Goal: Use online tool/utility: Use online tool/utility

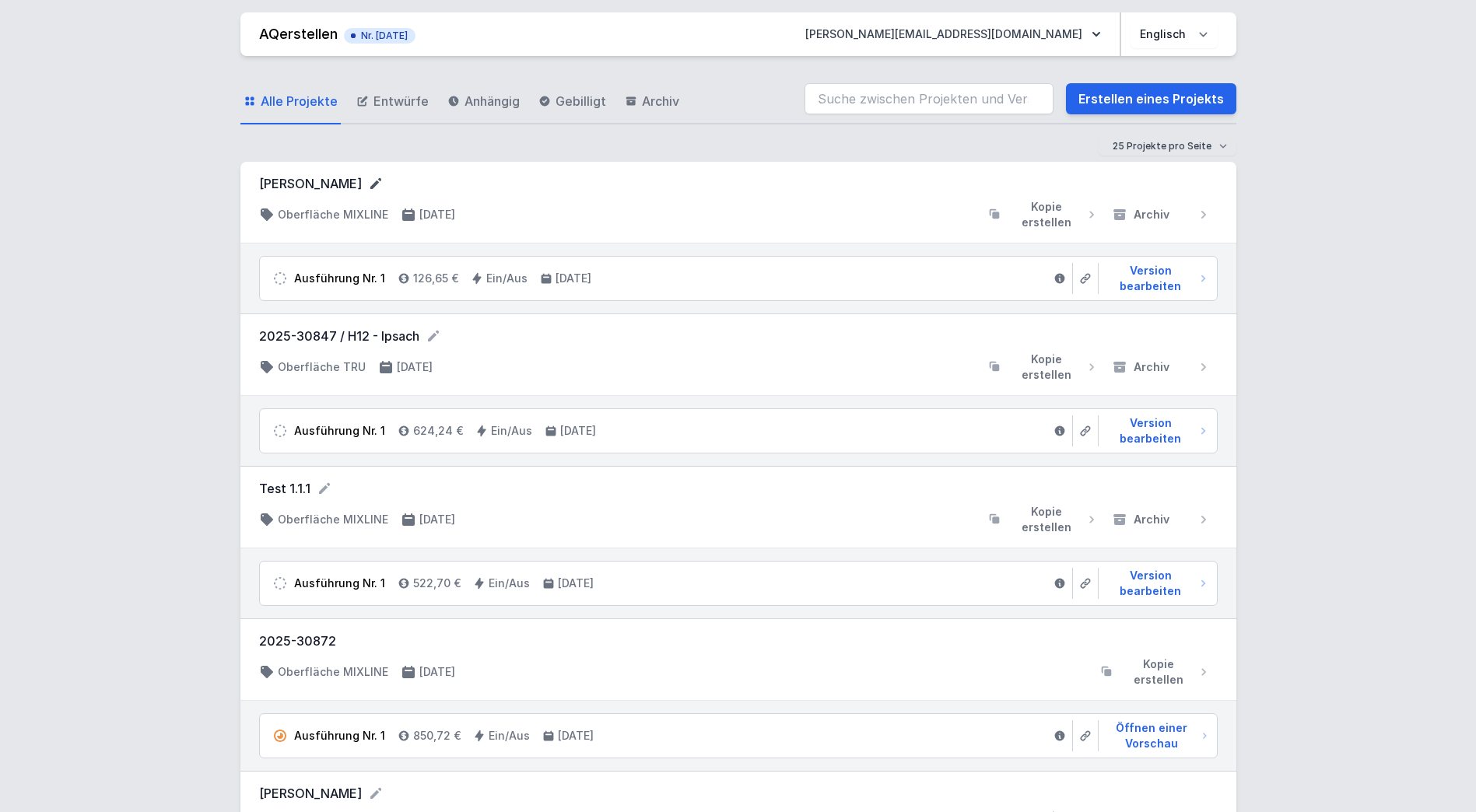
click at [370, 183] on icon at bounding box center [375, 183] width 11 height 11
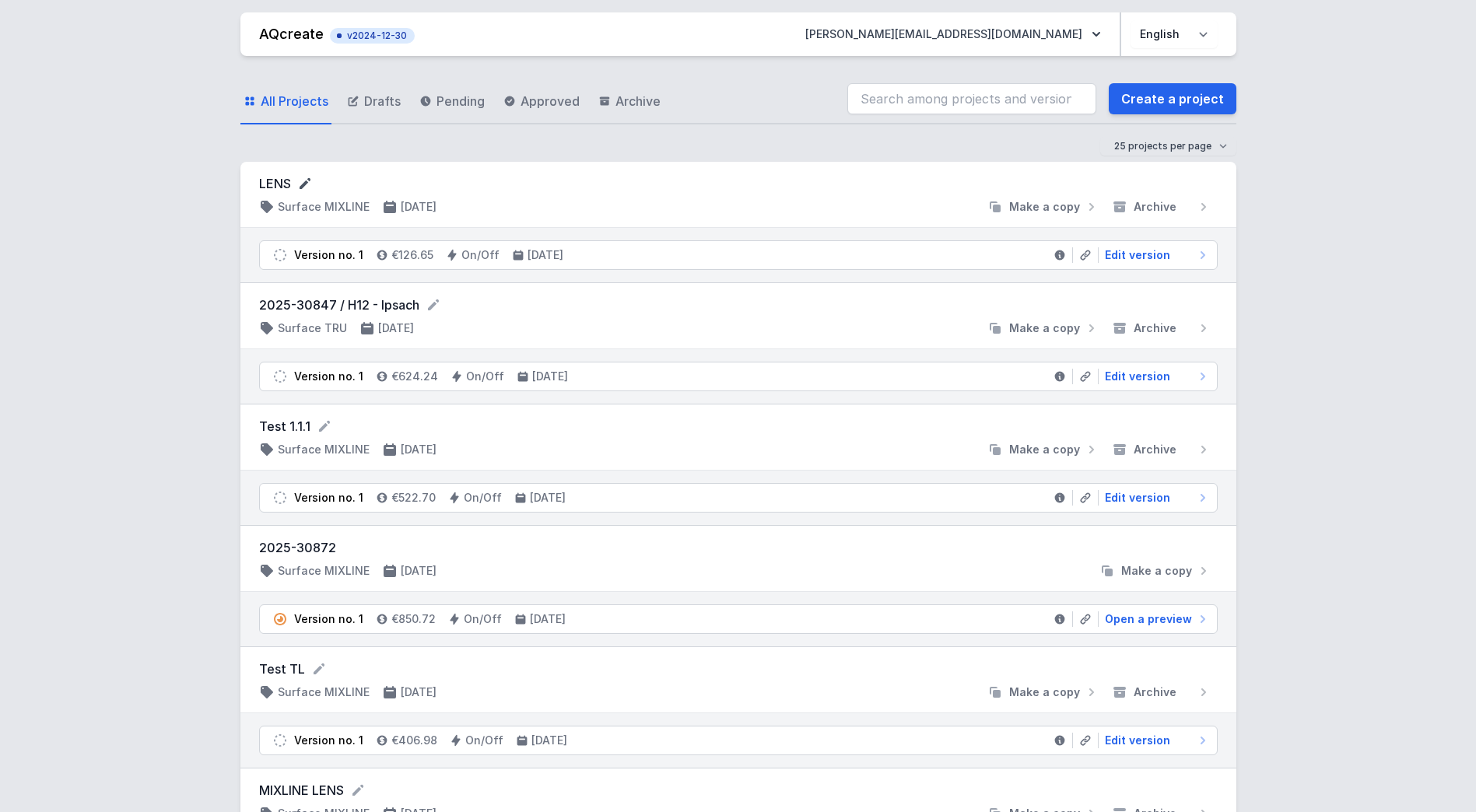
click at [301, 181] on icon at bounding box center [305, 183] width 15 height 15
drag, startPoint x: 310, startPoint y: 181, endPoint x: 134, endPoint y: 193, distance: 176.4
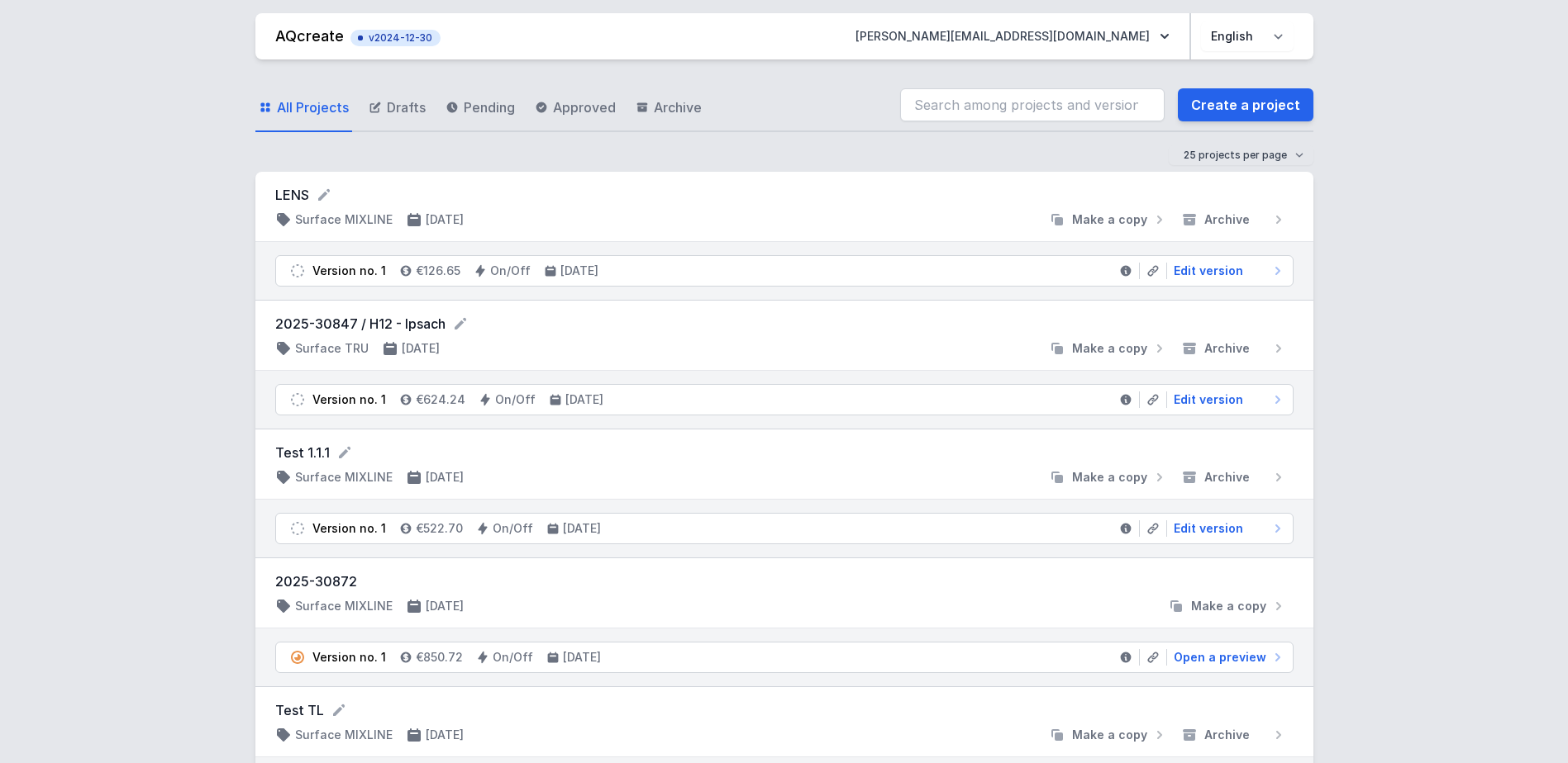
click at [302, 192] on form "LENS" at bounding box center [784, 195] width 1018 height 20
click at [341, 192] on form "LENS" at bounding box center [784, 195] width 1018 height 20
click at [328, 194] on icon at bounding box center [324, 195] width 16 height 16
drag, startPoint x: 320, startPoint y: 195, endPoint x: 236, endPoint y: 204, distance: 84.5
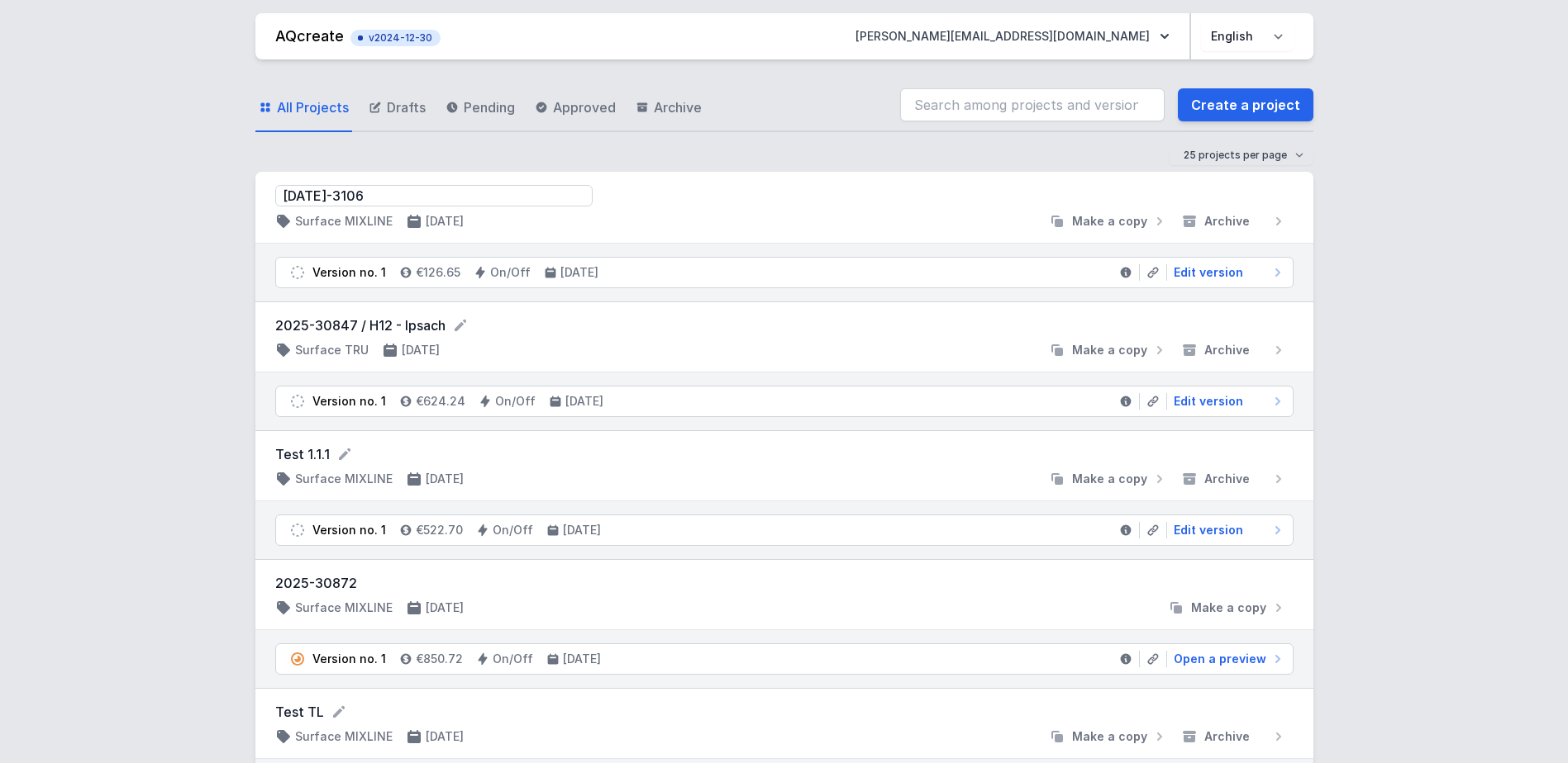
type input "2025-31068"
click at [1222, 274] on span "Edit version" at bounding box center [1208, 270] width 70 height 16
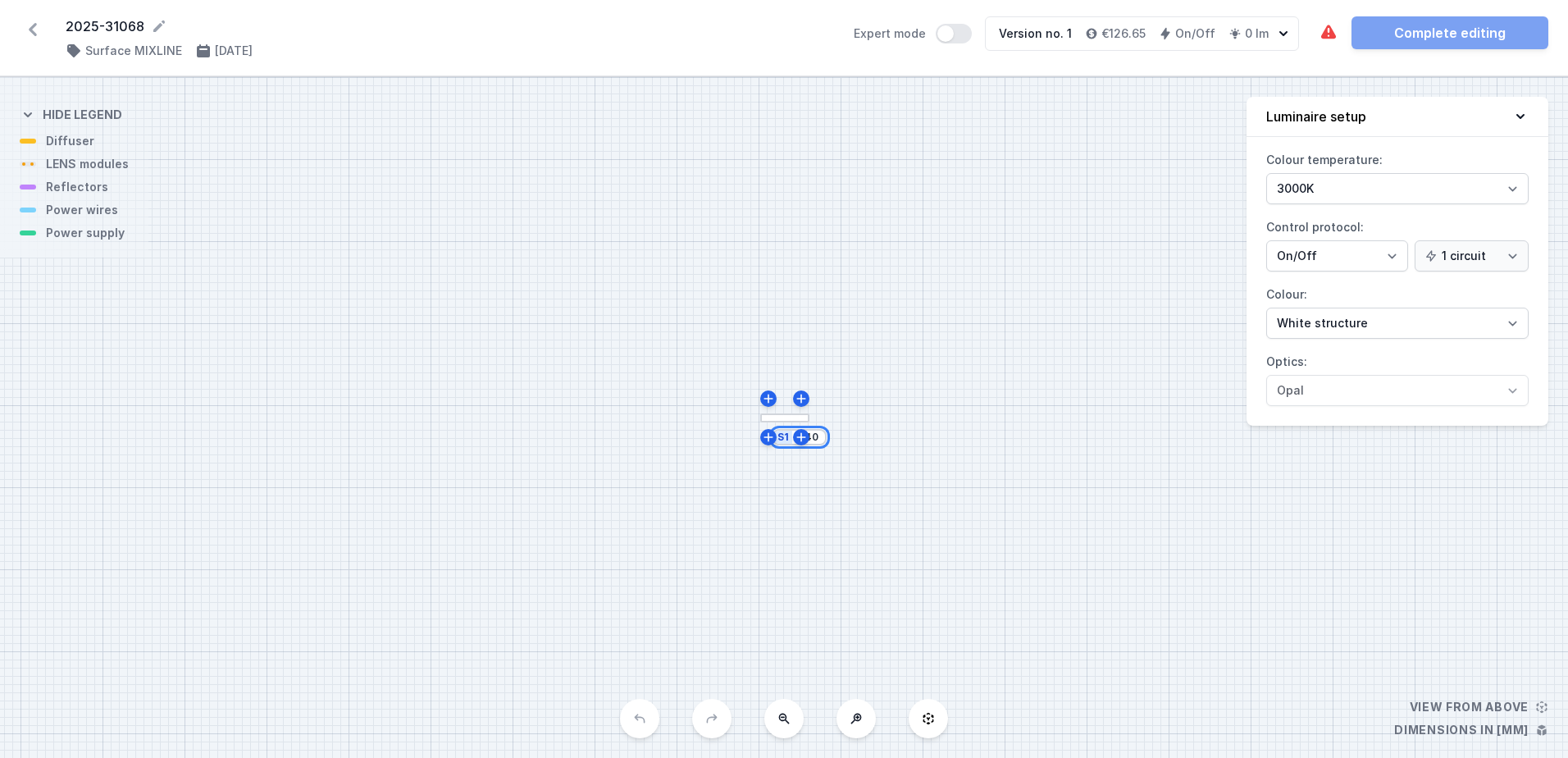
click at [811, 443] on input "240" at bounding box center [809, 437] width 26 height 13
drag, startPoint x: 818, startPoint y: 443, endPoint x: 227, endPoint y: 466, distance: 591.4
click at [239, 466] on div "S1 240" at bounding box center [784, 417] width 1568 height 681
type input "2840"
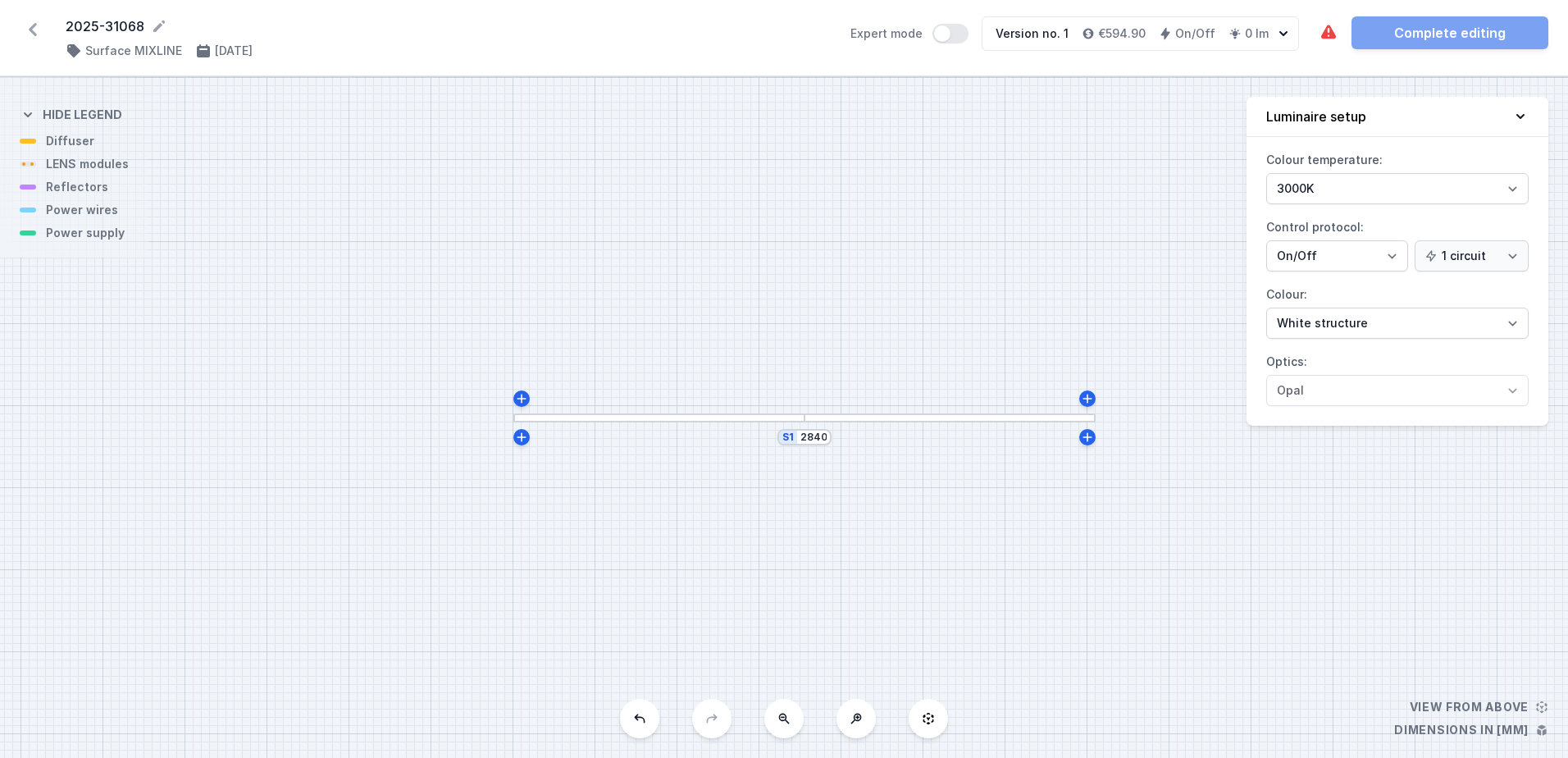
click at [562, 561] on div "S1 2840" at bounding box center [784, 417] width 1568 height 681
click at [813, 420] on div at bounding box center [804, 418] width 25 height 6
click at [816, 418] on div at bounding box center [804, 418] width 25 height 6
click at [818, 420] on div at bounding box center [950, 418] width 291 height 9
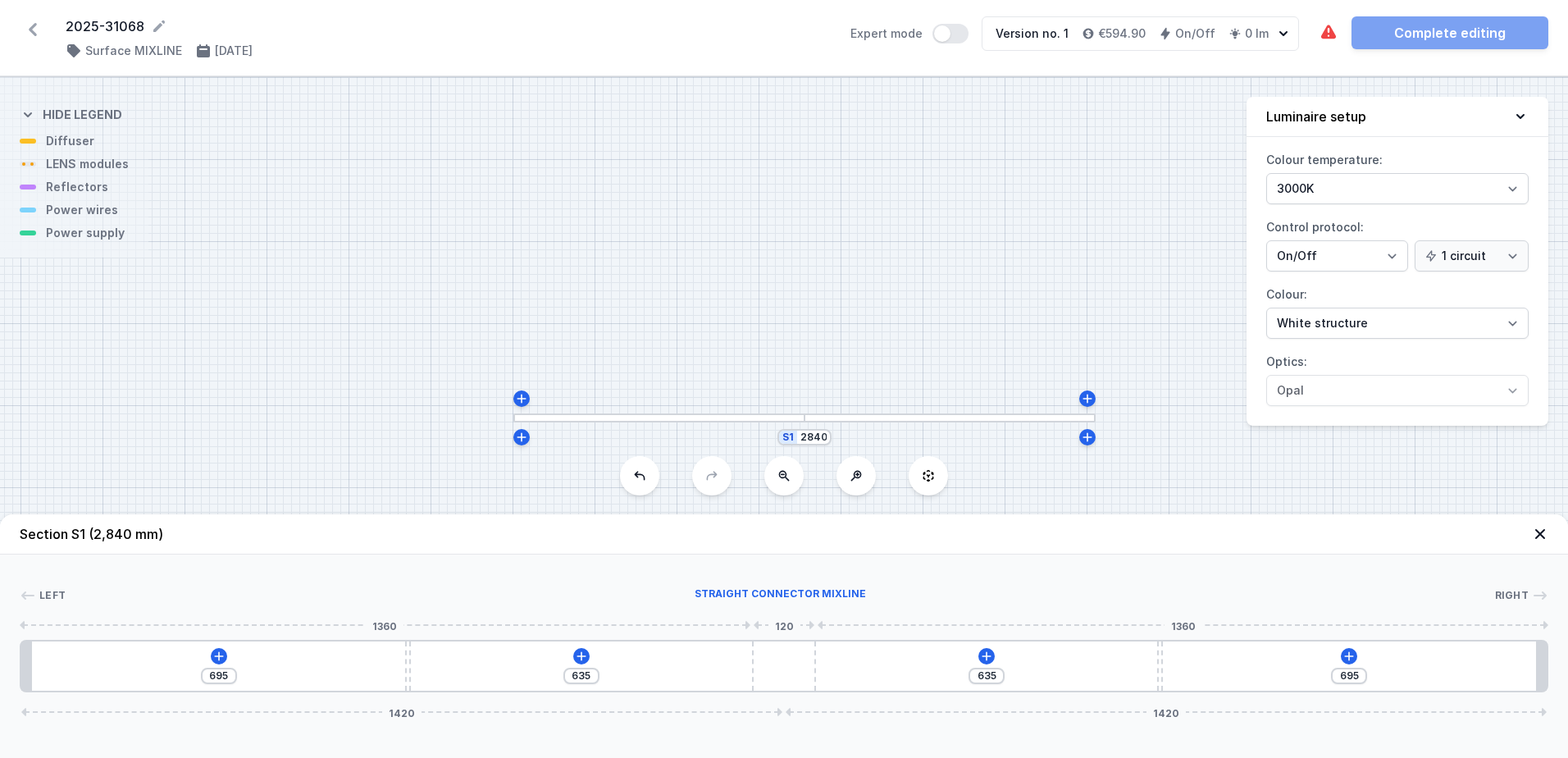
type input "551"
type input "779"
type input "542"
type input "788"
type input "1220"
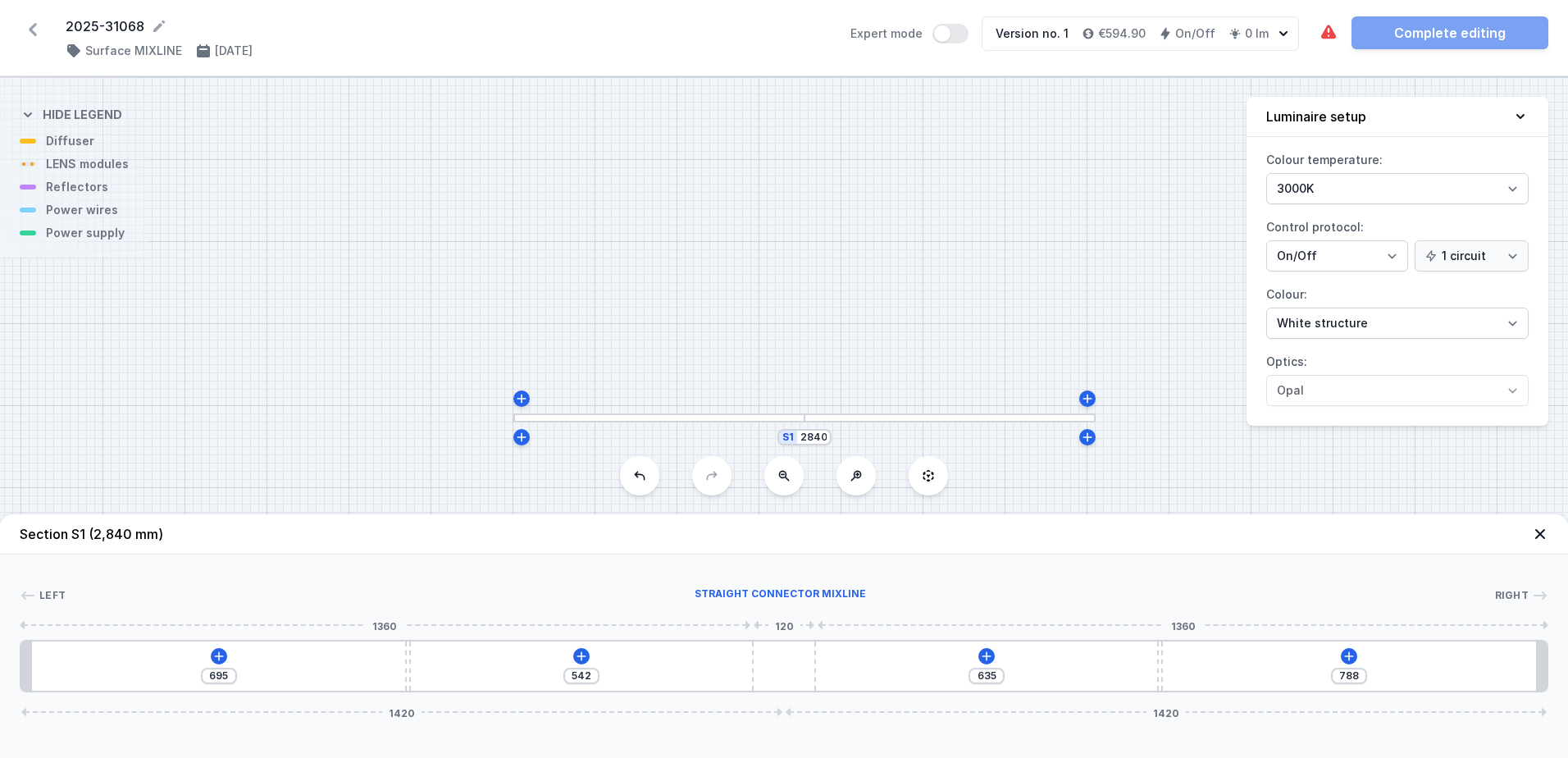
type input "815"
type input "1202"
type input "833"
type input "1181"
type input "854"
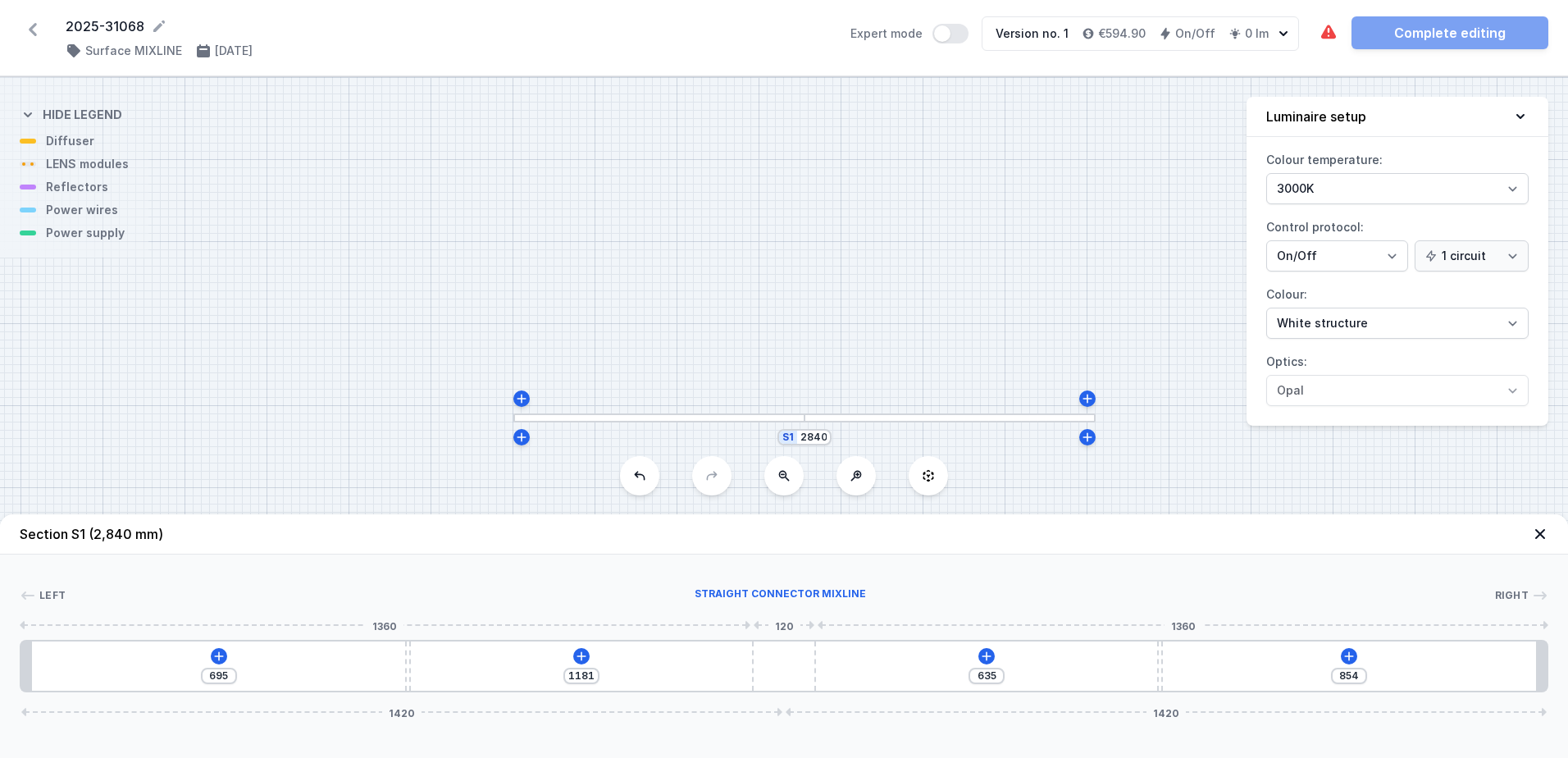
type input "1157"
type input "878"
type input "1123"
type input "912"
type input "1100"
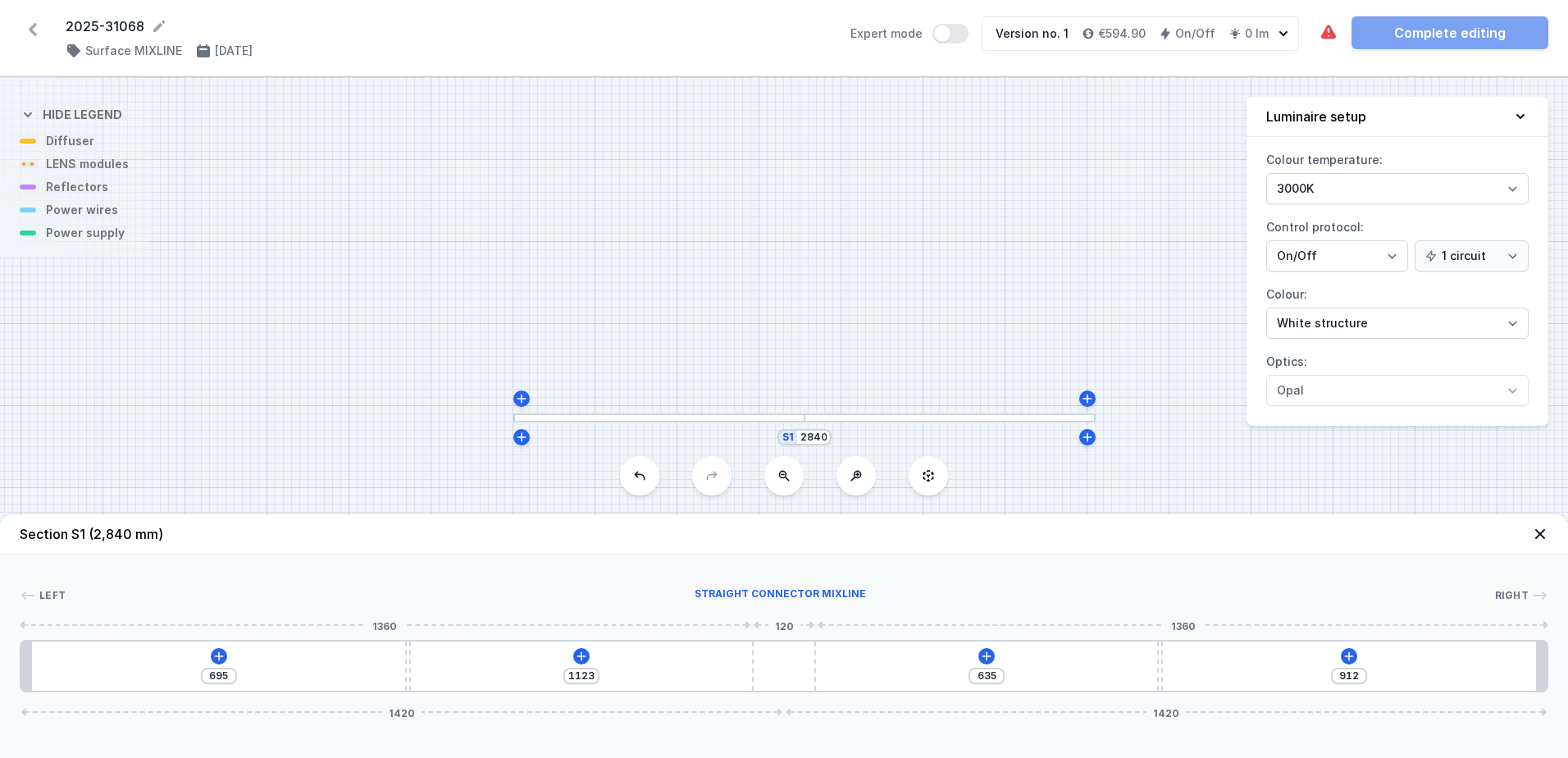
type input "935"
type input "1091"
type input "944"
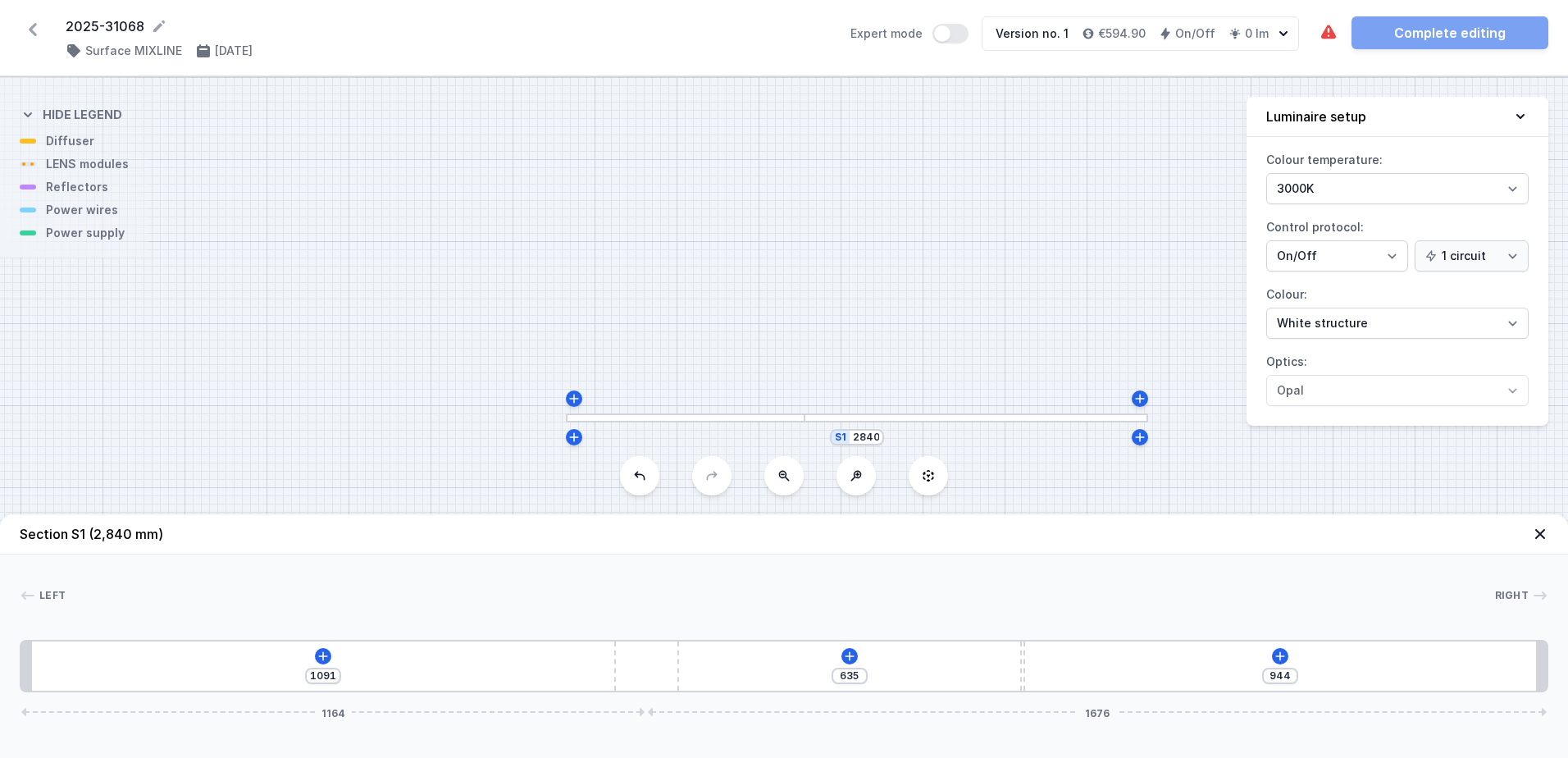
type input "1084"
type input "951"
type input "1079"
type input "956"
type input "1076"
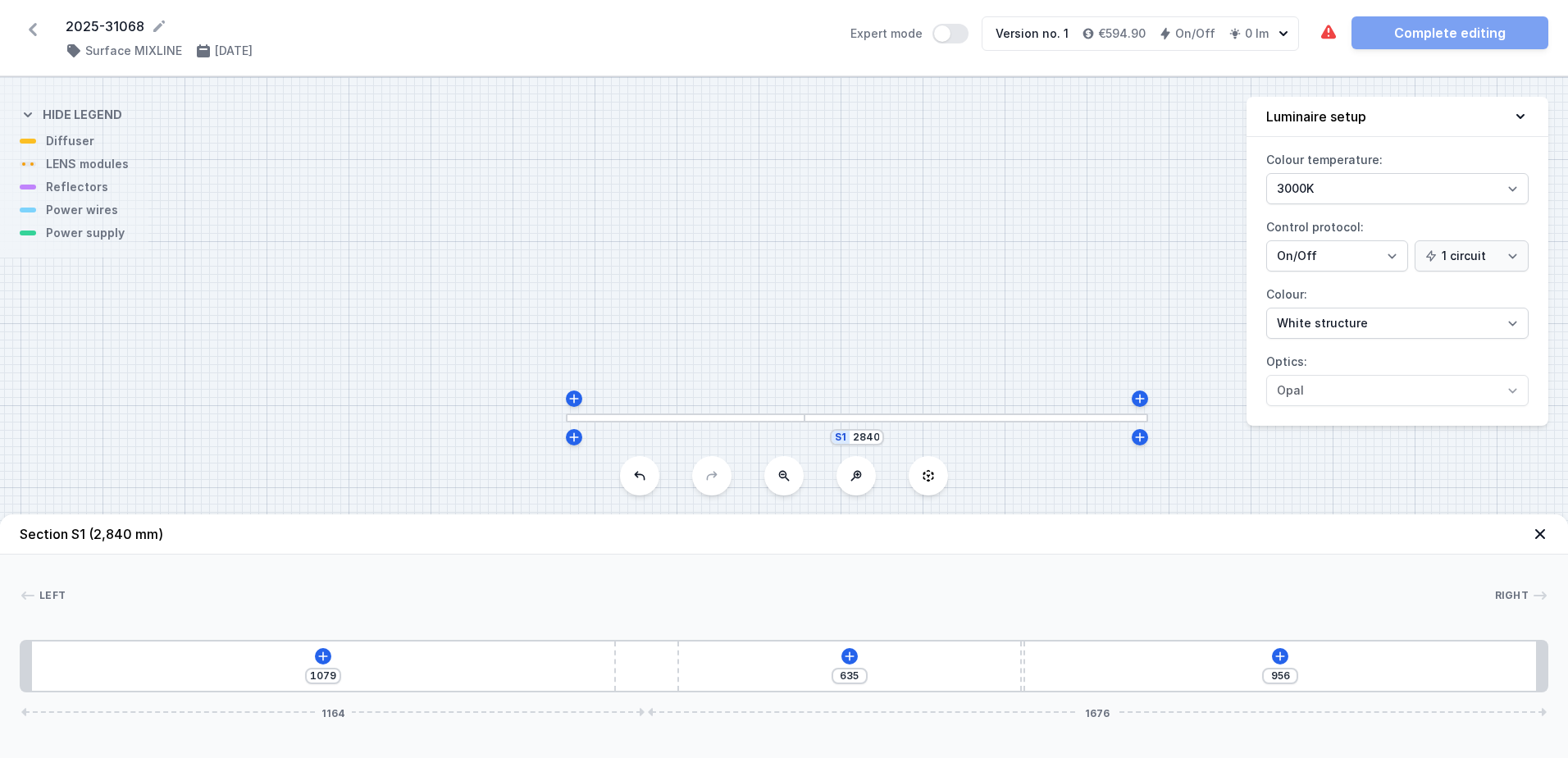
type input "959"
type input "1064"
type input "971"
type input "1054"
type input "981"
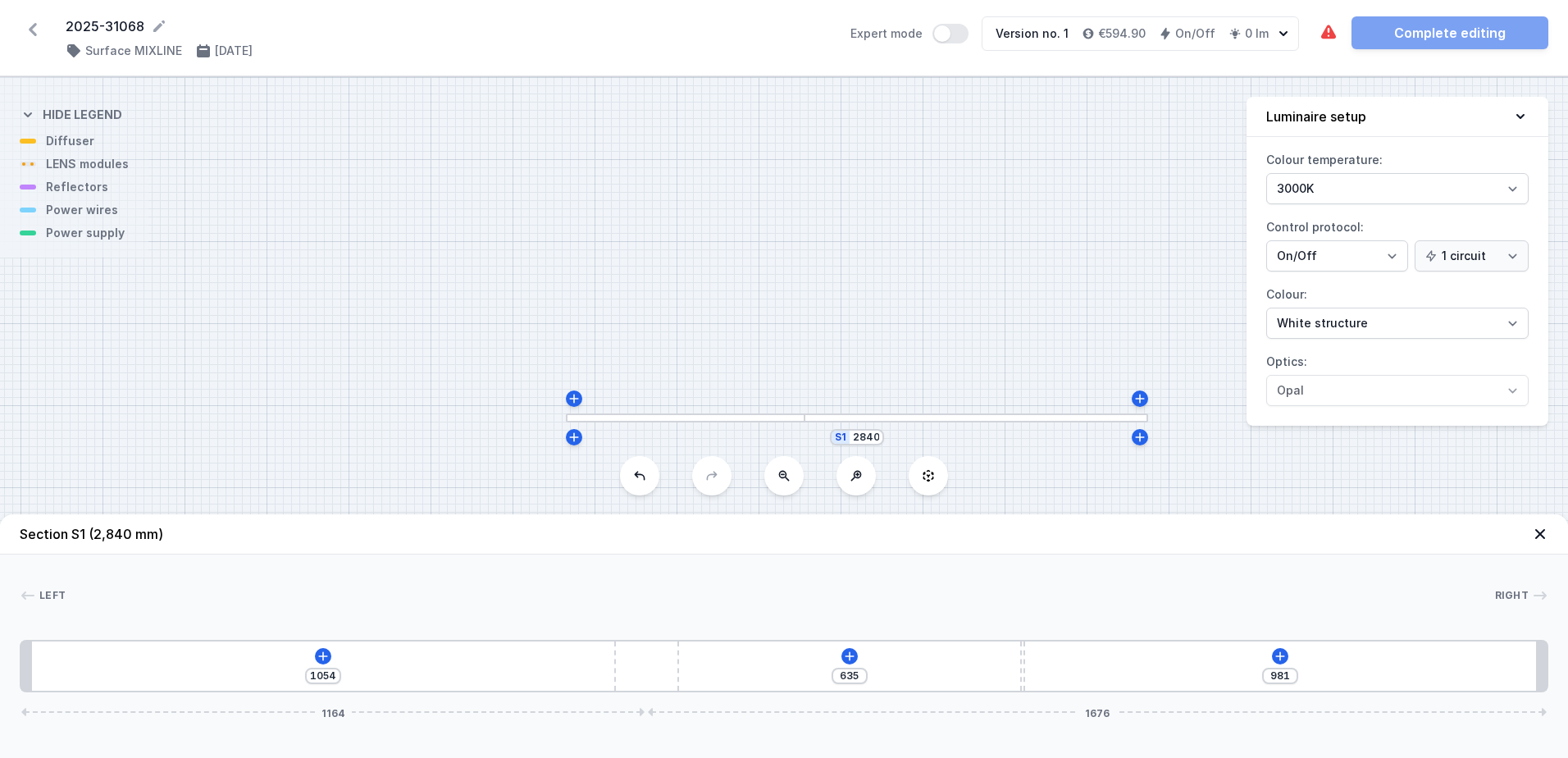
type input "1045"
type input "990"
type input "1030"
type input "1005"
type input "1007"
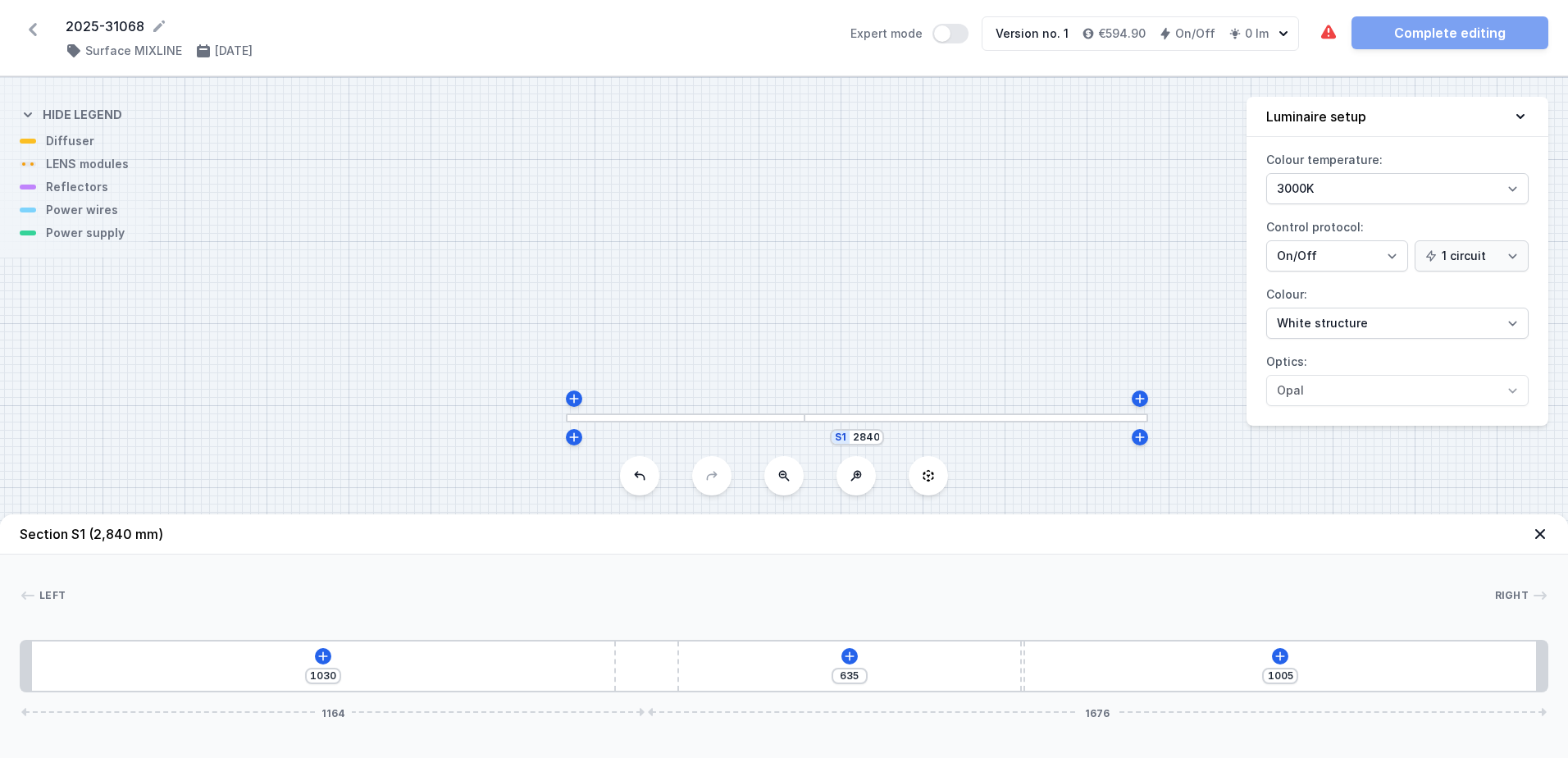
type input "1028"
type input "995"
type input "1040"
type input "982"
type input "1053"
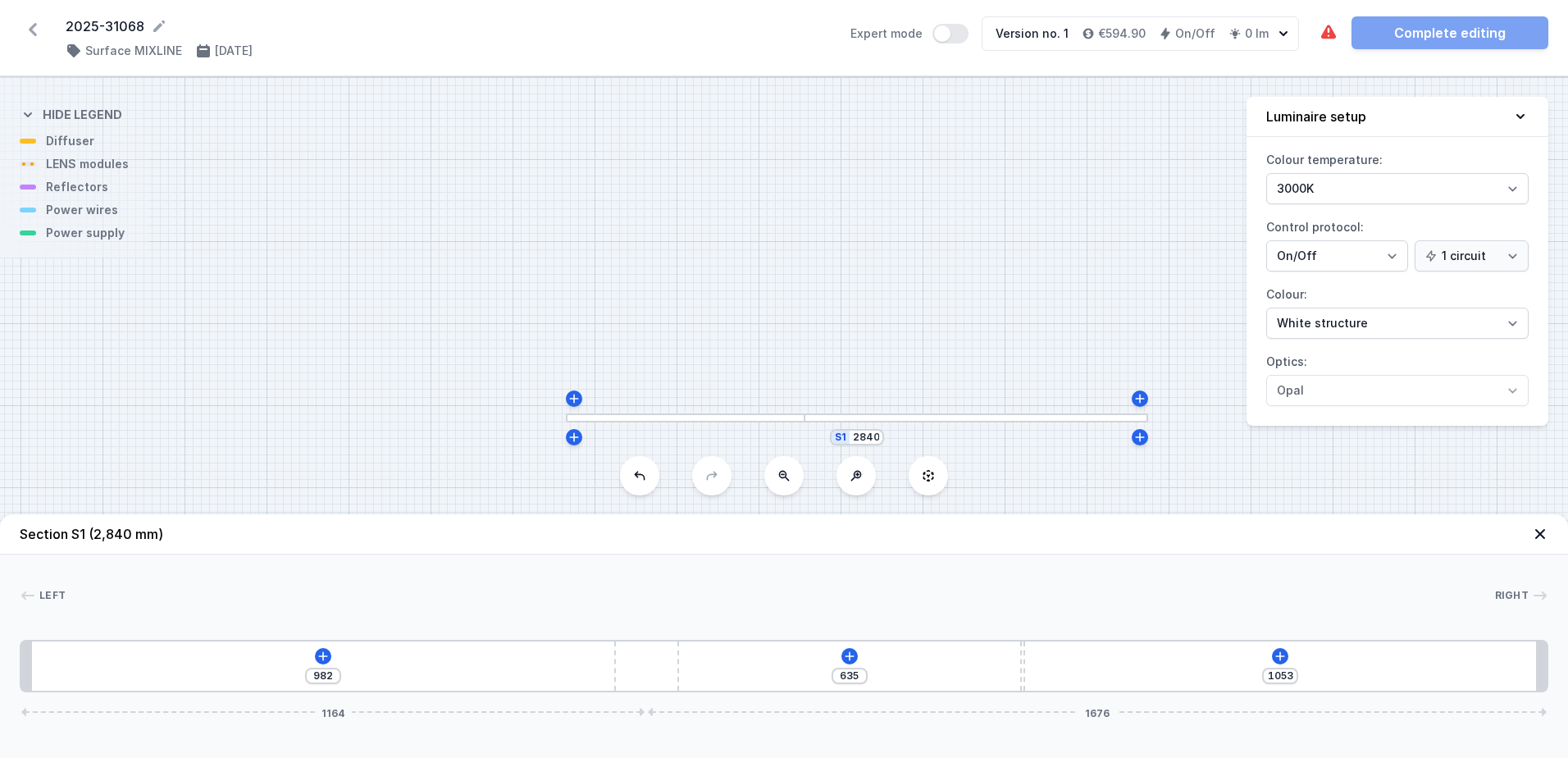
type input "973"
type input "1062"
type input "968"
type input "1067"
type input "967"
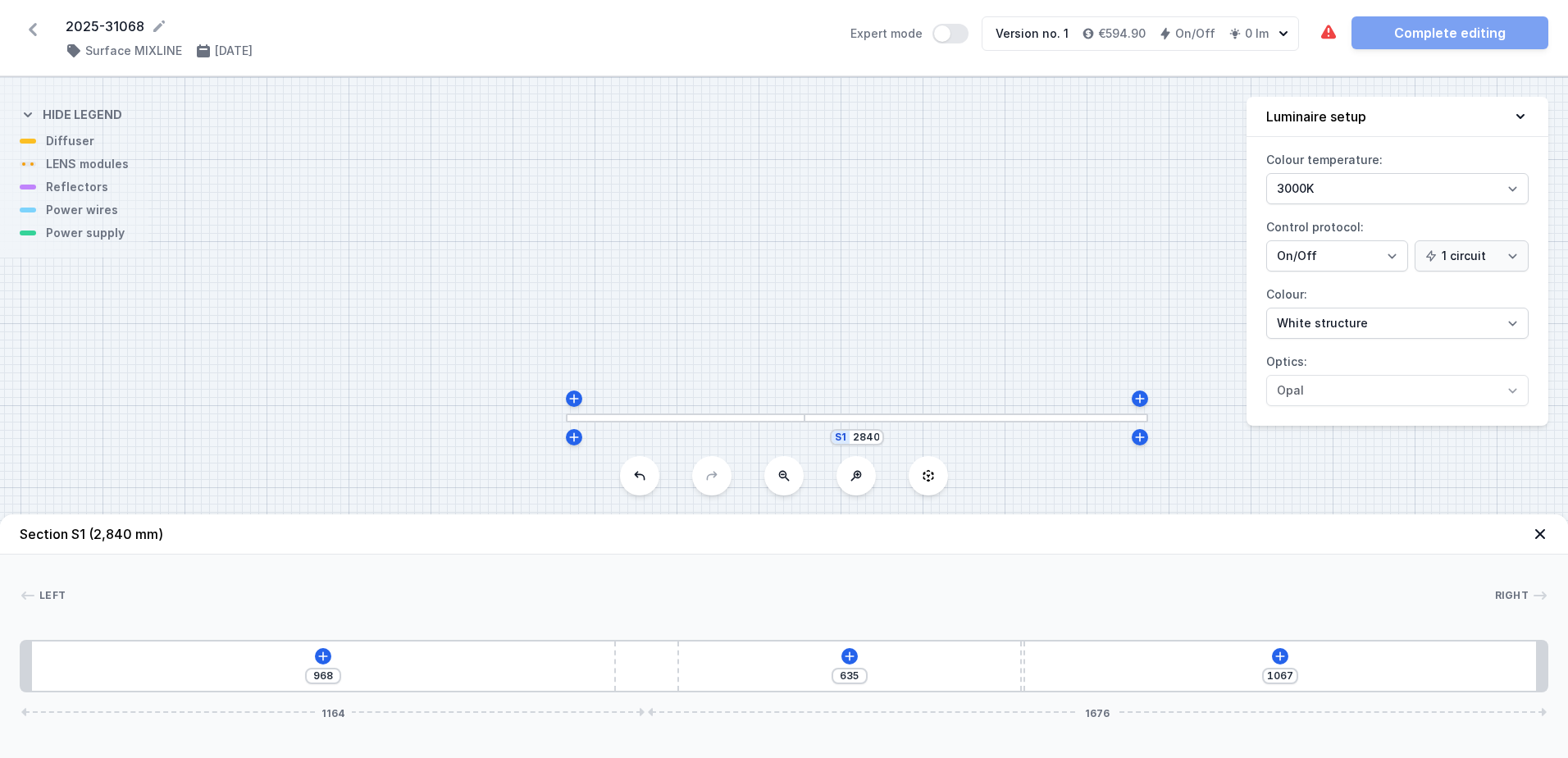
type input "1068"
type input "965"
type input "1070"
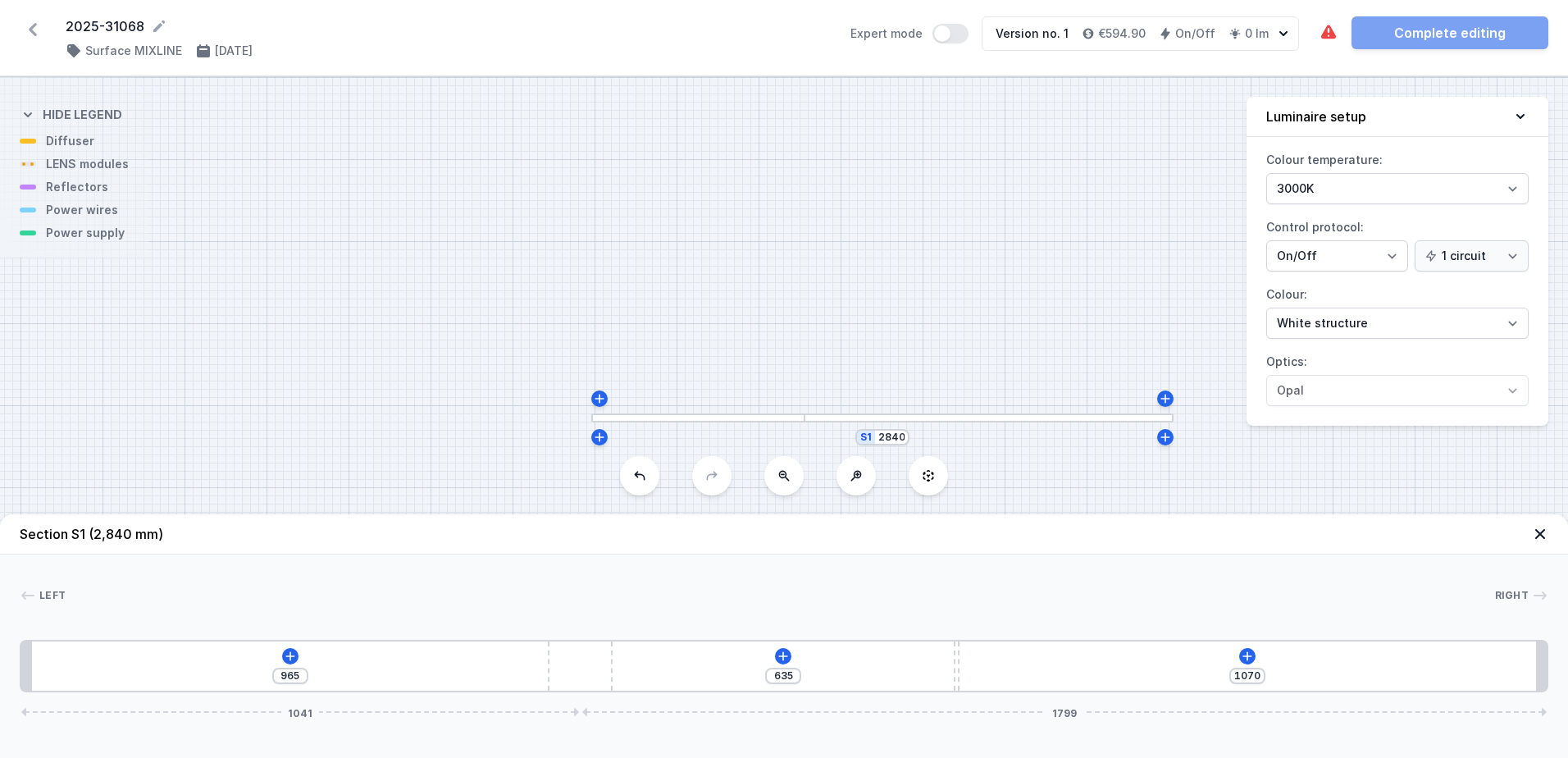
type input "961"
type input "1074"
type input "955"
type input "1080"
type input "952"
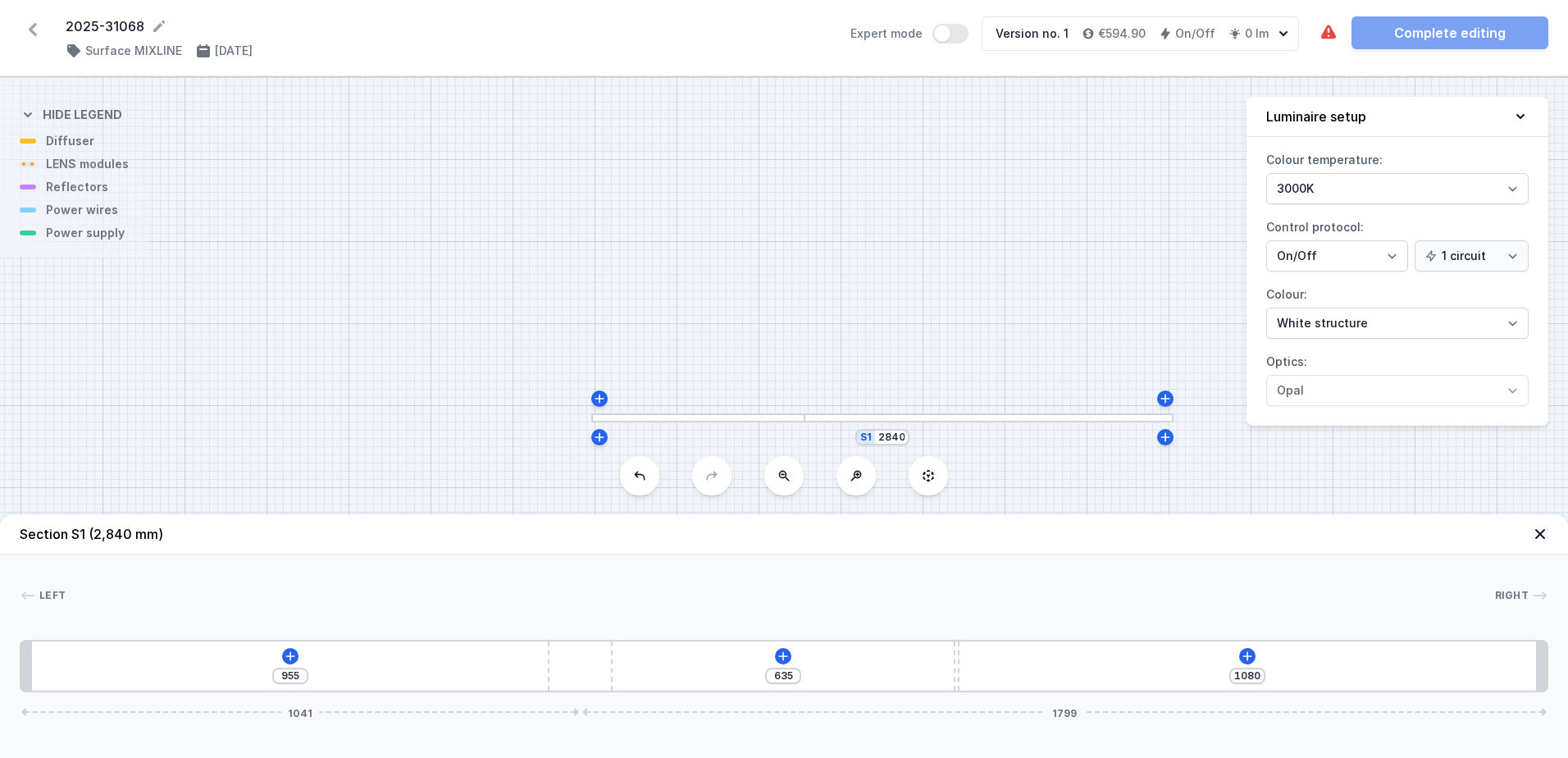
type input "1083"
type input "947"
type input "1088"
type input "944"
type input "1091"
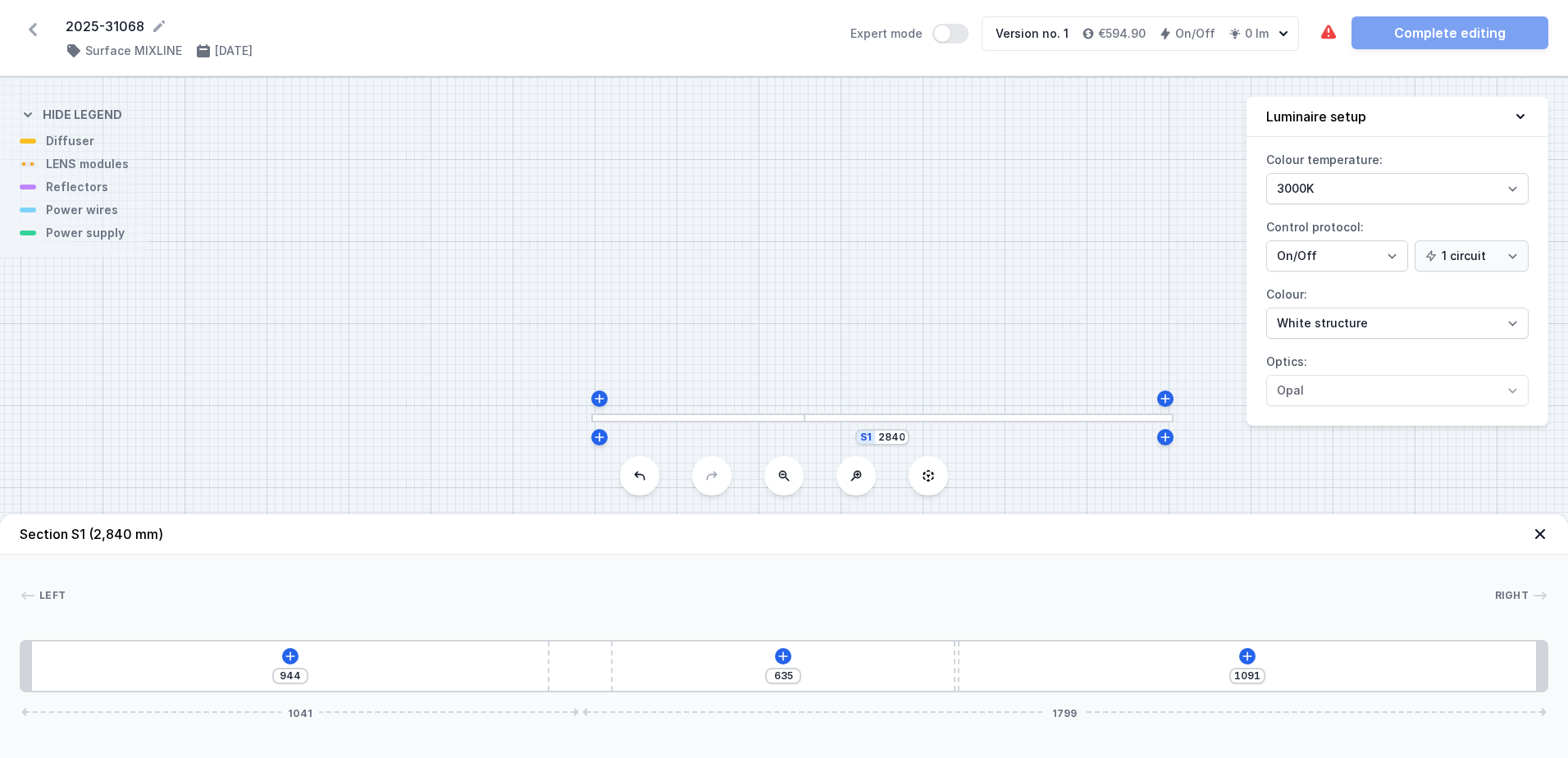
type input "937"
type input "1098"
type input "934"
type input "1101"
type input "929"
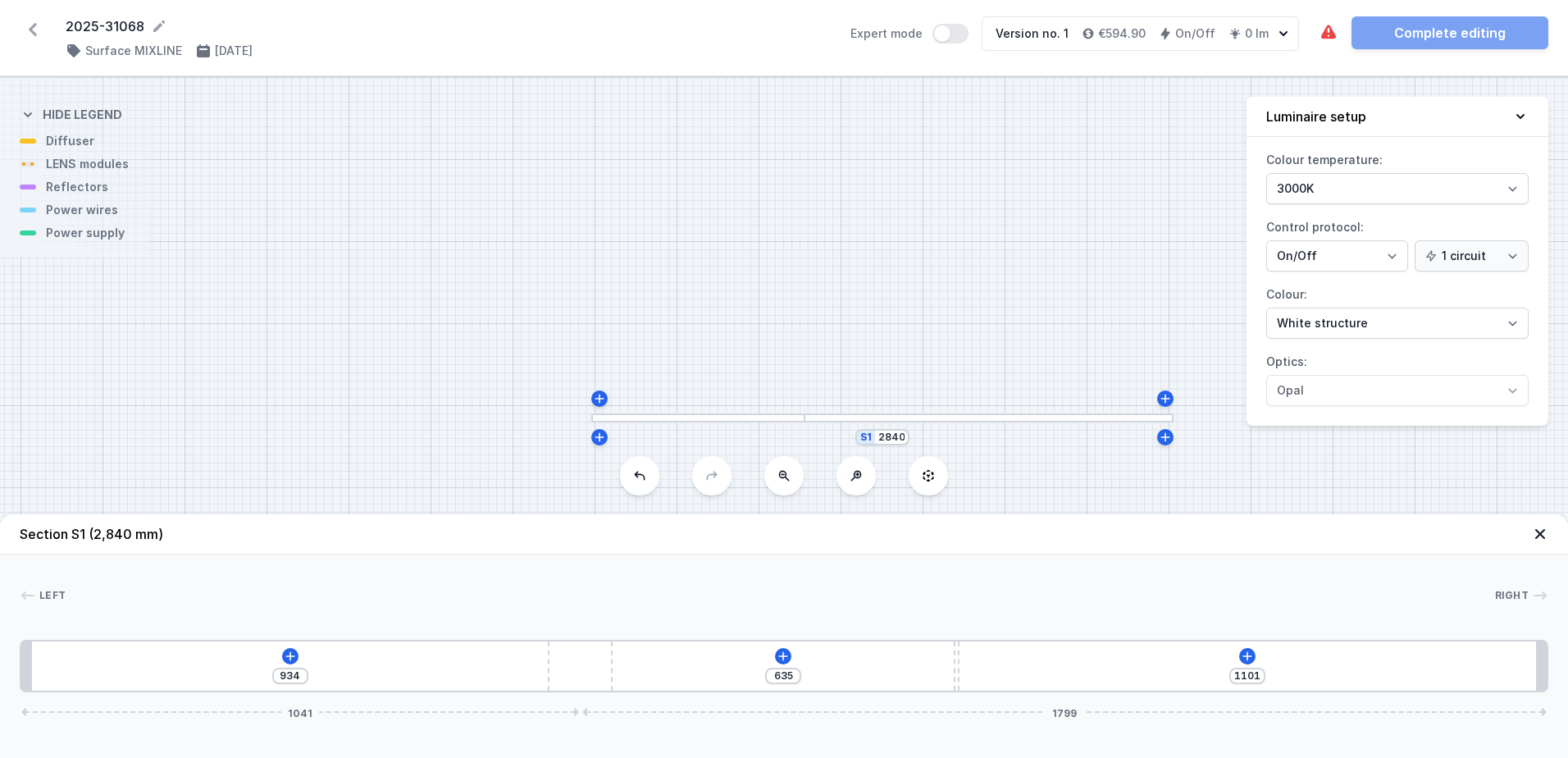
type input "1106"
type input "926"
type input "1109"
type input "905"
type input "1130"
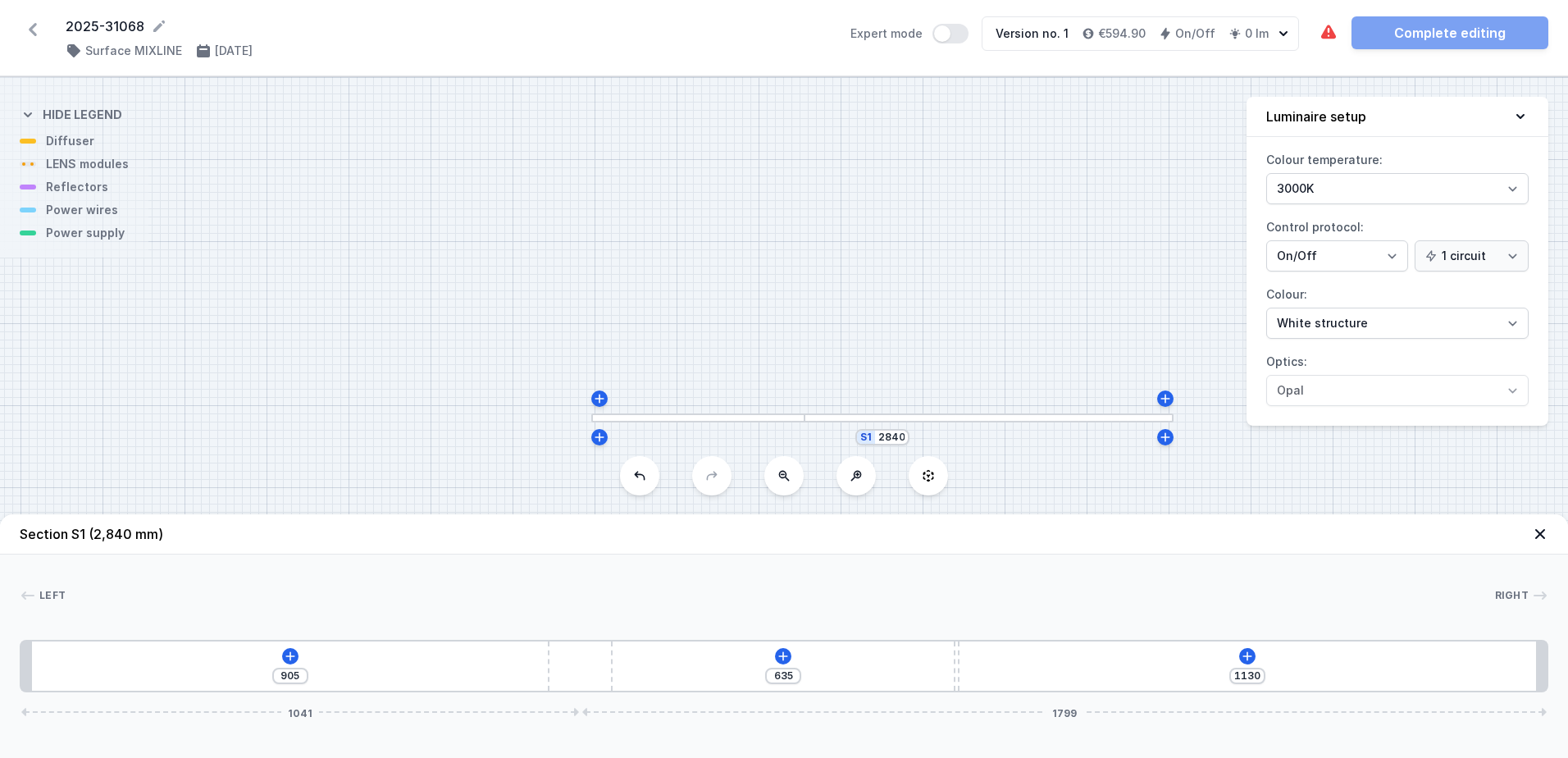
type input "893"
type input "1142"
type input "882"
type input "1153"
type input "875"
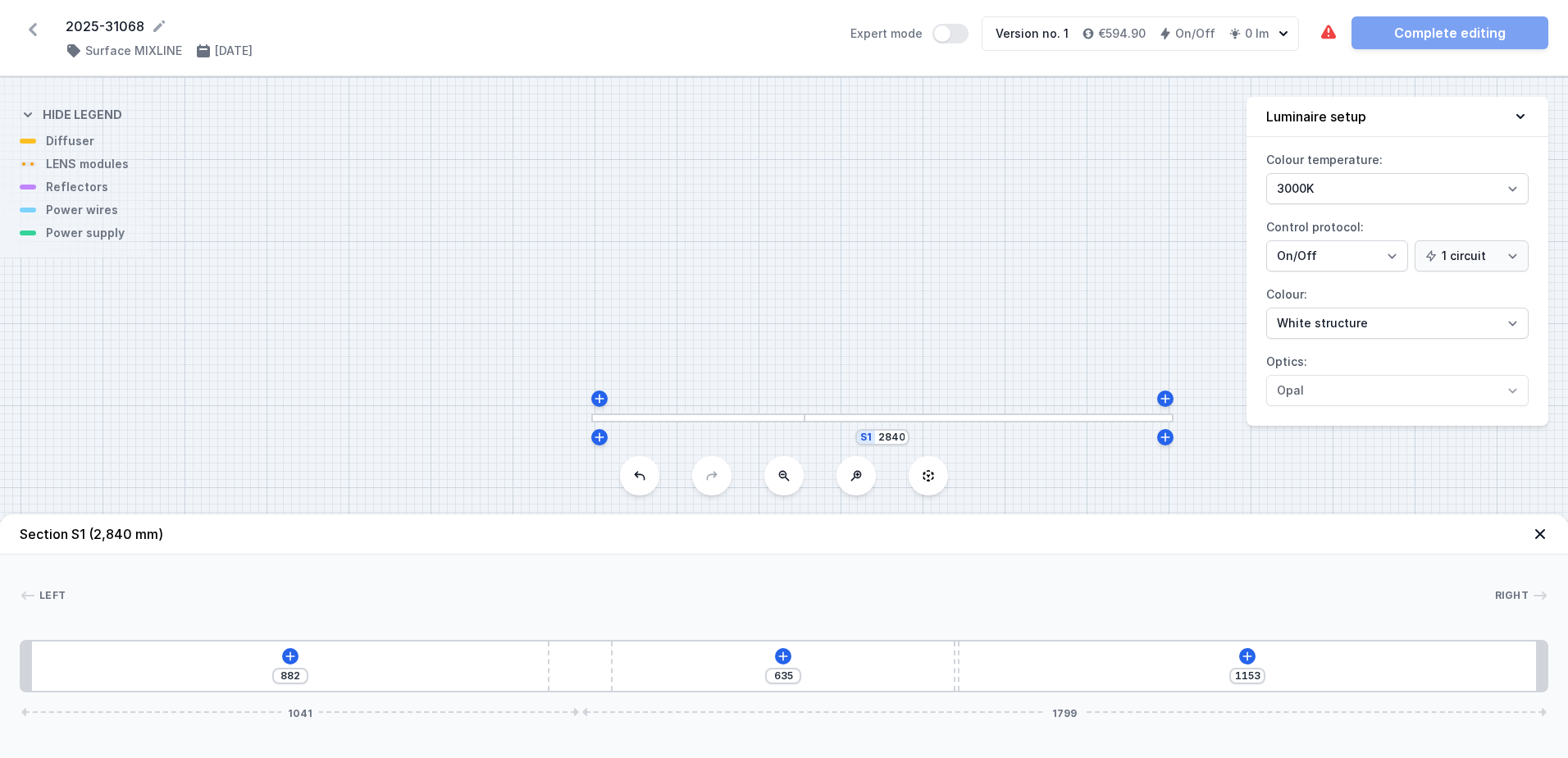
type input "1160"
type input "873"
type input "1162"
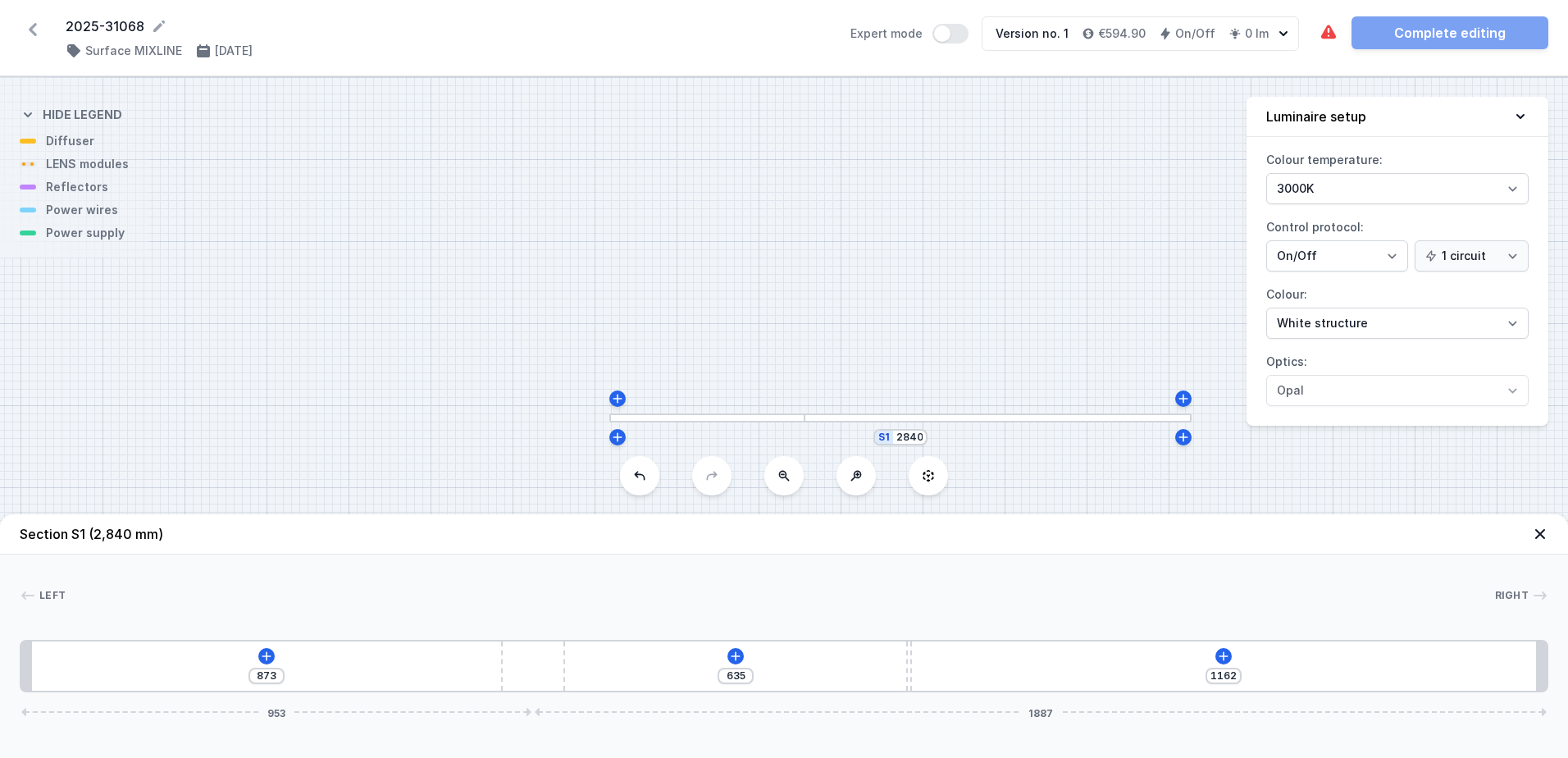
drag, startPoint x: 785, startPoint y: 656, endPoint x: 575, endPoint y: 667, distance: 210.3
click at [575, 667] on div "873 635 1162 953 1887" at bounding box center [784, 667] width 1529 height 53
click at [269, 657] on icon at bounding box center [266, 656] width 13 height 13
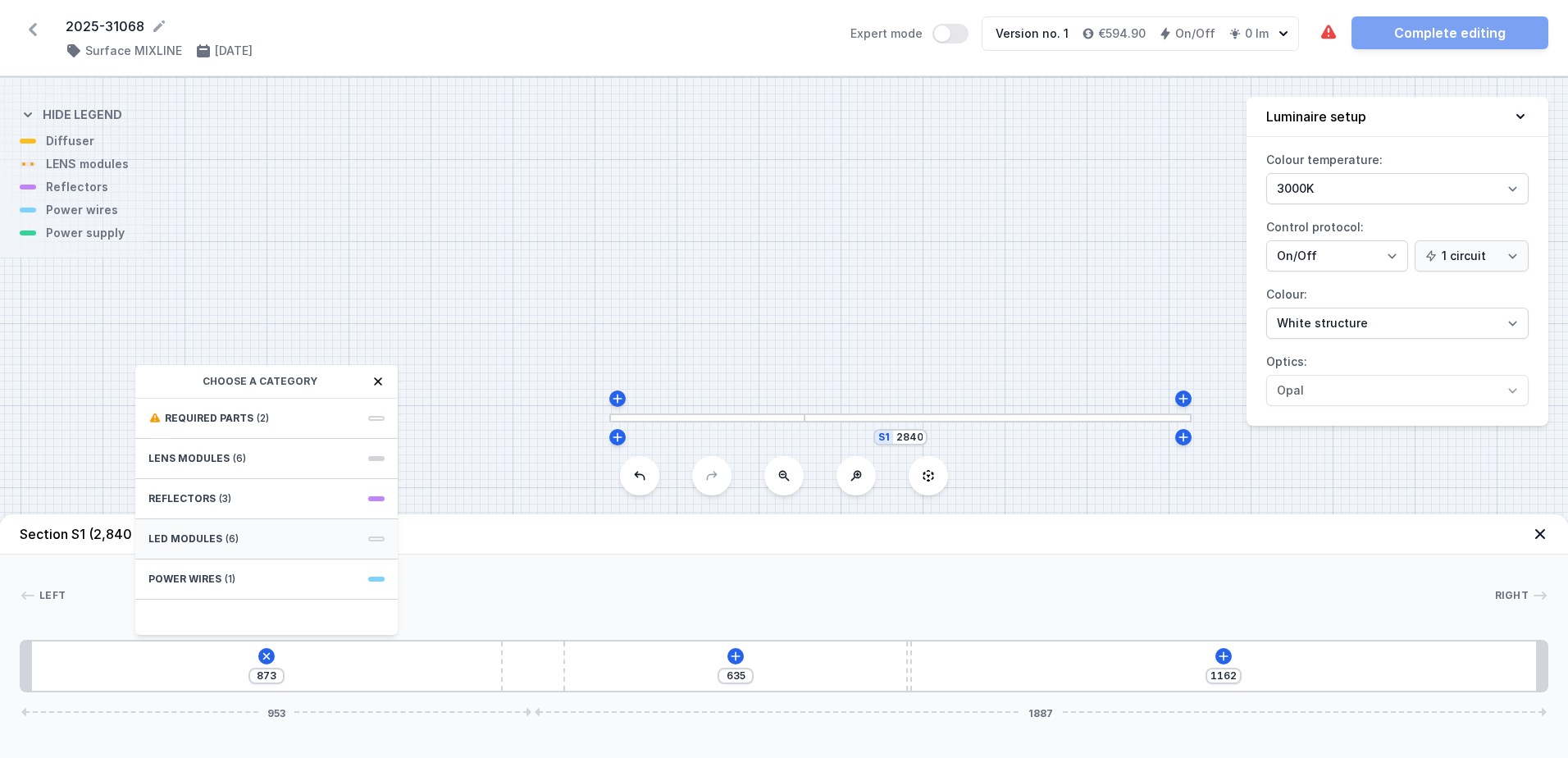
click at [284, 543] on div "LED modules (6)" at bounding box center [267, 539] width 262 height 40
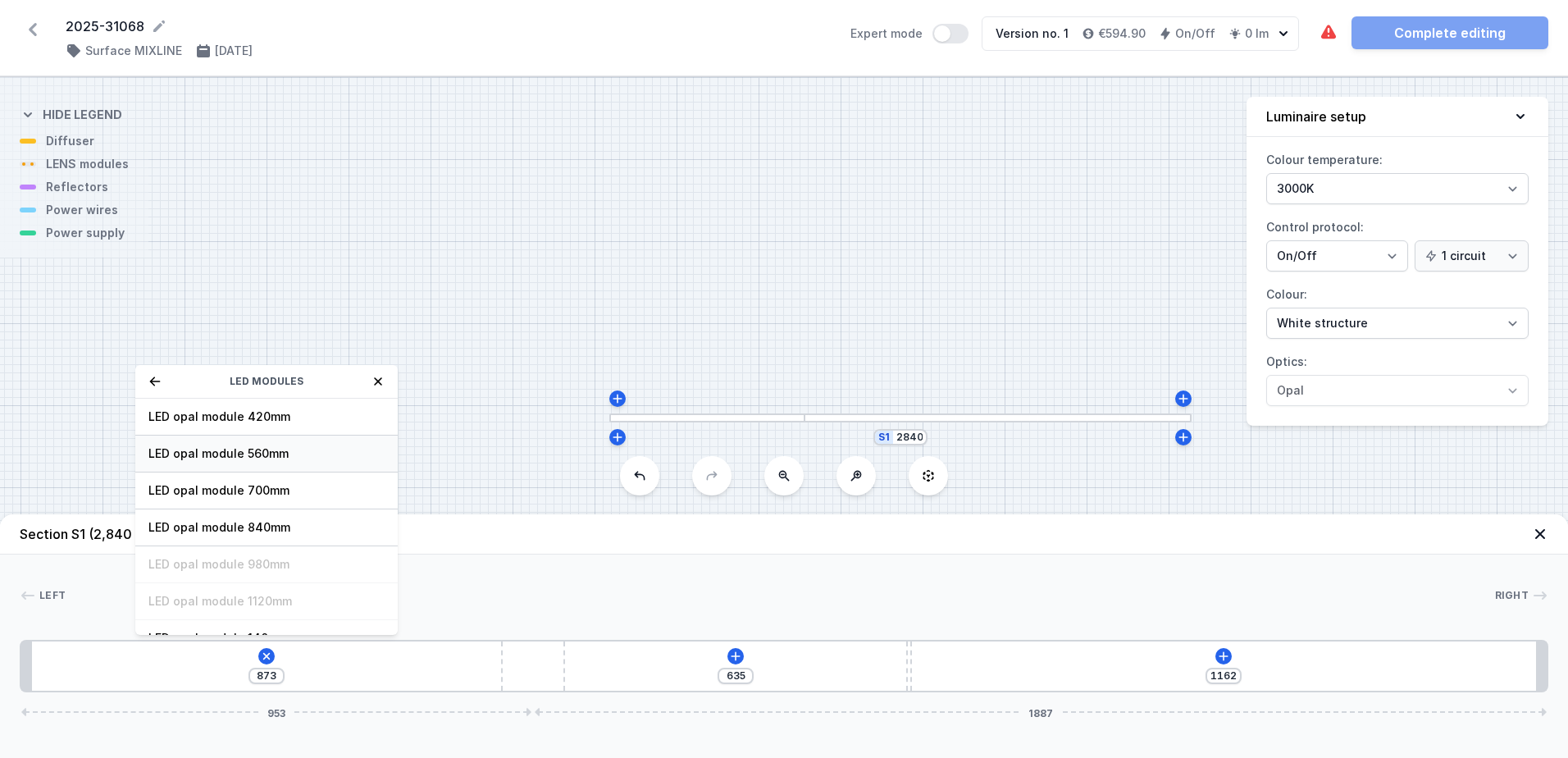
click at [308, 460] on span "LED opal module 560mm" at bounding box center [266, 454] width 236 height 16
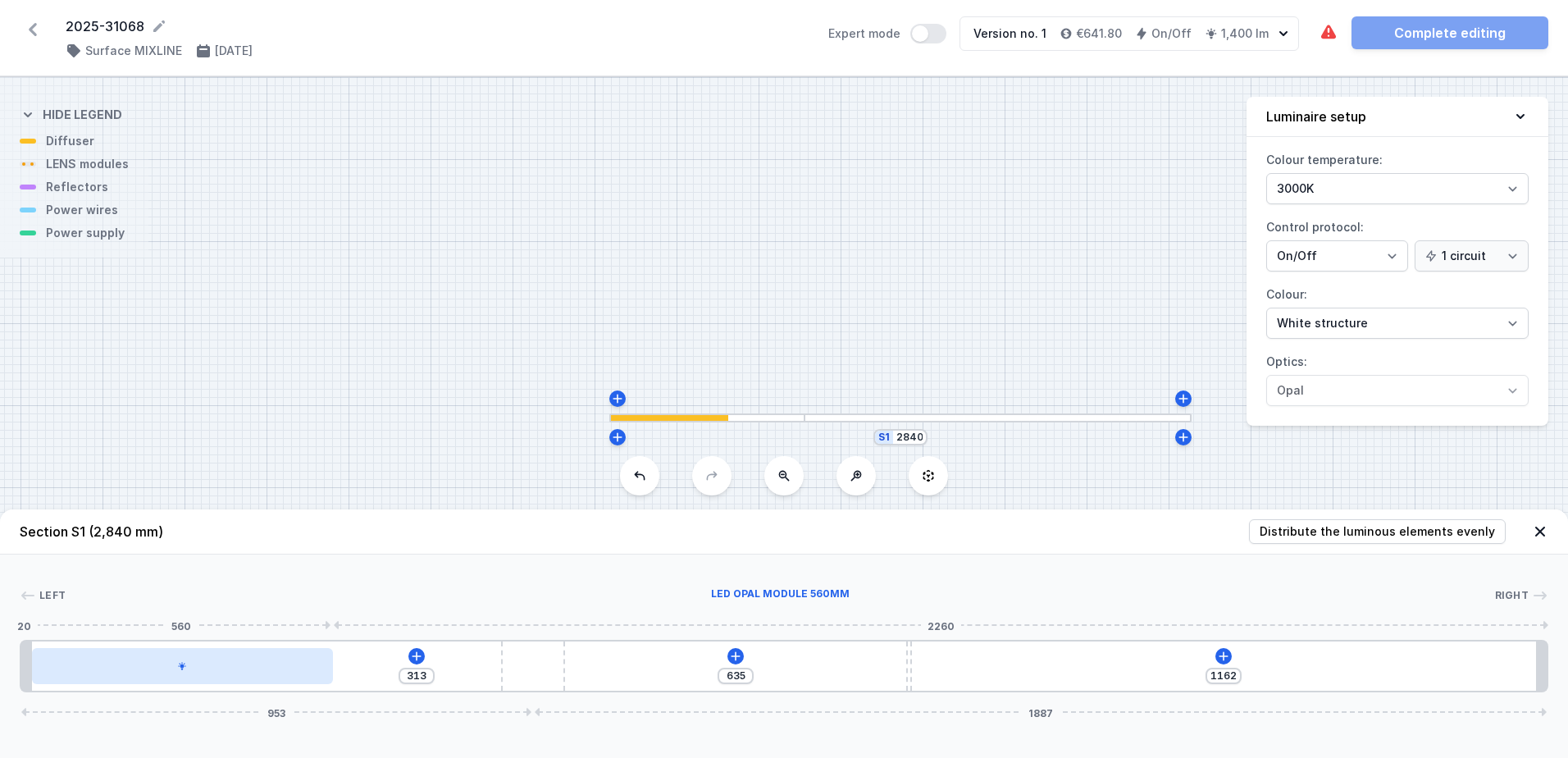
click at [199, 669] on div at bounding box center [182, 666] width 301 height 36
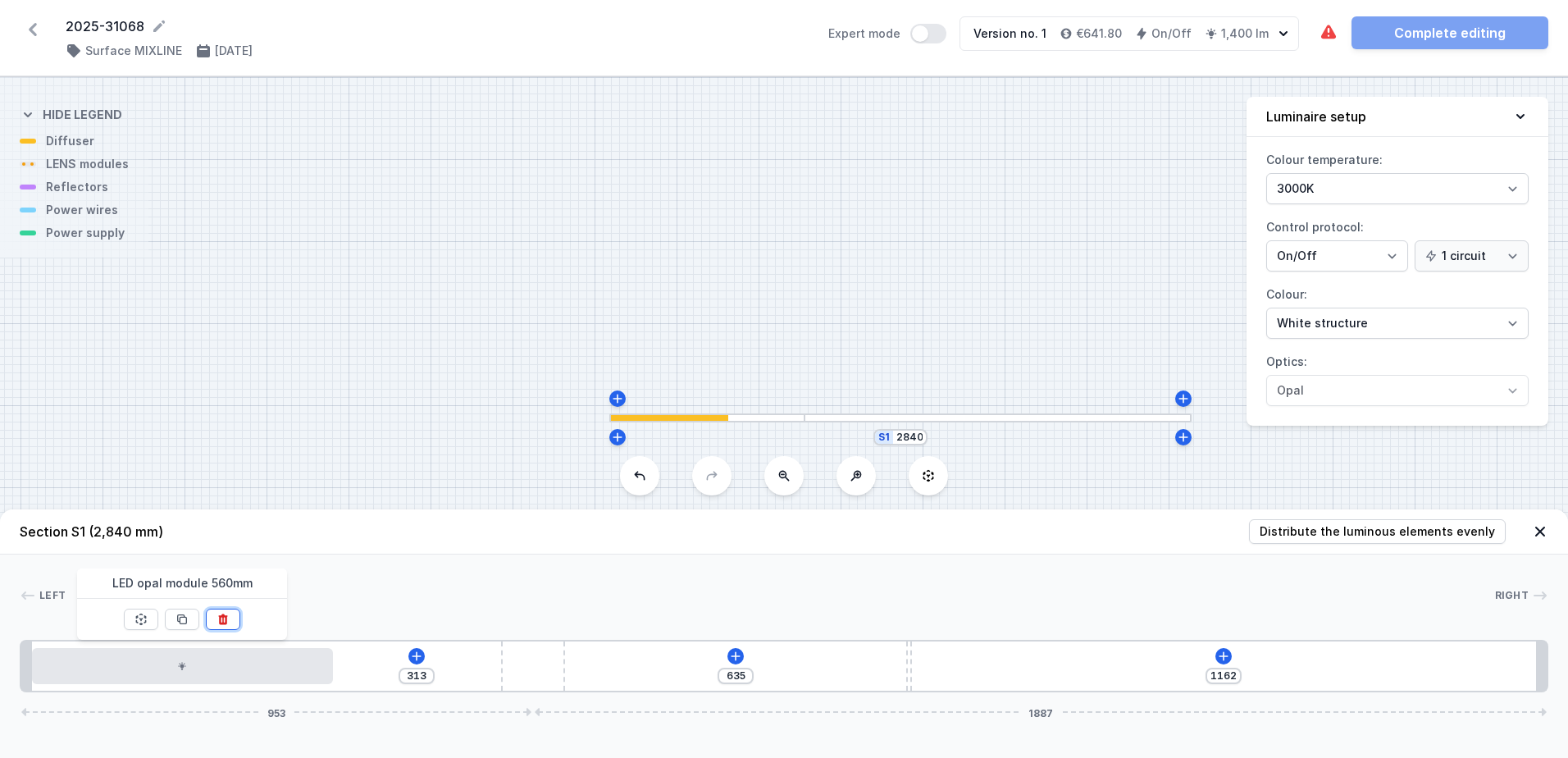
click at [231, 621] on button at bounding box center [223, 619] width 34 height 21
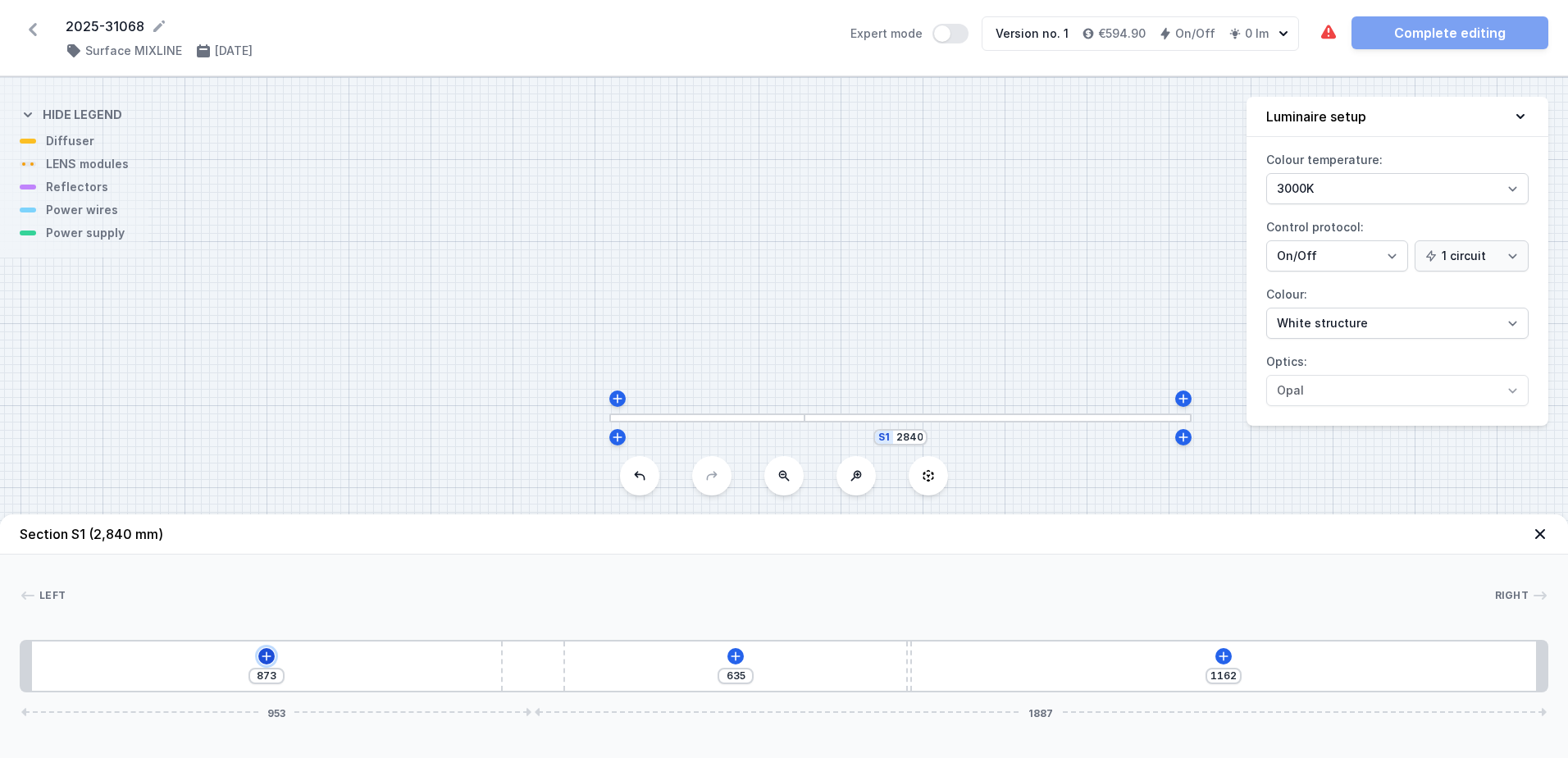
click at [263, 657] on icon at bounding box center [266, 656] width 9 height 9
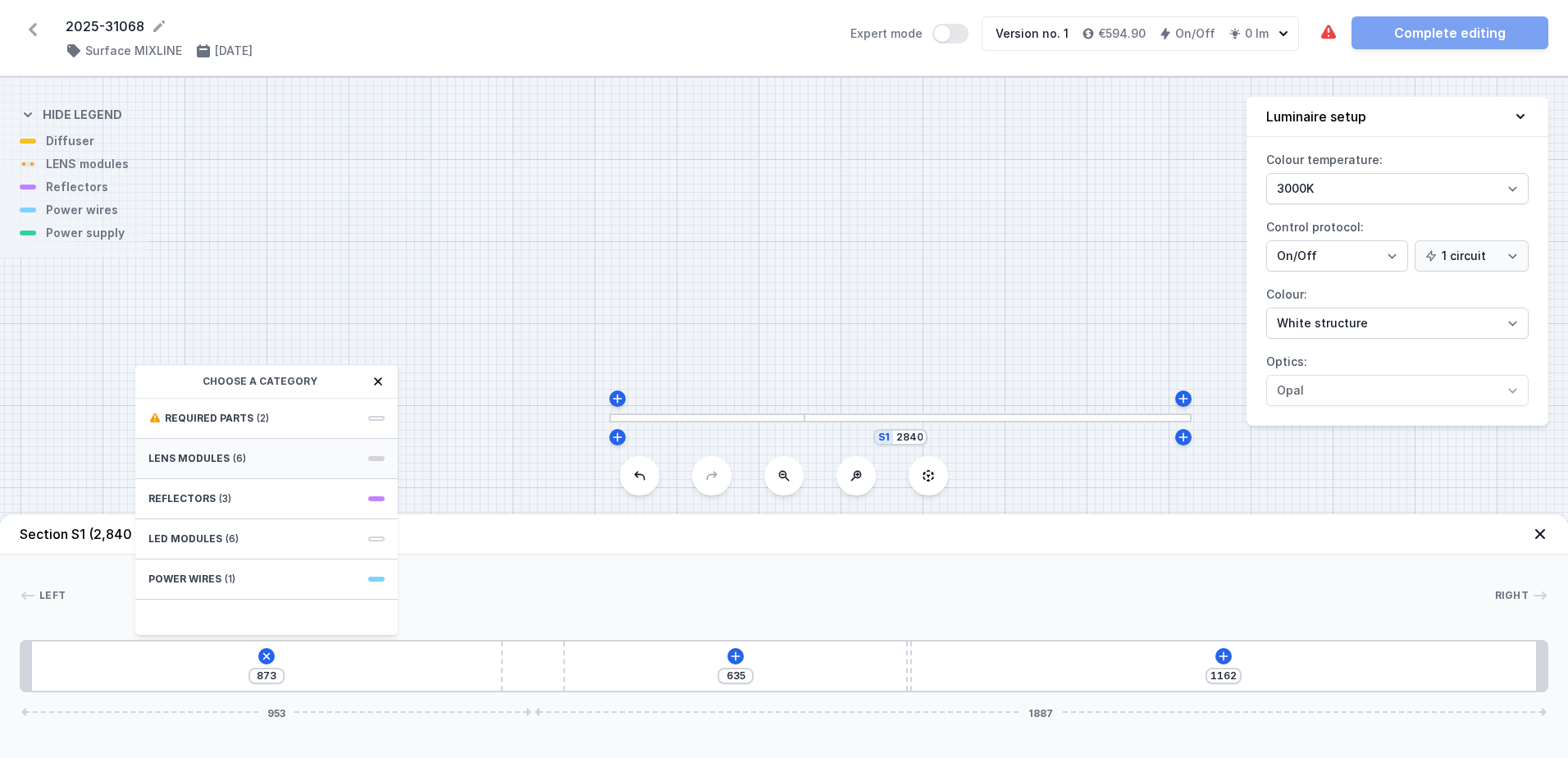
click at [257, 443] on div "LENS modules (6)" at bounding box center [267, 459] width 262 height 40
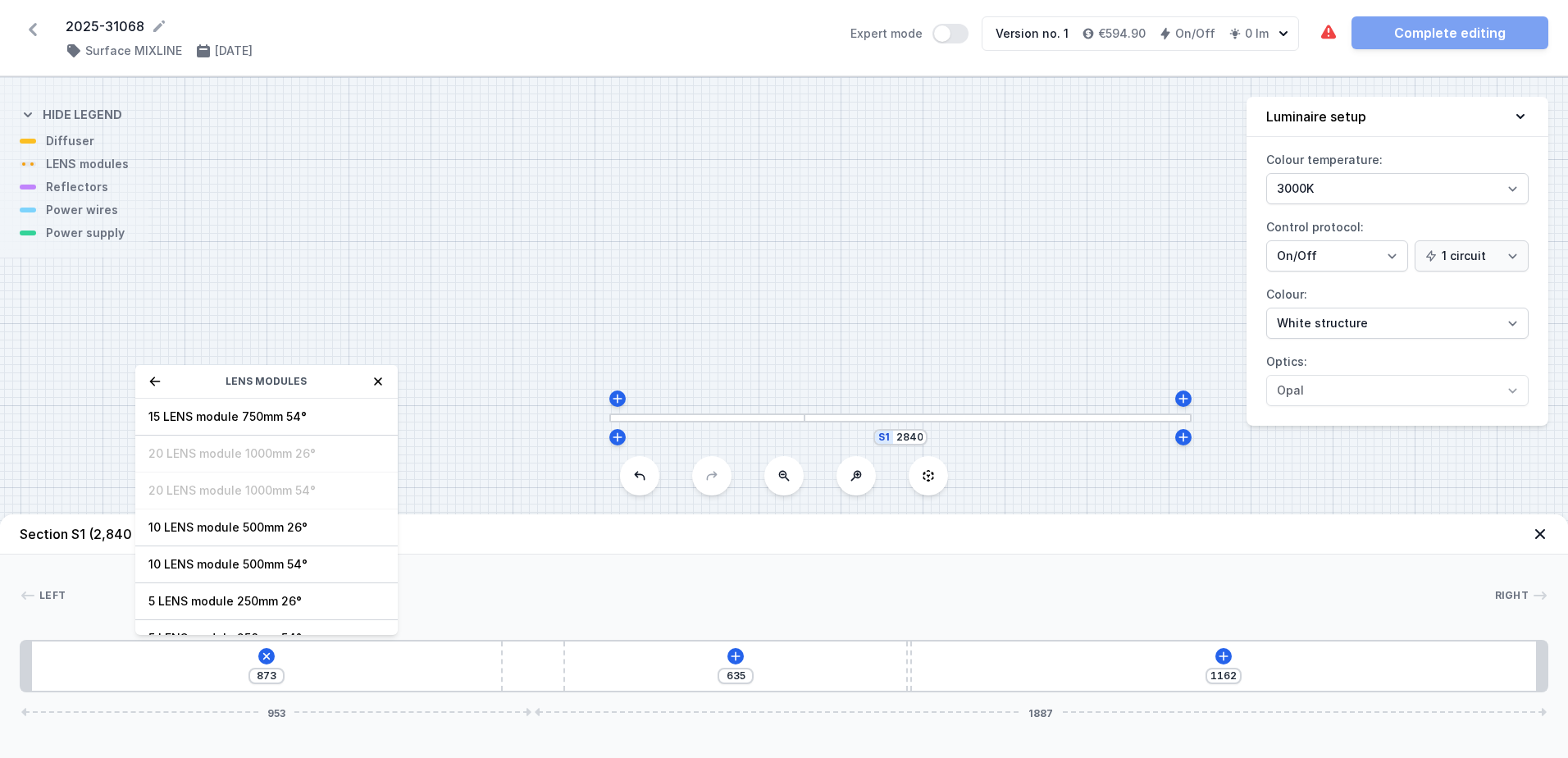
scroll to position [59, 0]
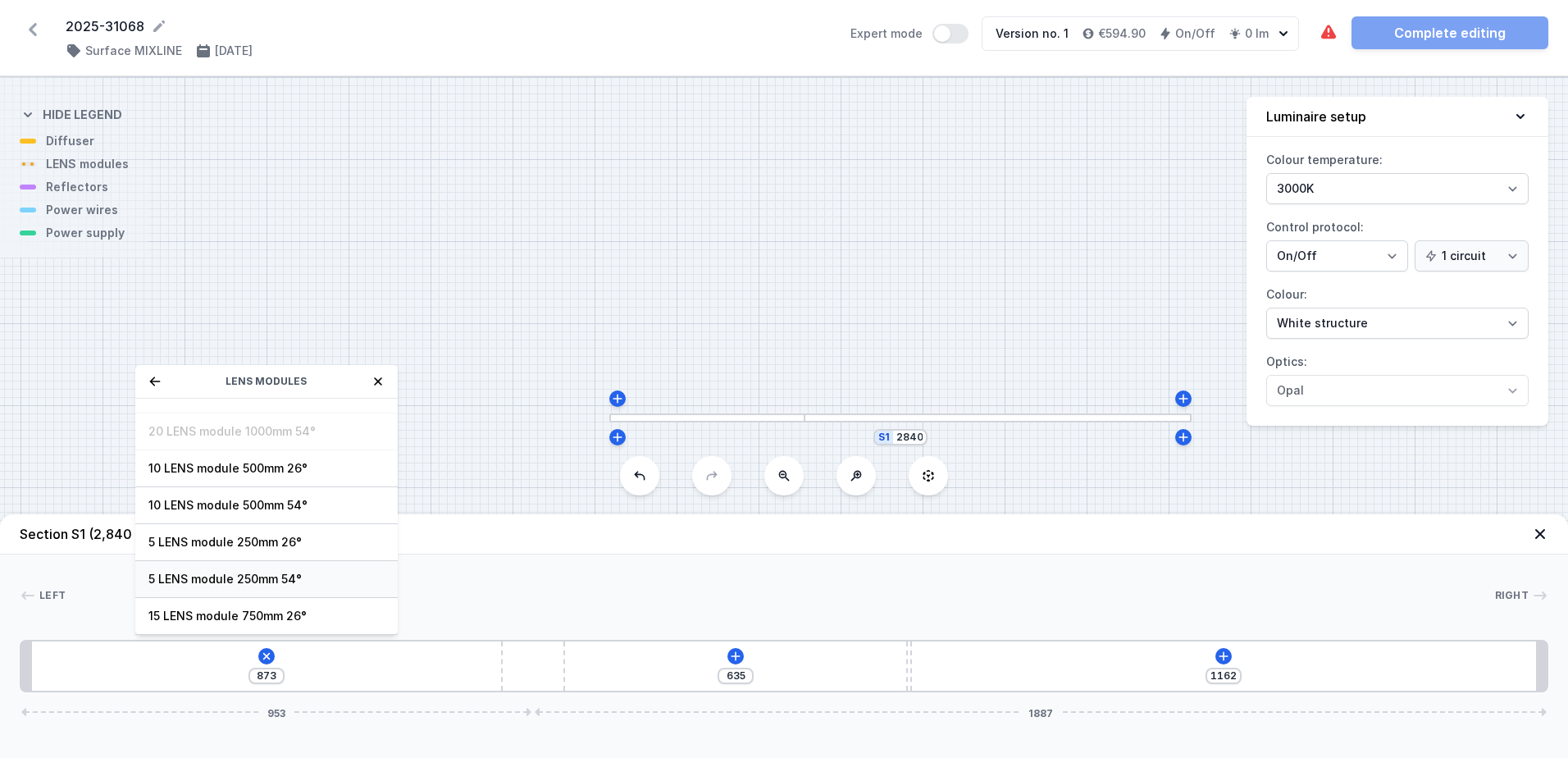
click at [276, 582] on span "5 LENS module 250mm 54°" at bounding box center [266, 579] width 236 height 16
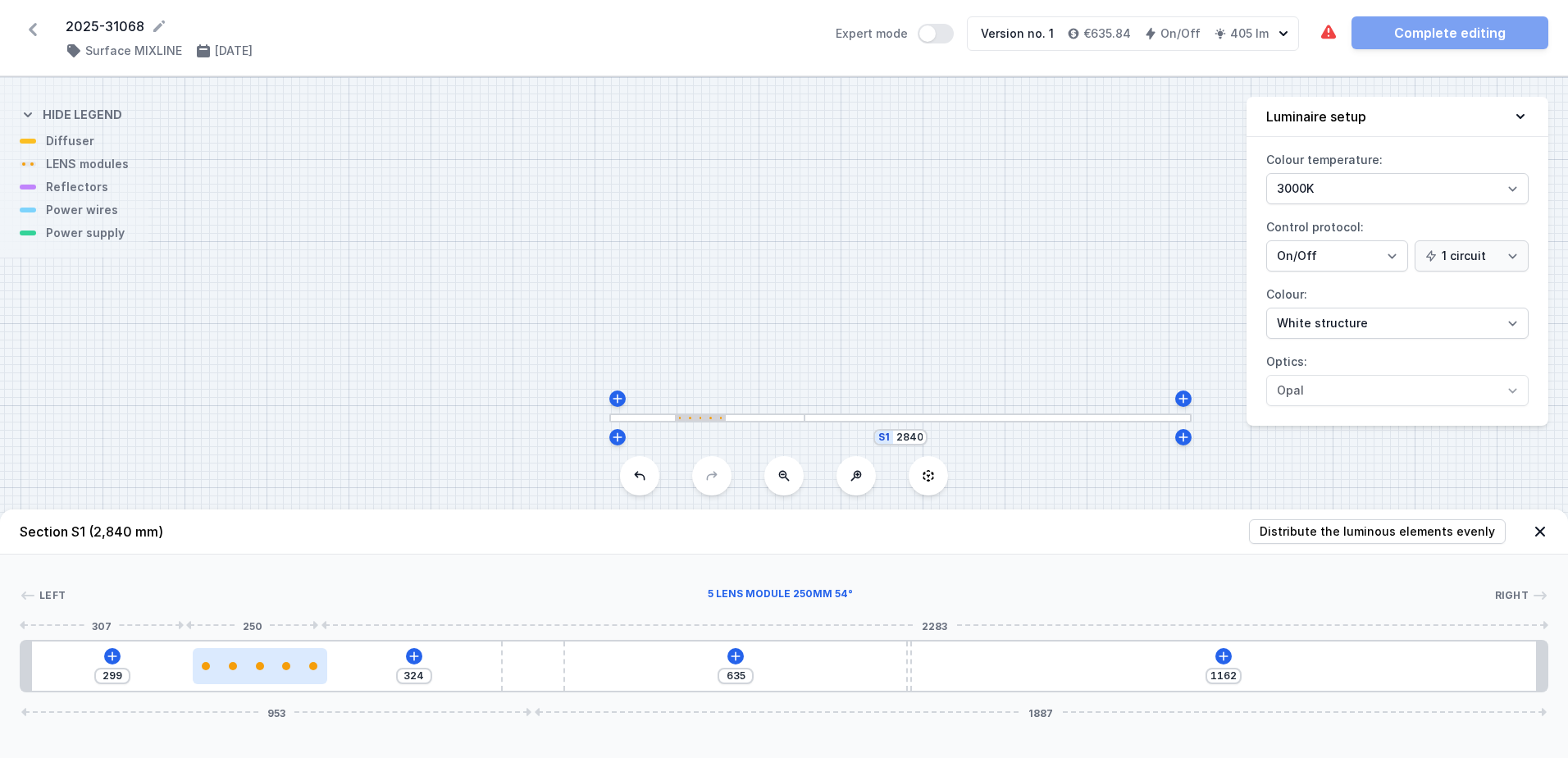
type input "307"
type input "316"
type input "297"
type input "326"
type input "288"
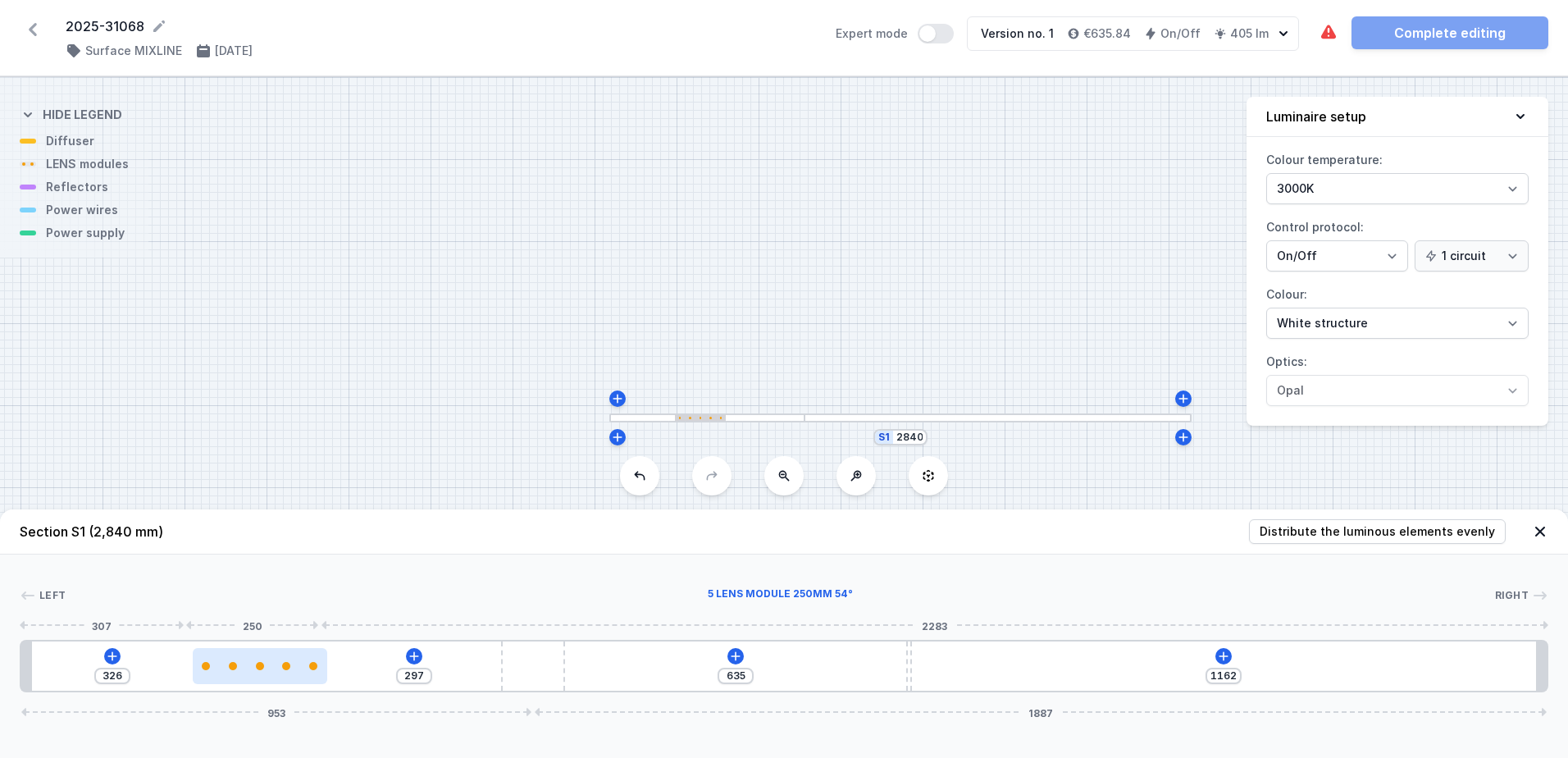
type input "335"
type input "276"
type input "347"
type input "264"
type input "359"
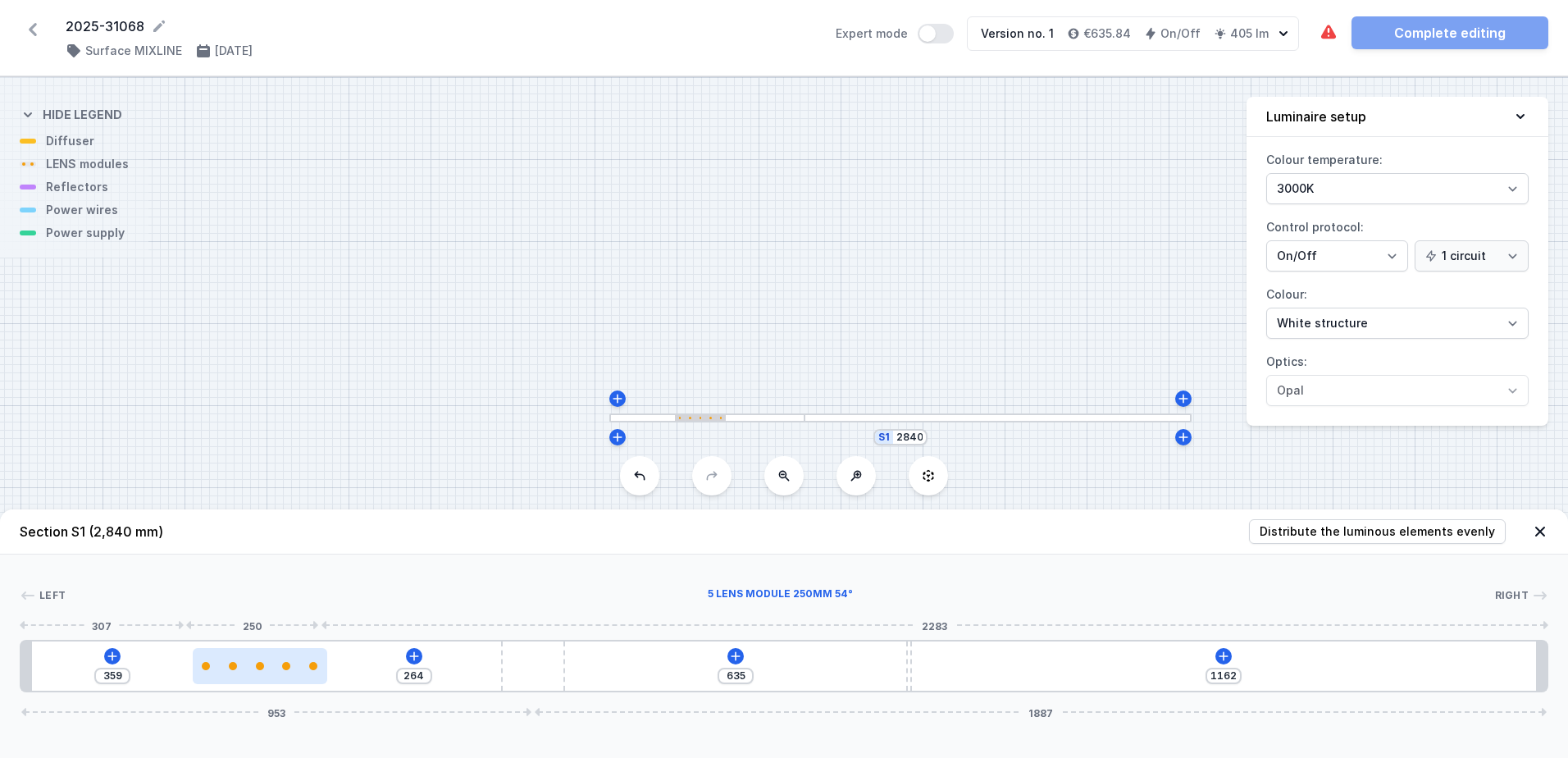
type input "249"
type input "374"
type input "240"
type input "383"
type input "238"
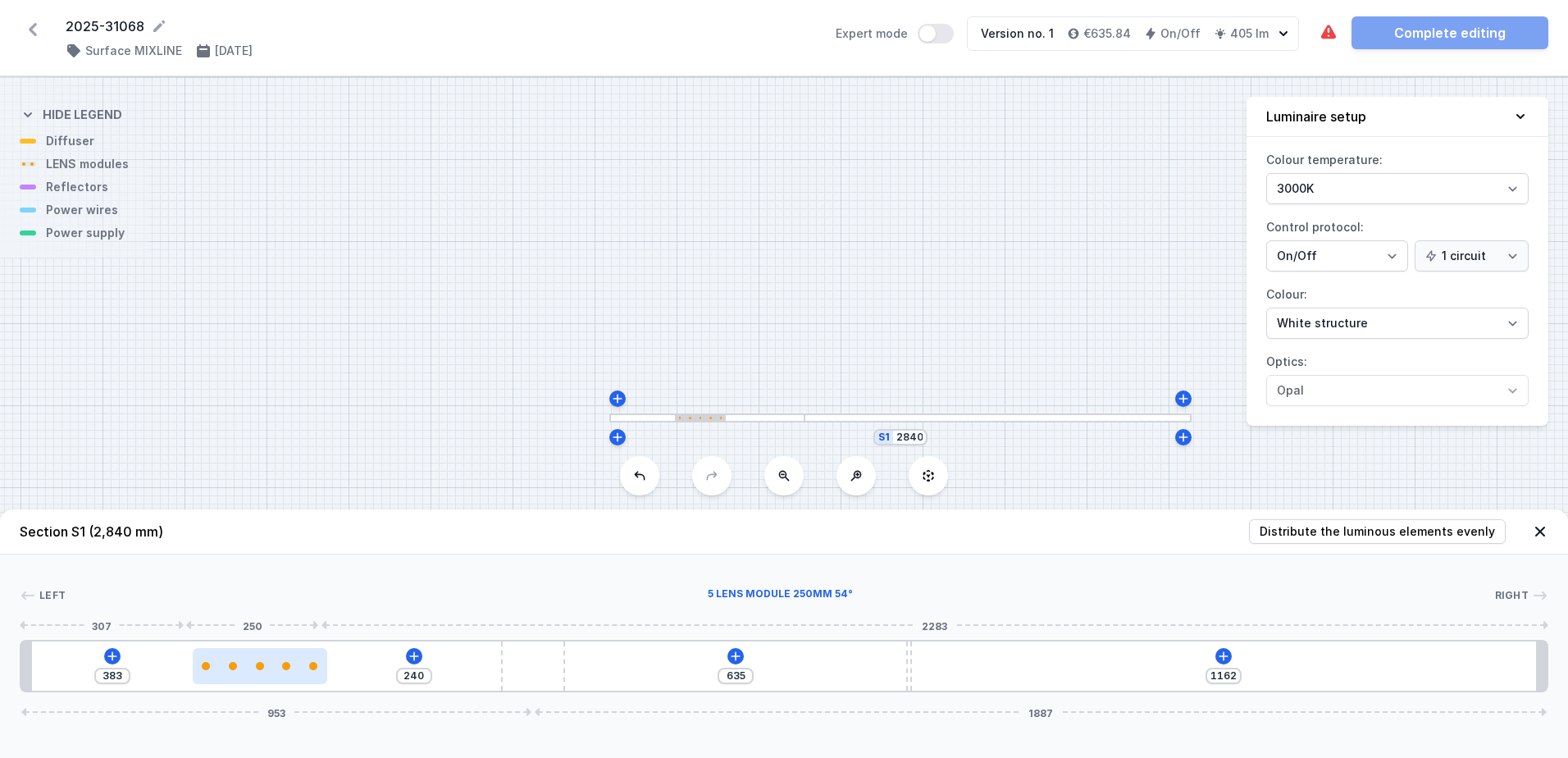
type input "385"
type input "235"
type input "388"
type input "234"
type input "389"
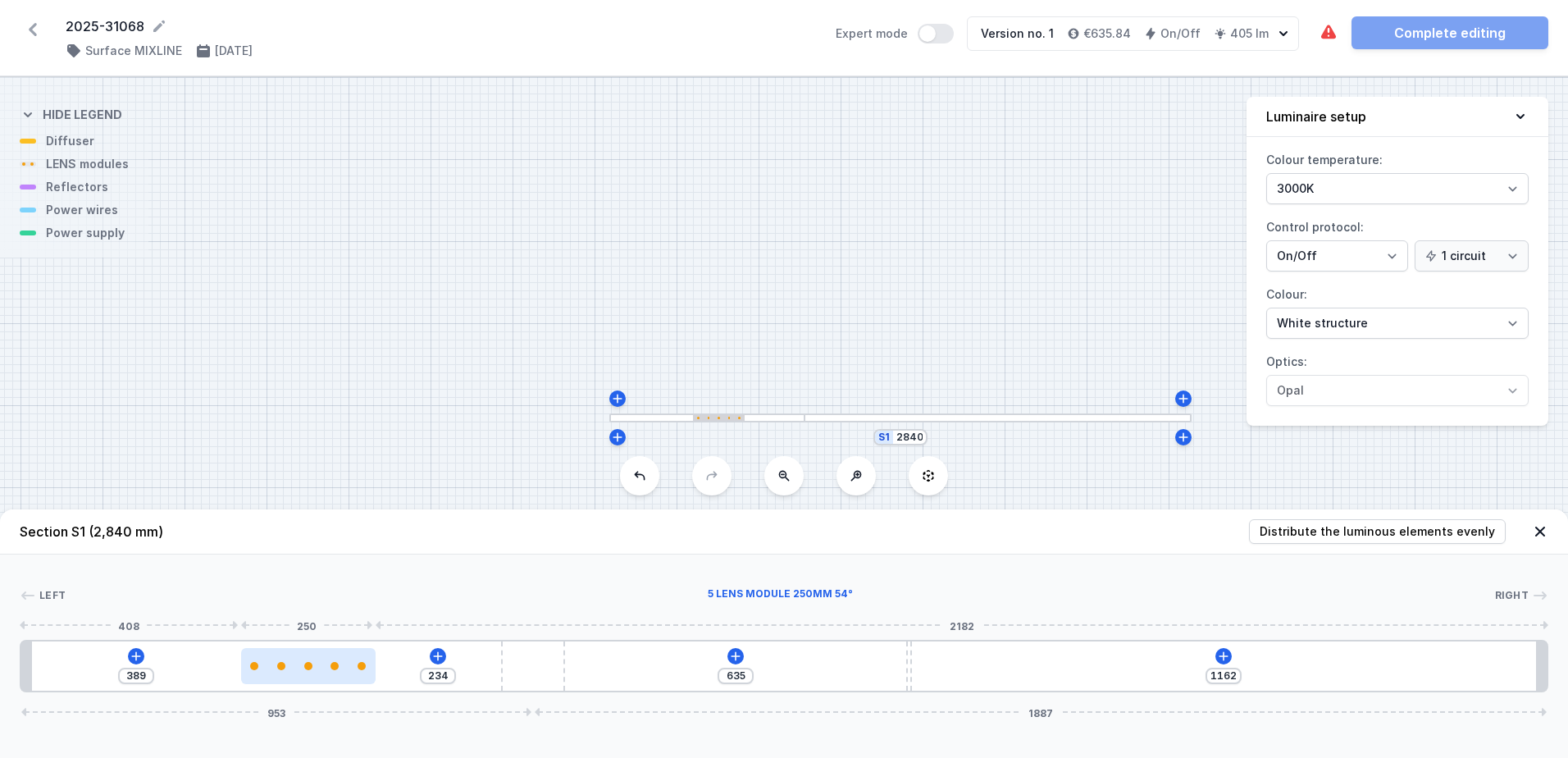
type input "232"
type input "391"
type input "231"
type input "392"
type input "229"
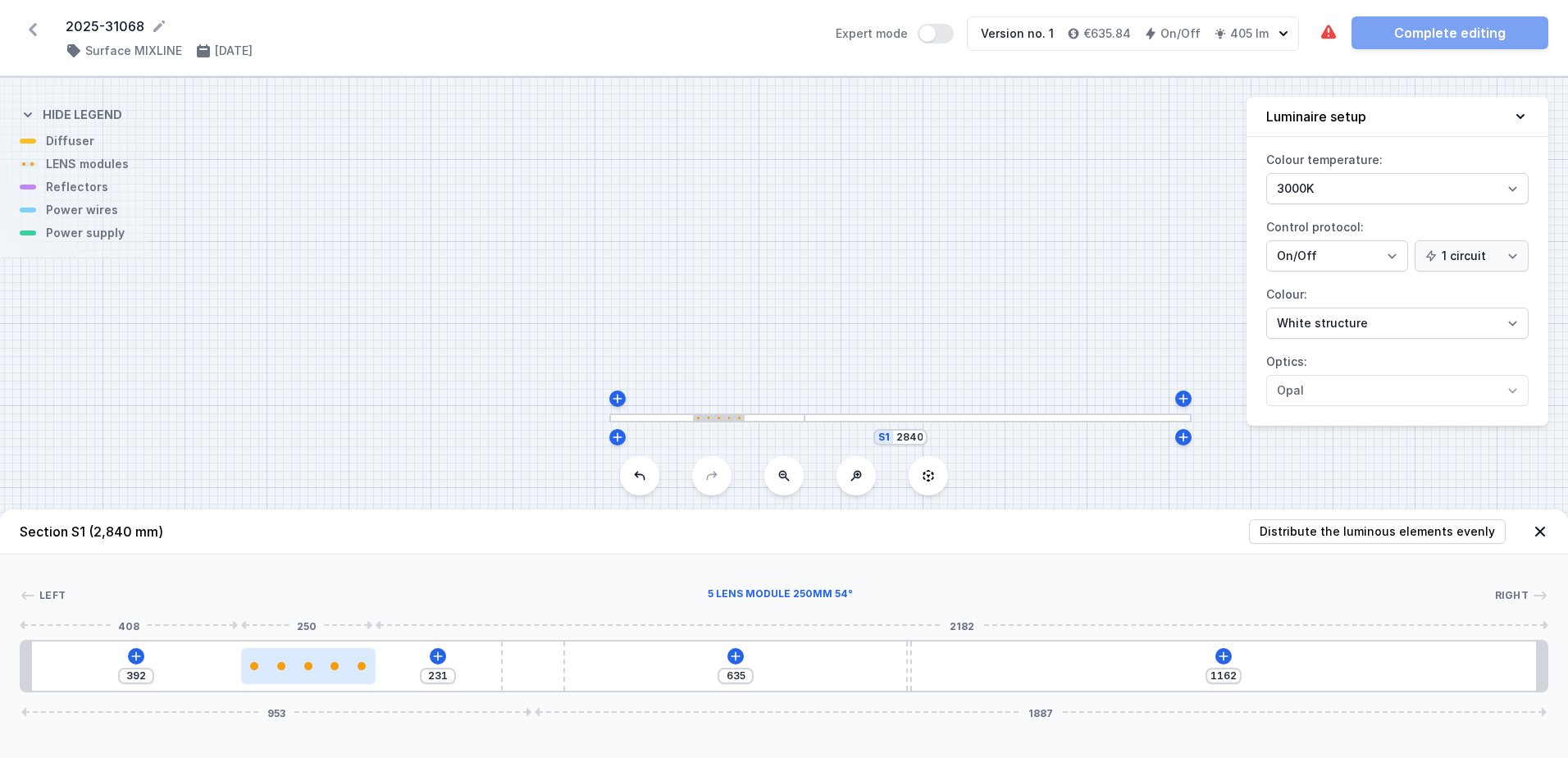
type input "394"
drag, startPoint x: 114, startPoint y: 674, endPoint x: 318, endPoint y: 674, distance: 204.0
click at [318, 674] on div at bounding box center [308, 666] width 135 height 36
click at [1233, 658] on div "394 229 635 1162 953 1887" at bounding box center [784, 667] width 1529 height 53
click at [1226, 657] on icon at bounding box center [1224, 656] width 9 height 9
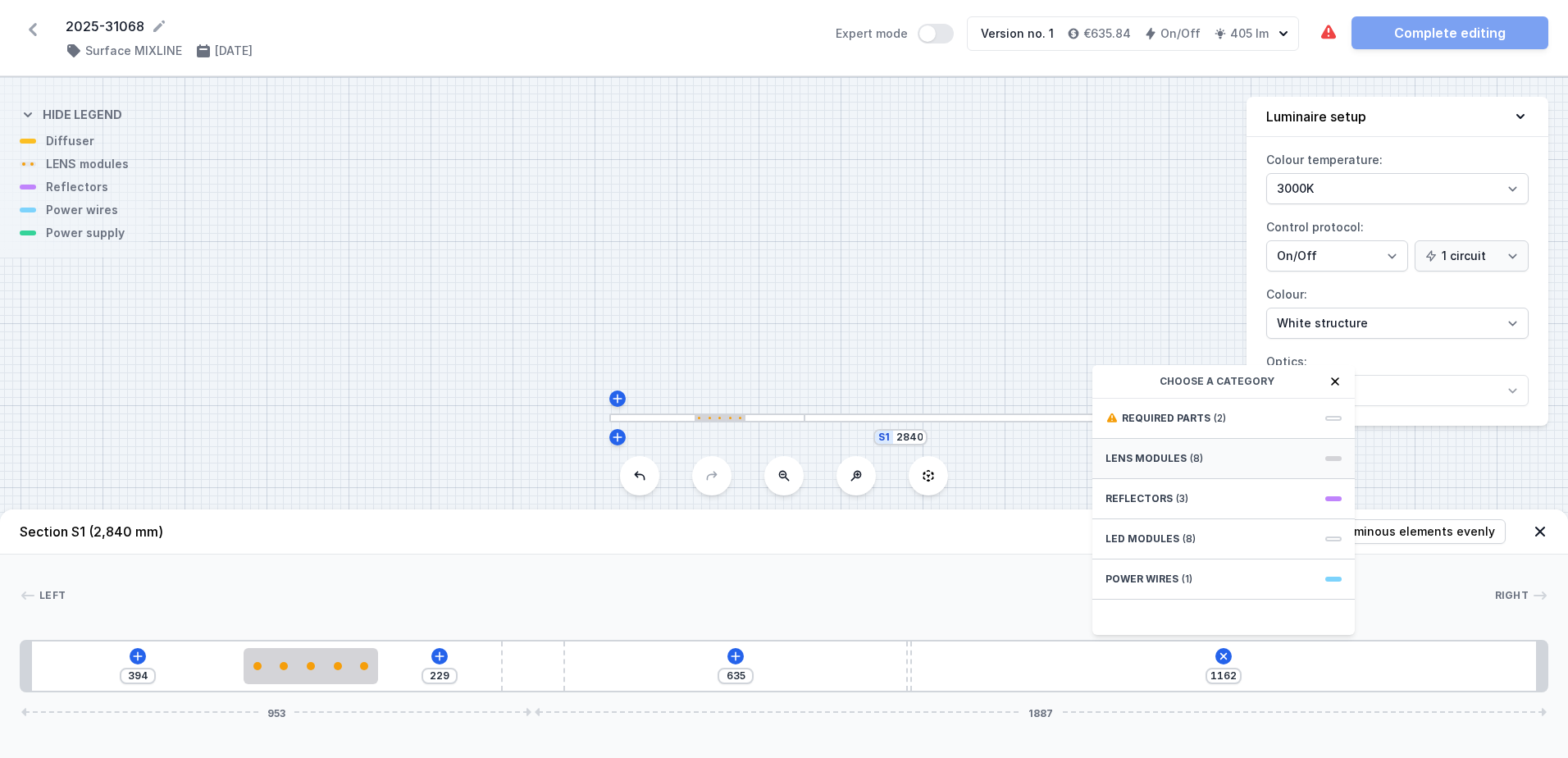
click at [1167, 451] on div "LENS modules (8)" at bounding box center [1224, 459] width 262 height 40
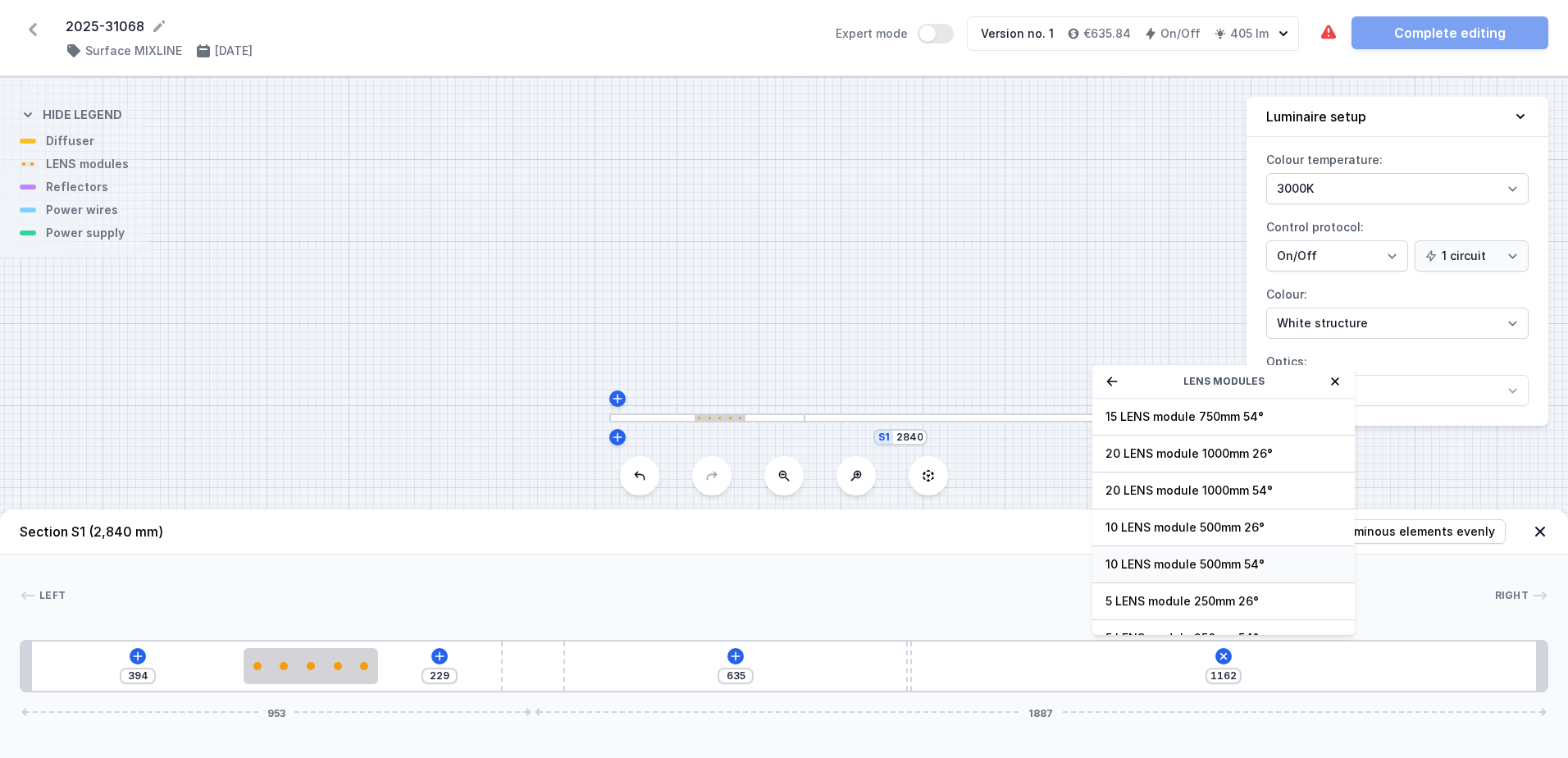
click at [1179, 557] on span "10 LENS module 500mm 54°" at bounding box center [1223, 564] width 236 height 16
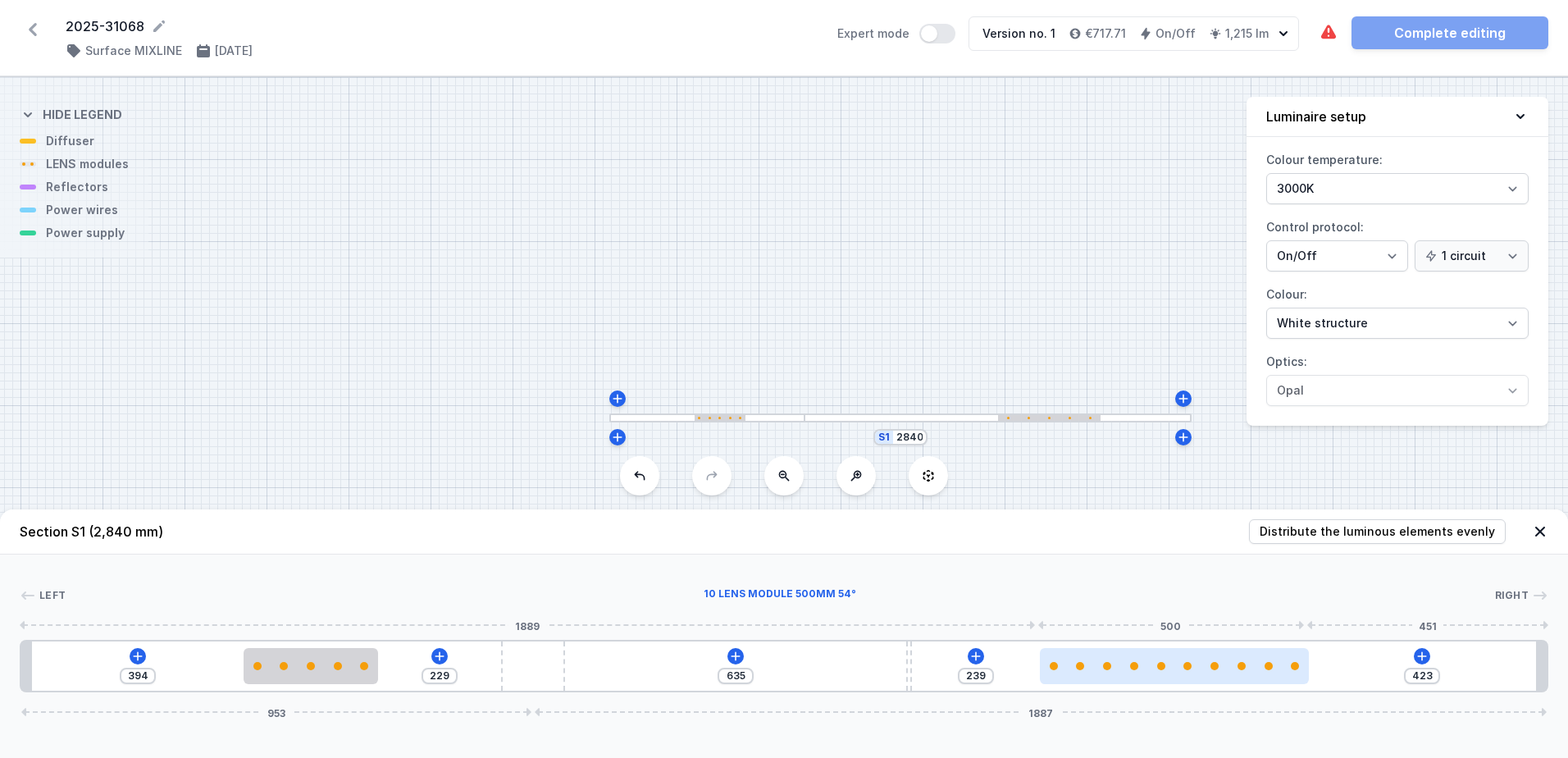
type input "422"
type input "240"
type input "413"
type input "249"
type input "360"
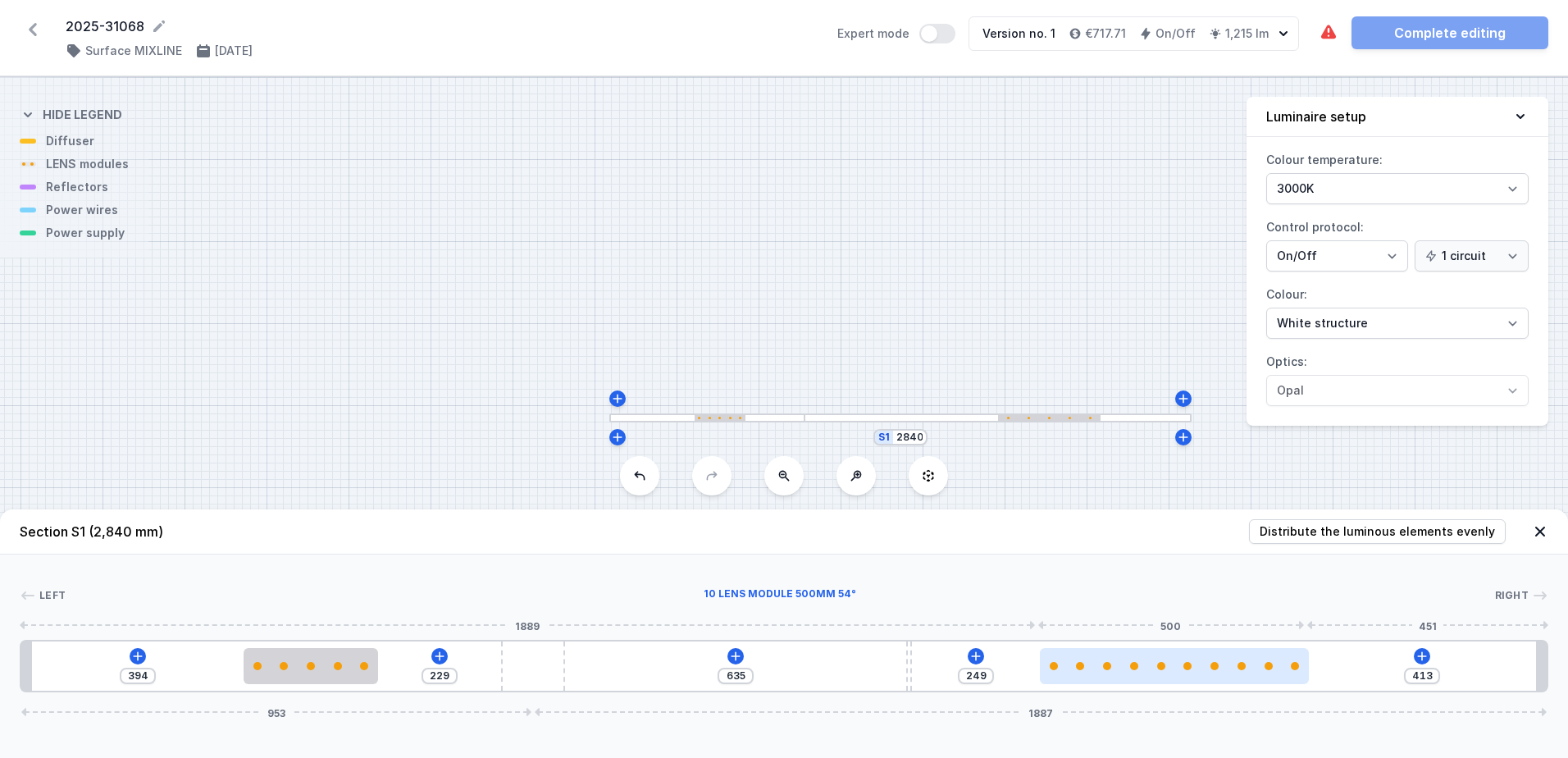
type input "302"
type input "324"
type input "338"
type input "285"
type input "377"
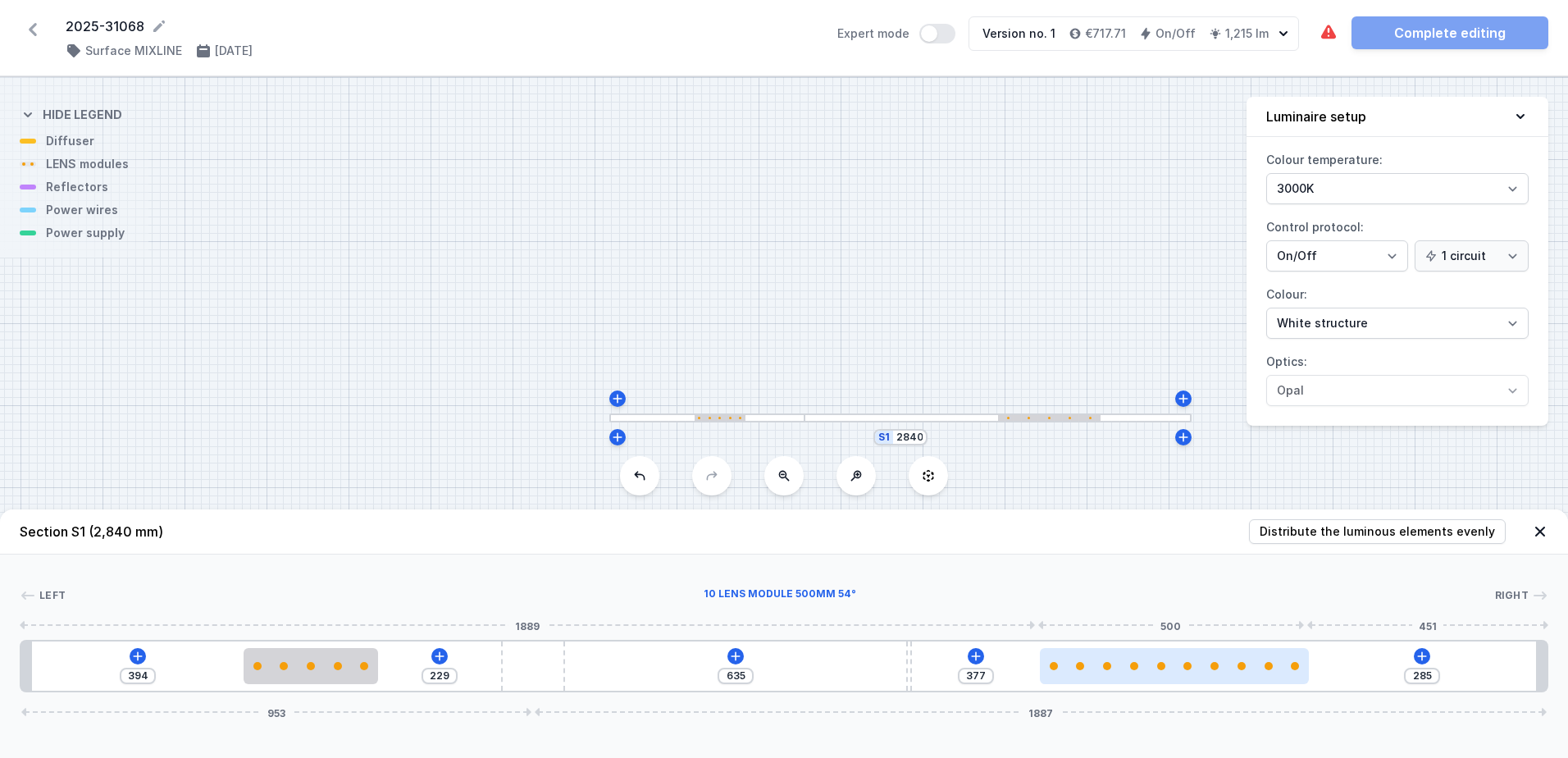
type input "255"
type input "407"
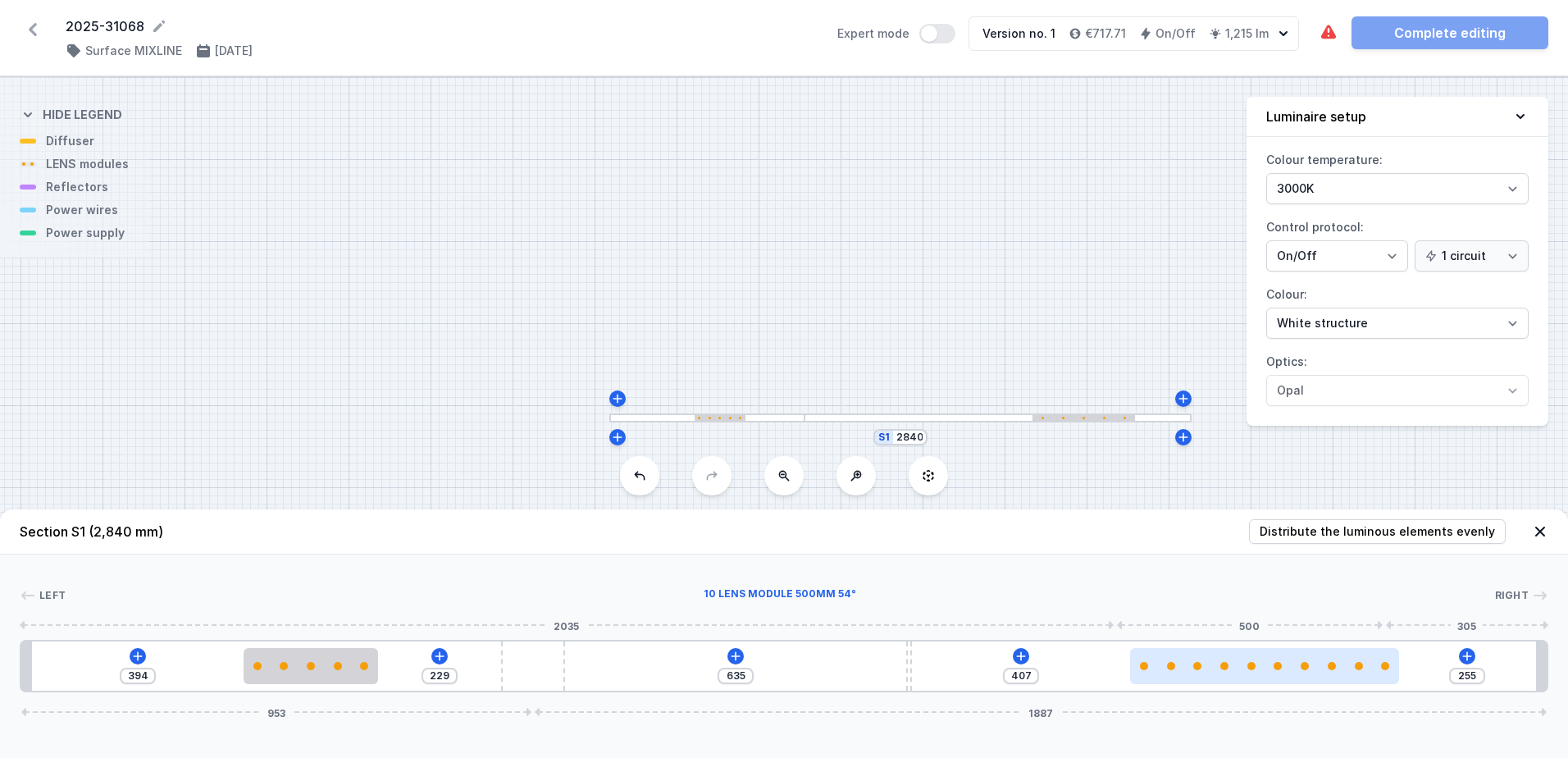
type input "215"
type input "447"
type input "197"
type input "465"
type input "186"
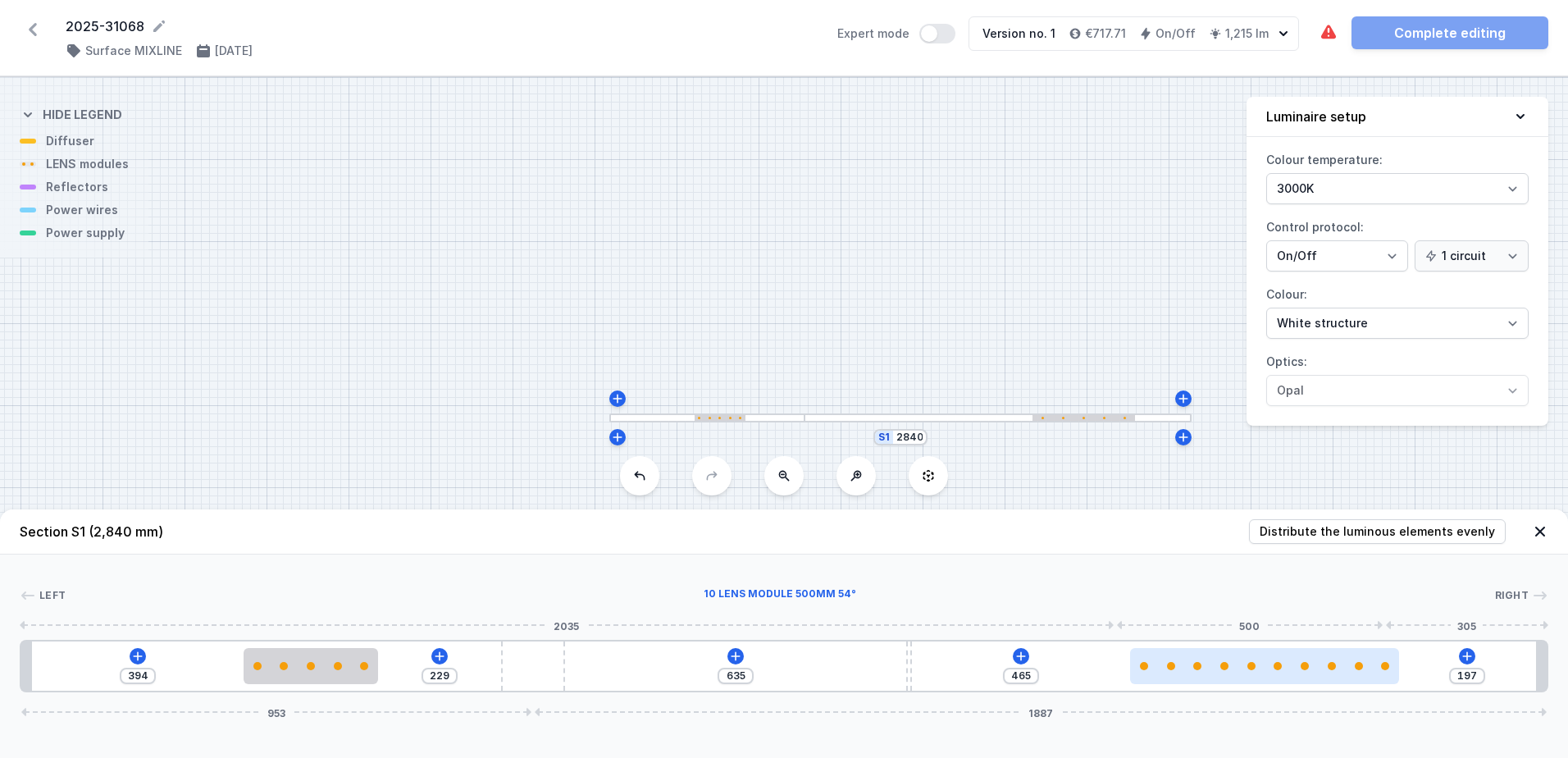
type input "476"
type input "185"
type input "477"
drag, startPoint x: 1087, startPoint y: 674, endPoint x: 1365, endPoint y: 680, distance: 278.1
click at [1365, 680] on div at bounding box center [1264, 666] width 268 height 36
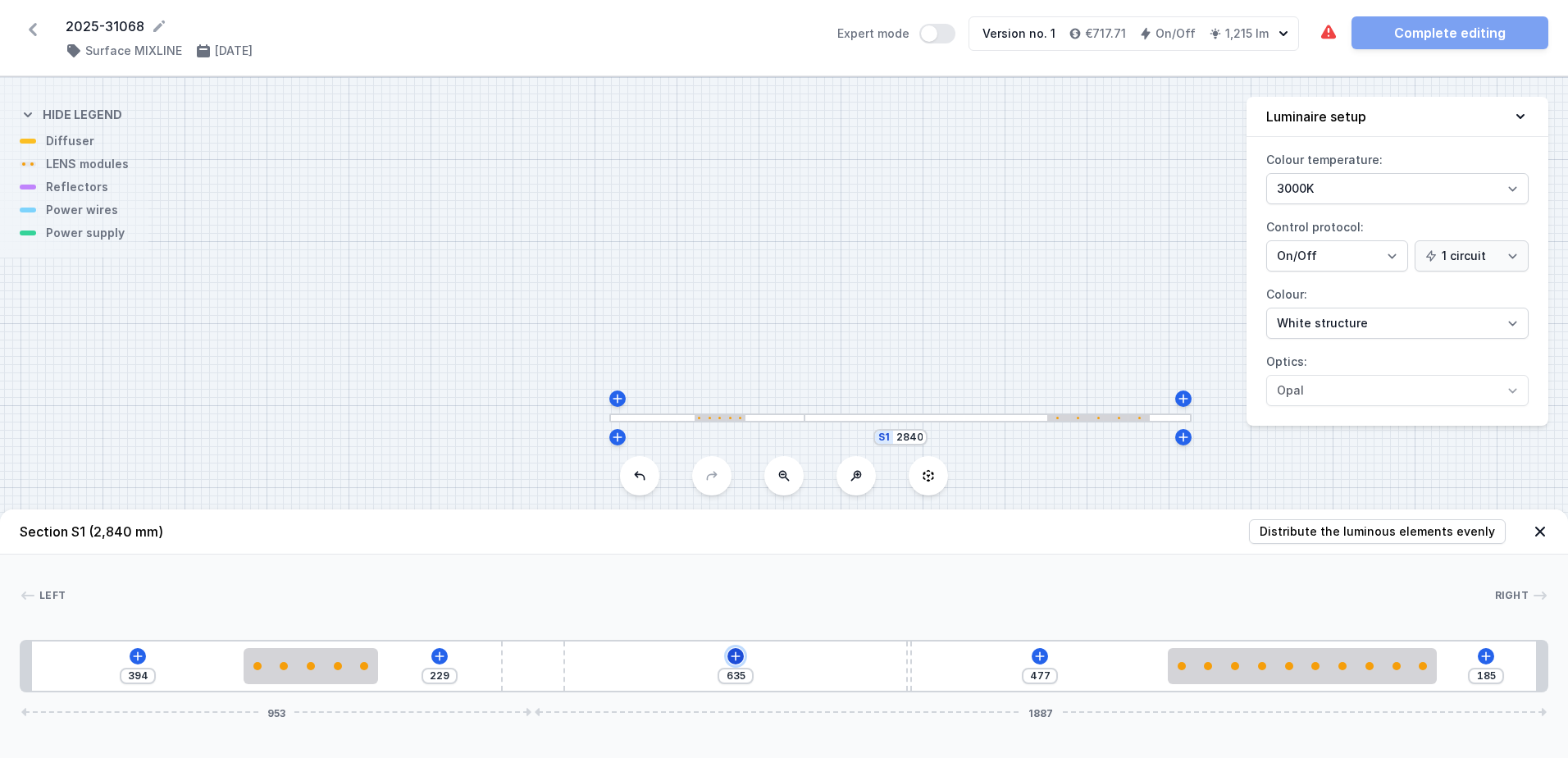
click at [744, 657] on button at bounding box center [735, 656] width 16 height 16
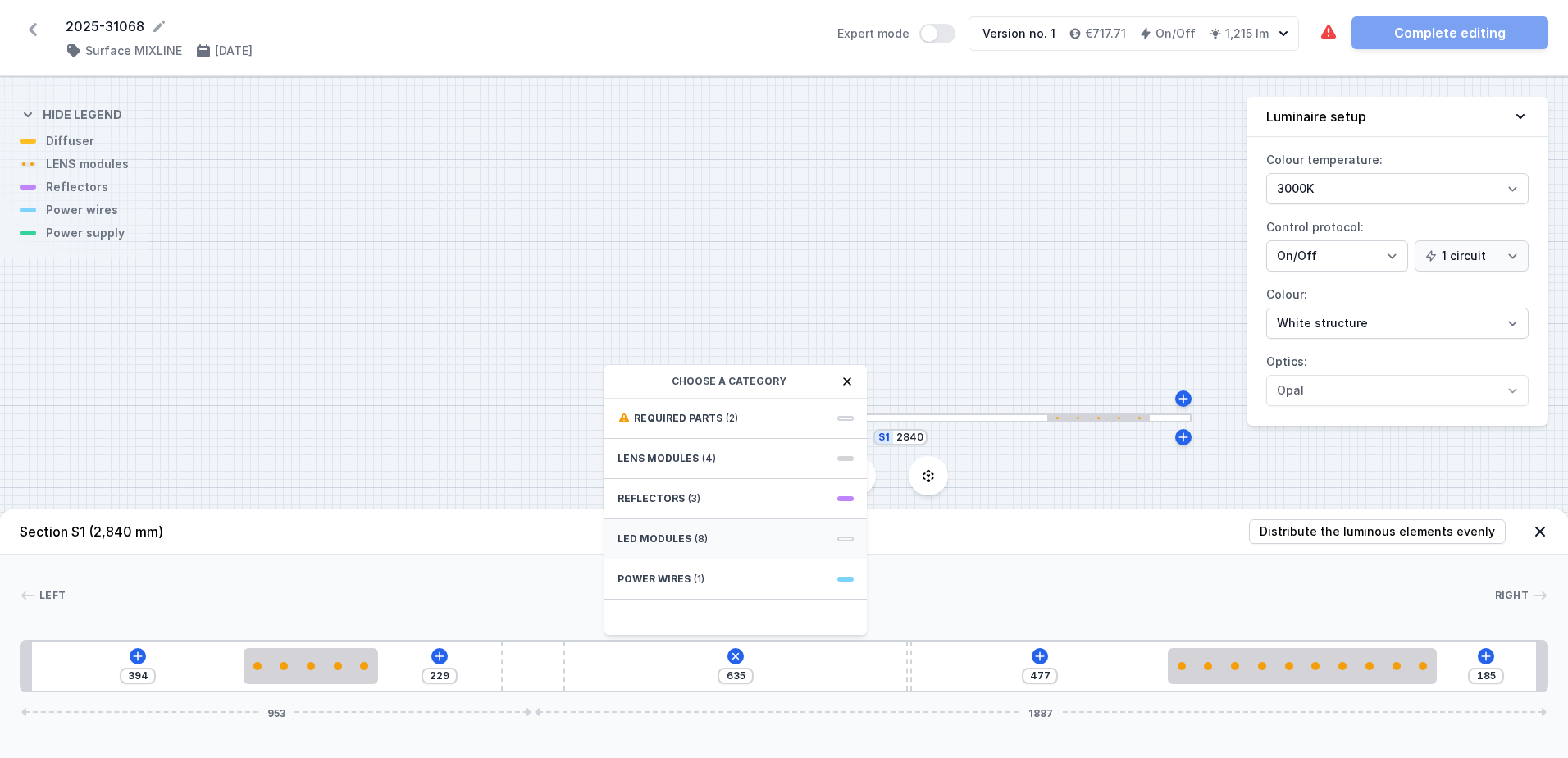
click at [718, 535] on div "LED modules (8)" at bounding box center [735, 539] width 262 height 40
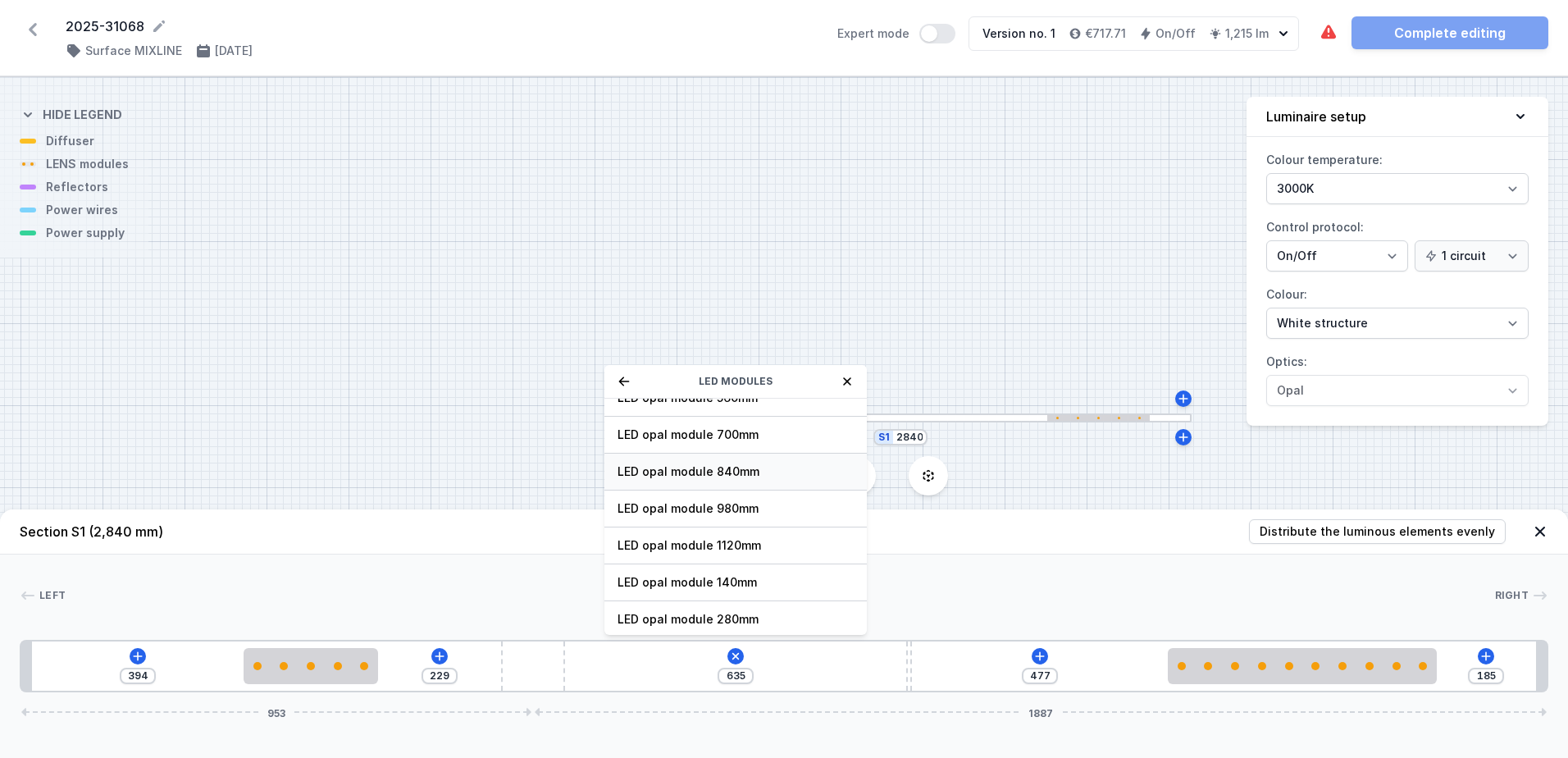
scroll to position [82, 0]
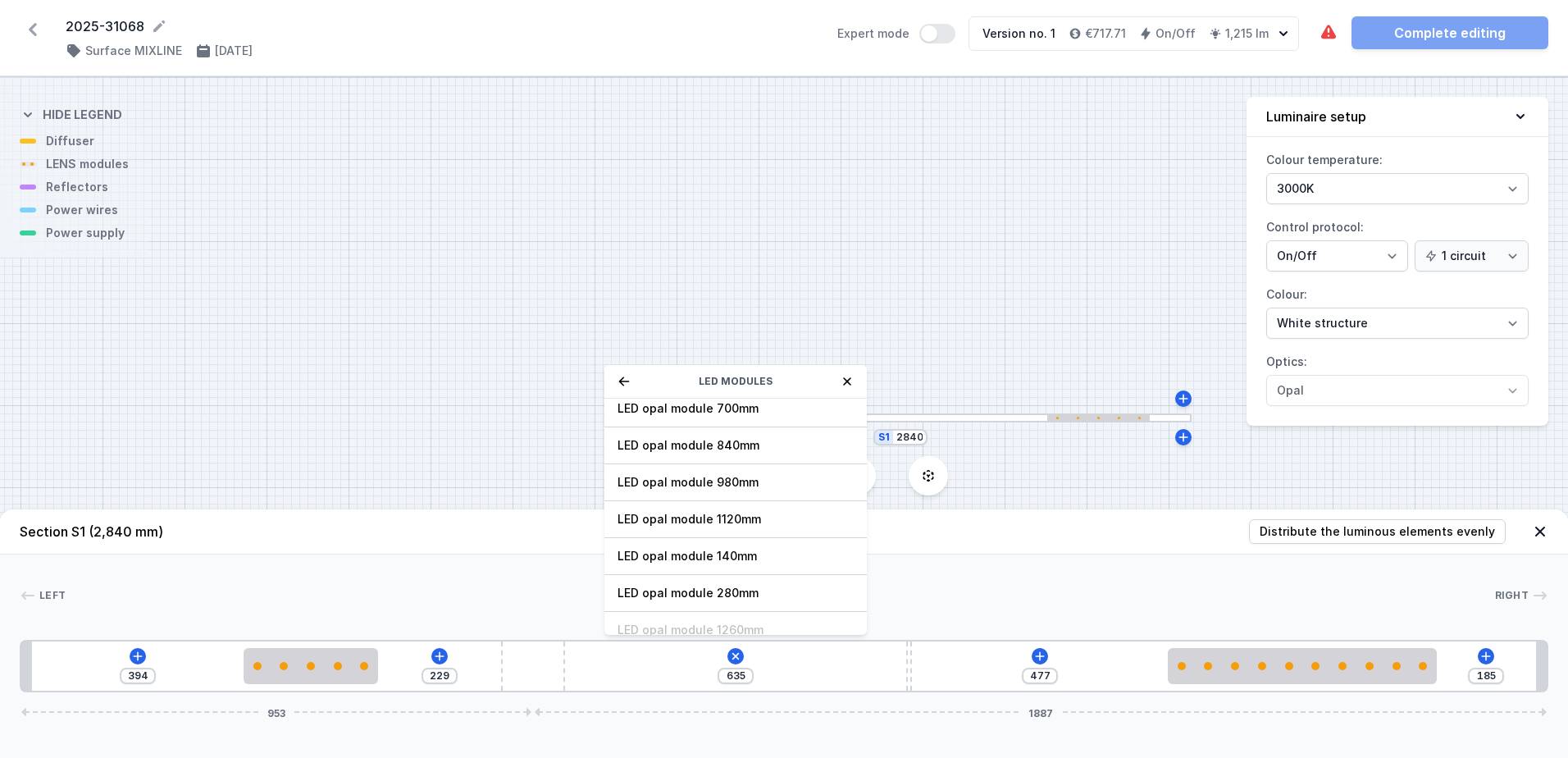
click at [626, 384] on icon at bounding box center [624, 381] width 13 height 13
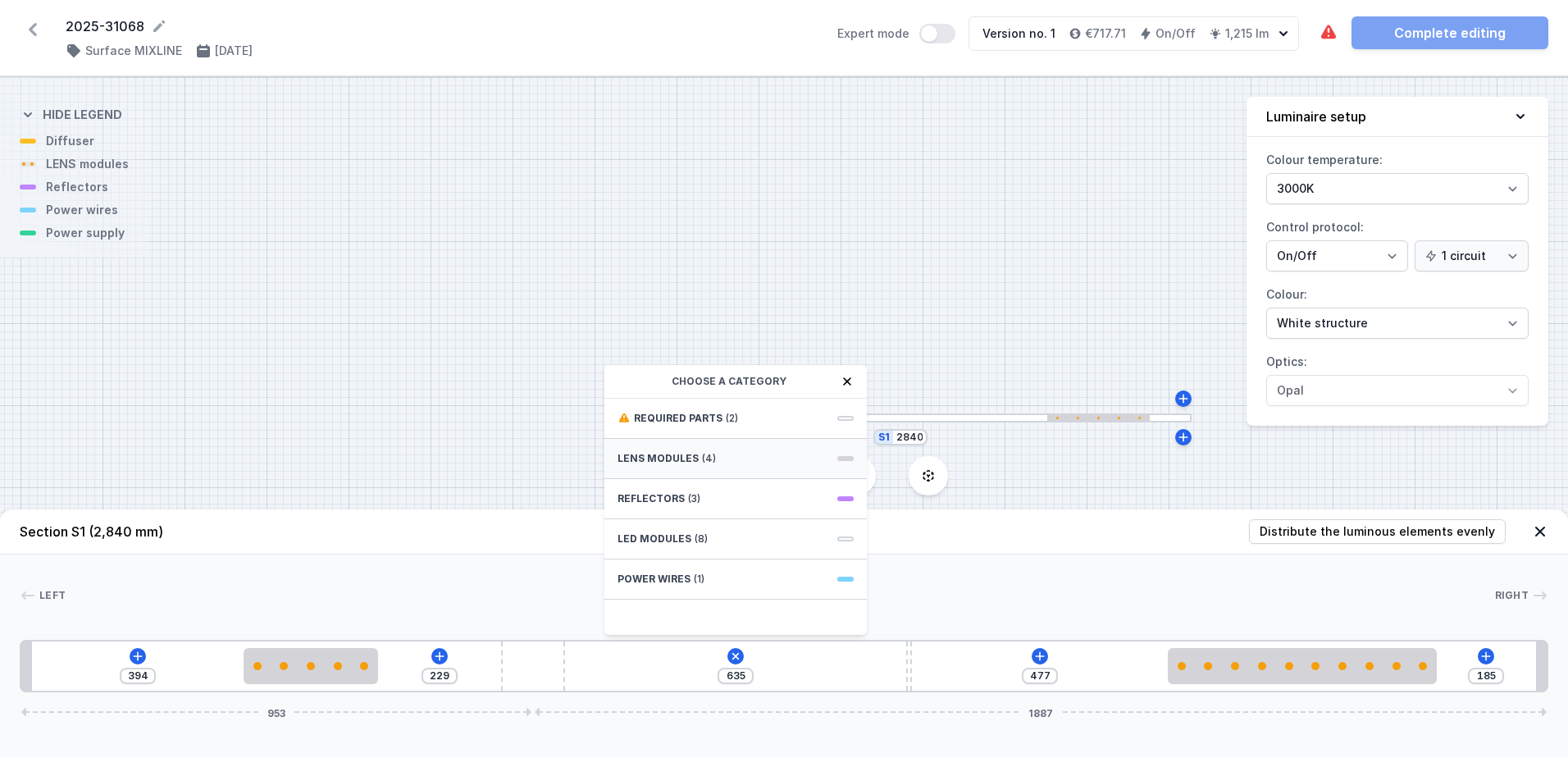
click at [709, 462] on span "(4)" at bounding box center [709, 458] width 14 height 13
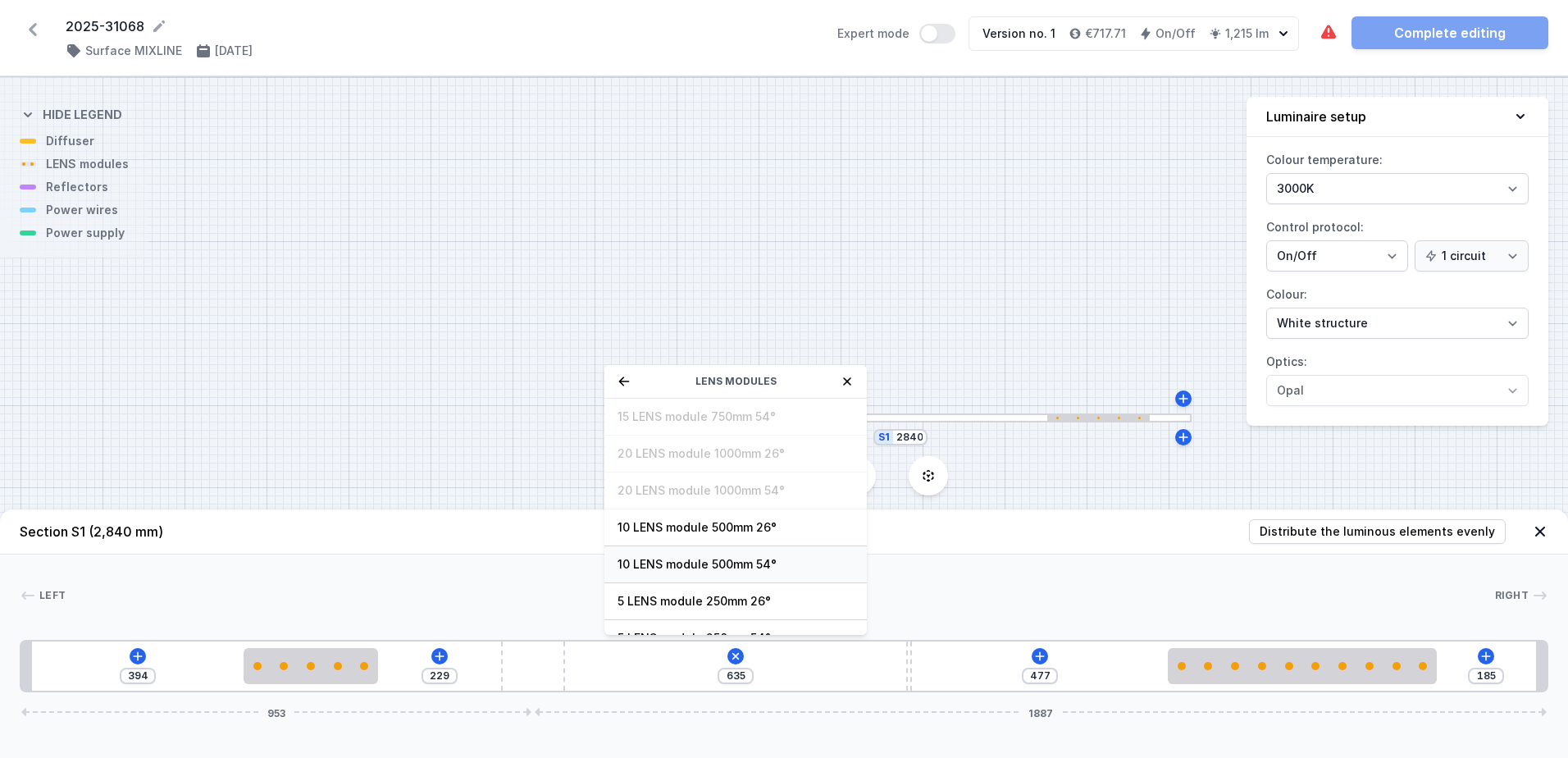
click at [712, 563] on span "10 LENS module 500mm 54°" at bounding box center [735, 564] width 236 height 16
type input "135"
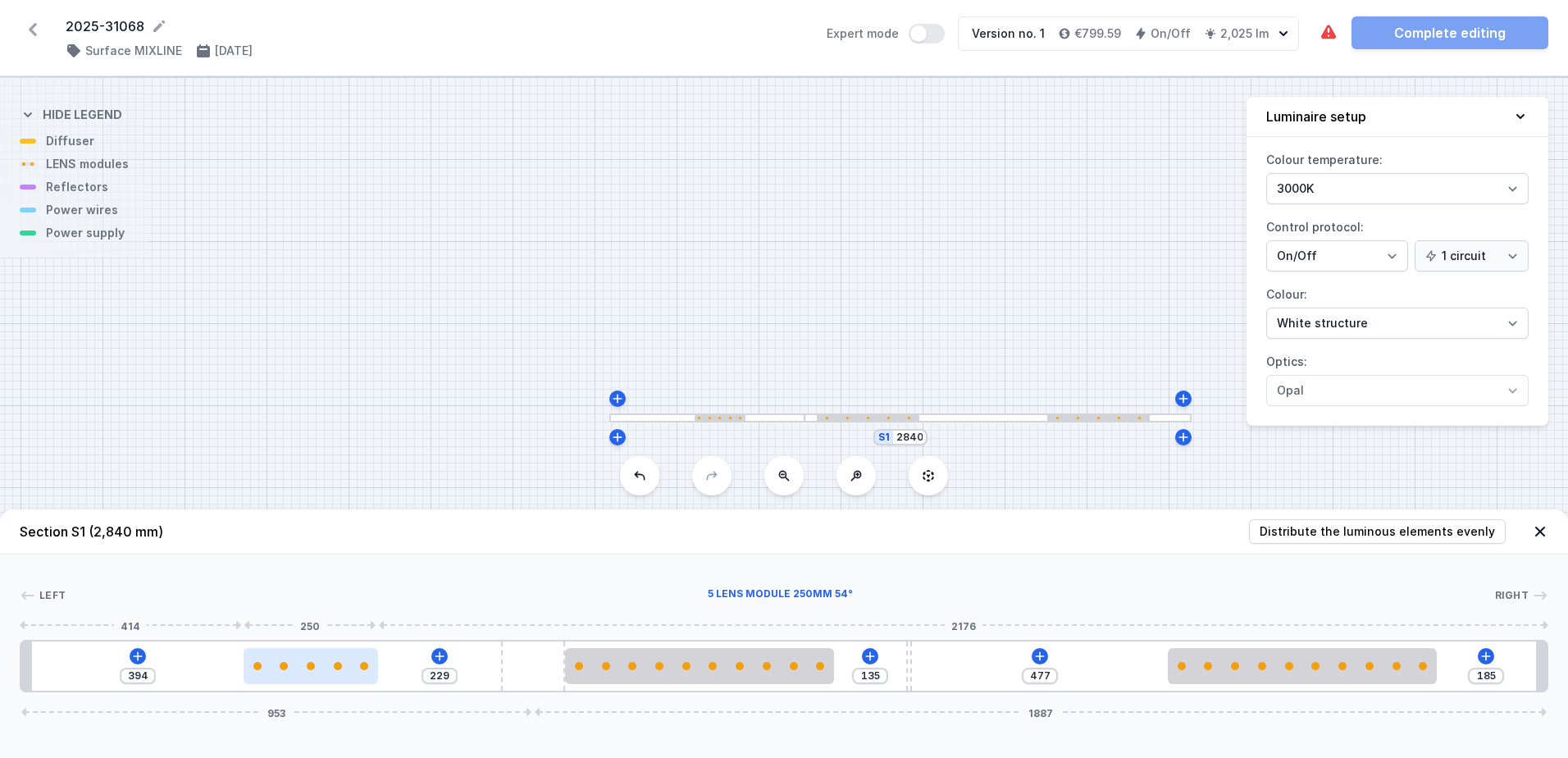
click at [310, 669] on div at bounding box center [311, 667] width 9 height 9
select select "1516"
type input "216"
type input "407"
click at [310, 669] on div at bounding box center [311, 667] width 135 height 9
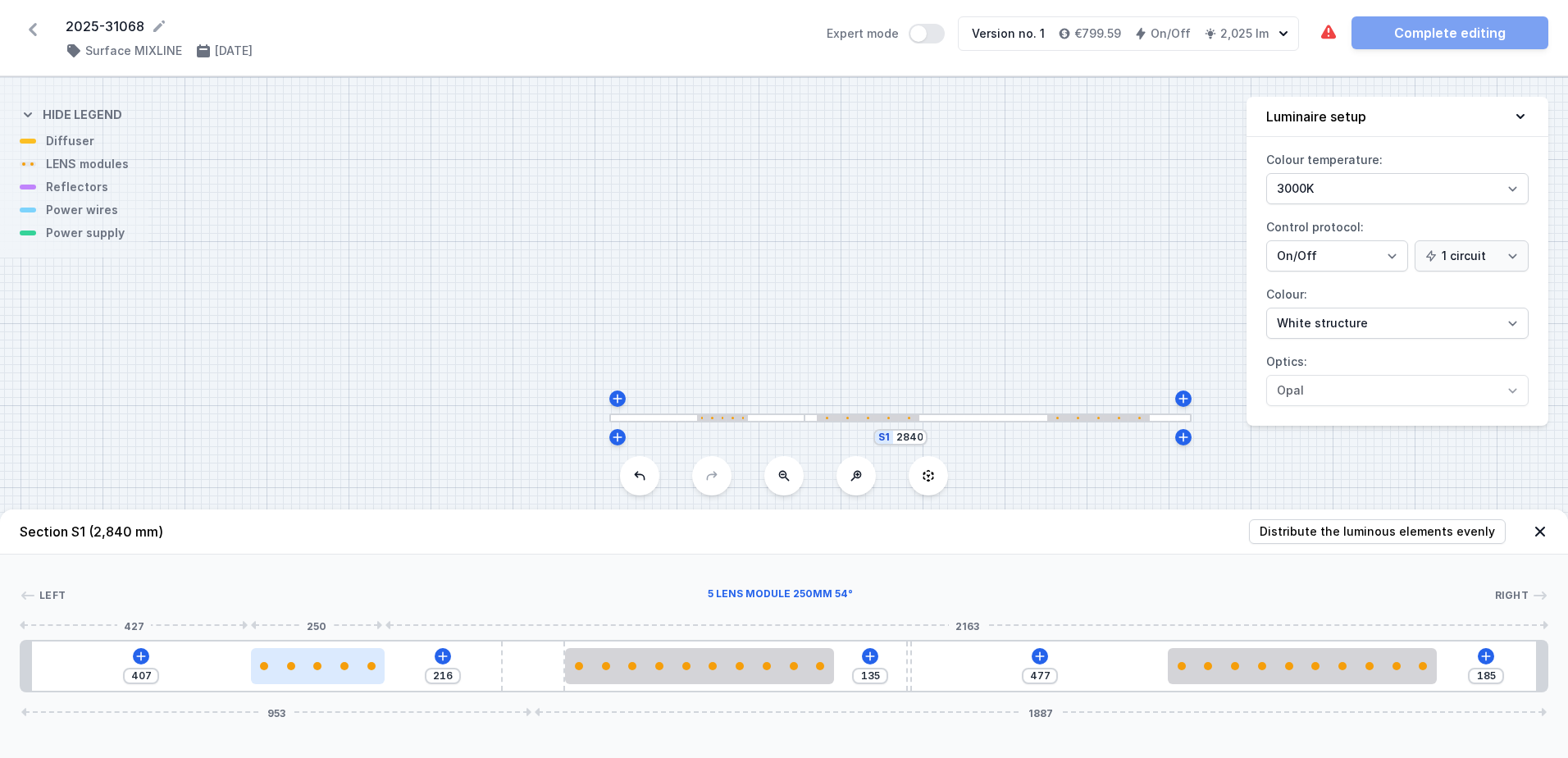
click at [310, 669] on div at bounding box center [318, 667] width 135 height 9
select select "1516"
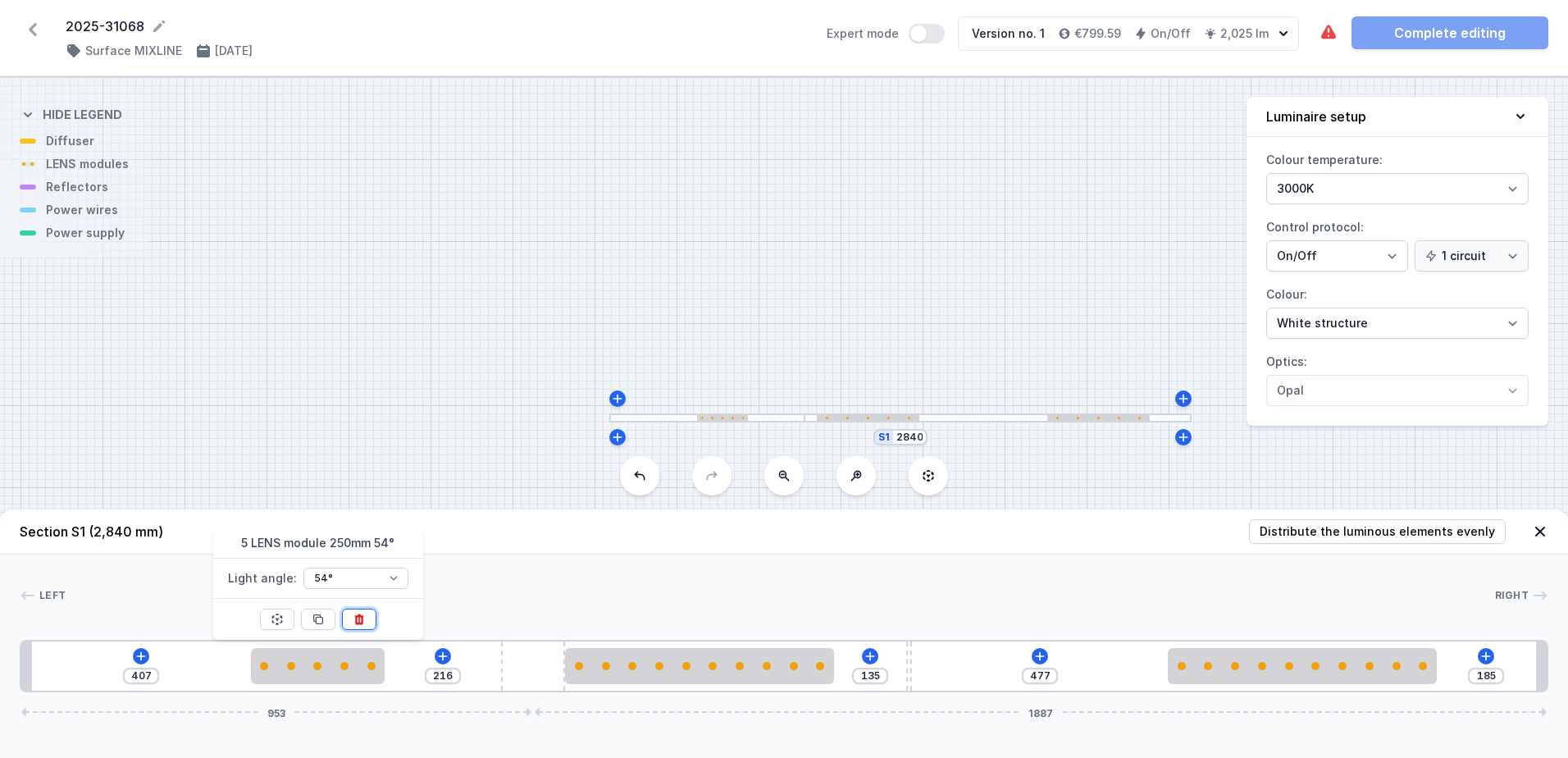
click at [371, 622] on button at bounding box center [359, 619] width 34 height 21
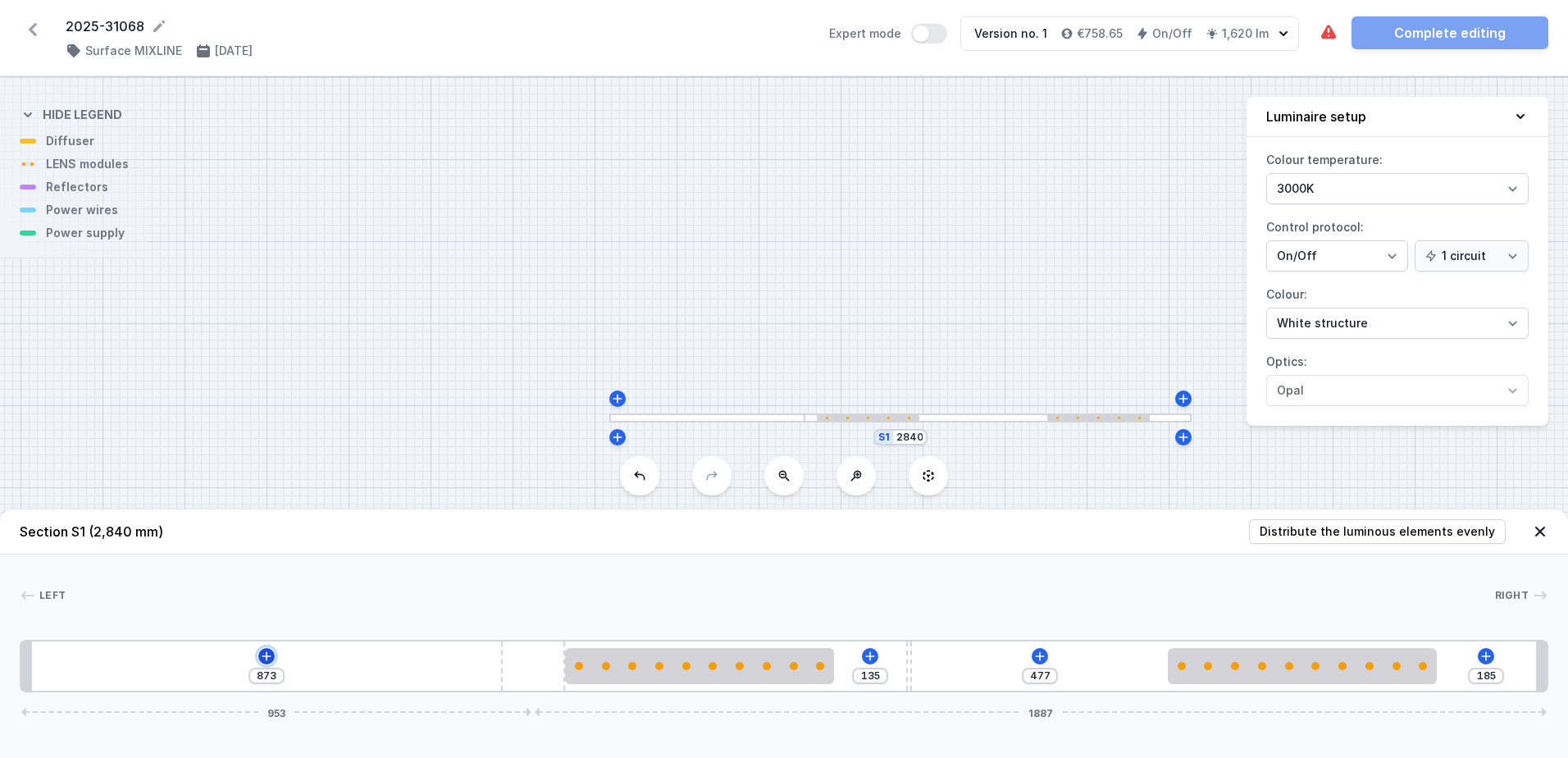
click at [268, 654] on icon at bounding box center [266, 656] width 13 height 13
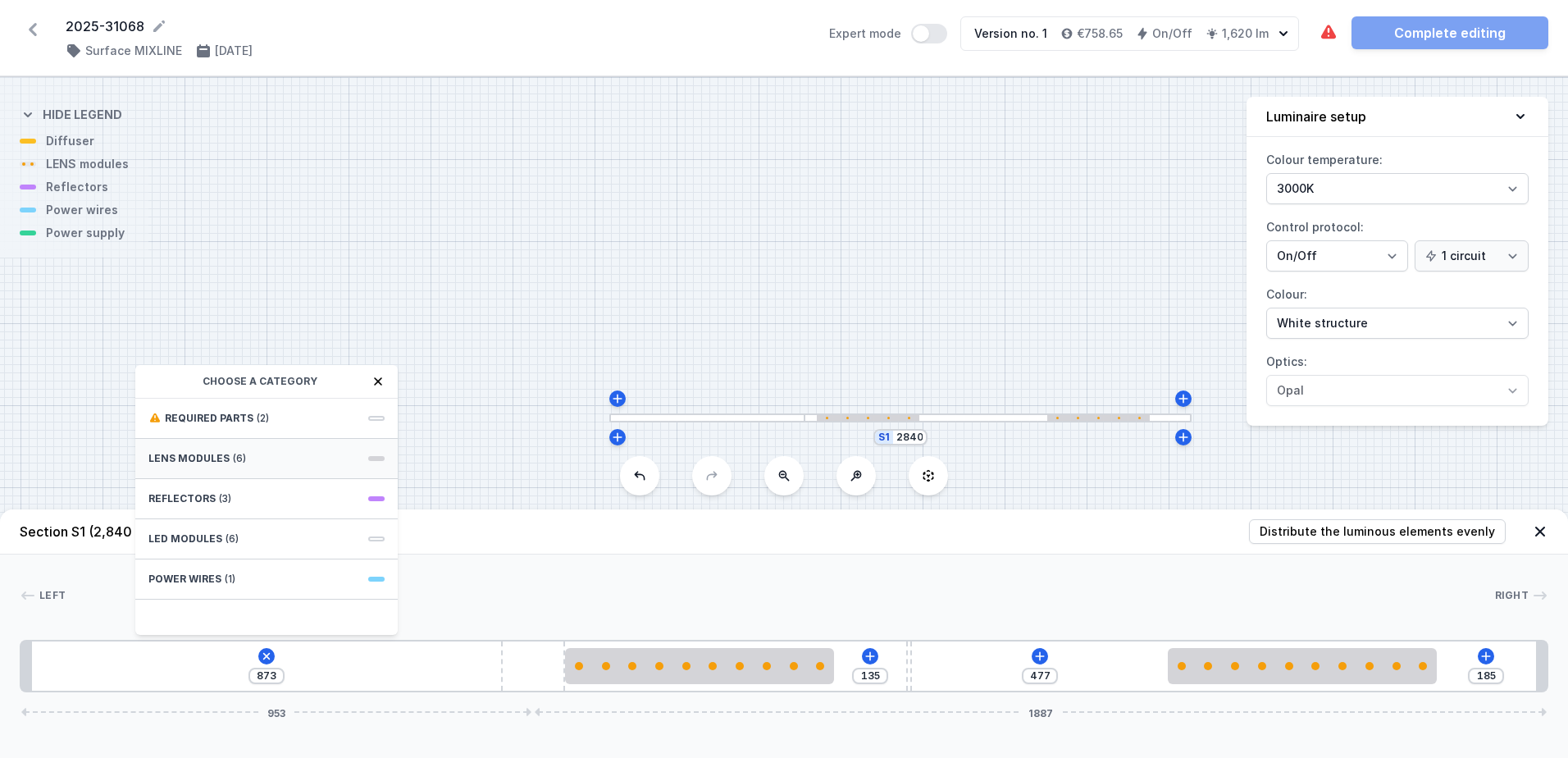
click at [286, 454] on div "LENS modules (6)" at bounding box center [267, 459] width 262 height 40
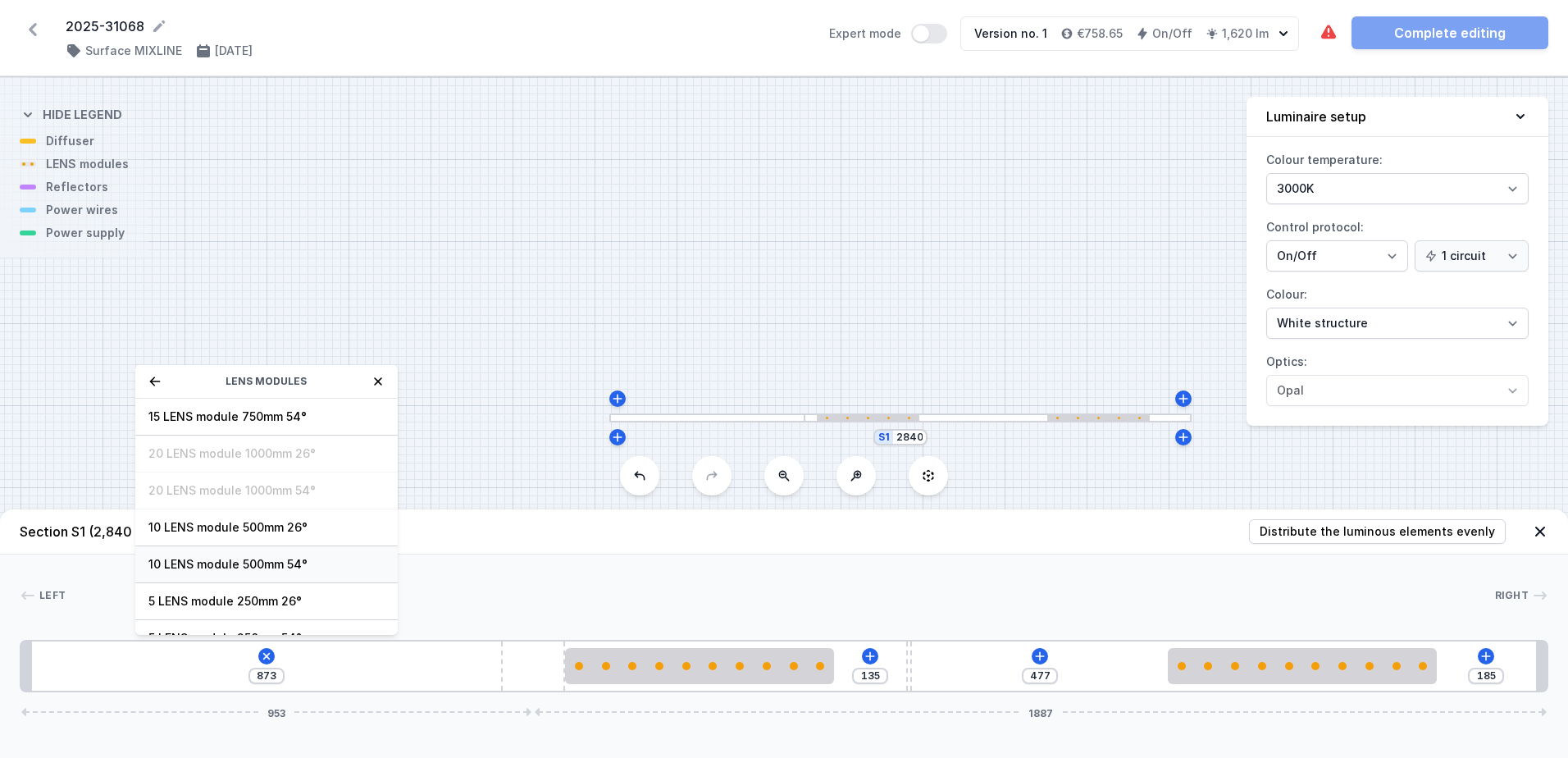
click at [277, 566] on span "10 LENS module 500mm 54°" at bounding box center [266, 564] width 236 height 16
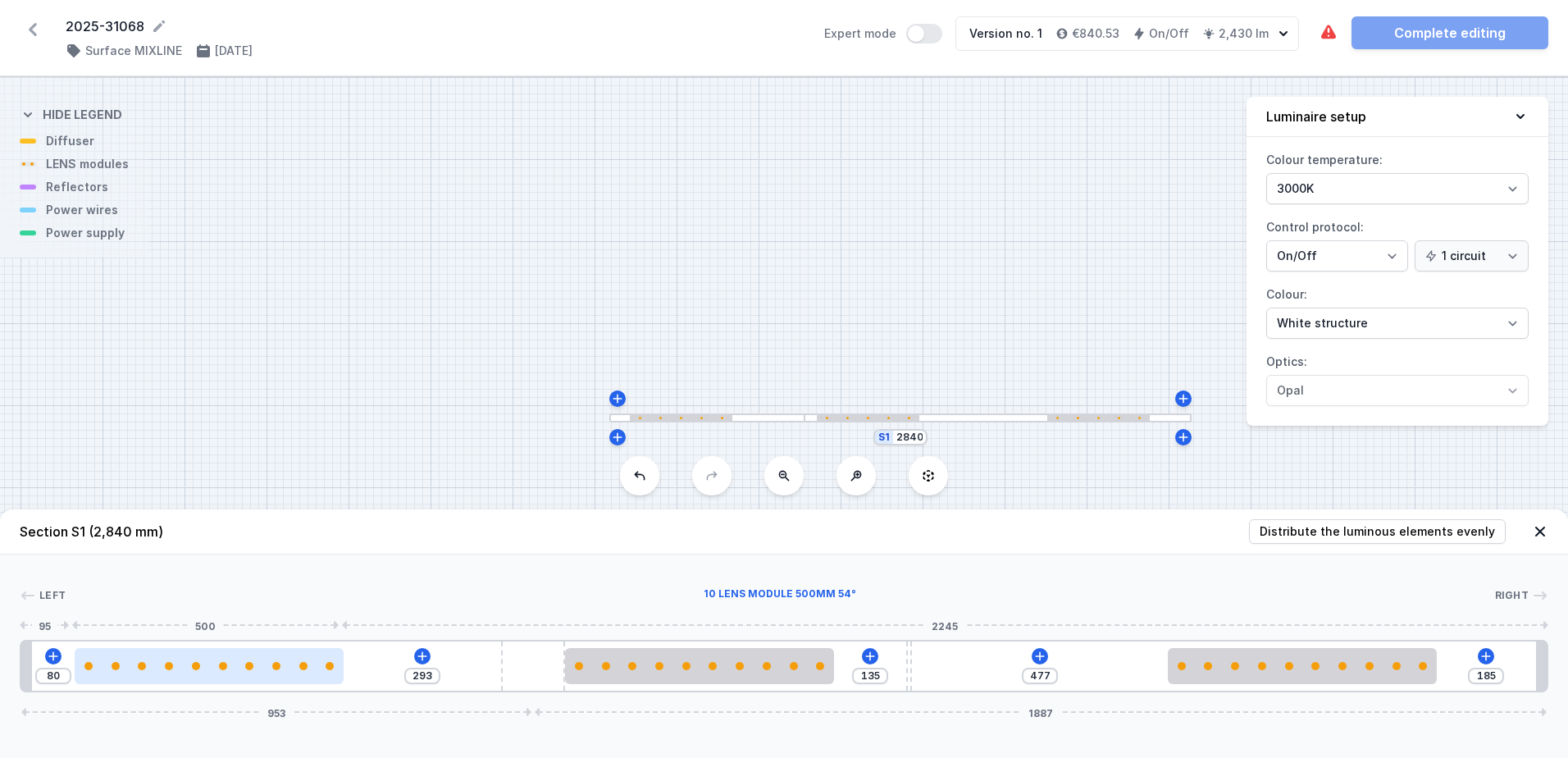
type input "287"
type input "86"
type input "283"
type input "90"
type input "278"
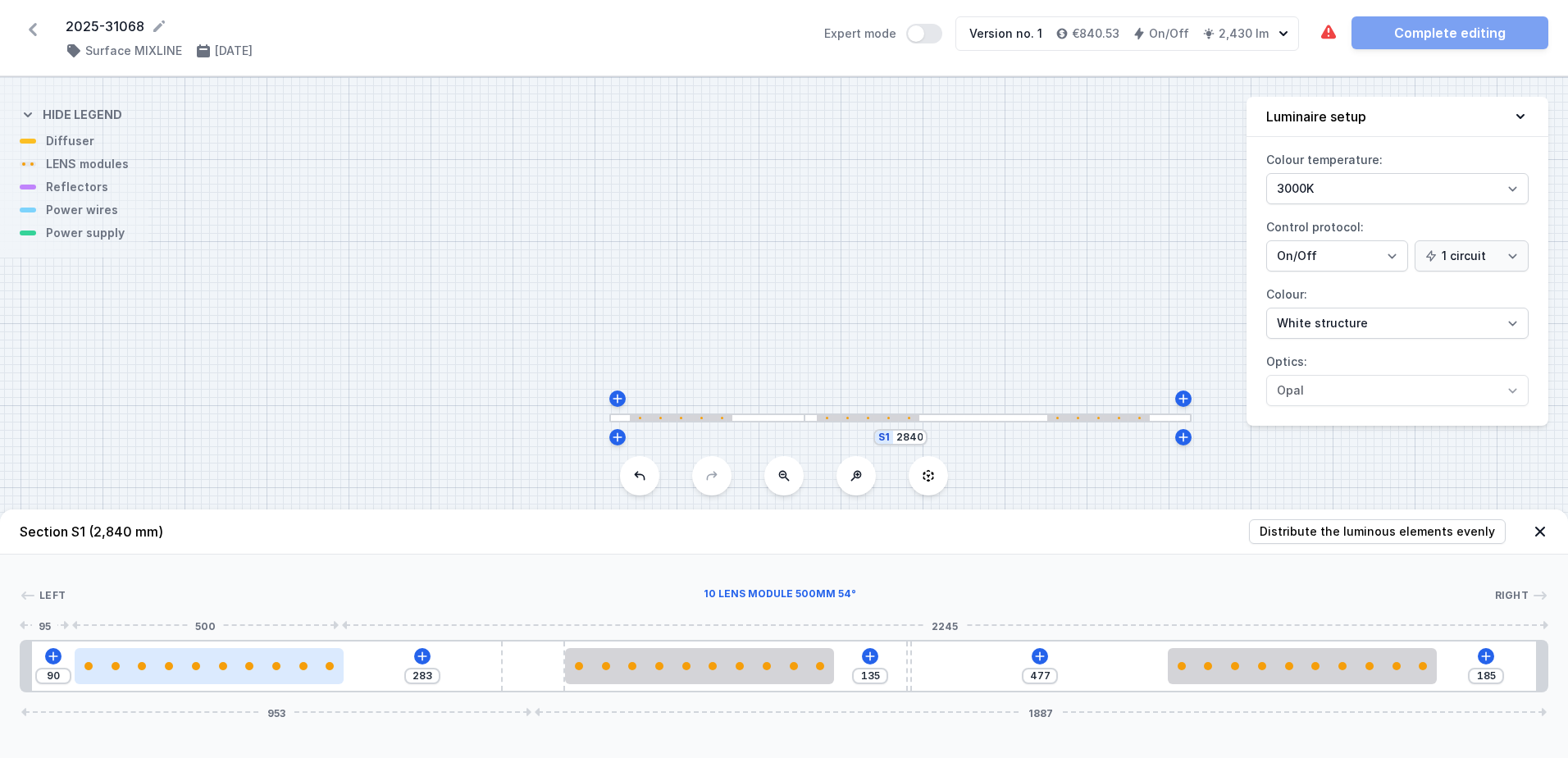
type input "95"
type input "272"
type input "101"
type input "269"
type input "104"
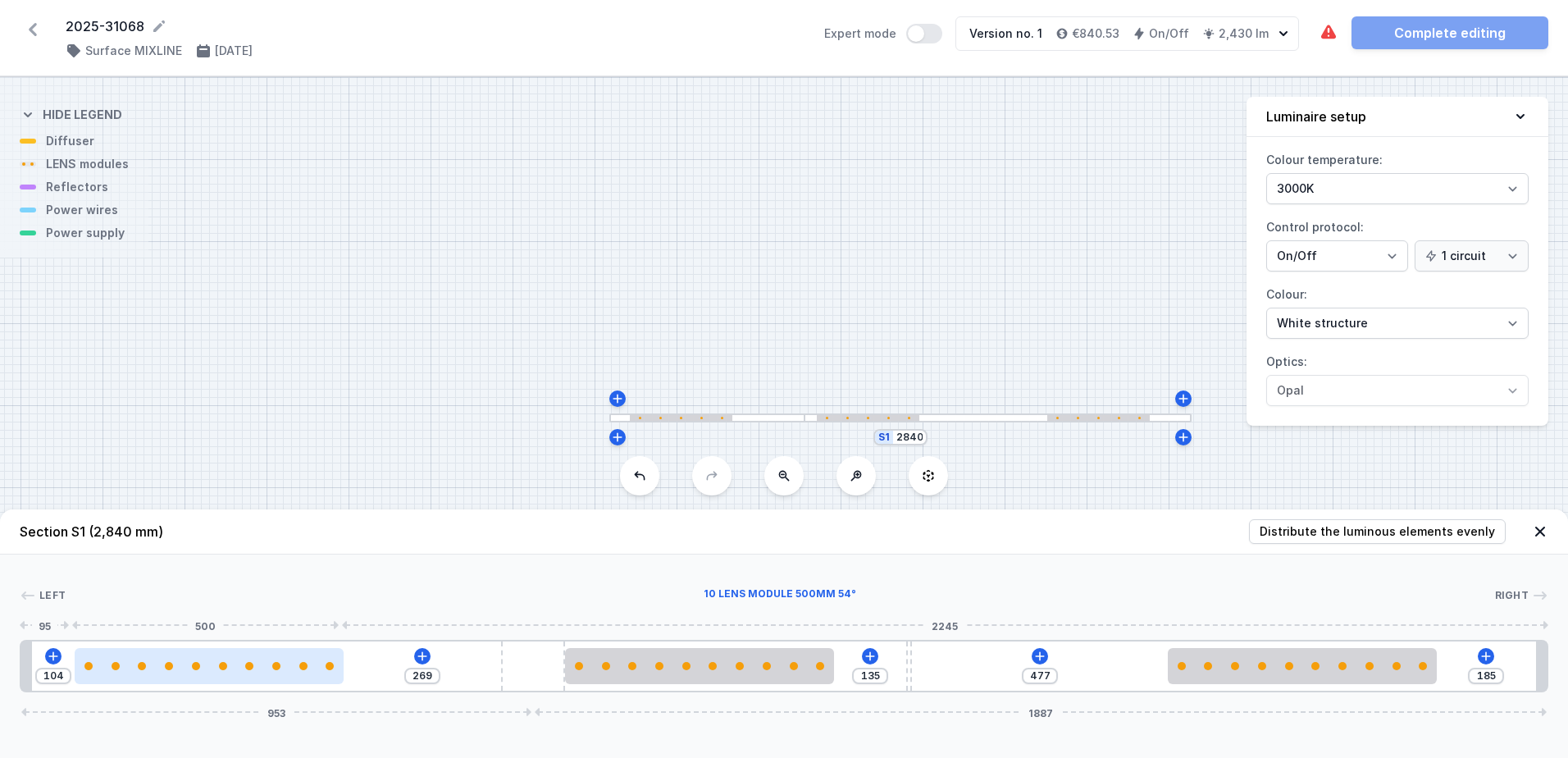
type input "262"
type input "111"
type input "254"
type input "119"
type input "245"
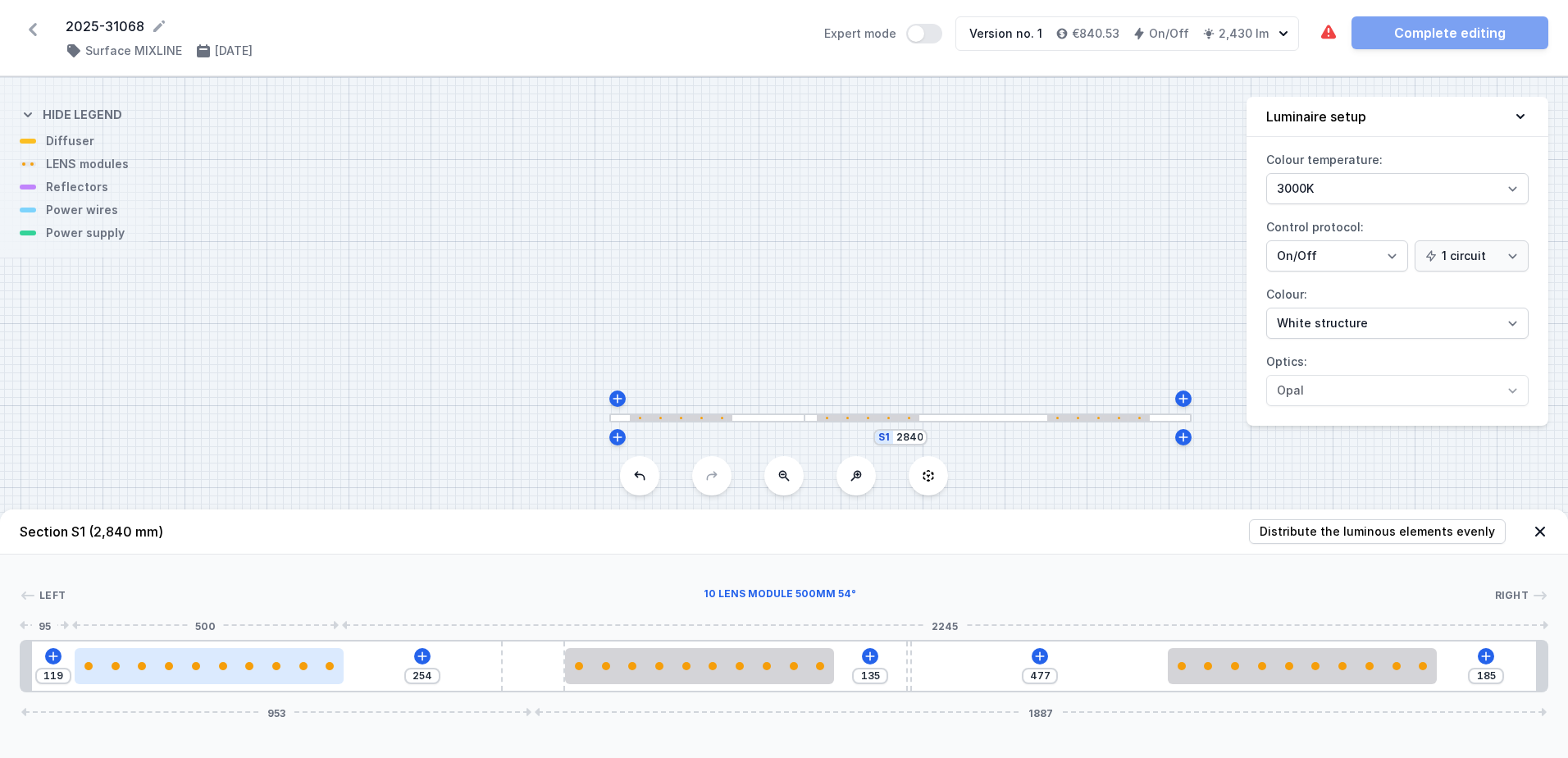
type input "128"
type input "229"
type input "144"
type input "218"
type input "155"
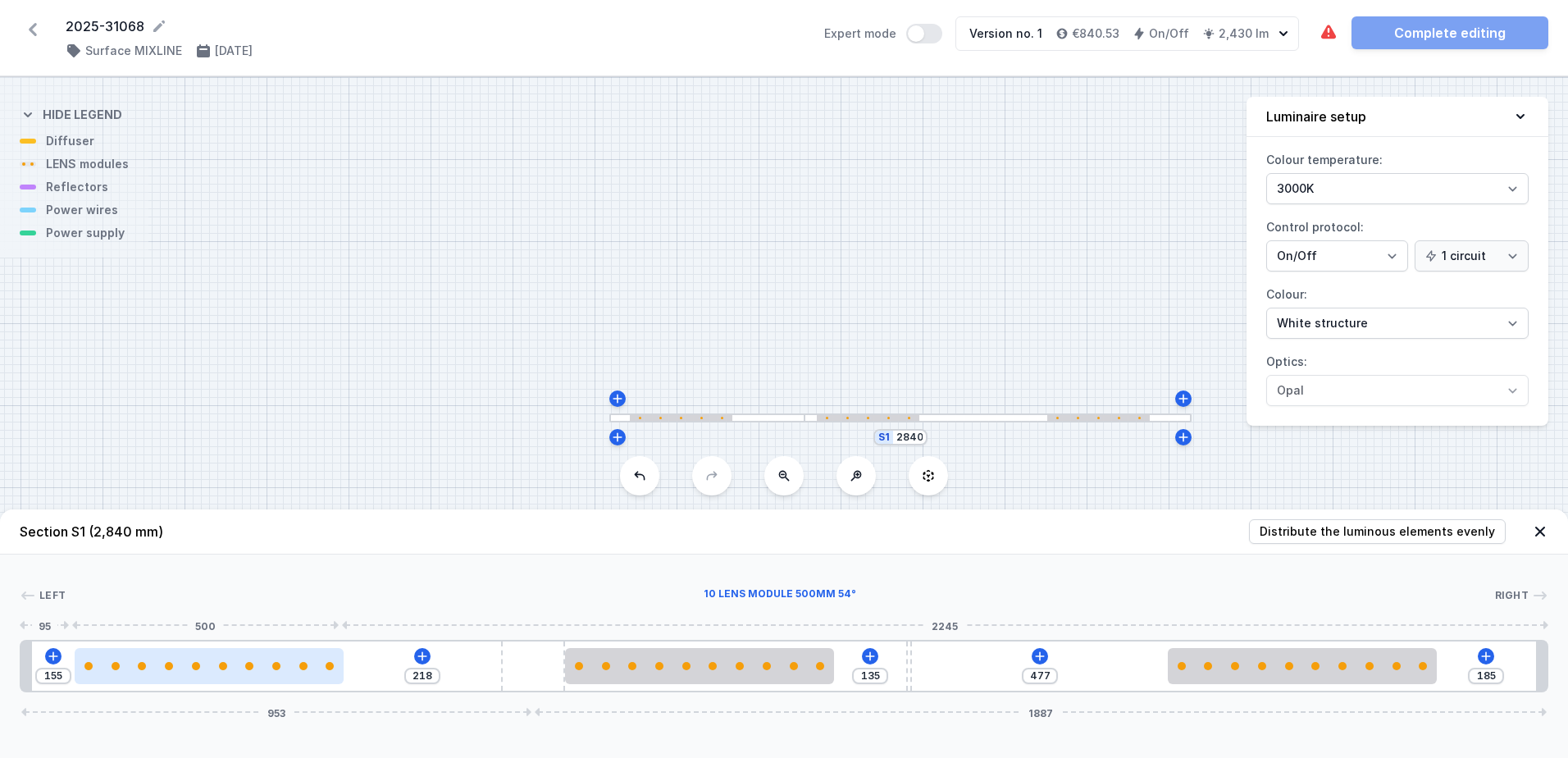
type input "212"
type input "161"
type input "208"
type input "165"
type input "203"
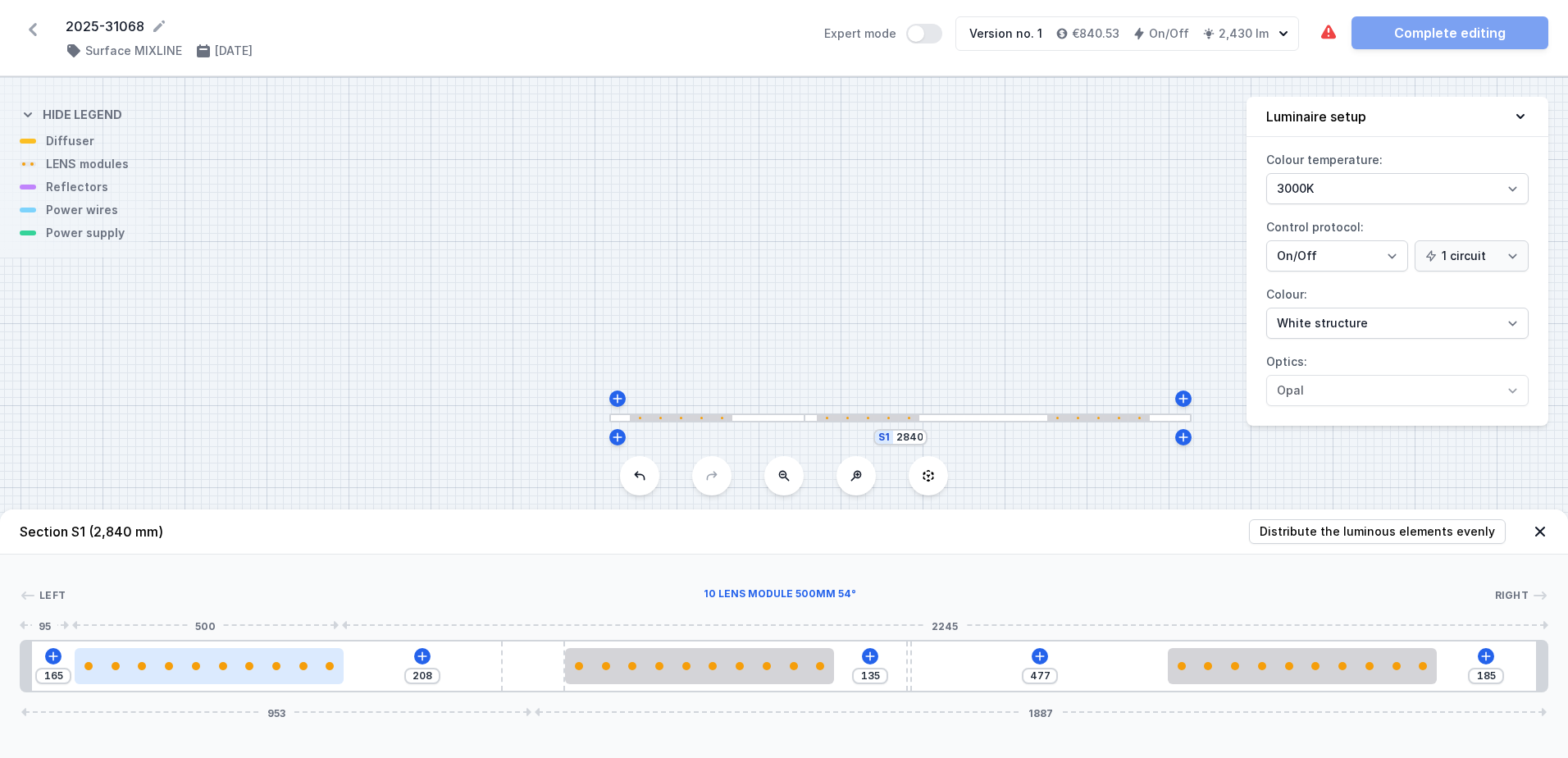
type input "170"
type input "200"
type input "173"
type input "191"
type input "182"
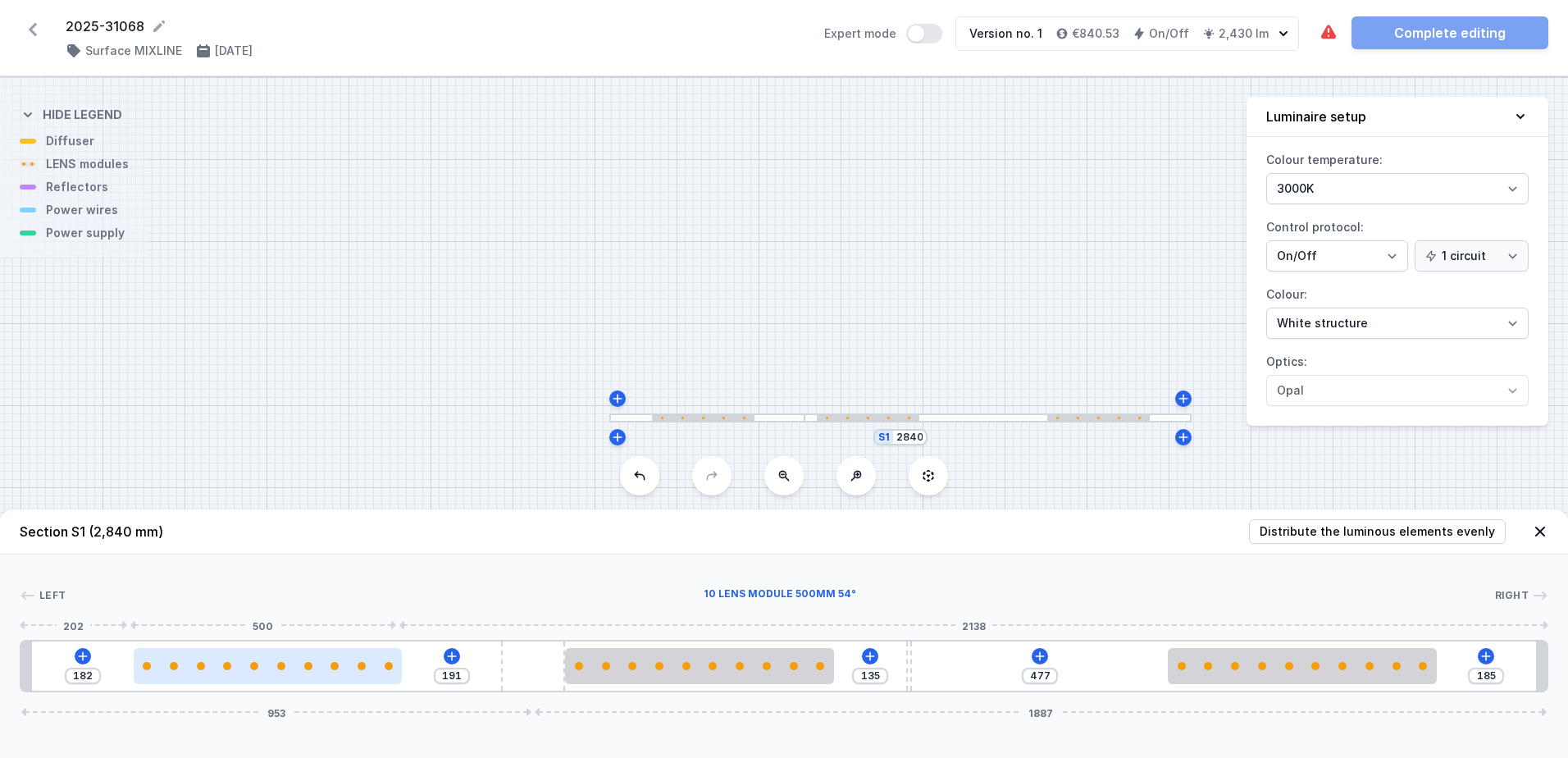
type input "184"
type input "189"
type input "178"
type input "195"
type input "169"
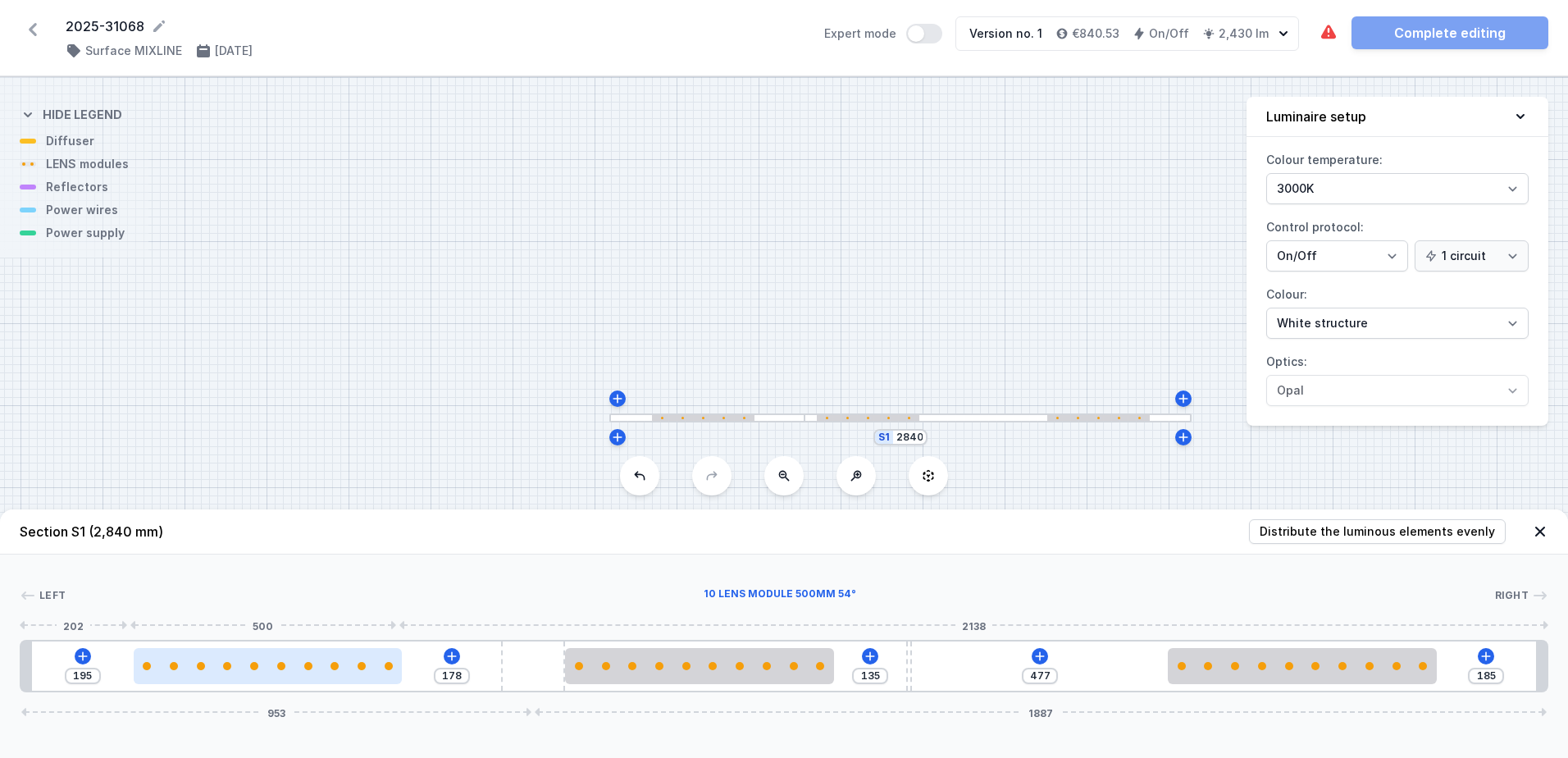
type input "204"
type input "154"
type input "219"
type input "151"
type input "222"
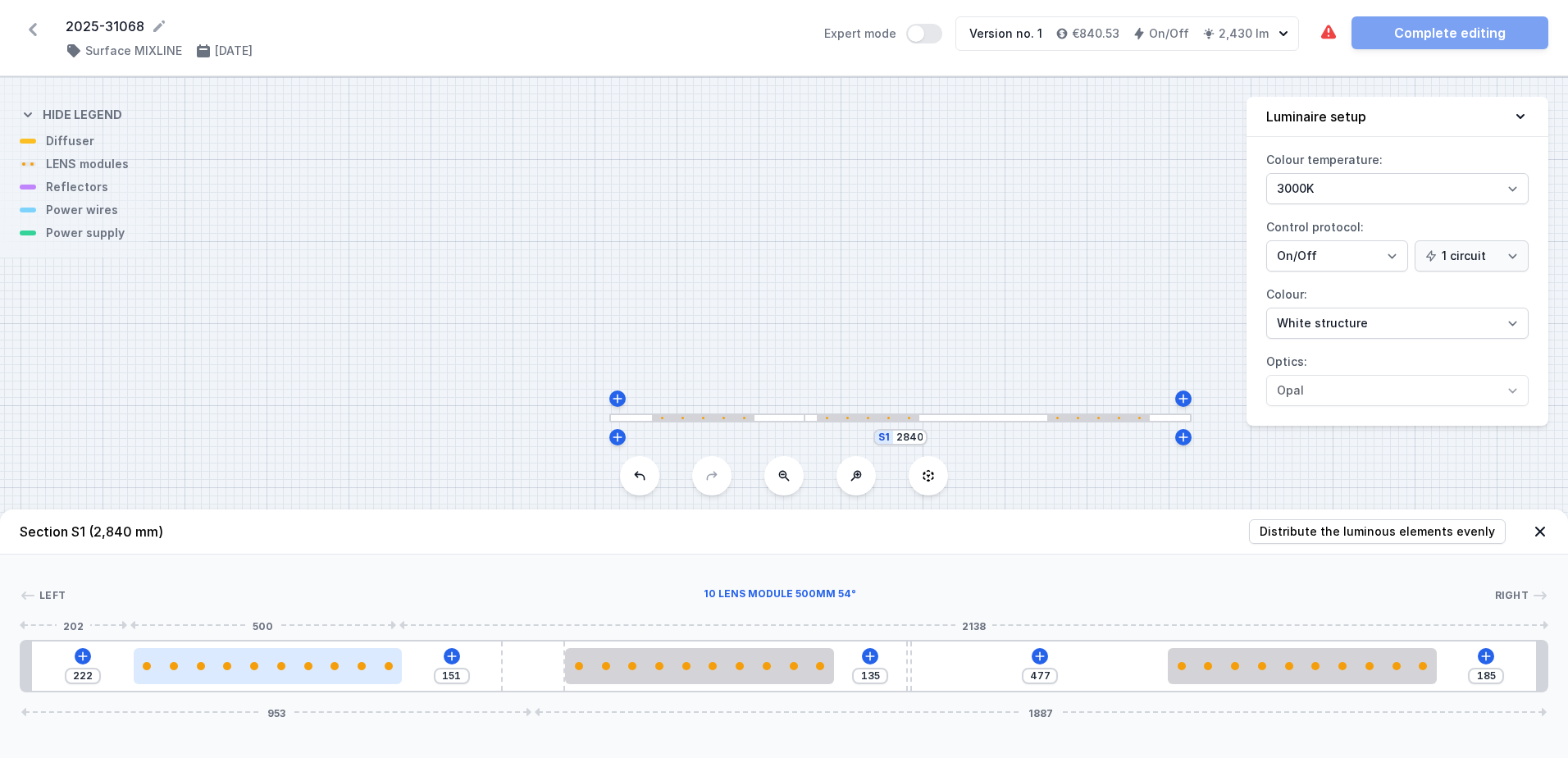
type input "145"
type input "228"
type input "139"
type input "234"
type input "137"
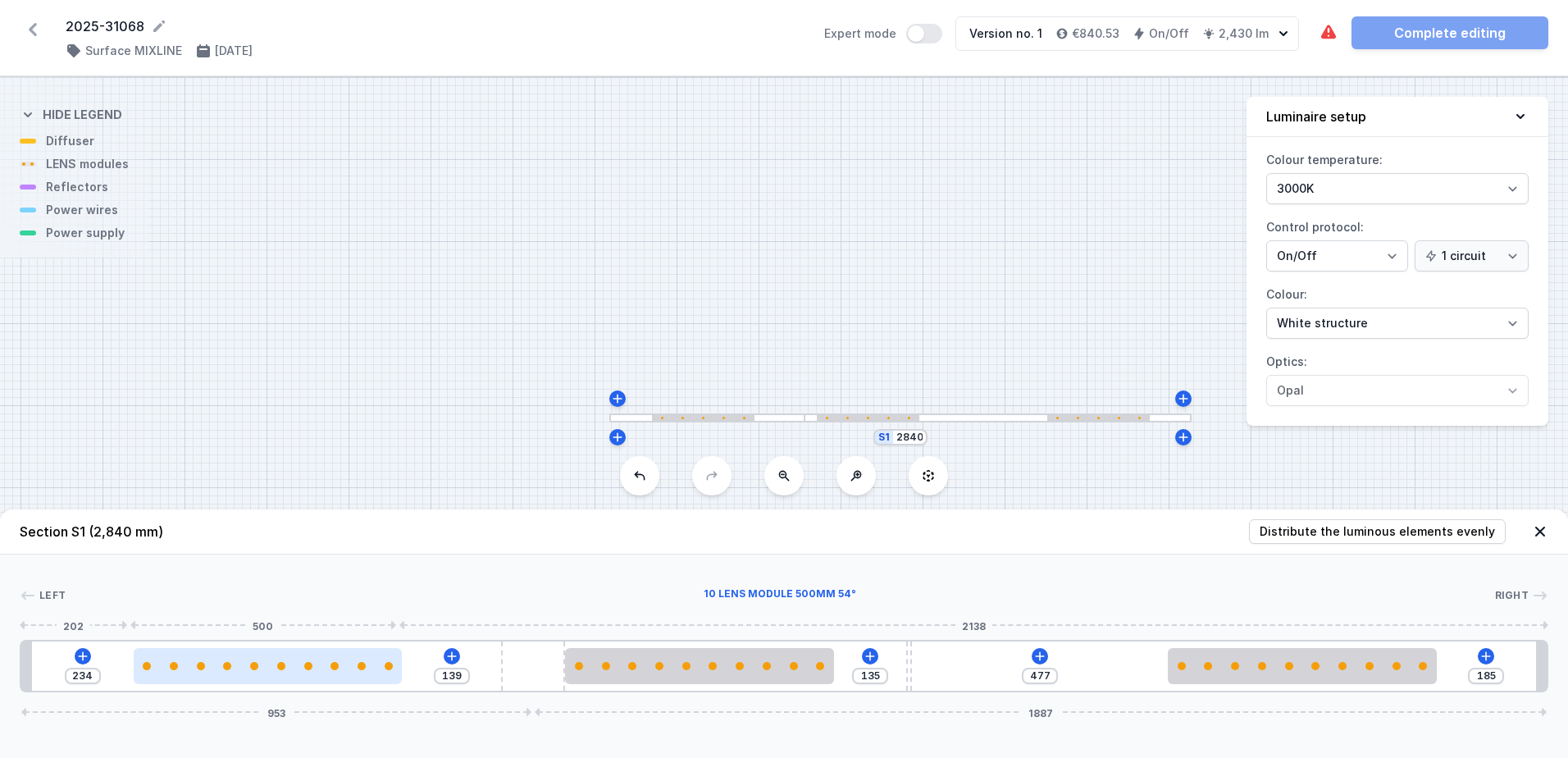
type input "236"
type input "133"
type input "240"
type input "131"
type input "242"
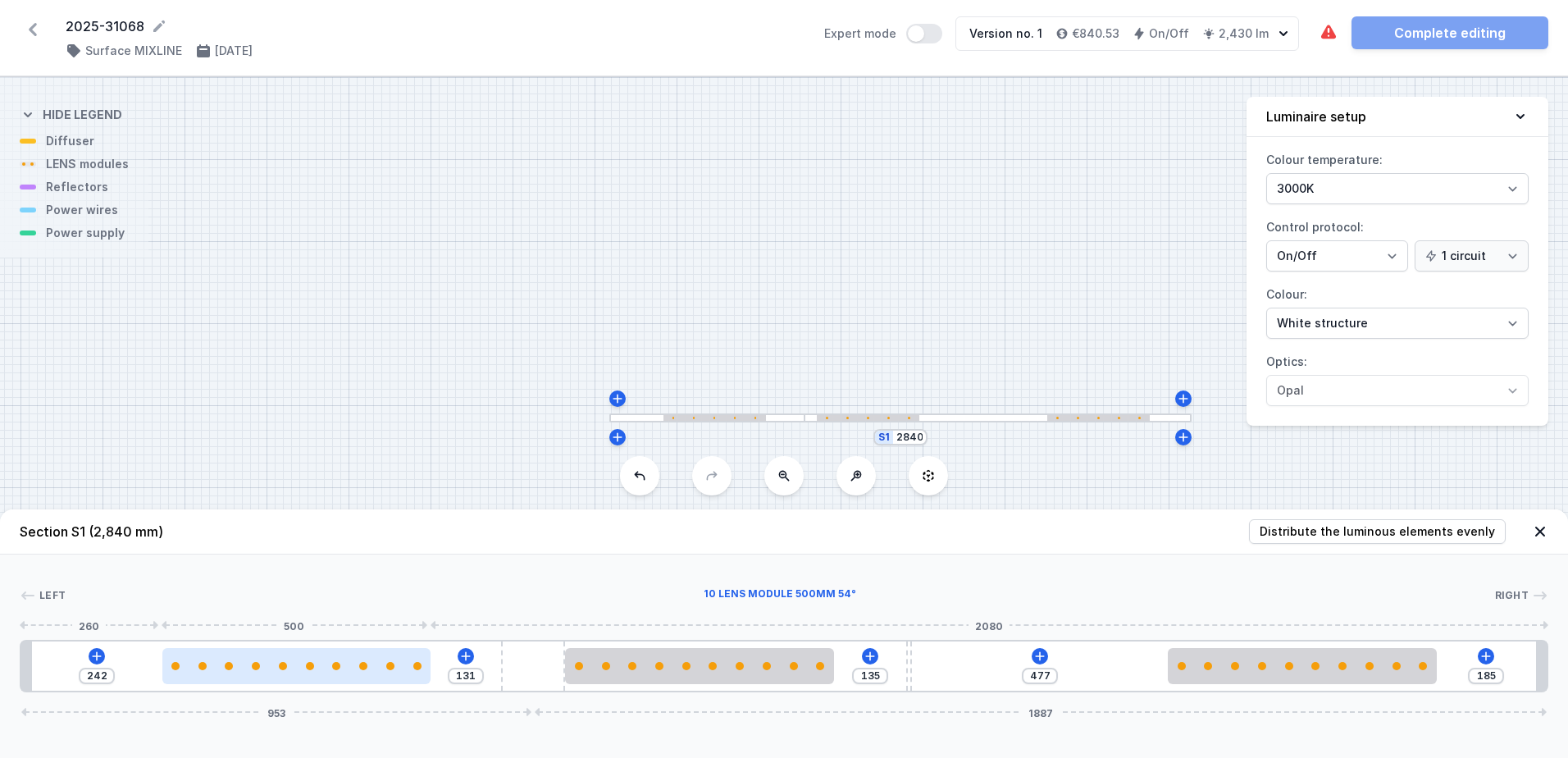
drag, startPoint x: 182, startPoint y: 674, endPoint x: 303, endPoint y: 670, distance: 121.1
click at [303, 670] on div at bounding box center [297, 666] width 268 height 36
type input "117"
type input "495"
type input "122"
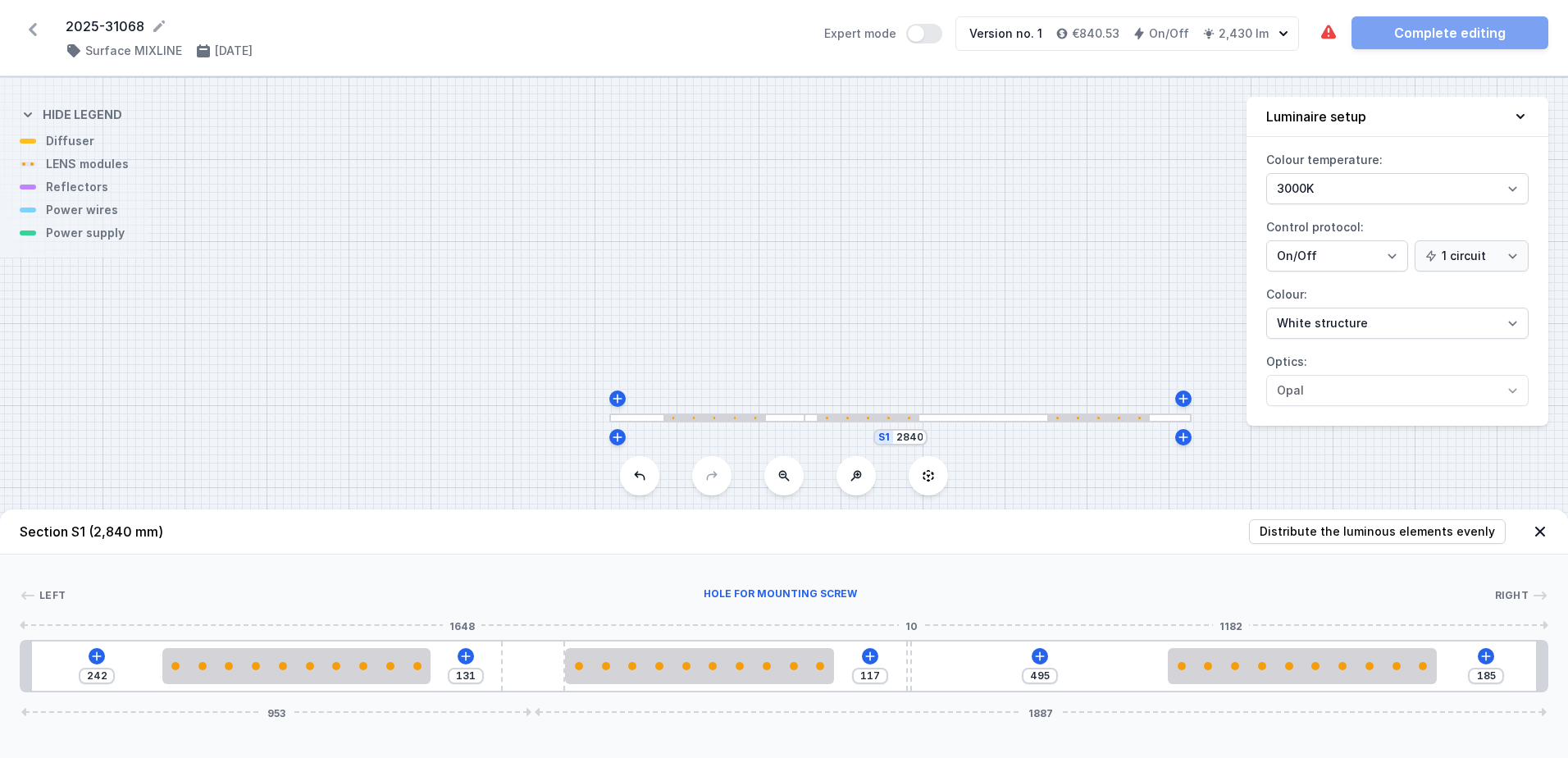
type input "490"
type input "126"
type input "486"
type input "129"
type input "483"
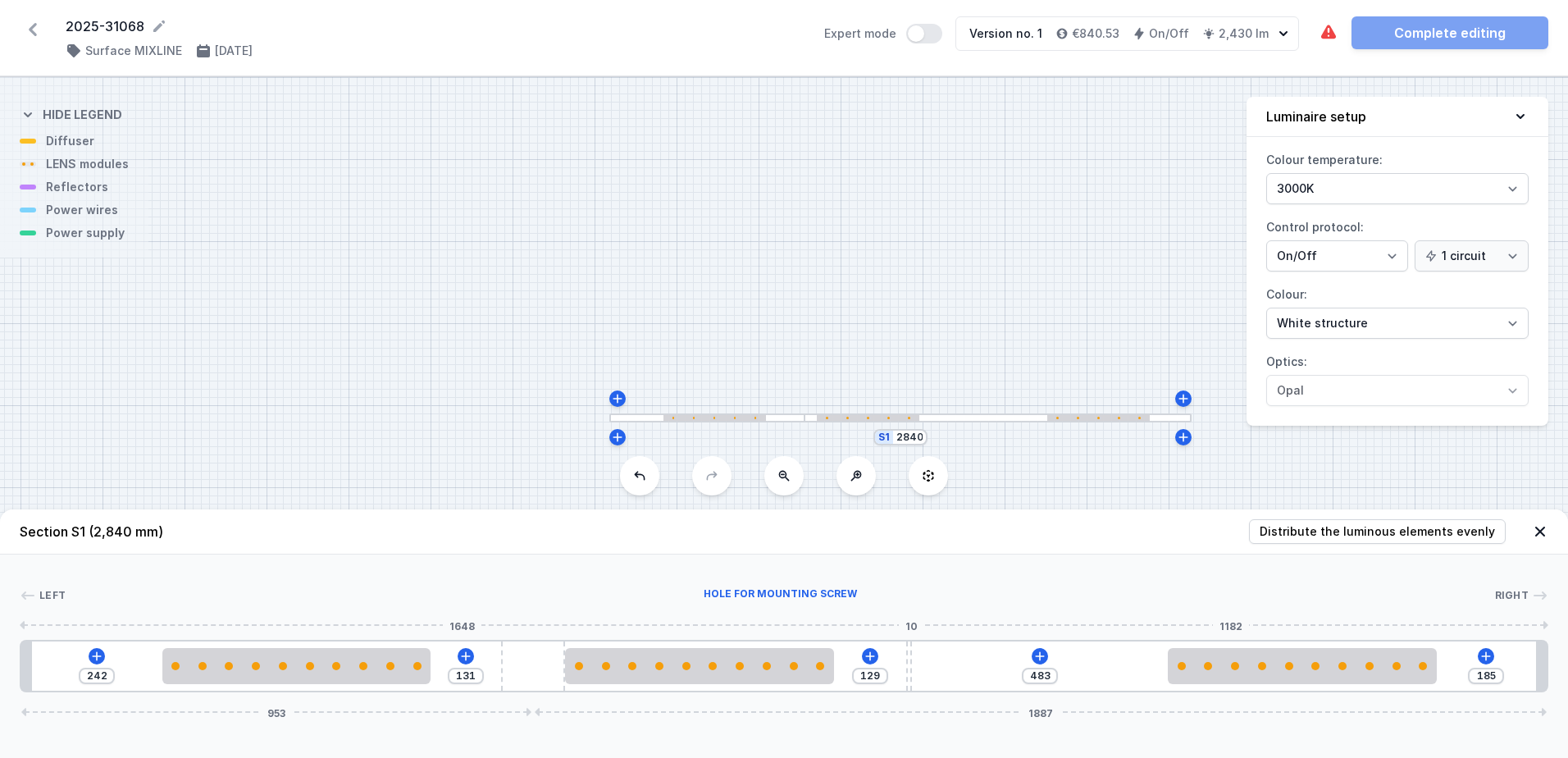
type input "144"
type input "468"
type input "155"
type input "457"
type input "167"
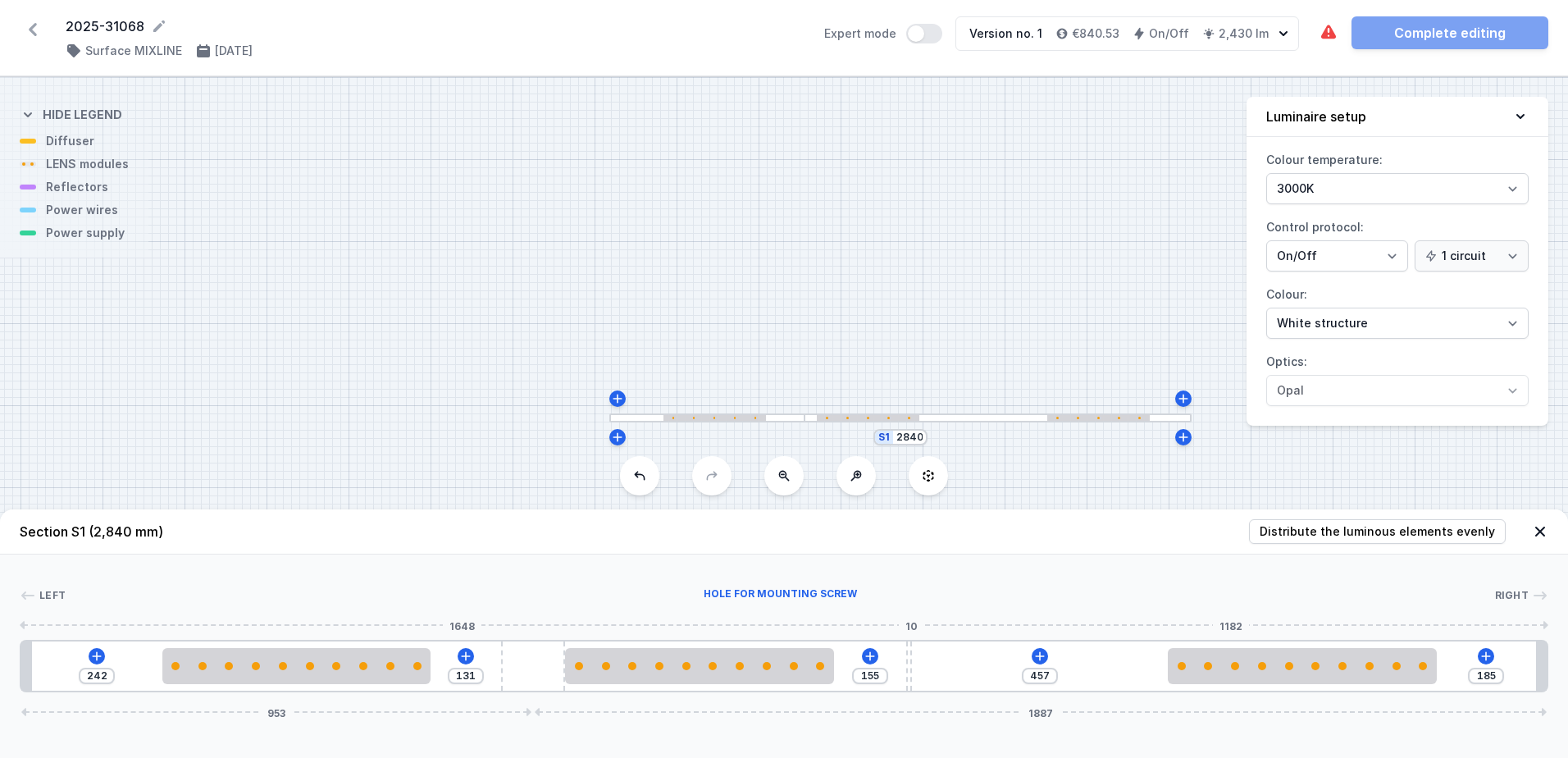
type input "445"
type input "173"
type input "439"
type input "176"
type input "436"
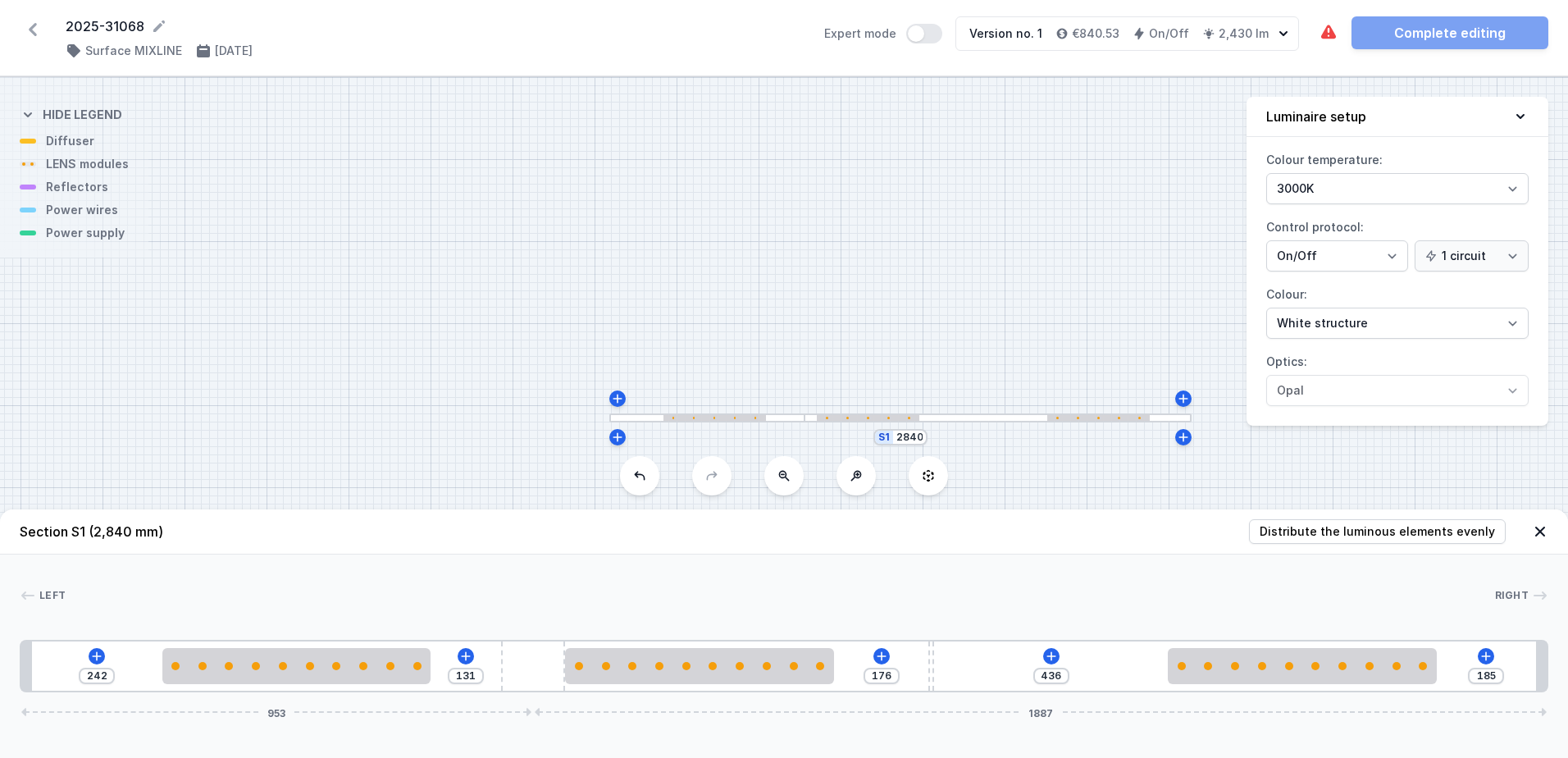
drag, startPoint x: 909, startPoint y: 671, endPoint x: 947, endPoint y: 672, distance: 38.0
click at [947, 672] on div "242 131 176 436 185 953 1887" at bounding box center [784, 667] width 1529 height 53
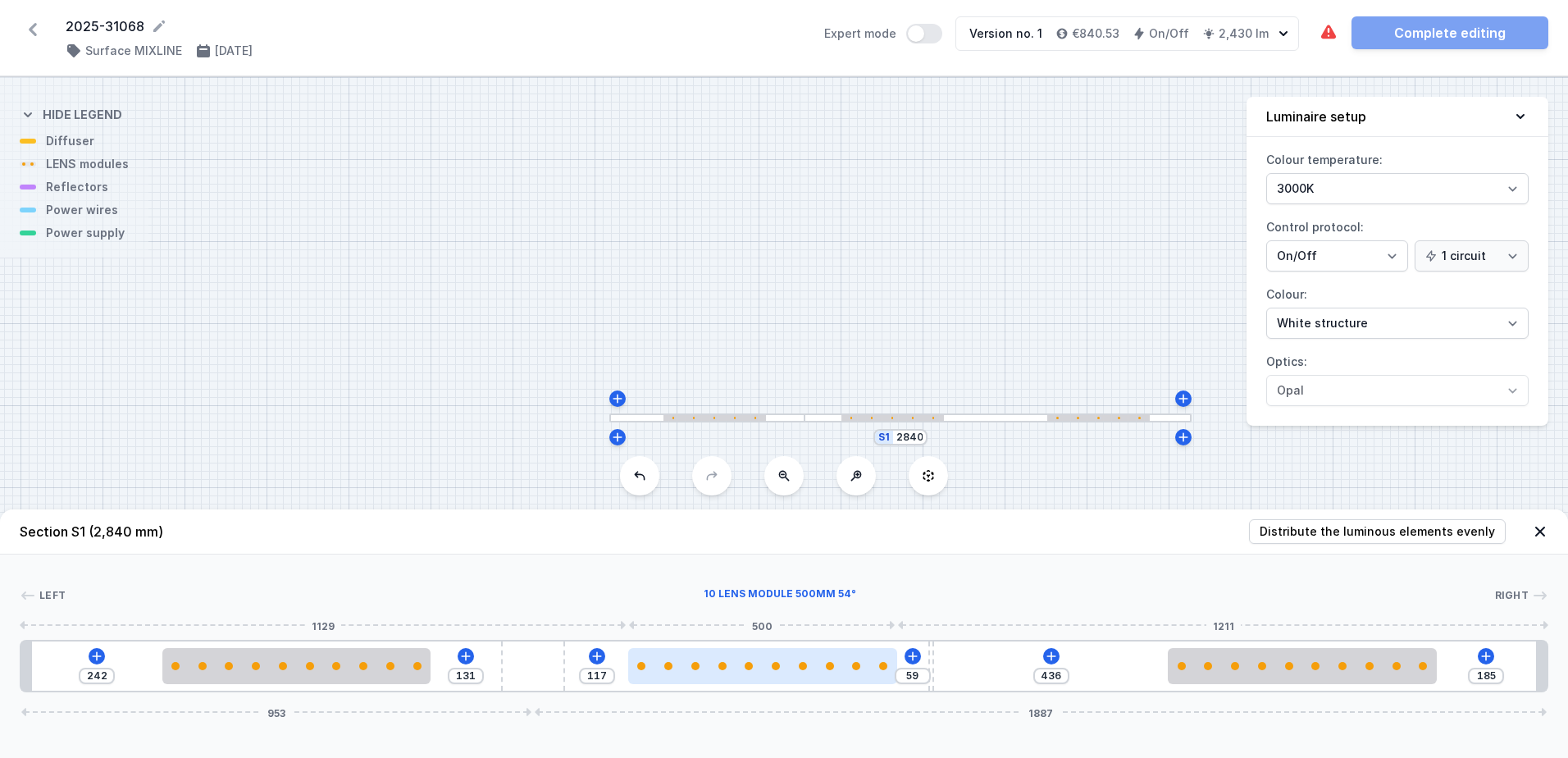
type input "57"
type input "119"
type input "59"
type input "117"
drag, startPoint x: 618, startPoint y: 675, endPoint x: 705, endPoint y: 677, distance: 87.0
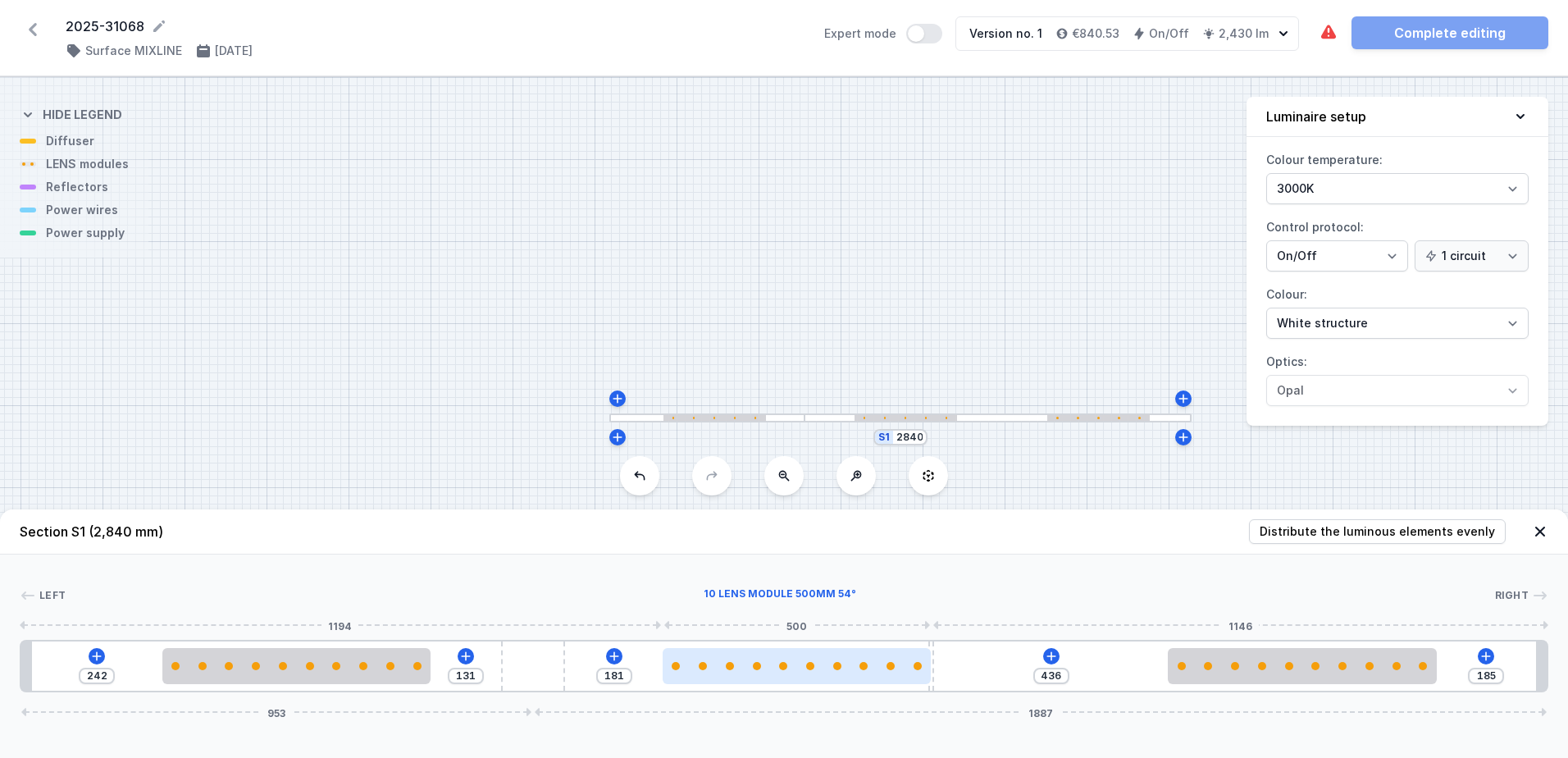
click at [705, 677] on div at bounding box center [797, 666] width 268 height 36
drag, startPoint x: 834, startPoint y: 668, endPoint x: 818, endPoint y: 668, distance: 16.0
click at [818, 668] on div at bounding box center [797, 667] width 268 height 9
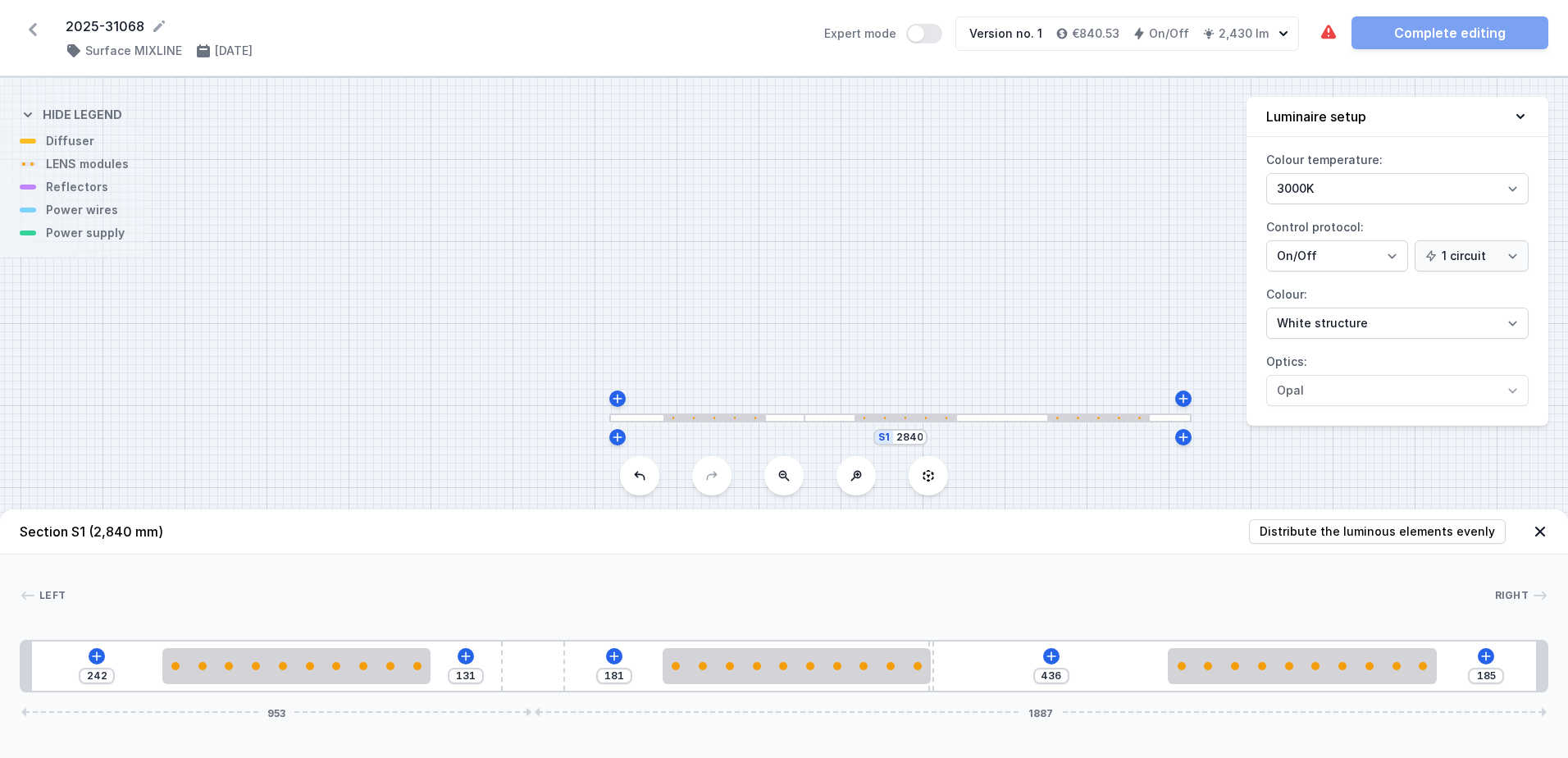
click at [936, 692] on div "Section S1 (2,840 mm) Distribute the luminous elements evenly Left Right 1 2 3 …" at bounding box center [784, 634] width 1568 height 249
click at [930, 691] on div "242 131 181 436 185 953 1887" at bounding box center [784, 667] width 1529 height 53
drag, startPoint x: 930, startPoint y: 689, endPoint x: 996, endPoint y: 689, distance: 66.0
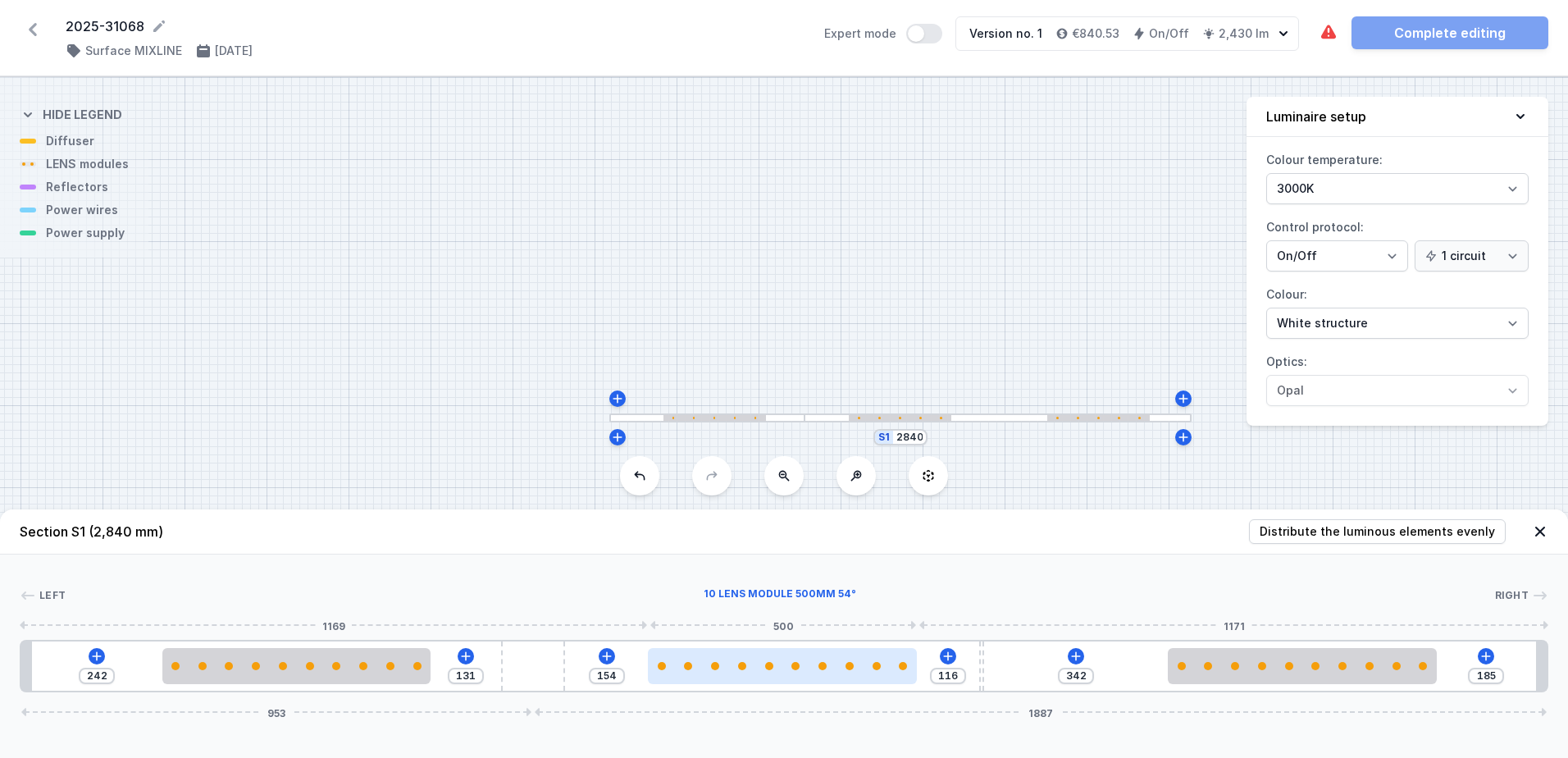
click at [816, 676] on div at bounding box center [781, 666] width 268 height 36
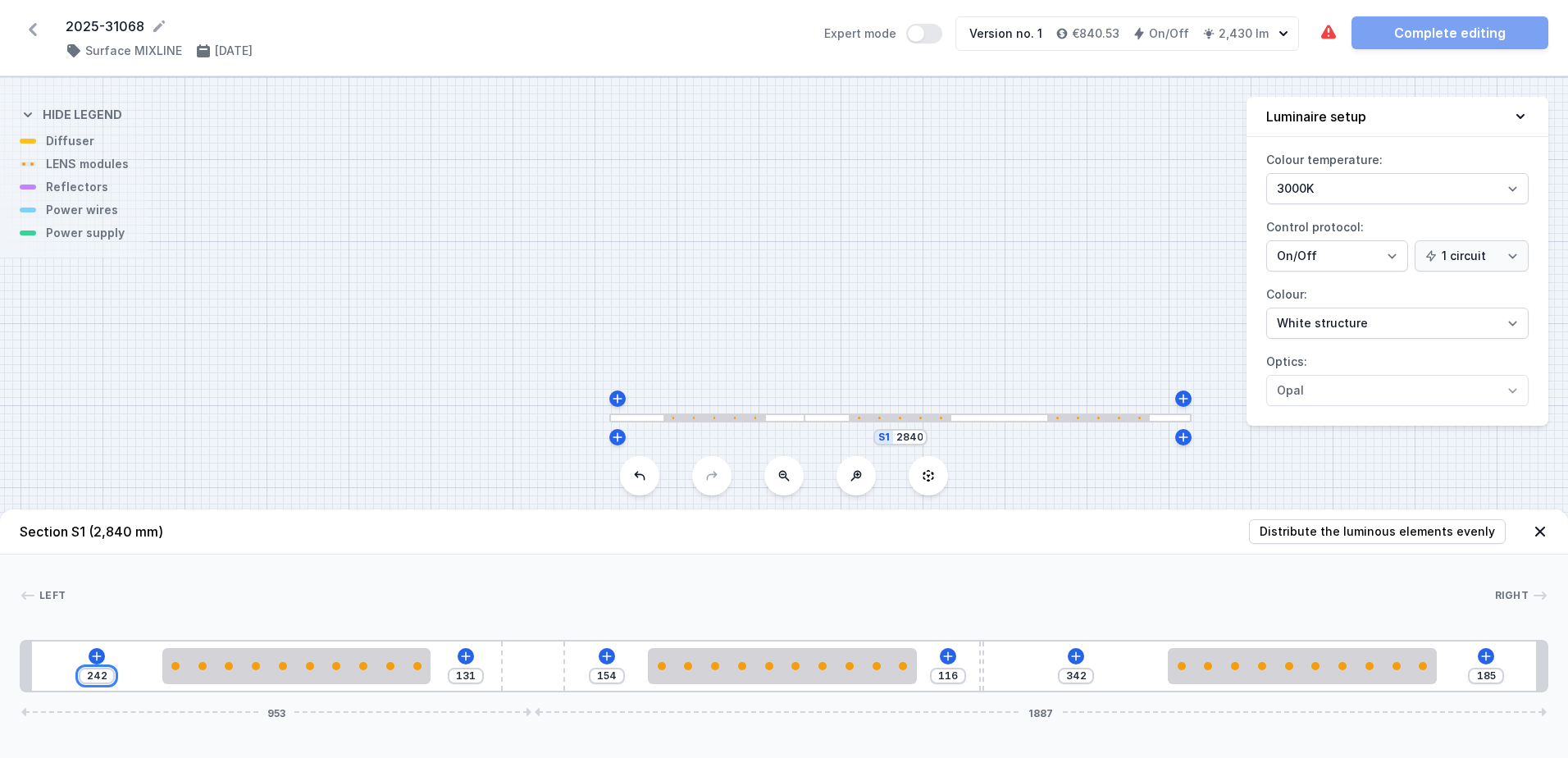
click at [101, 679] on input "242" at bounding box center [96, 675] width 26 height 13
click at [108, 677] on input "242" at bounding box center [96, 675] width 26 height 13
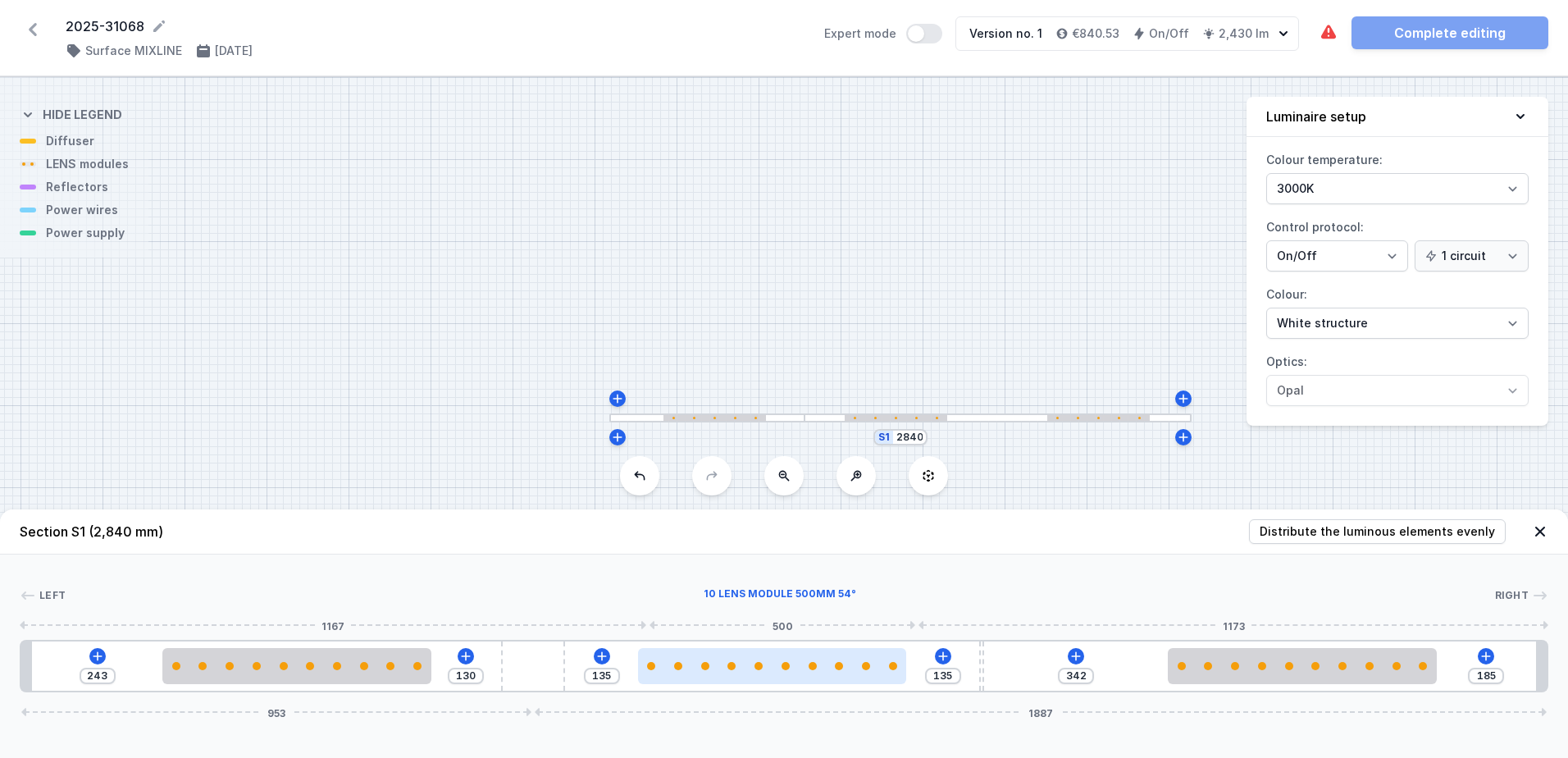
click at [758, 674] on div at bounding box center [772, 666] width 268 height 36
drag, startPoint x: 758, startPoint y: 674, endPoint x: 778, endPoint y: 678, distance: 20.4
click at [778, 678] on div at bounding box center [781, 666] width 268 height 36
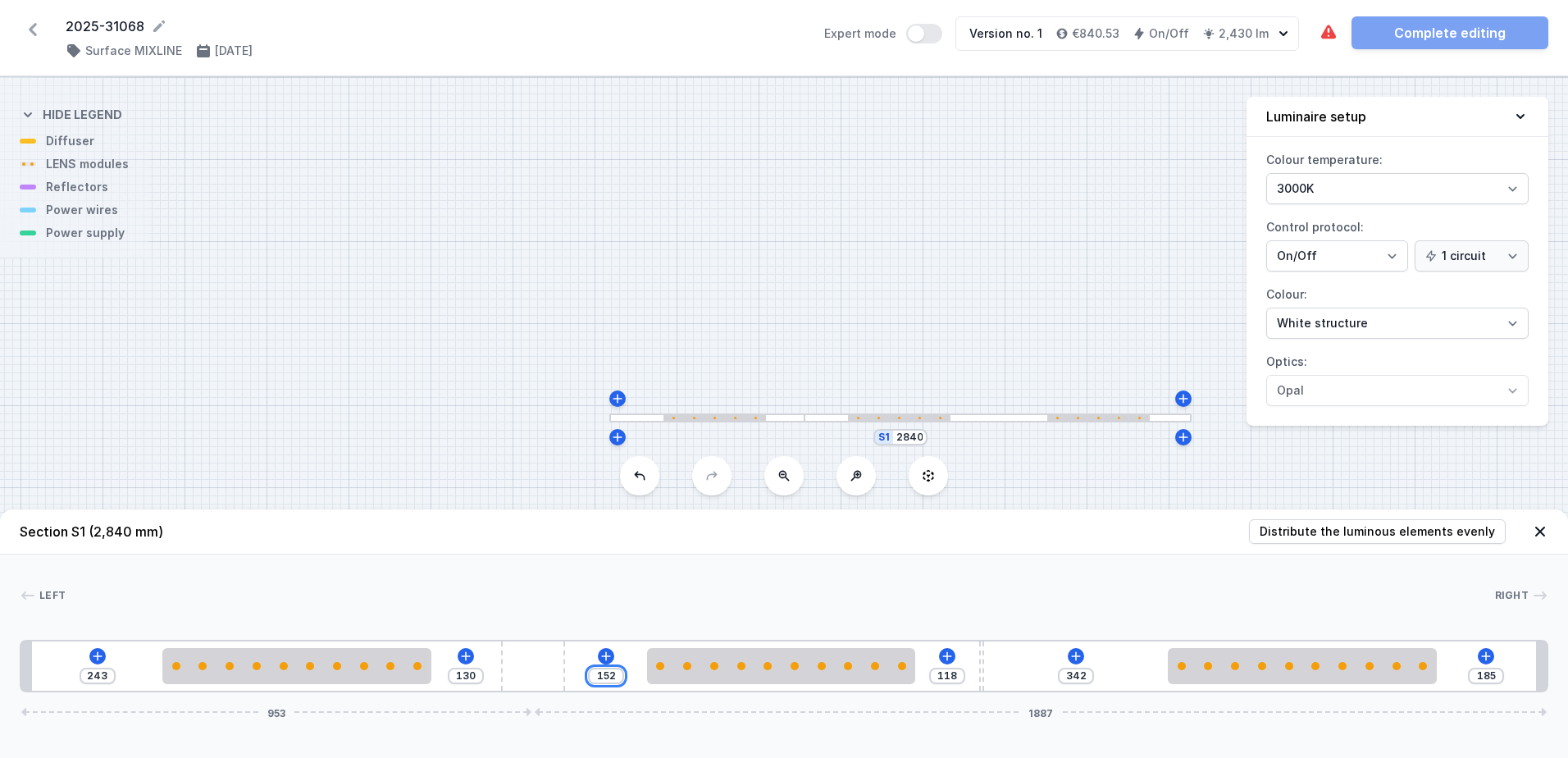
click at [615, 673] on input "152" at bounding box center [606, 675] width 26 height 13
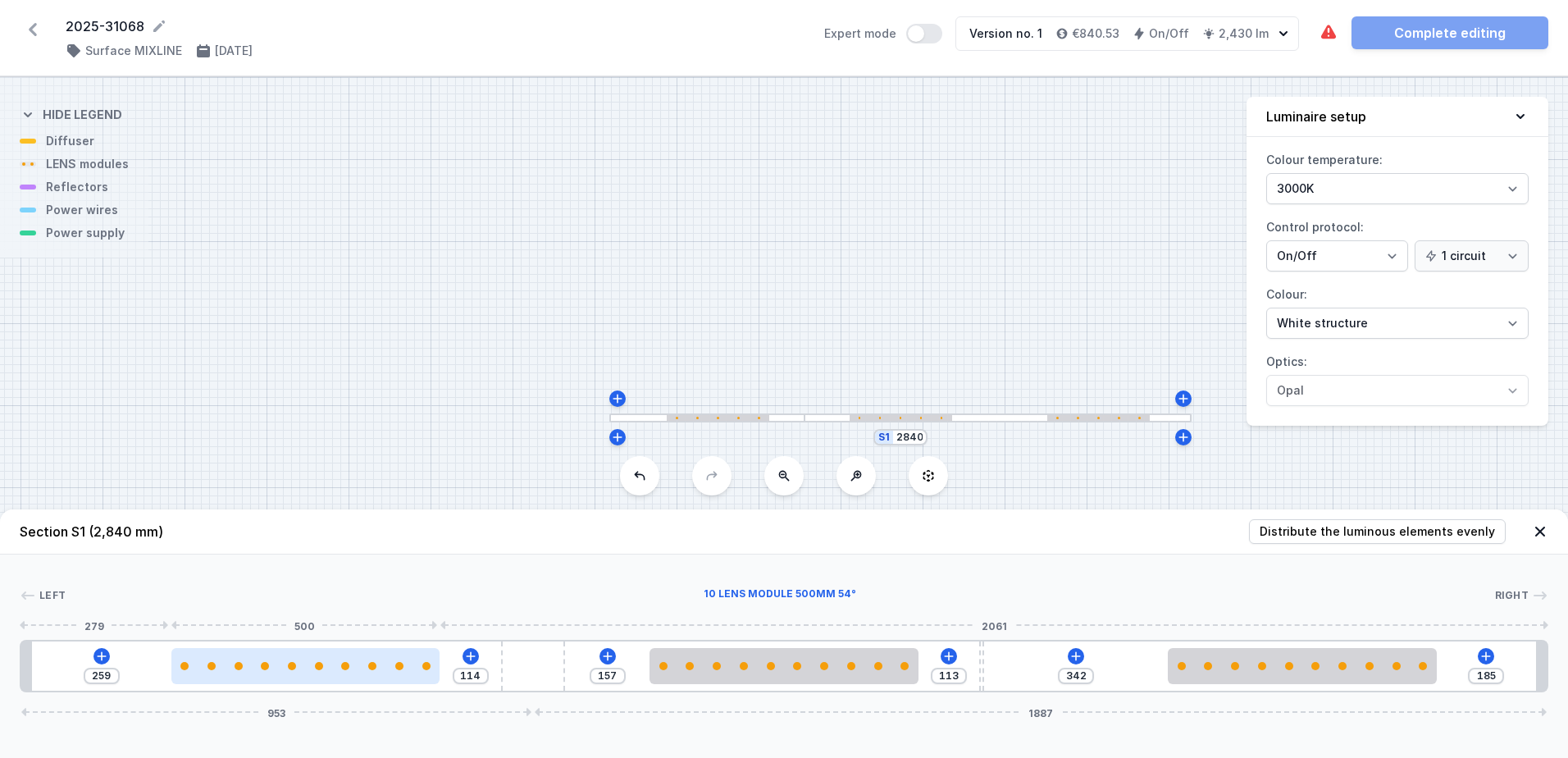
click at [332, 676] on div at bounding box center [305, 666] width 268 height 36
drag, startPoint x: 332, startPoint y: 676, endPoint x: 278, endPoint y: 668, distance: 54.6
click at [278, 668] on div at bounding box center [305, 667] width 268 height 9
click at [278, 668] on div at bounding box center [314, 667] width 268 height 9
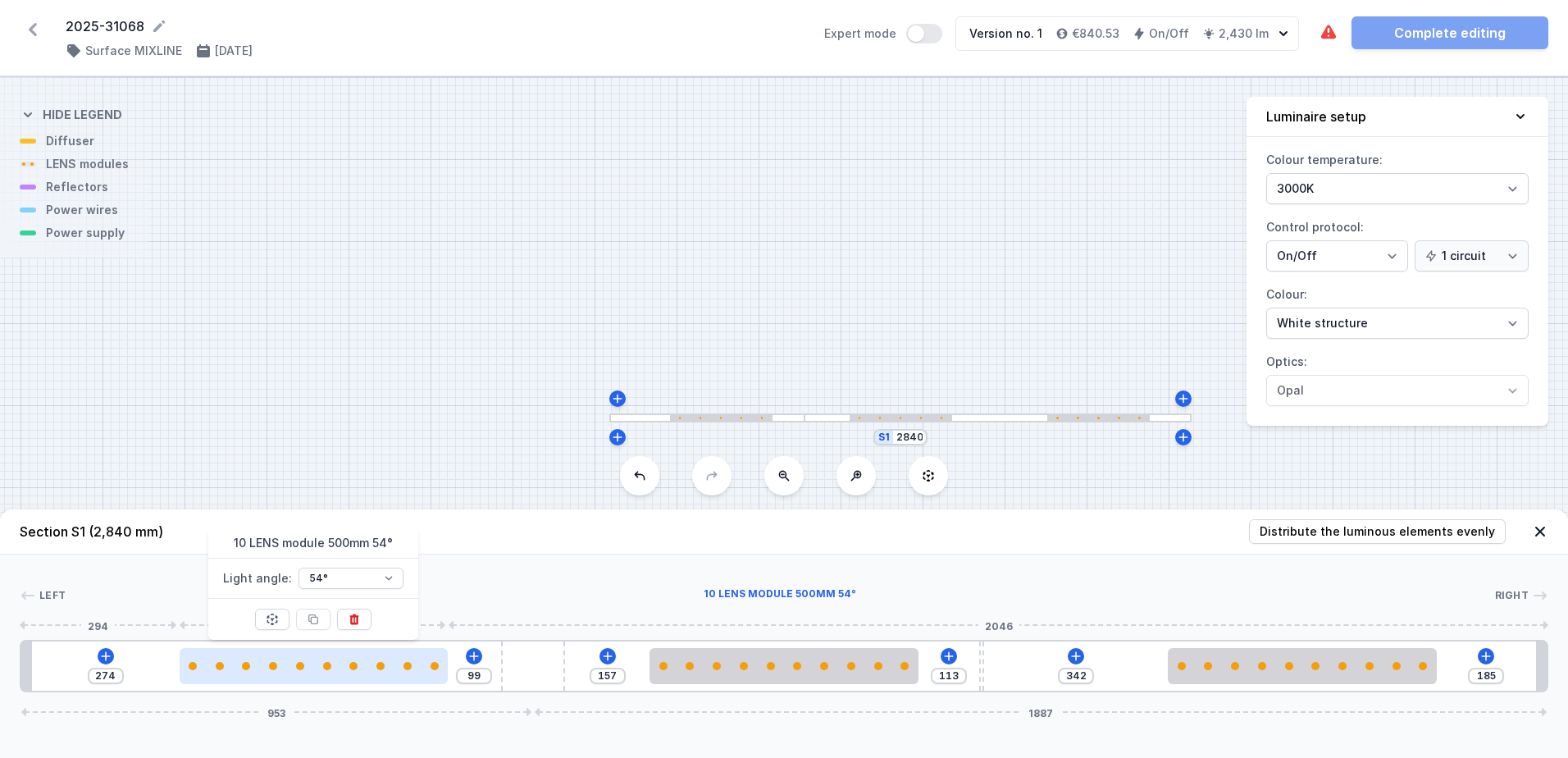
click at [278, 668] on div at bounding box center [314, 667] width 268 height 9
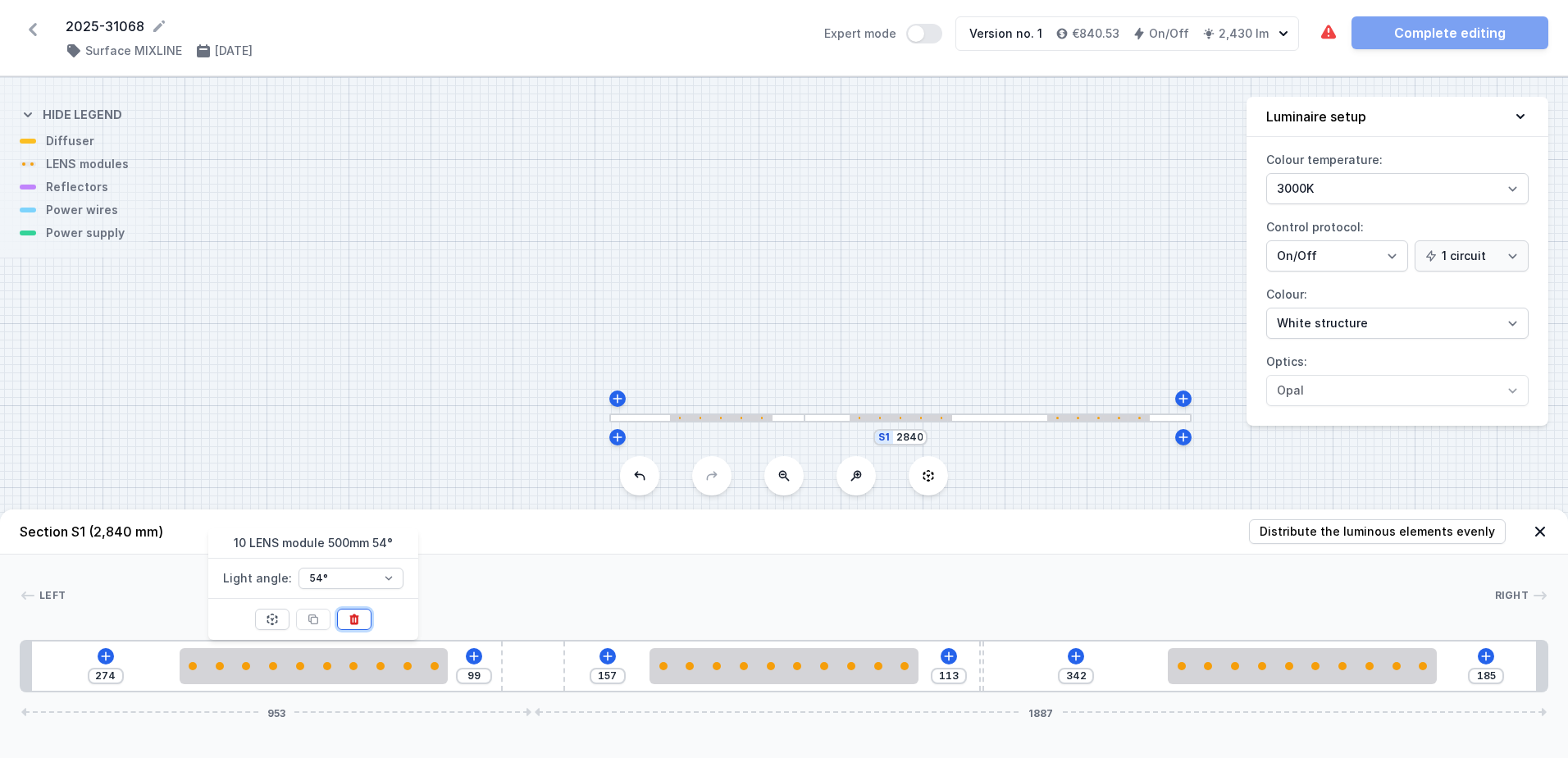
click at [359, 617] on icon at bounding box center [355, 620] width 9 height 11
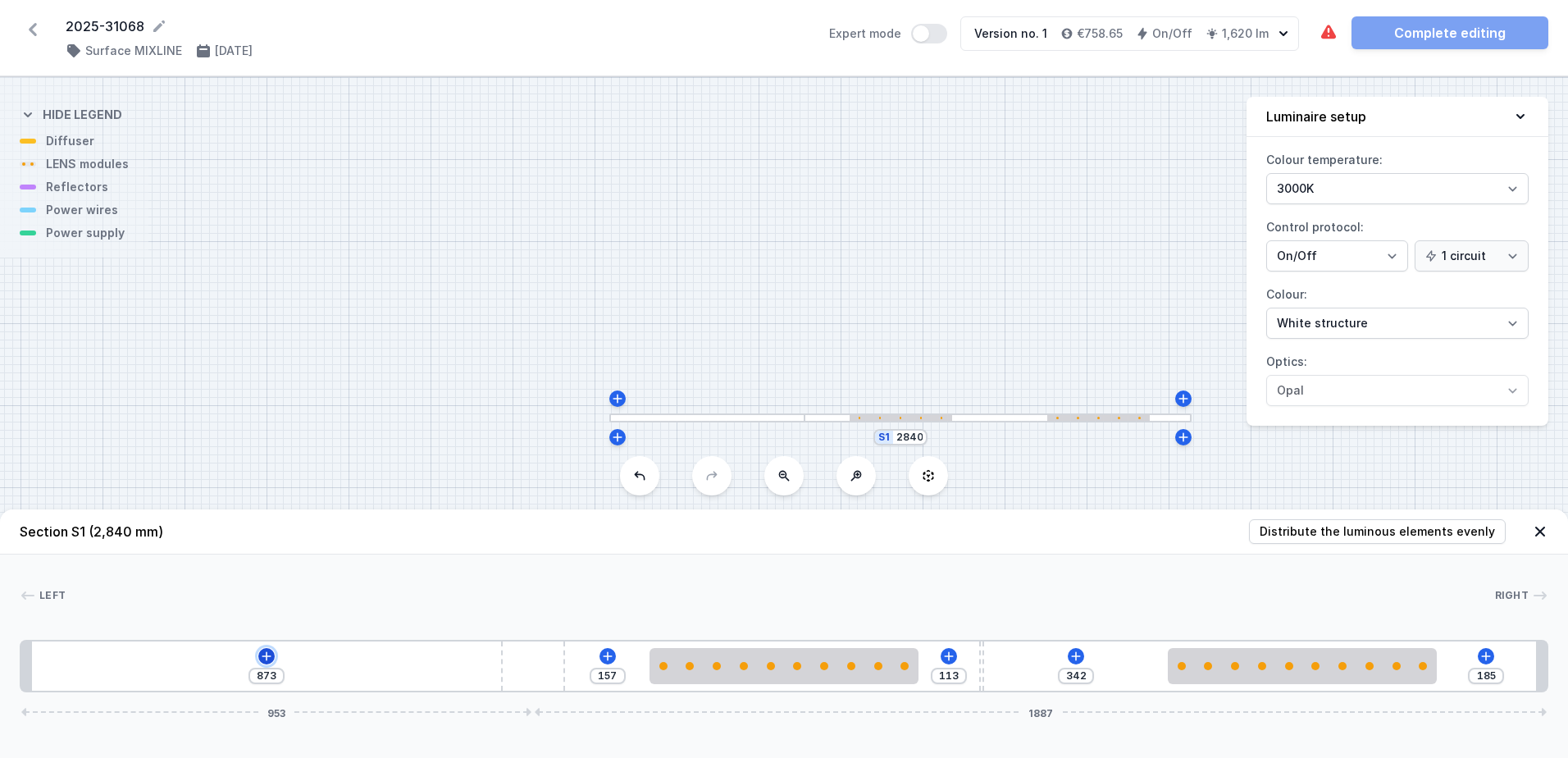
click at [268, 655] on icon at bounding box center [266, 656] width 13 height 13
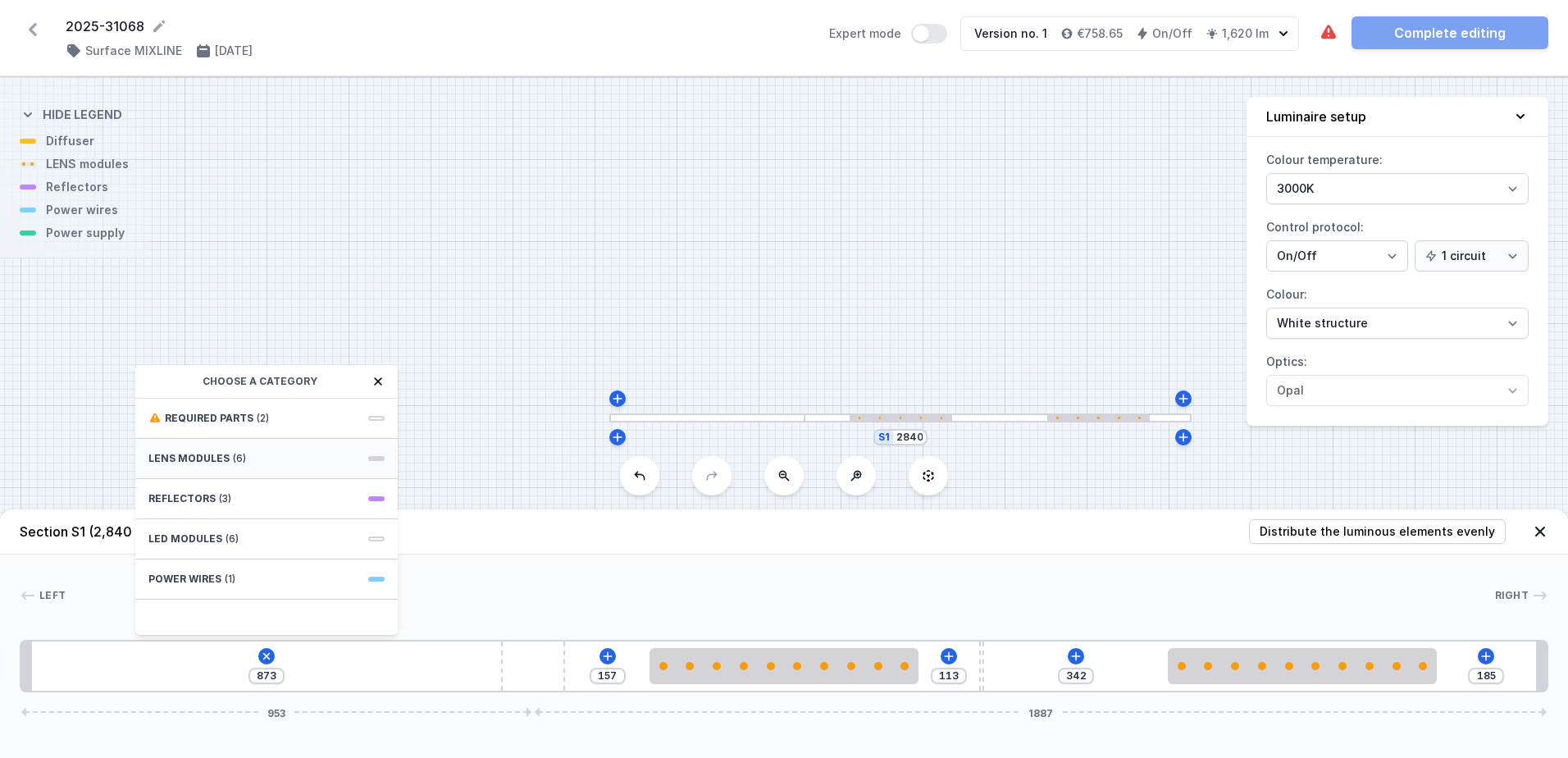
click at [262, 447] on div "LENS modules (6)" at bounding box center [267, 459] width 262 height 40
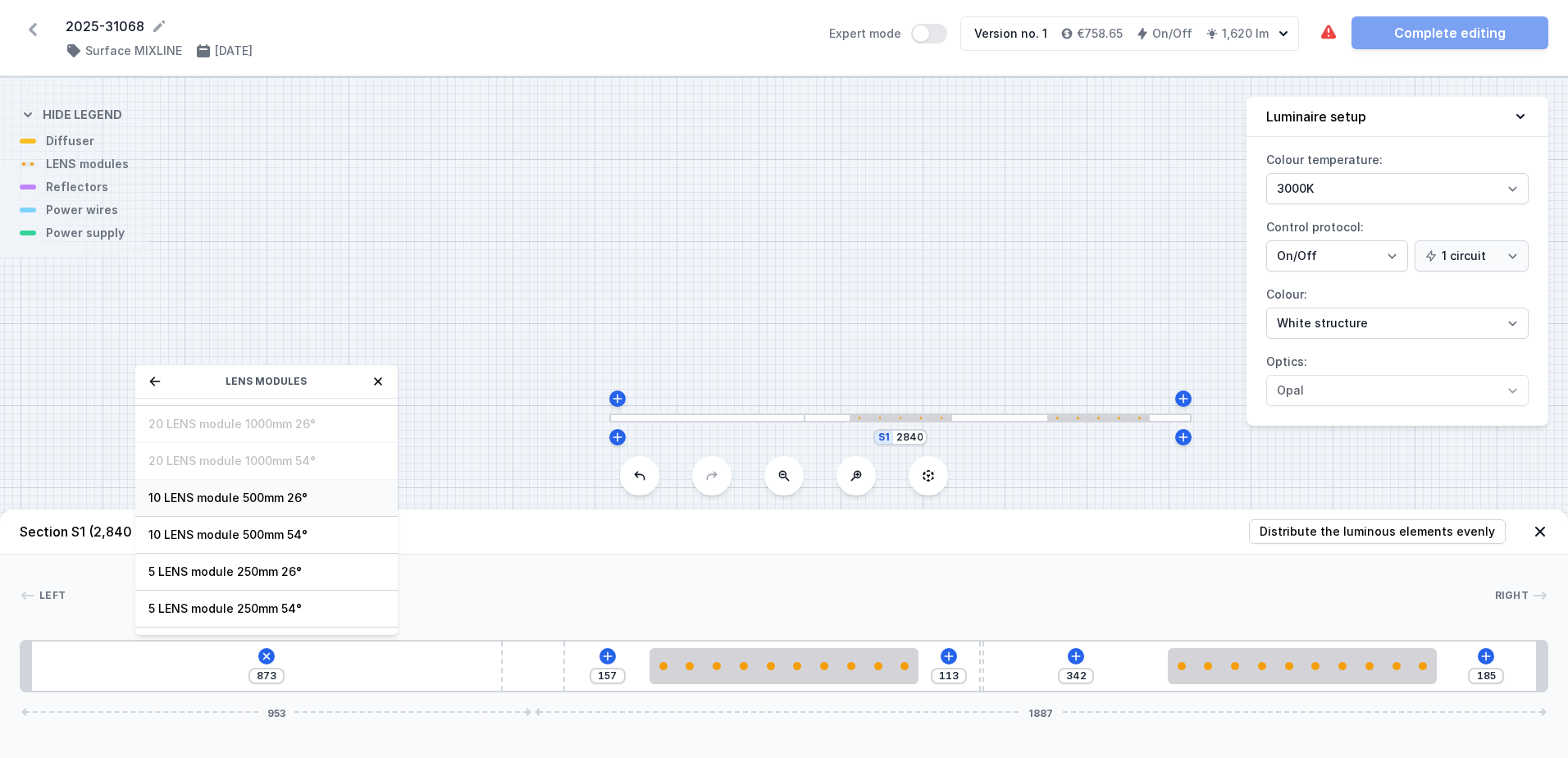
scroll to position [59, 0]
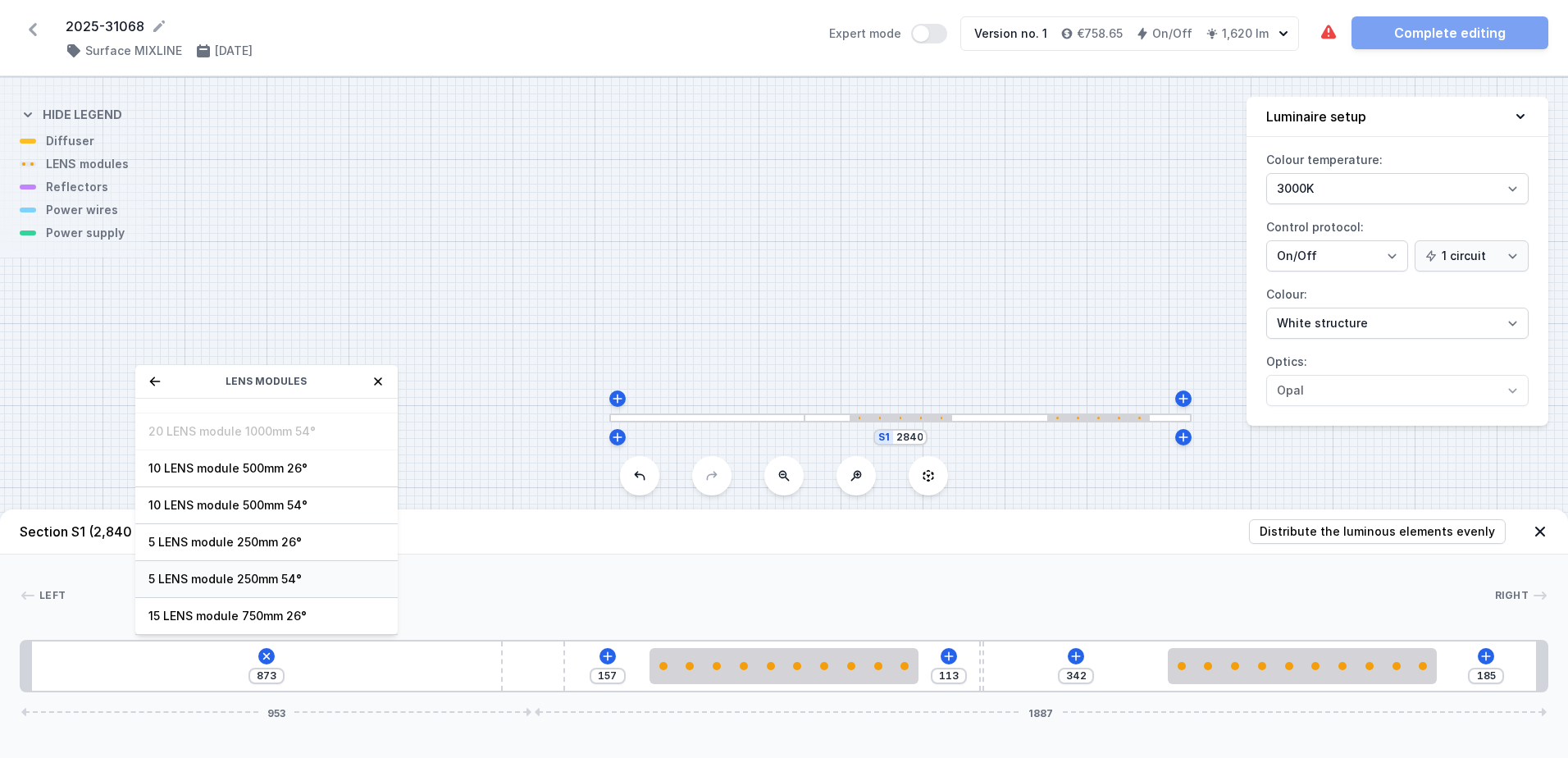
click at [275, 577] on span "5 LENS module 250mm 54°" at bounding box center [266, 579] width 236 height 16
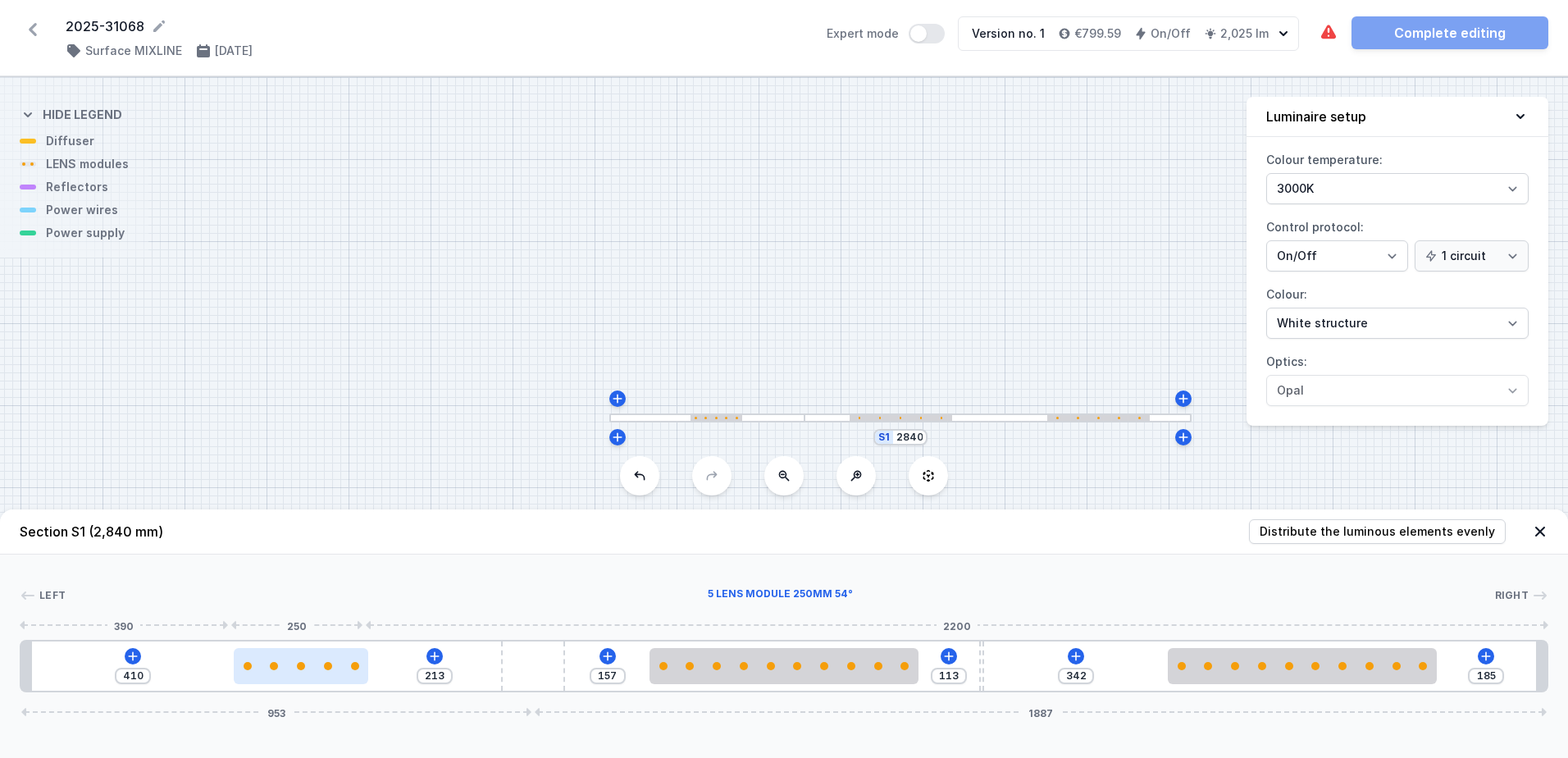
drag, startPoint x: 113, startPoint y: 674, endPoint x: 326, endPoint y: 672, distance: 213.0
click at [326, 672] on div at bounding box center [301, 666] width 135 height 36
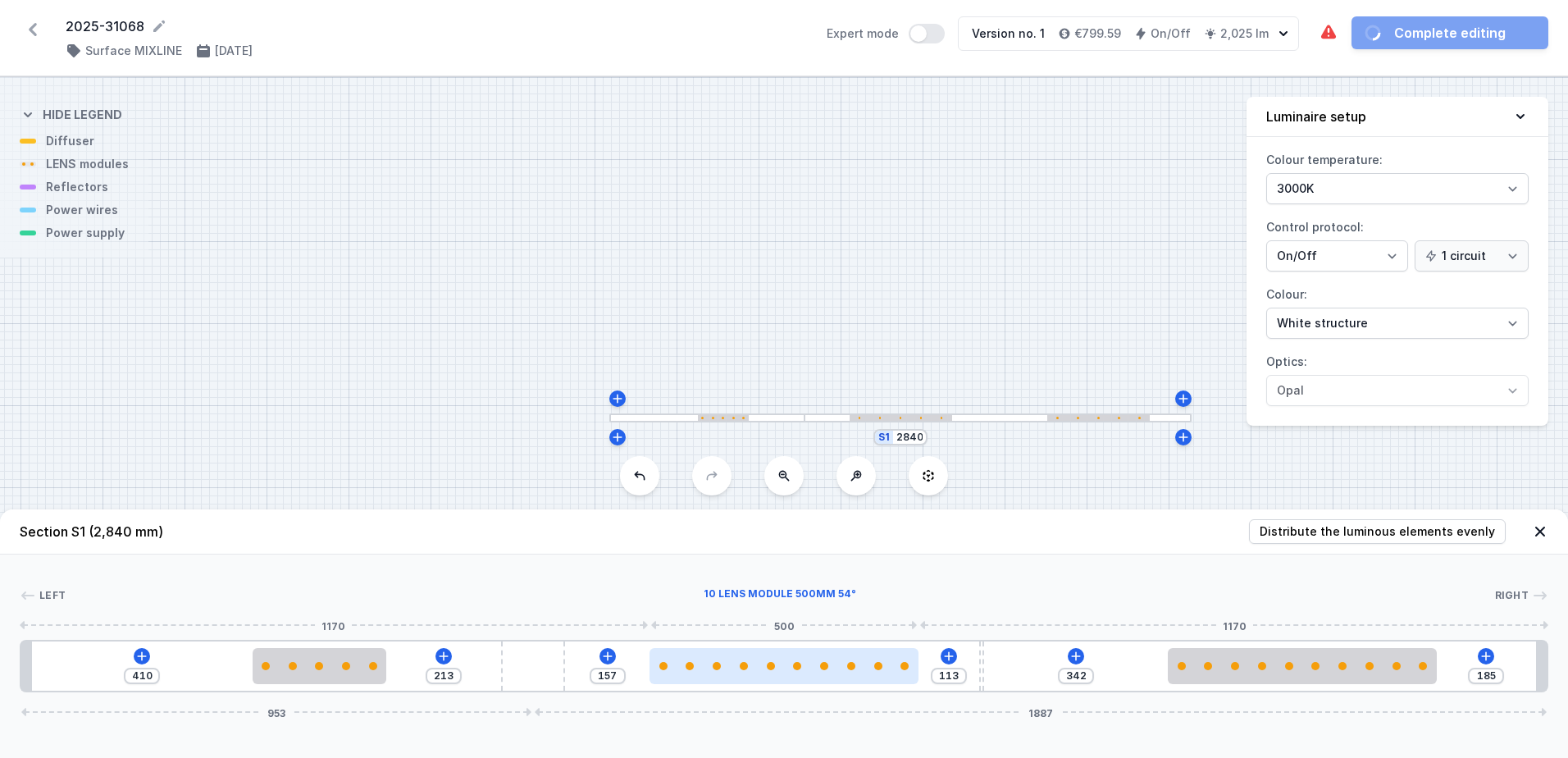
click at [823, 674] on div at bounding box center [783, 666] width 268 height 36
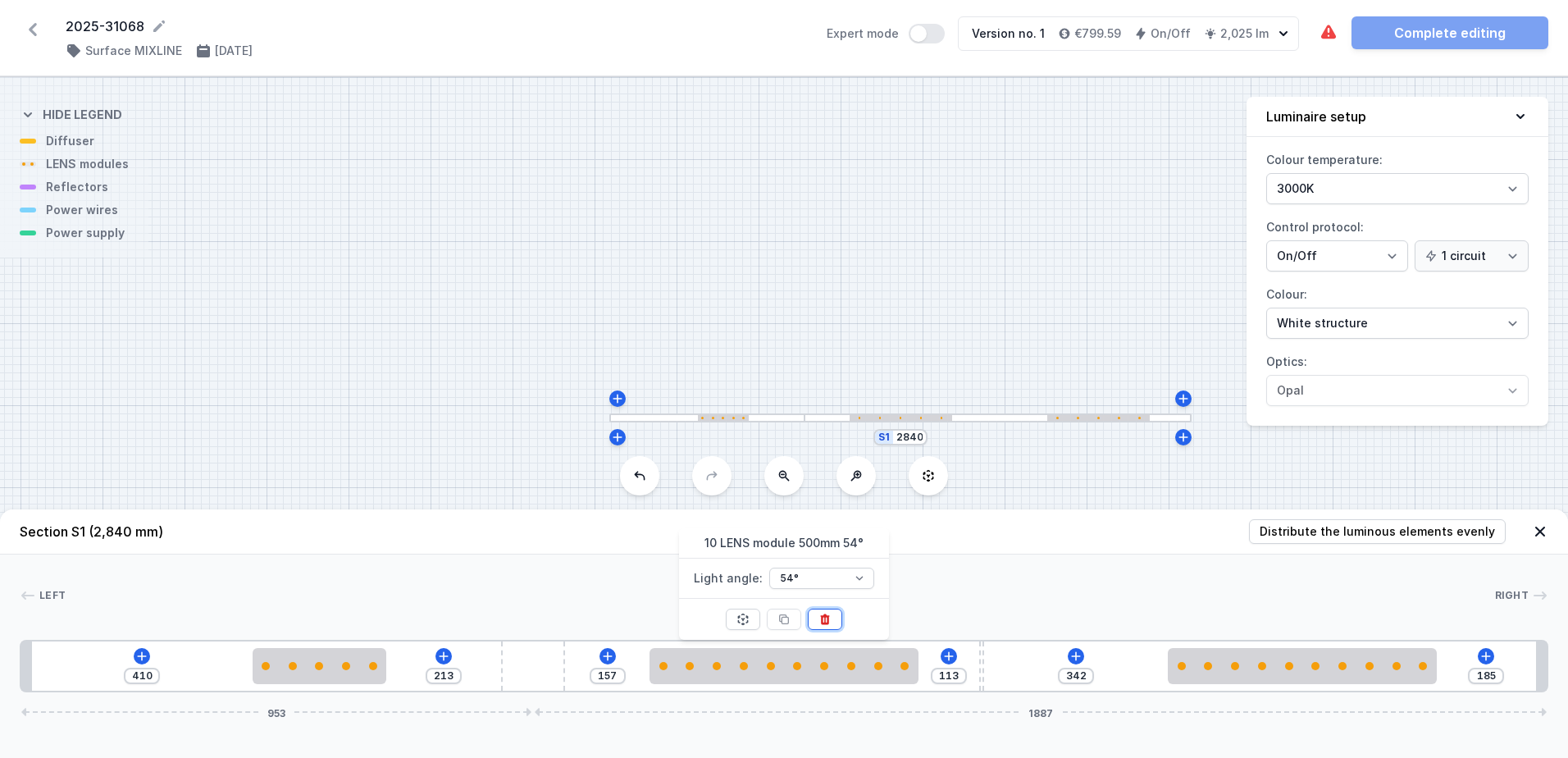
click at [828, 620] on icon at bounding box center [824, 620] width 9 height 11
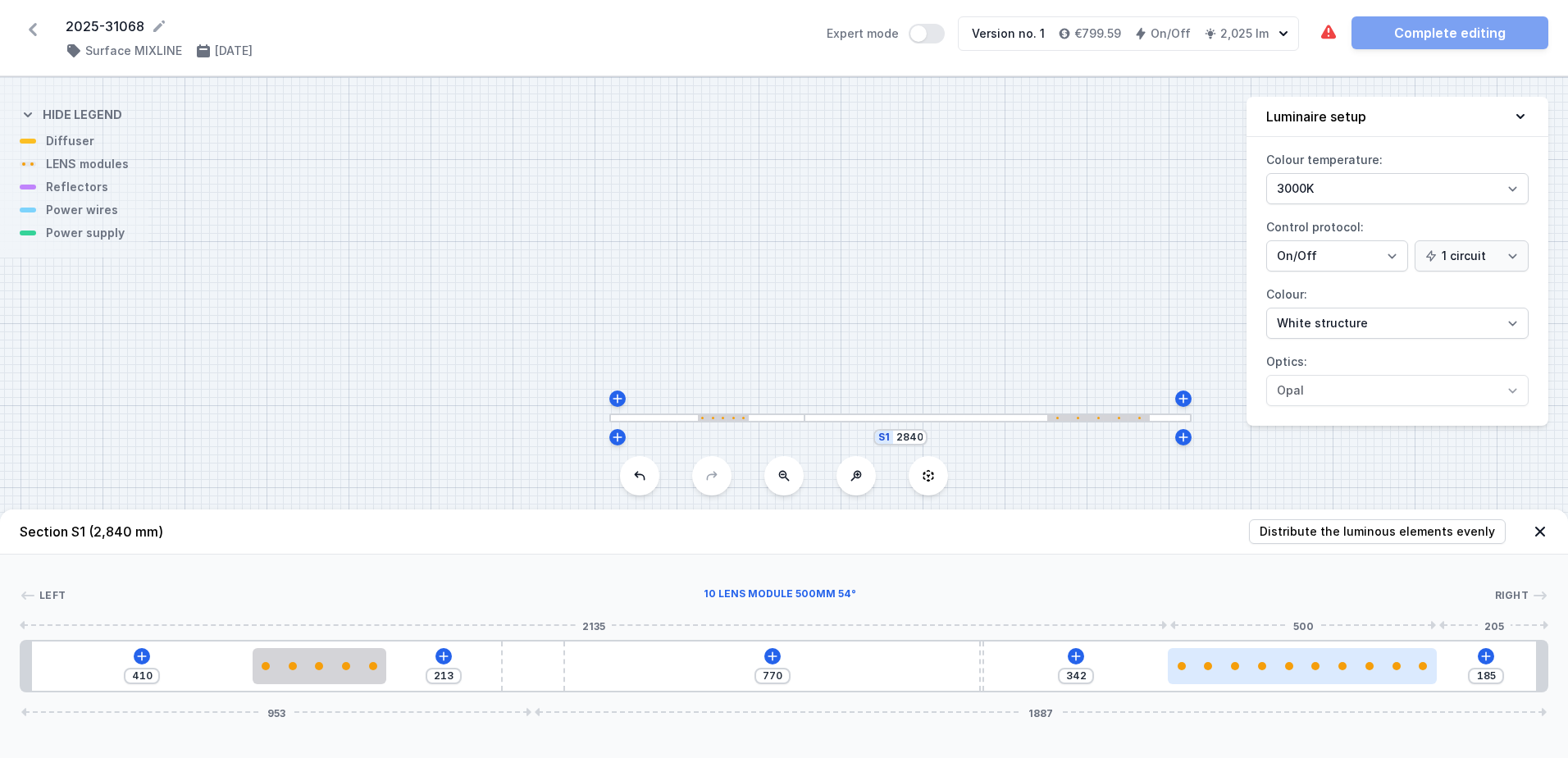
click at [1372, 660] on div at bounding box center [1301, 666] width 268 height 36
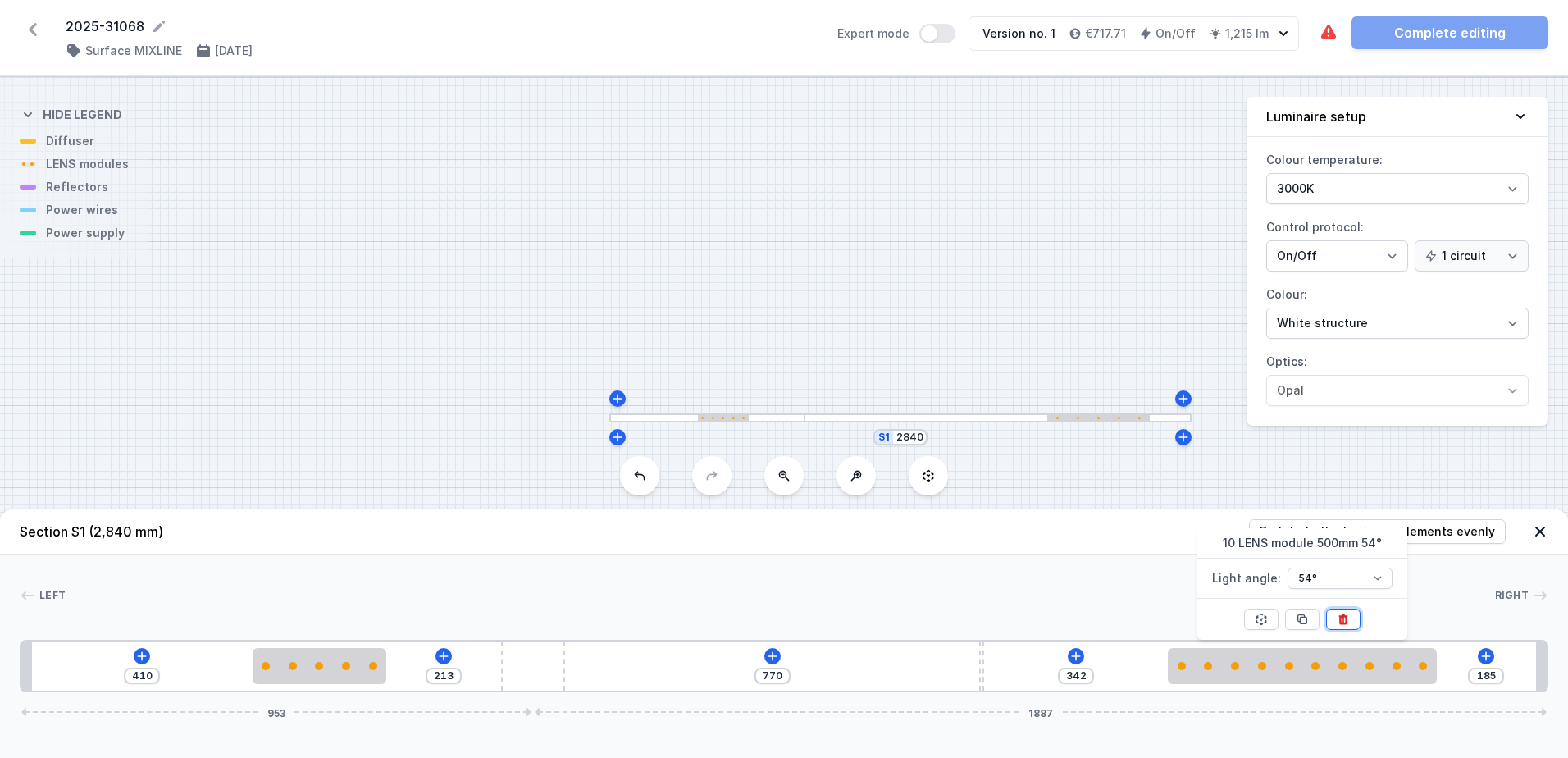
click at [1344, 616] on icon at bounding box center [1343, 620] width 9 height 11
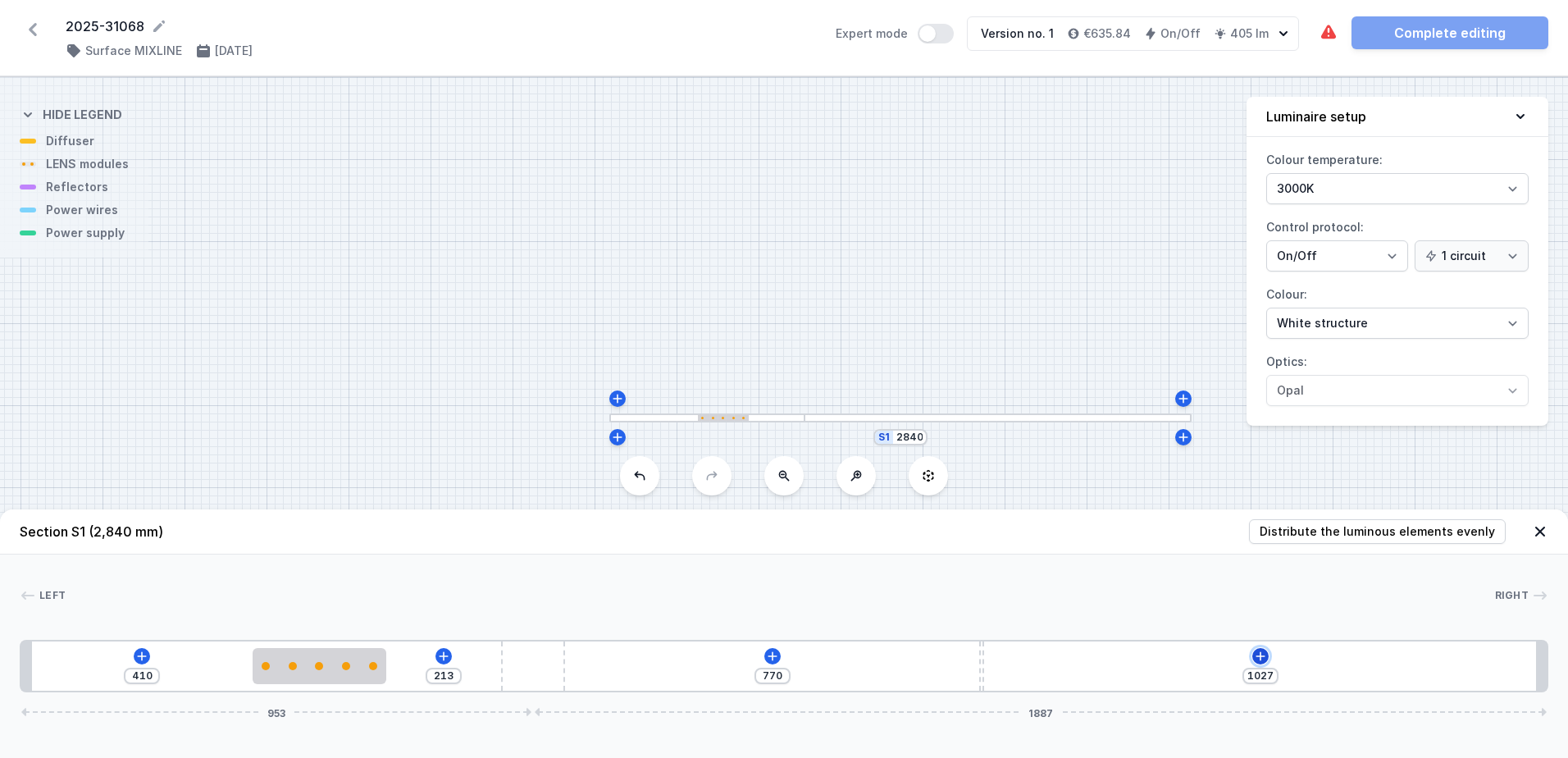
click at [1259, 653] on icon at bounding box center [1260, 656] width 13 height 13
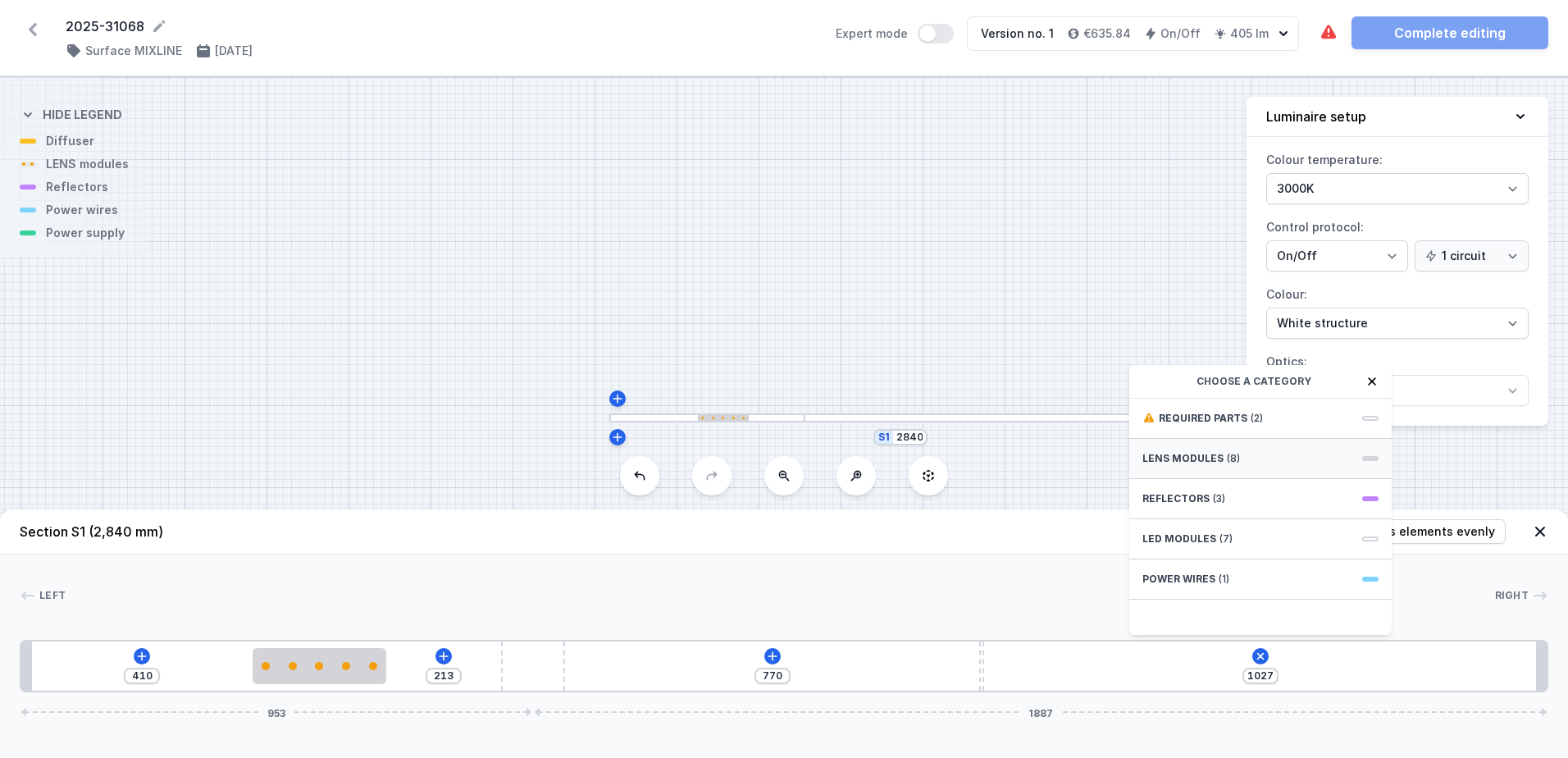
click at [1229, 461] on span "(8)" at bounding box center [1233, 458] width 13 height 13
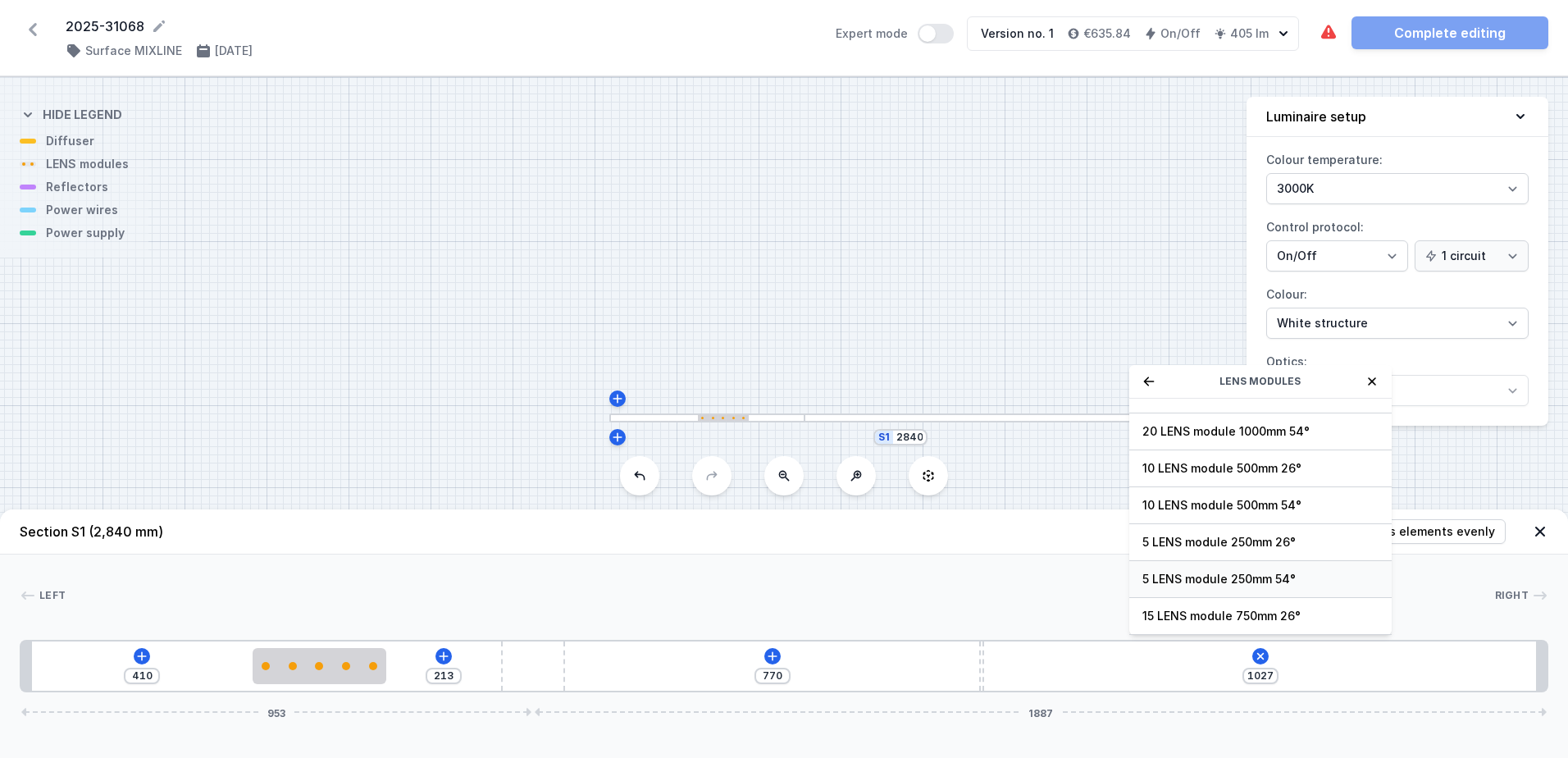
click at [1231, 576] on span "5 LENS module 250mm 54°" at bounding box center [1260, 579] width 236 height 16
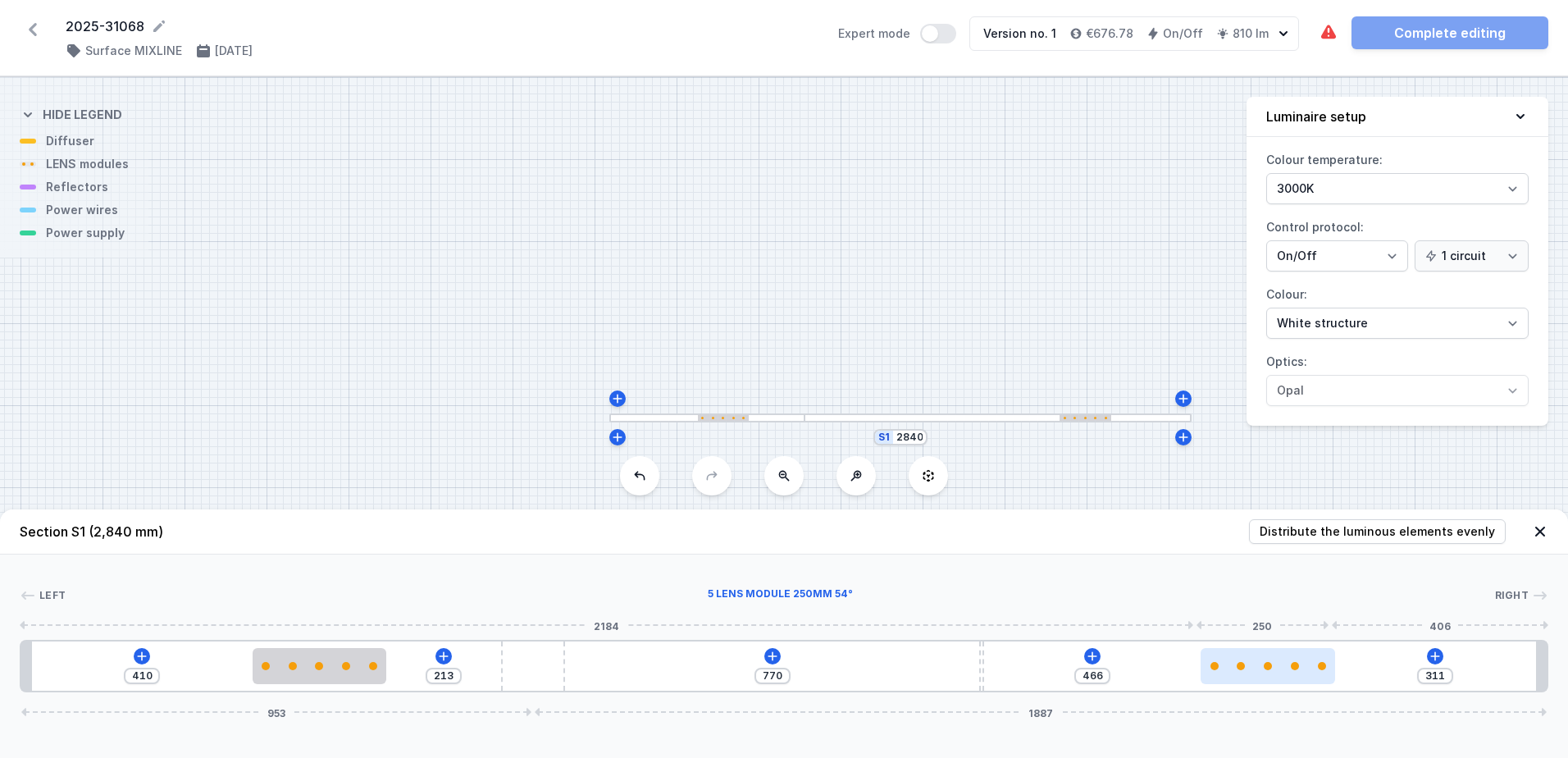
drag, startPoint x: 1072, startPoint y: 666, endPoint x: 1345, endPoint y: 665, distance: 273.0
click at [1335, 665] on div at bounding box center [1268, 667] width 135 height 9
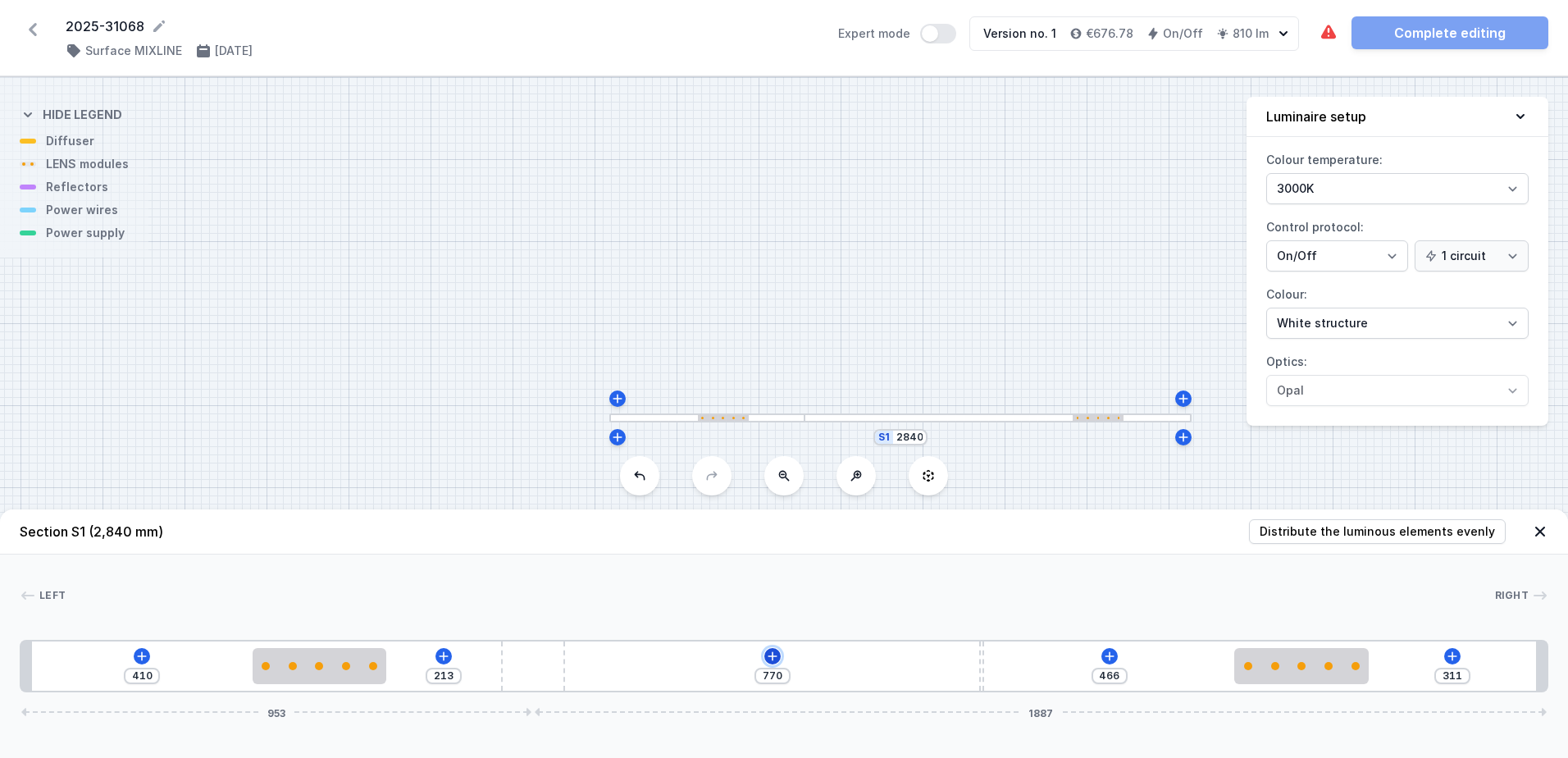
click at [776, 656] on icon at bounding box center [772, 656] width 13 height 13
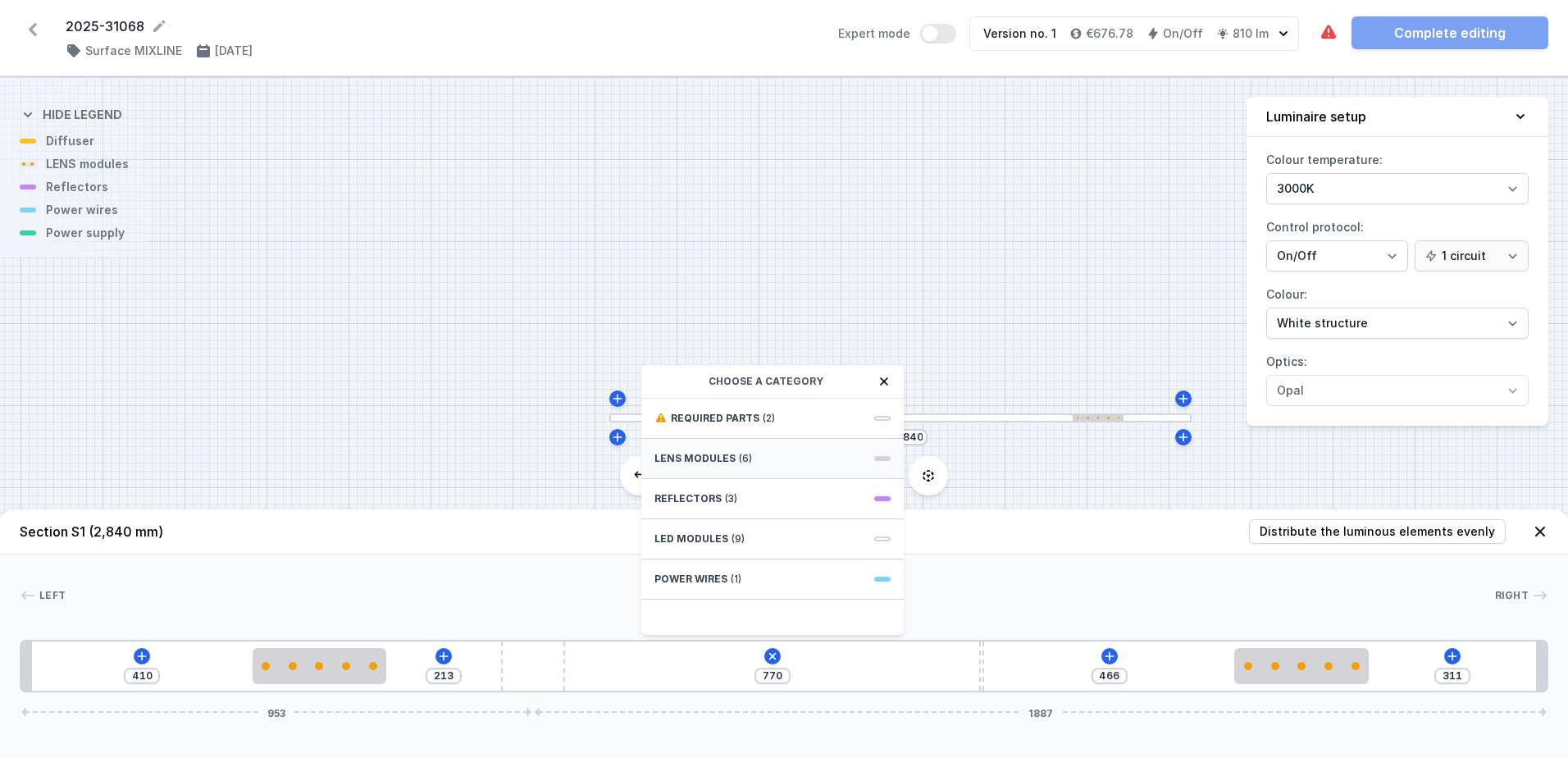
click at [790, 448] on div "LENS modules (6)" at bounding box center [773, 459] width 262 height 40
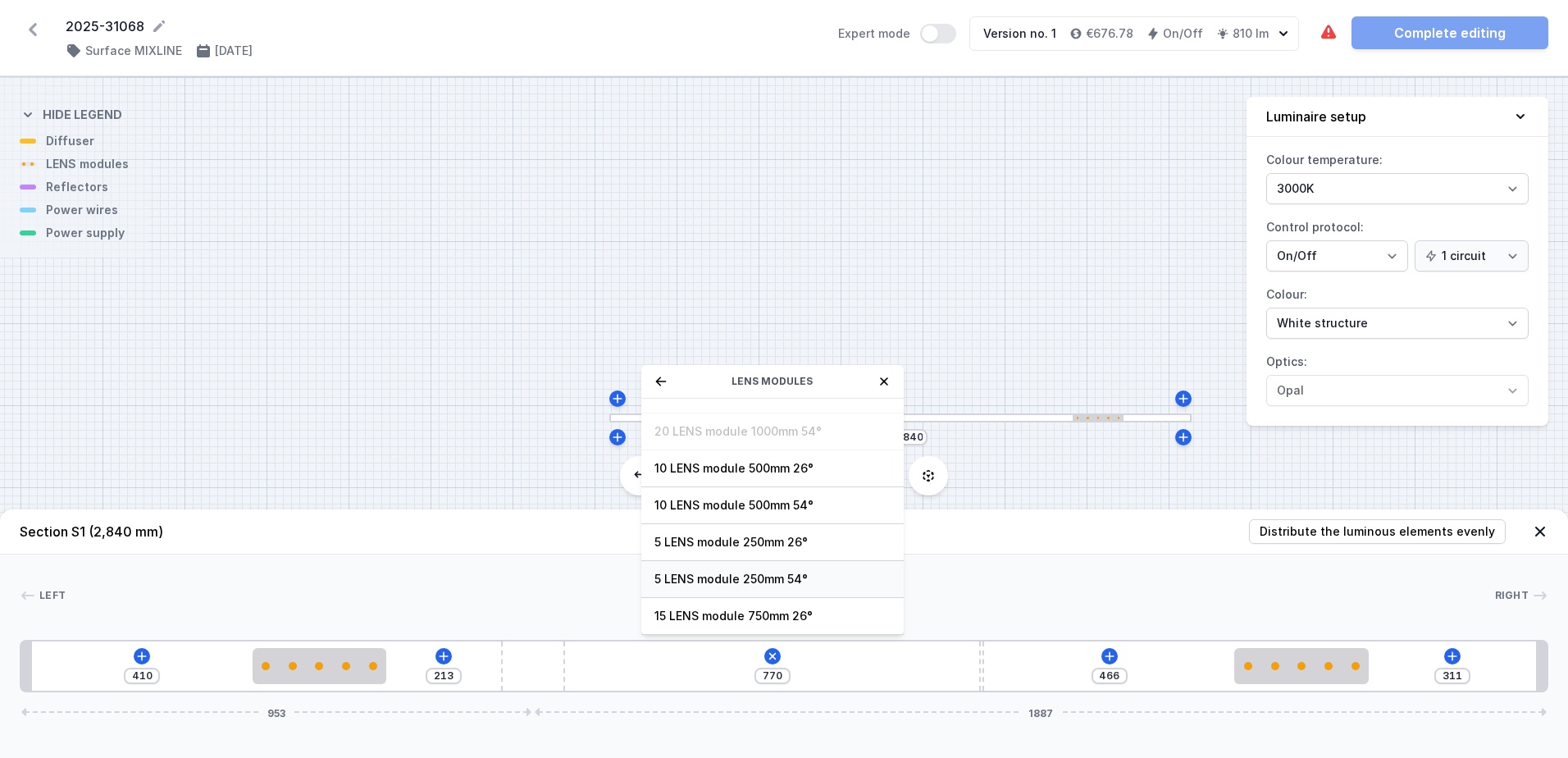
click at [759, 576] on span "5 LENS module 250mm 54°" at bounding box center [772, 579] width 236 height 16
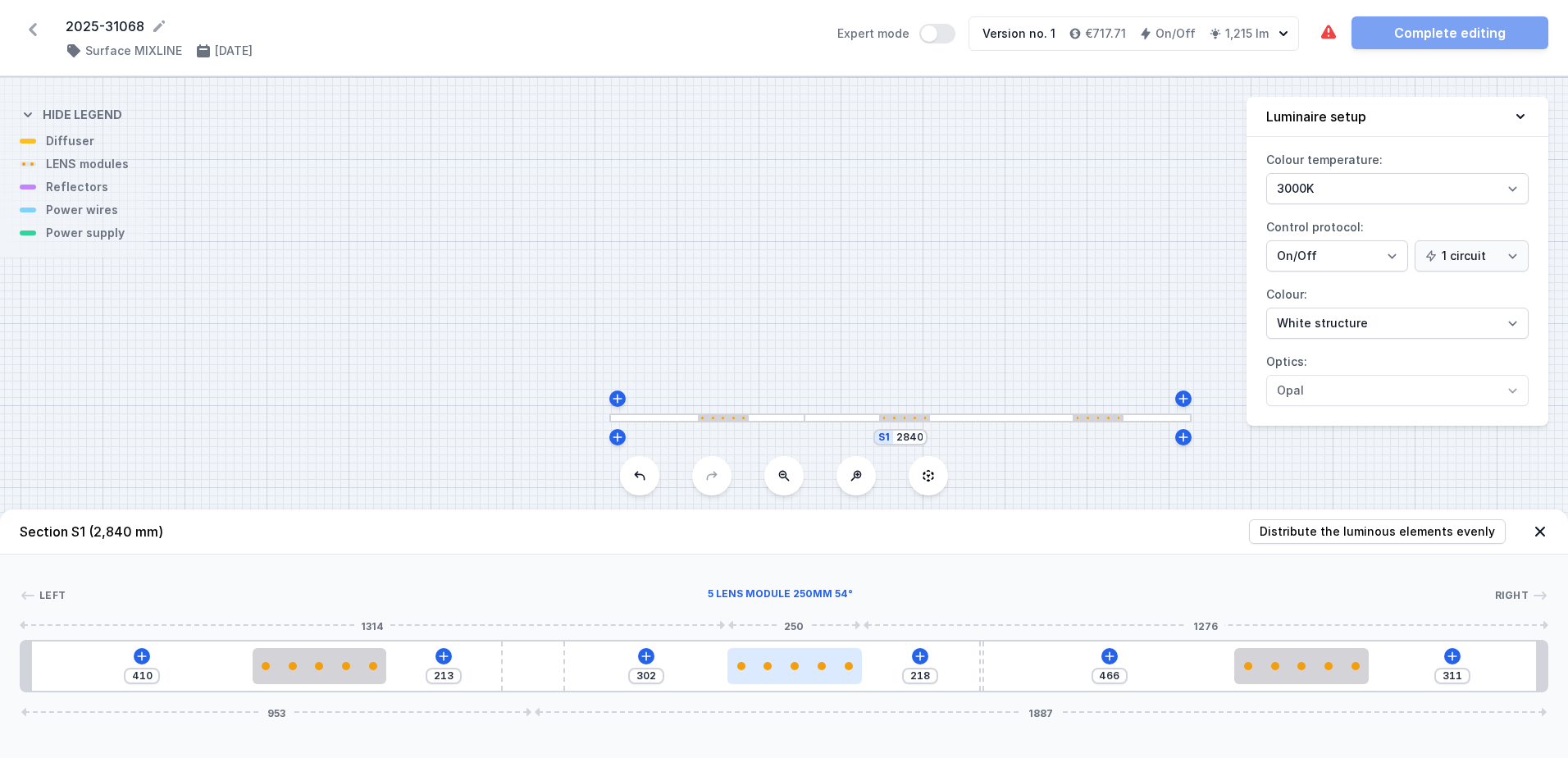
drag, startPoint x: 653, startPoint y: 674, endPoint x: 827, endPoint y: 666, distance: 174.2
click at [827, 666] on div at bounding box center [795, 666] width 135 height 36
click at [804, 569] on div "Left Right 1 2 3 2 4 2 1 410 213 302 218 466 311 953 1887 430 250 635 250 218 1…" at bounding box center [784, 624] width 1568 height 138
click at [810, 672] on div at bounding box center [784, 666] width 135 height 36
drag, startPoint x: 154, startPoint y: 679, endPoint x: 125, endPoint y: 678, distance: 29.0
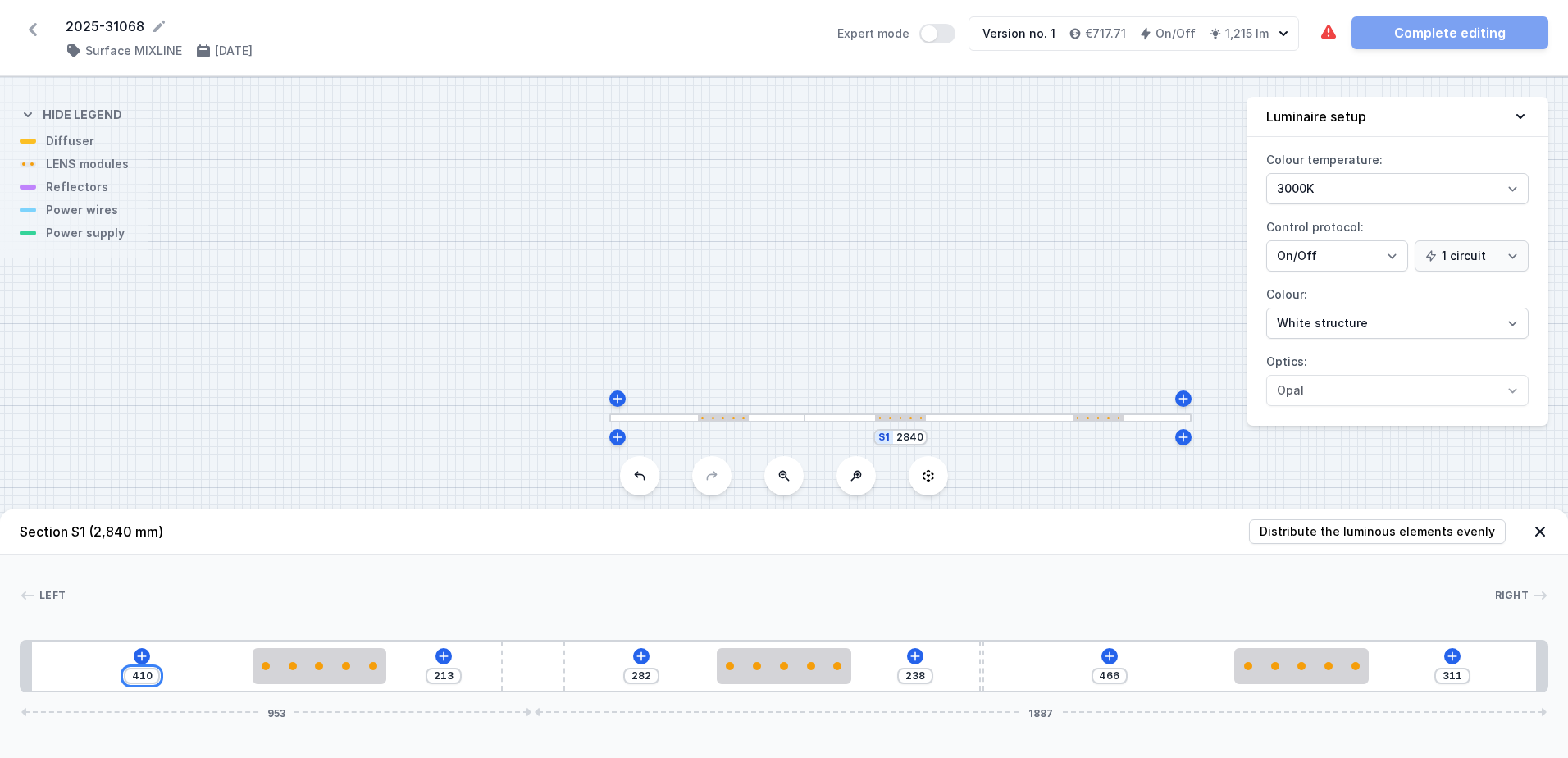
click at [125, 678] on div "410" at bounding box center [141, 675] width 36 height 16
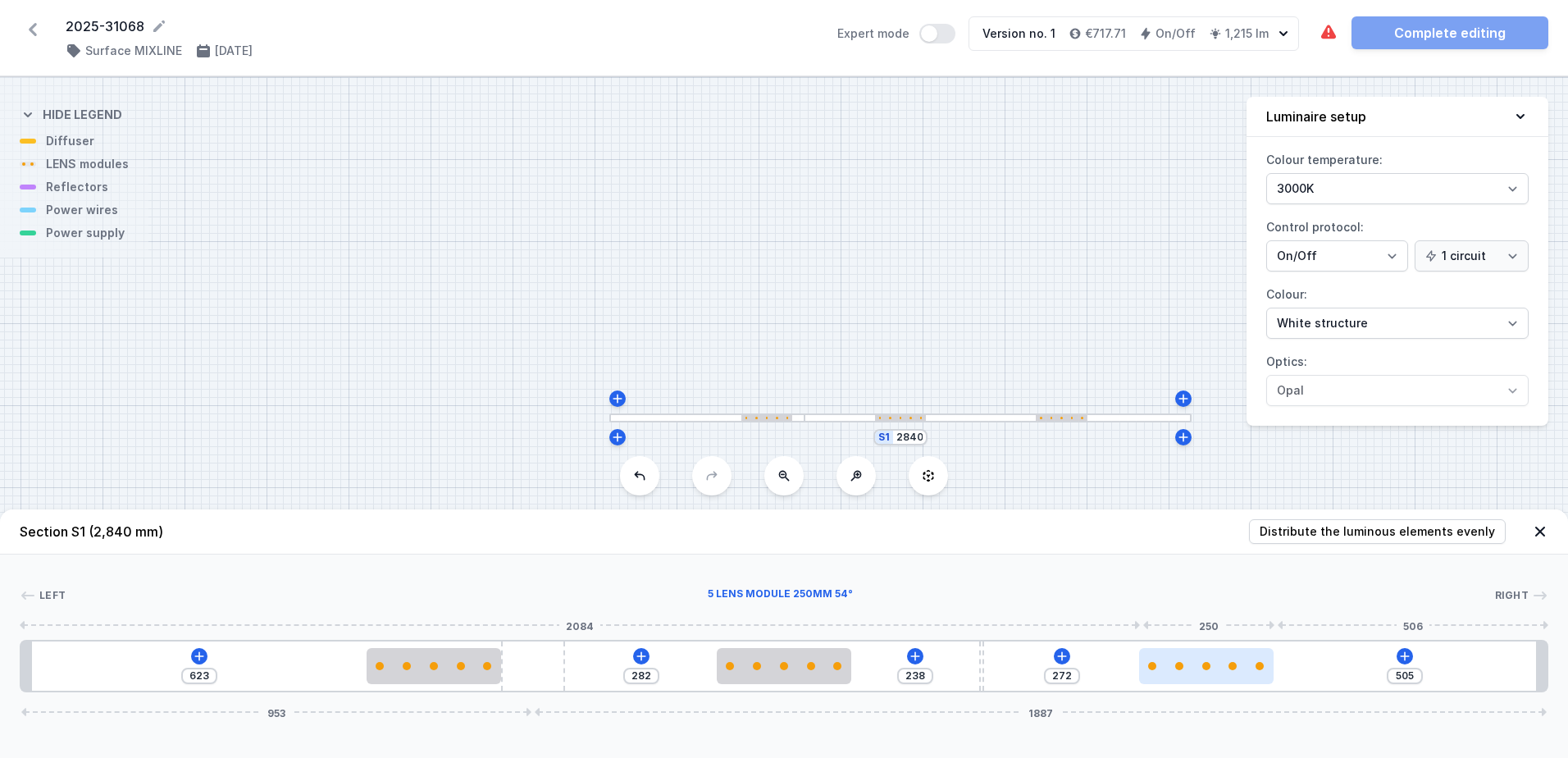
drag, startPoint x: 1328, startPoint y: 664, endPoint x: 1242, endPoint y: 670, distance: 86.2
click at [1242, 670] on div at bounding box center [1207, 666] width 135 height 36
drag, startPoint x: 1414, startPoint y: 678, endPoint x: 1399, endPoint y: 675, distance: 15.3
click at [1399, 675] on div "505" at bounding box center [1401, 675] width 36 height 16
drag, startPoint x: 1409, startPoint y: 675, endPoint x: 1325, endPoint y: 680, distance: 84.1
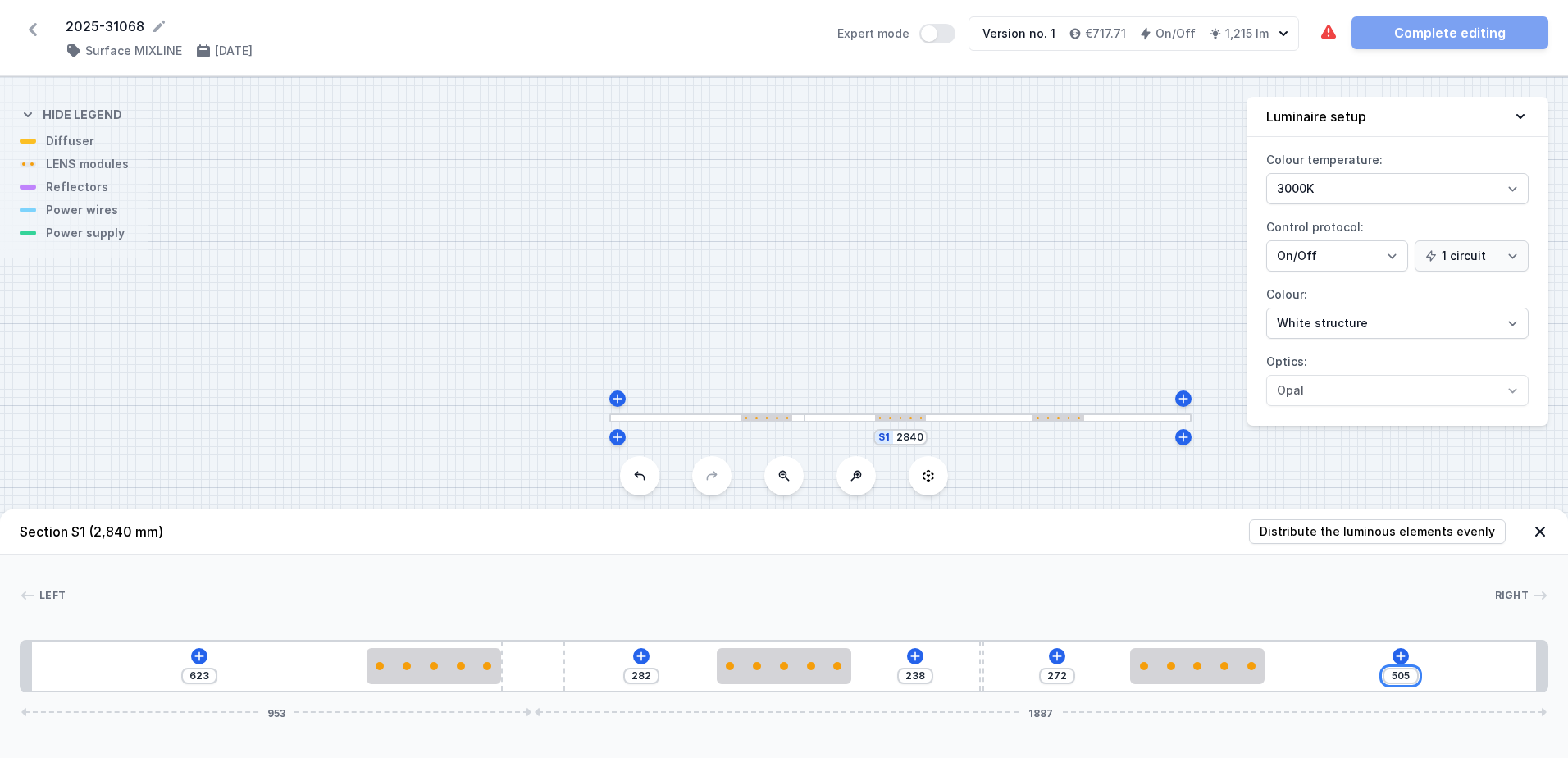
click at [1325, 680] on div "623 282 238 272 505 953 1887" at bounding box center [784, 667] width 1529 height 53
click at [1242, 570] on div "Left Right 1 2 3 2 4 2 1 623 282 238 87 690 953 1887 643 250 402 250 238 10 87 …" at bounding box center [784, 624] width 1568 height 138
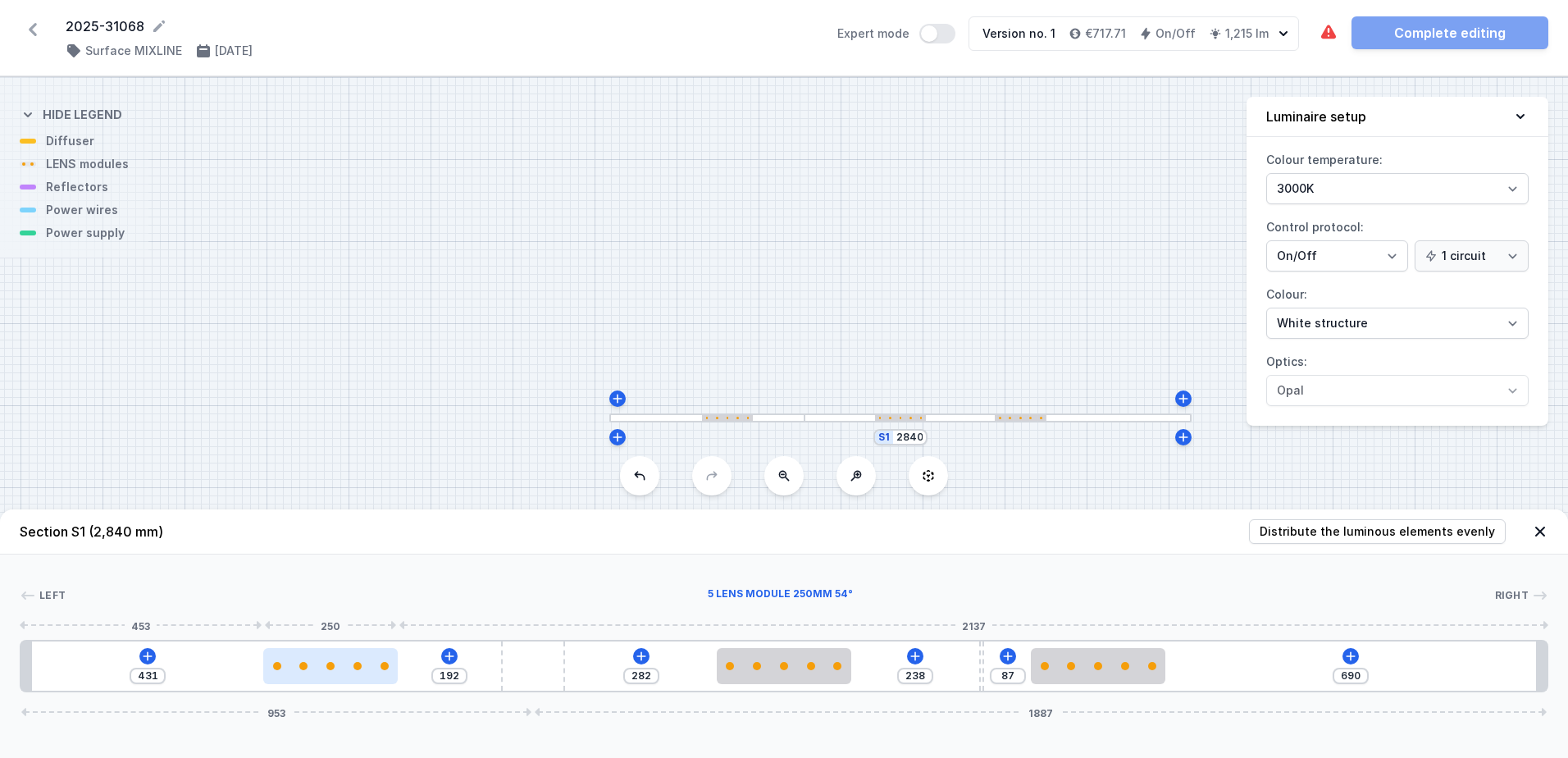
drag, startPoint x: 435, startPoint y: 678, endPoint x: 326, endPoint y: 679, distance: 109.0
click at [326, 679] on div at bounding box center [331, 666] width 135 height 36
drag, startPoint x: 158, startPoint y: 675, endPoint x: 81, endPoint y: 679, distance: 77.1
click at [82, 679] on div "431 192 282 238 87 690 953 1887" at bounding box center [784, 667] width 1529 height 53
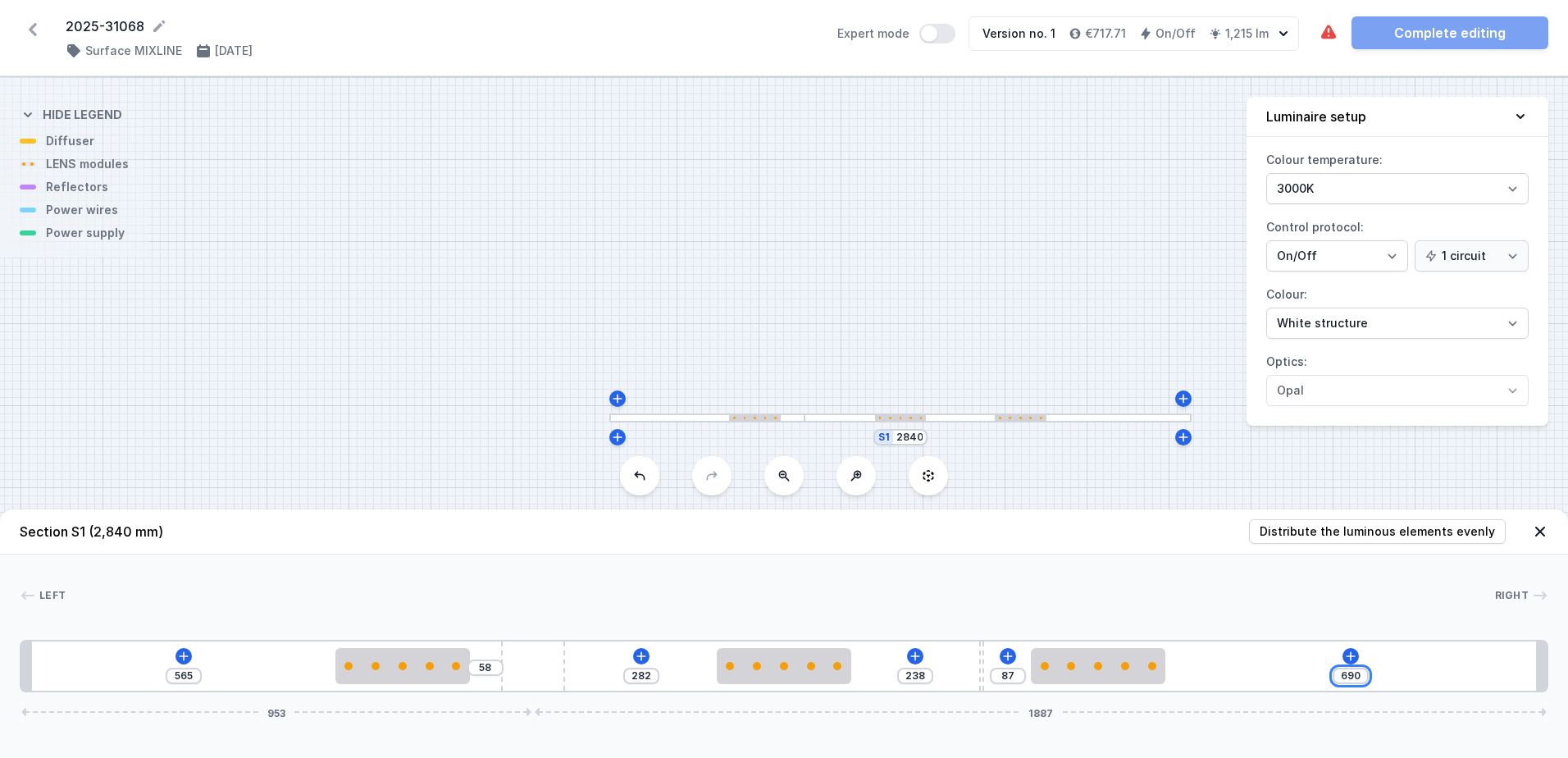
drag, startPoint x: 1359, startPoint y: 672, endPoint x: 1270, endPoint y: 698, distance: 92.7
click at [1272, 698] on div "Section S1 (2,840 mm) Distribute the luminous elements evenly Left Right 1 2 3 …" at bounding box center [784, 634] width 1568 height 249
click at [1176, 536] on header "Section S1 (2,840 mm) Distribute the luminous elements evenly" at bounding box center [784, 532] width 1568 height 45
click at [383, 554] on header "Section S1 (2,840 mm) Distribute the luminous elements evenly" at bounding box center [784, 532] width 1568 height 45
drag, startPoint x: 195, startPoint y: 673, endPoint x: 150, endPoint y: 681, distance: 45.7
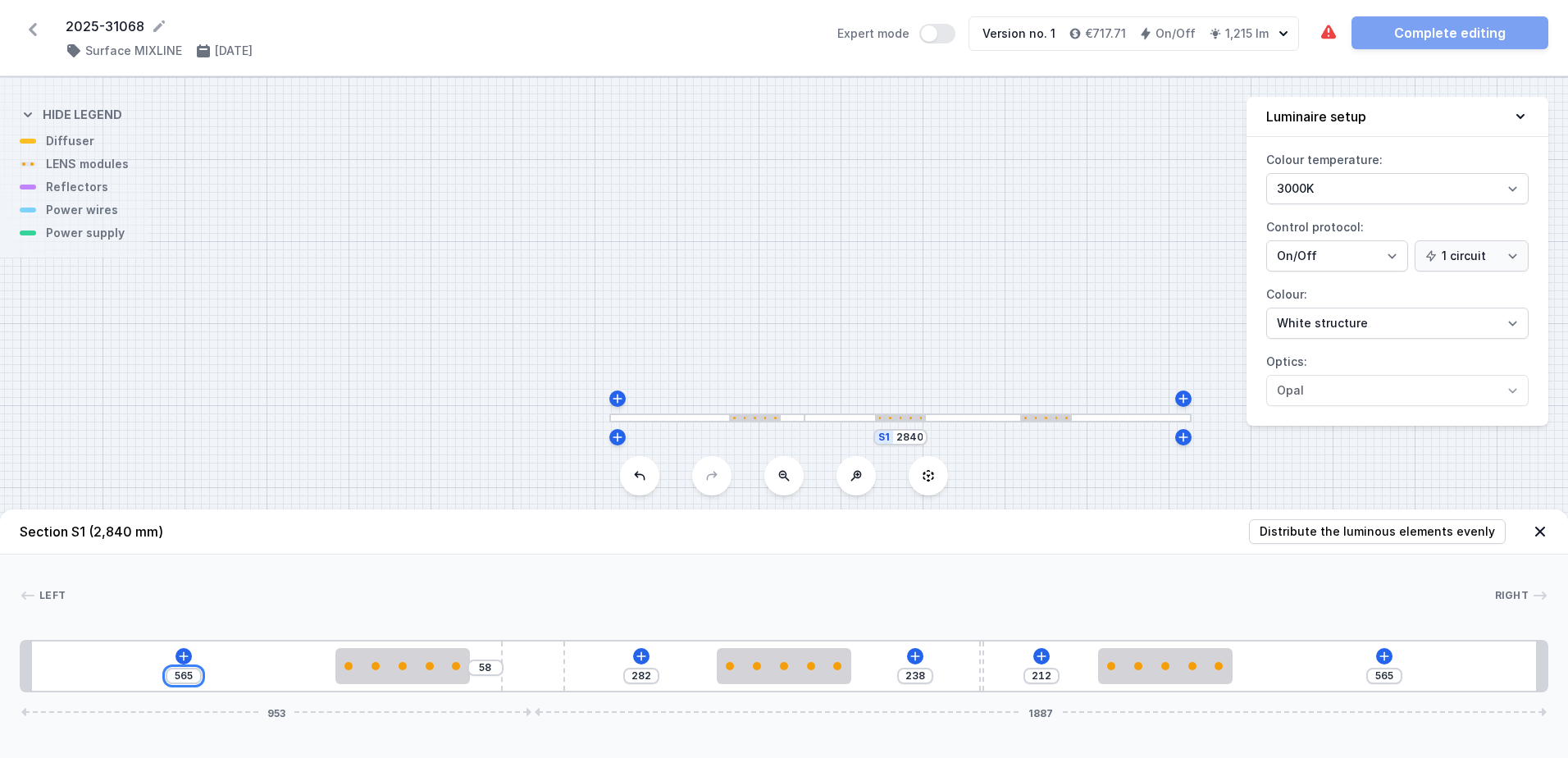
click at [150, 681] on div "565 58 282 238 212 565 953 1887" at bounding box center [784, 667] width 1529 height 53
click at [1392, 674] on input "565" at bounding box center [1384, 675] width 26 height 13
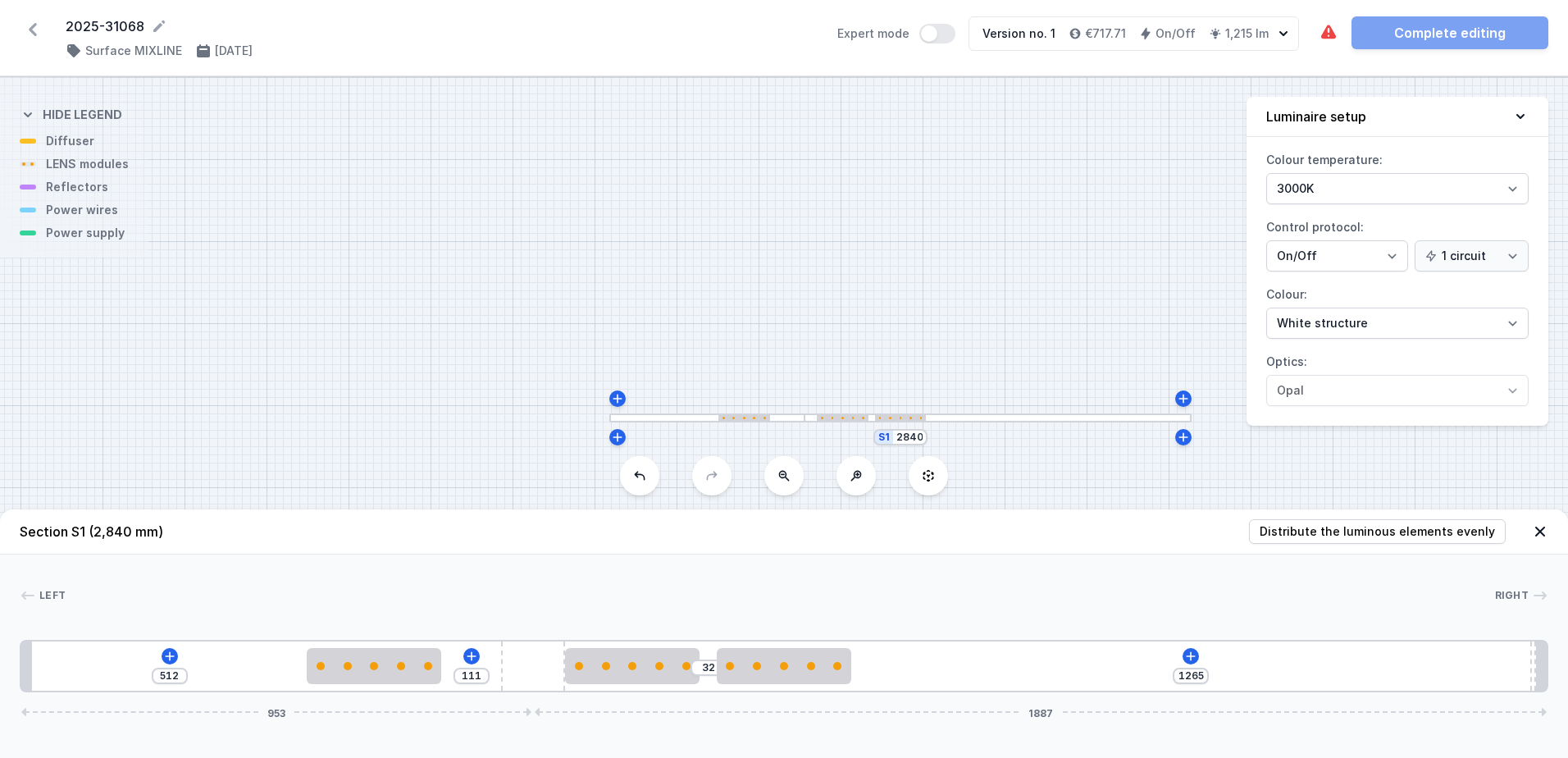
click at [1098, 675] on div "512 111 32 1265 953 1887" at bounding box center [784, 667] width 1529 height 53
drag, startPoint x: 1203, startPoint y: 674, endPoint x: 1120, endPoint y: 678, distance: 83.1
click at [1120, 678] on div "512 111 32 1265 953 1887" at bounding box center [784, 667] width 1529 height 53
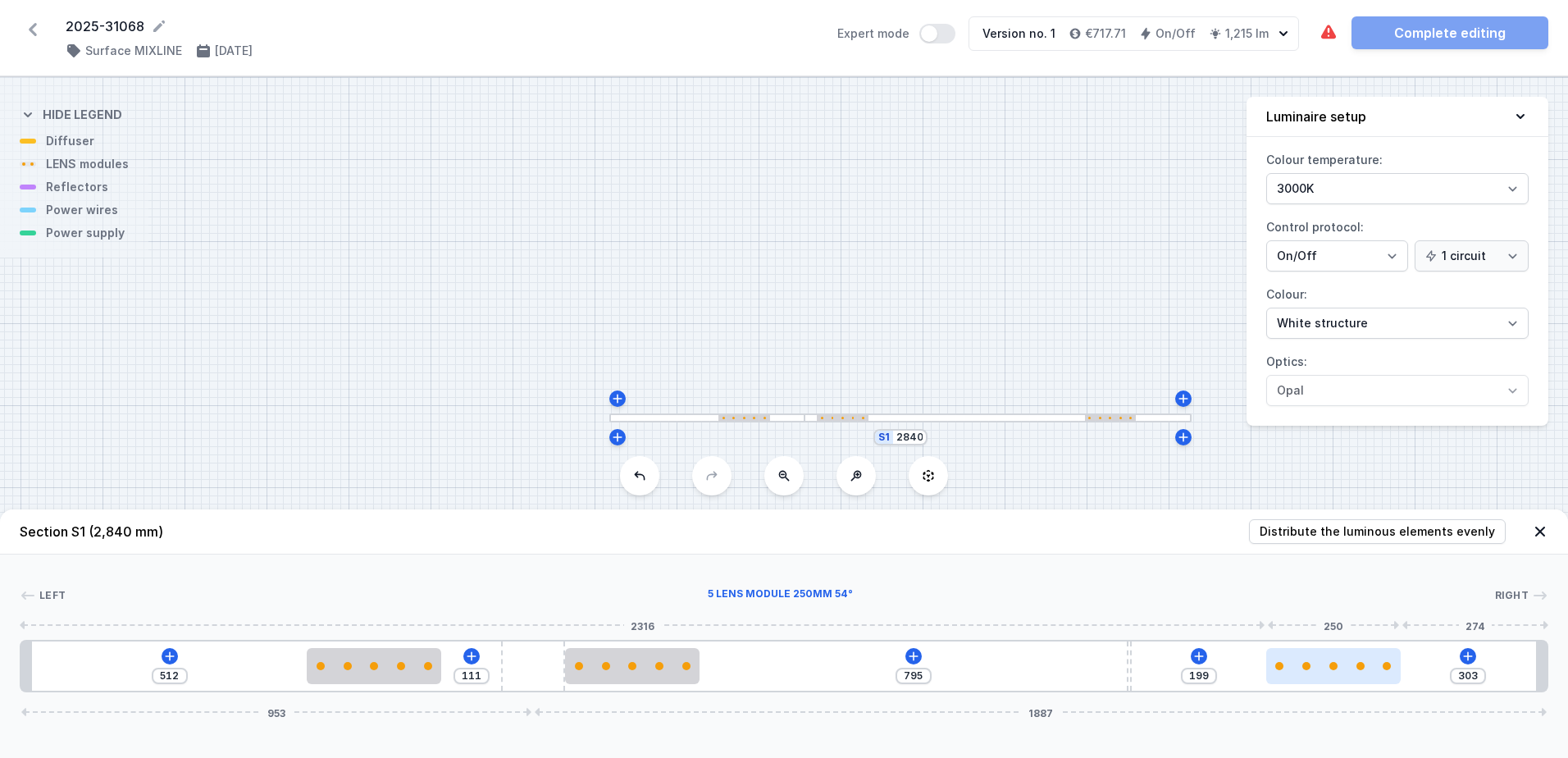
drag, startPoint x: 804, startPoint y: 663, endPoint x: 1346, endPoint y: 680, distance: 542.3
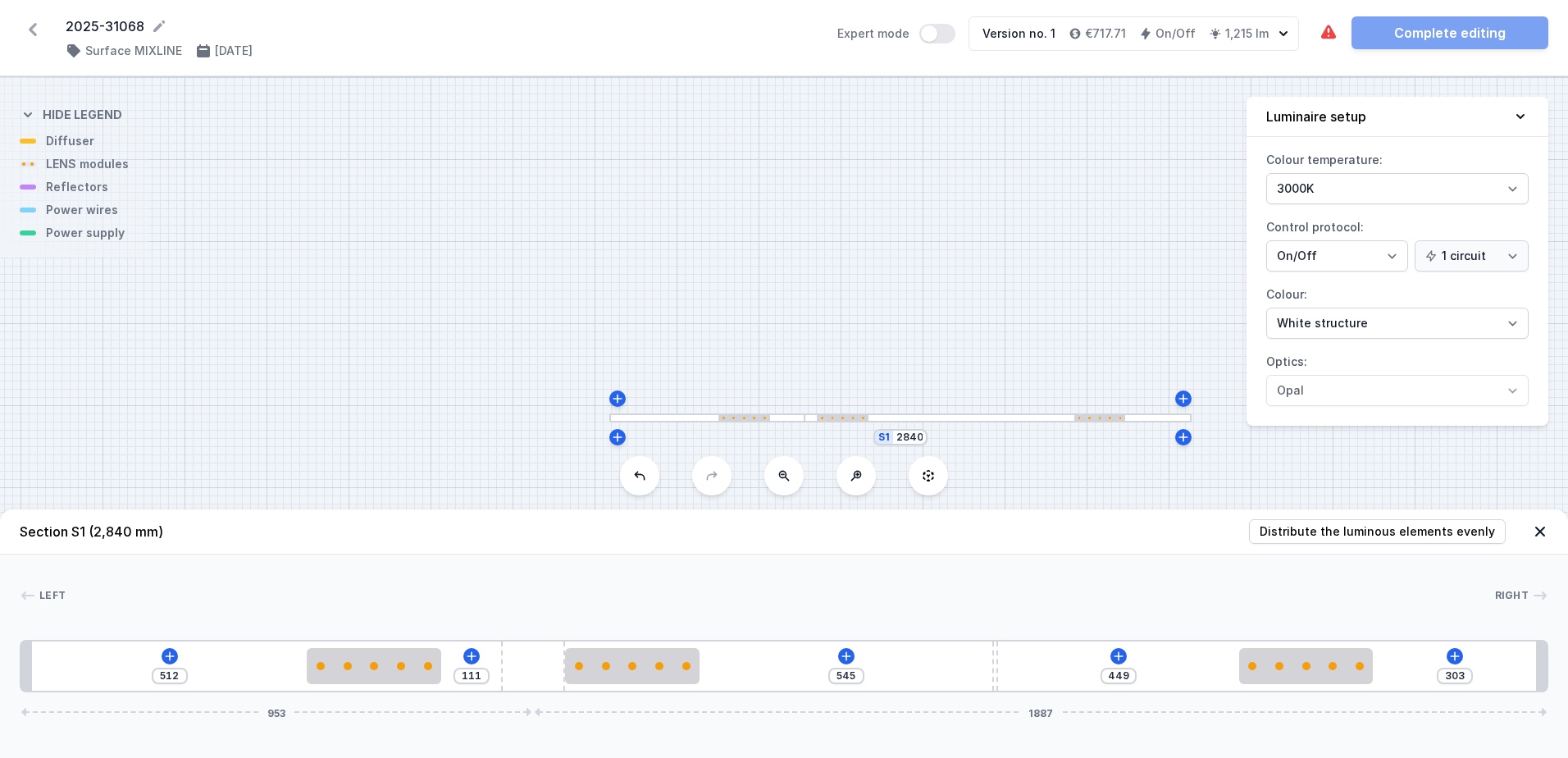
drag, startPoint x: 1129, startPoint y: 674, endPoint x: 1012, endPoint y: 675, distance: 117.0
click at [1012, 675] on div "512 111 545 449 303 953 1887" at bounding box center [784, 667] width 1529 height 53
drag, startPoint x: 1463, startPoint y: 674, endPoint x: 1404, endPoint y: 677, distance: 59.1
click at [1404, 677] on div "512 111 545 449 303 953 1887" at bounding box center [784, 667] width 1529 height 53
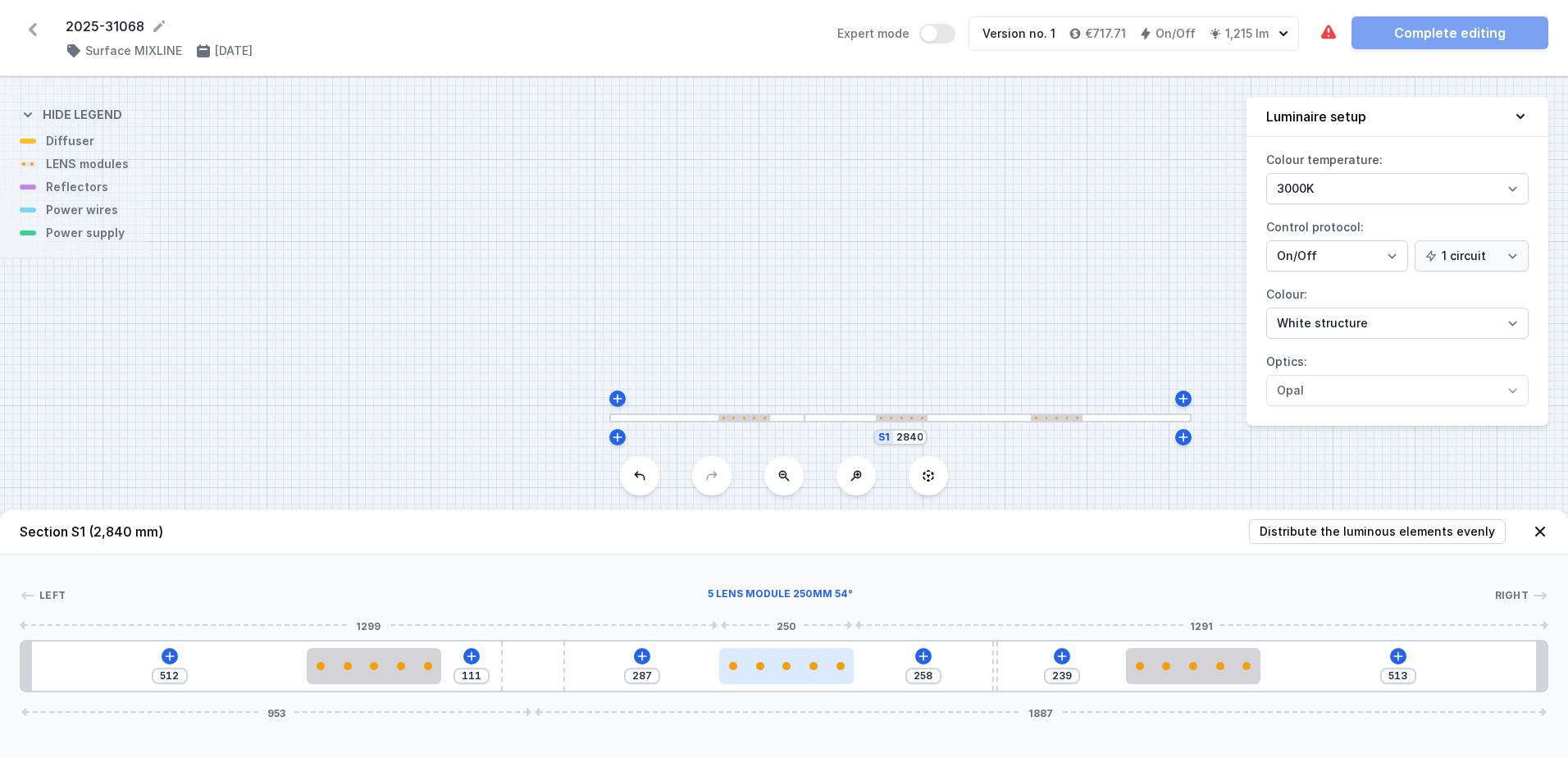
drag, startPoint x: 620, startPoint y: 674, endPoint x: 786, endPoint y: 668, distance: 166.1
click at [786, 668] on div at bounding box center [787, 666] width 135 height 36
click at [180, 673] on input "512" at bounding box center [170, 675] width 26 height 13
click at [654, 668] on div "287" at bounding box center [642, 675] width 36 height 16
click at [654, 676] on input "287" at bounding box center [642, 675] width 26 height 13
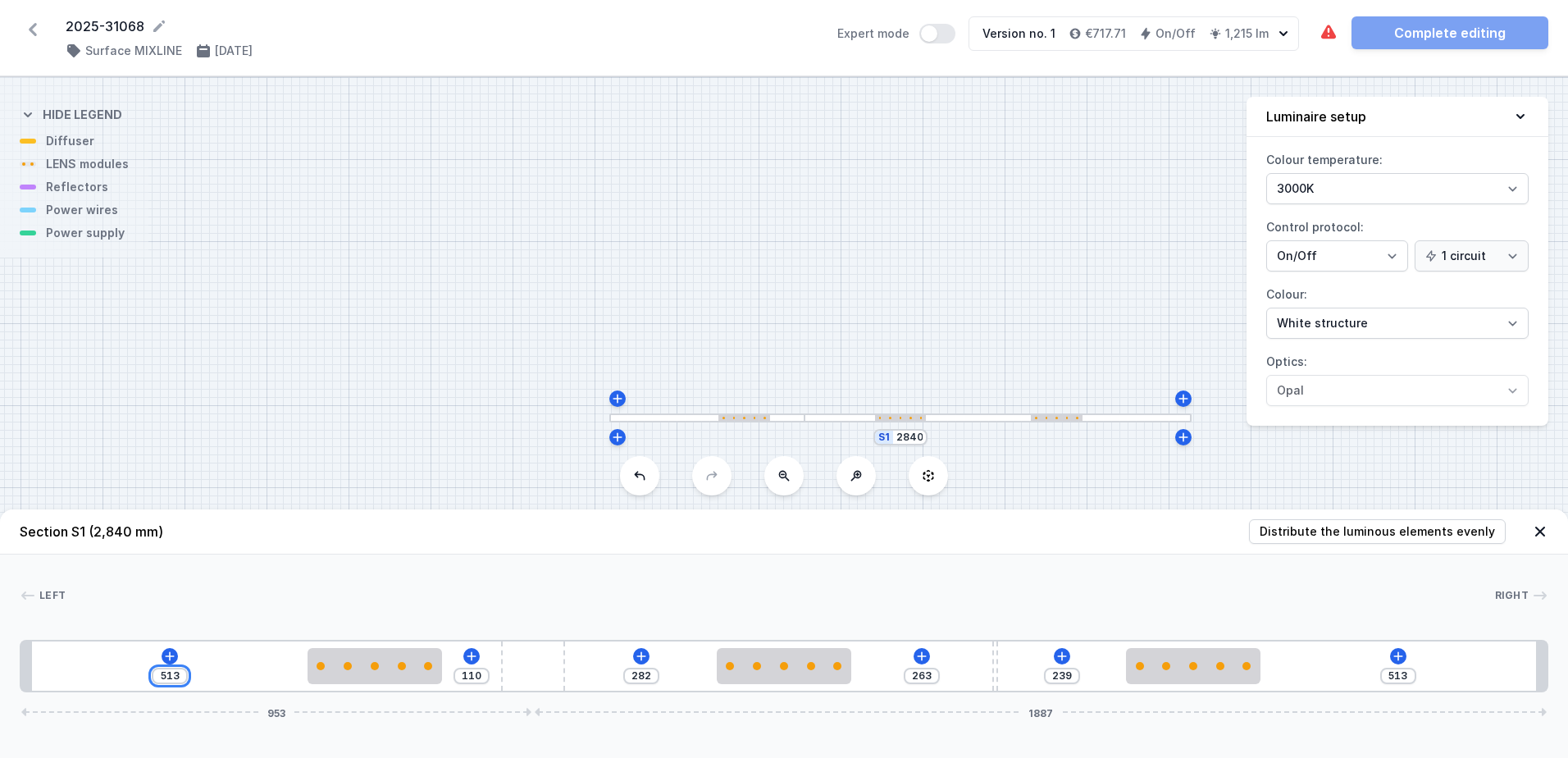
click at [182, 679] on input "513" at bounding box center [170, 675] width 26 height 13
click at [382, 580] on div "Left Right 1 2 3 2 4 2 1 522 101 282 263 239 513 953 1887 542 250 503 250 263 1…" at bounding box center [784, 624] width 1568 height 138
click at [1407, 674] on input "513" at bounding box center [1398, 675] width 26 height 13
click at [1115, 596] on div at bounding box center [780, 595] width 1429 height 16
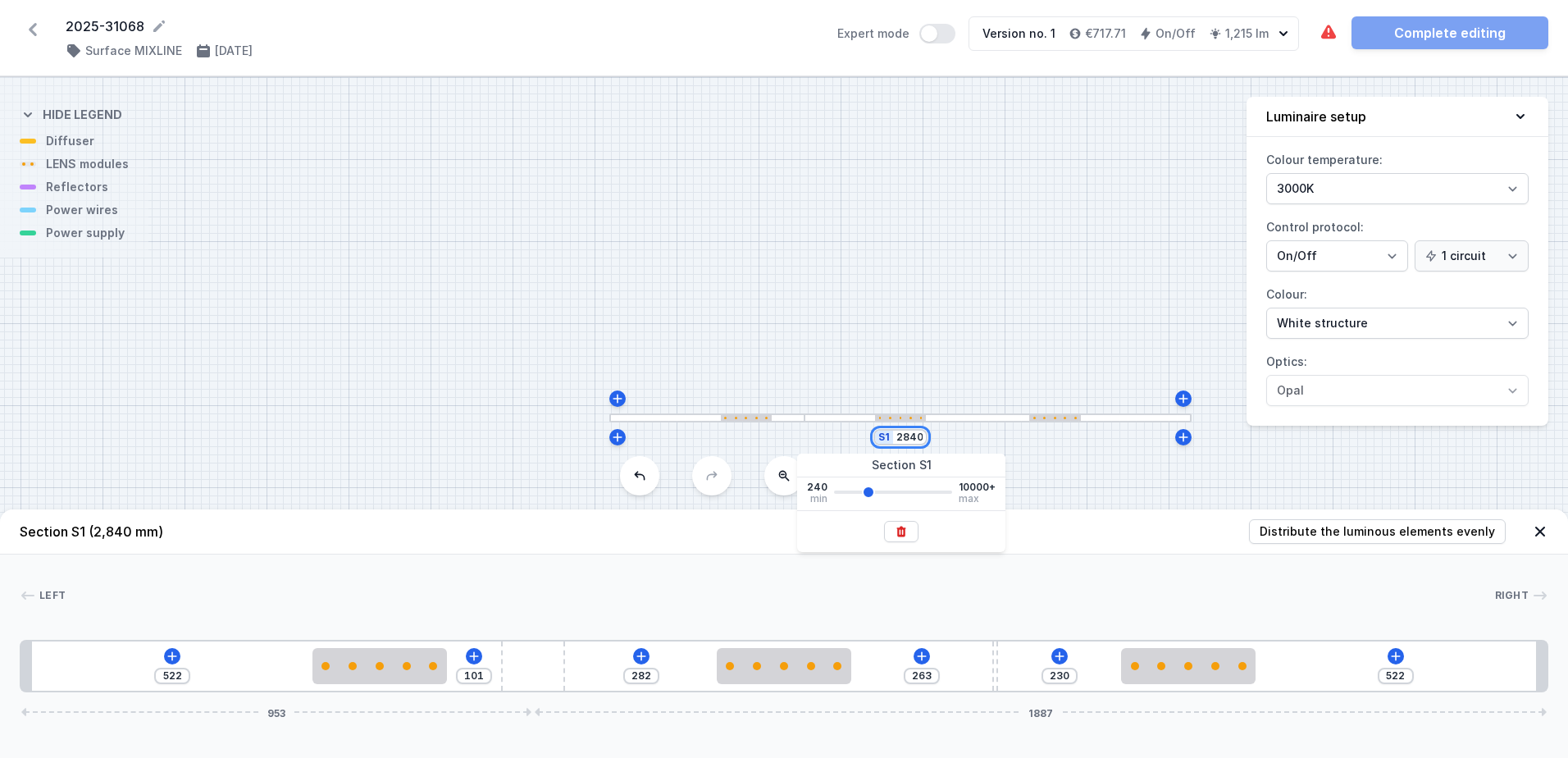
click at [901, 437] on input "2840" at bounding box center [909, 437] width 26 height 13
click at [943, 435] on div "S1 2840" at bounding box center [784, 417] width 1568 height 681
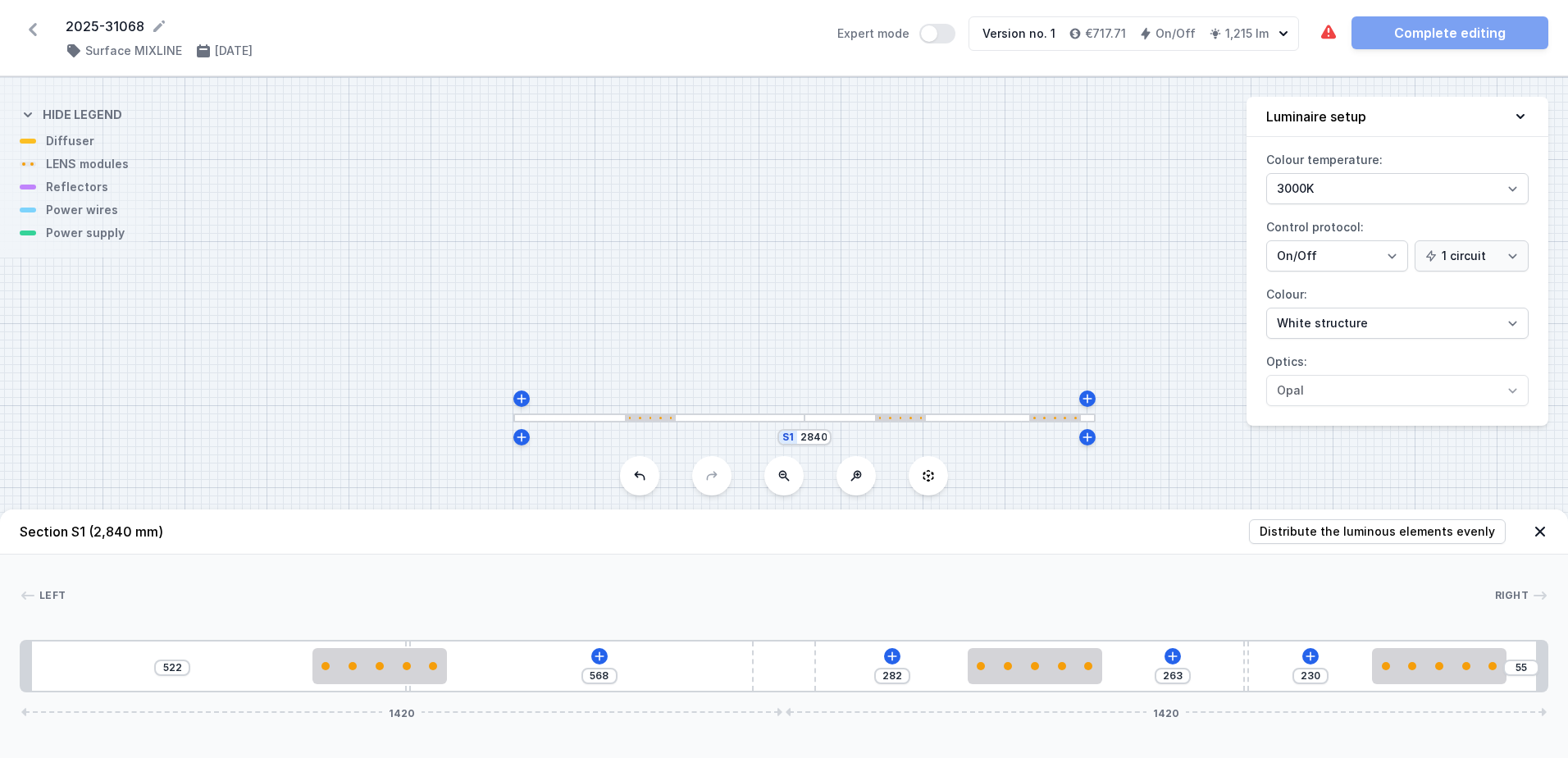
click at [562, 560] on div "Left Right 1 2 3 4 3 2 3 1 522 568 282 263 230 55 1420 1420 715 10 250 970 250 …" at bounding box center [784, 624] width 1568 height 138
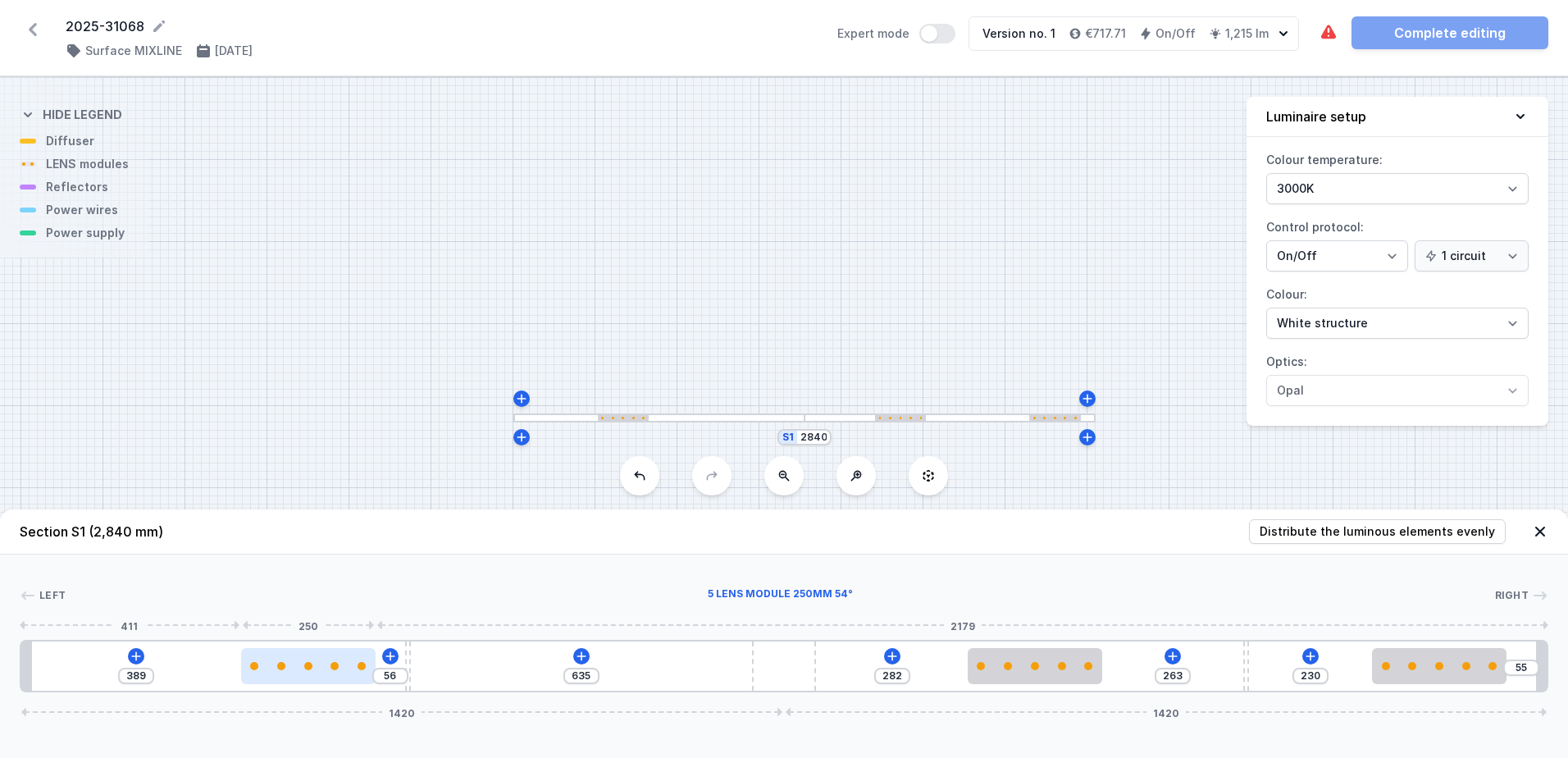
drag, startPoint x: 353, startPoint y: 666, endPoint x: 274, endPoint y: 670, distance: 79.1
click at [274, 670] on div at bounding box center [308, 666] width 135 height 36
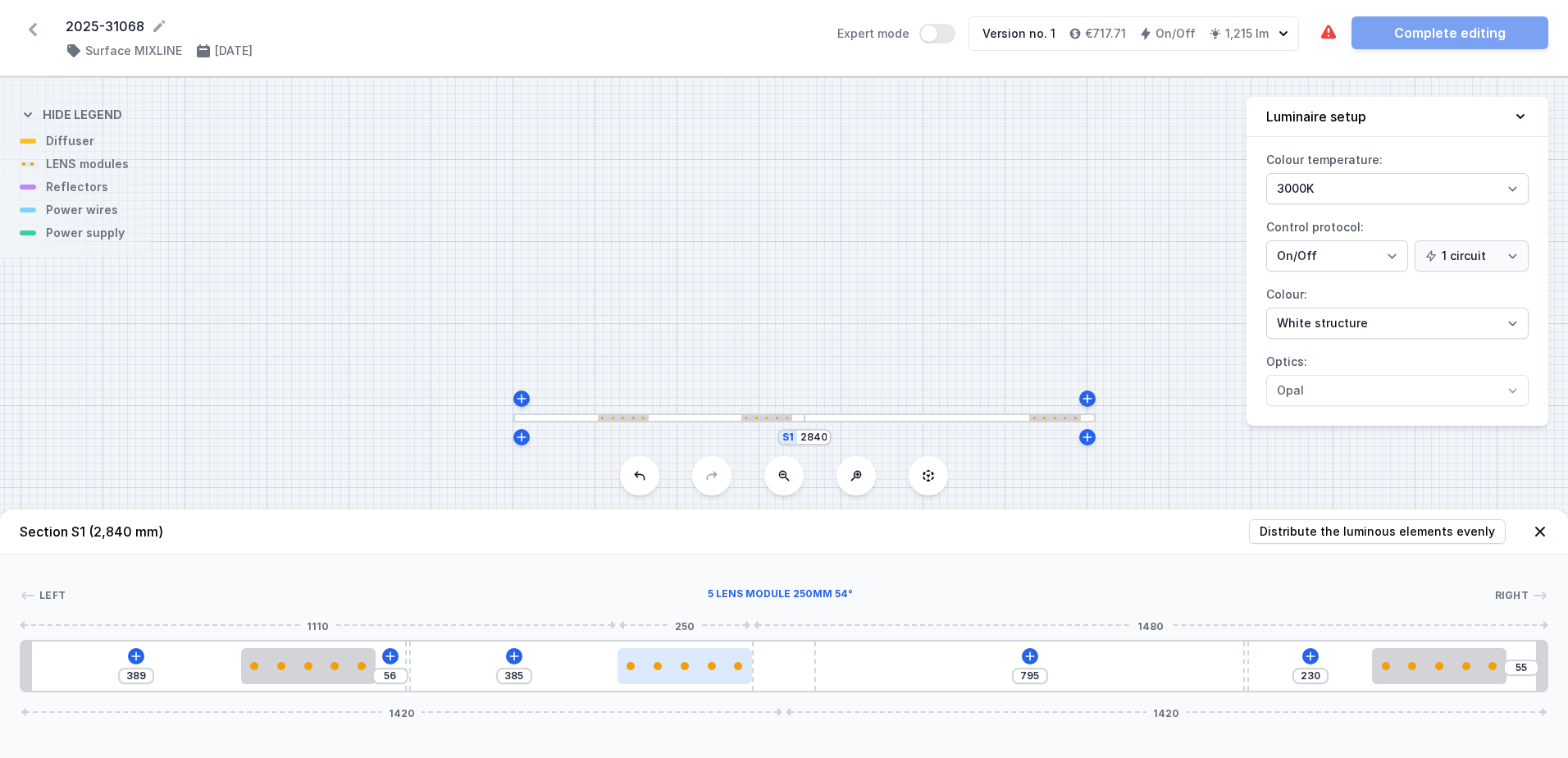
drag, startPoint x: 1047, startPoint y: 663, endPoint x: 706, endPoint y: 676, distance: 341.2
click at [706, 676] on div at bounding box center [685, 666] width 135 height 36
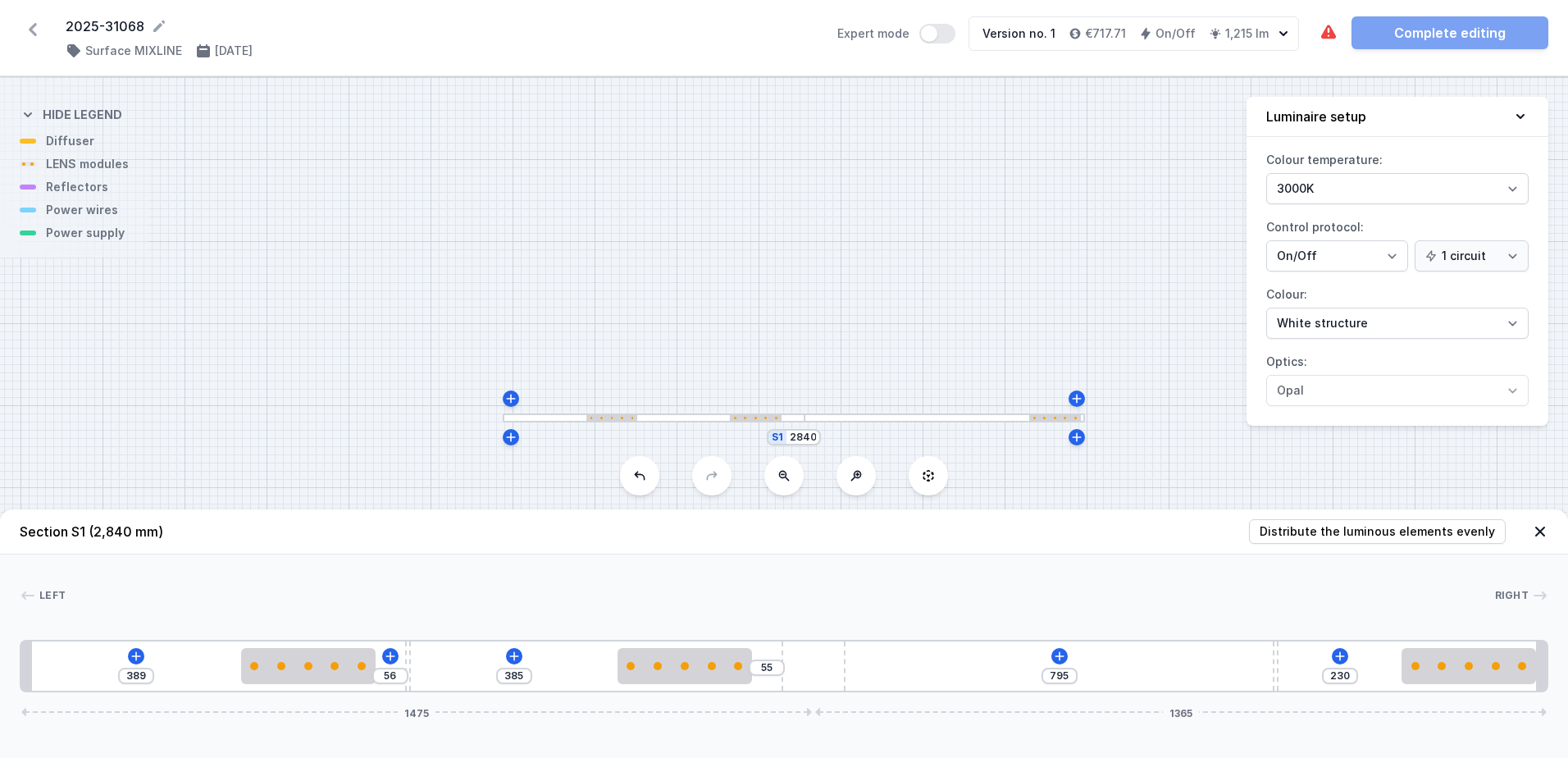
drag, startPoint x: 799, startPoint y: 679, endPoint x: 1113, endPoint y: 668, distance: 314.2
click at [1064, 668] on div "389 56 385 55 795 230 1475 1365" at bounding box center [784, 667] width 1529 height 53
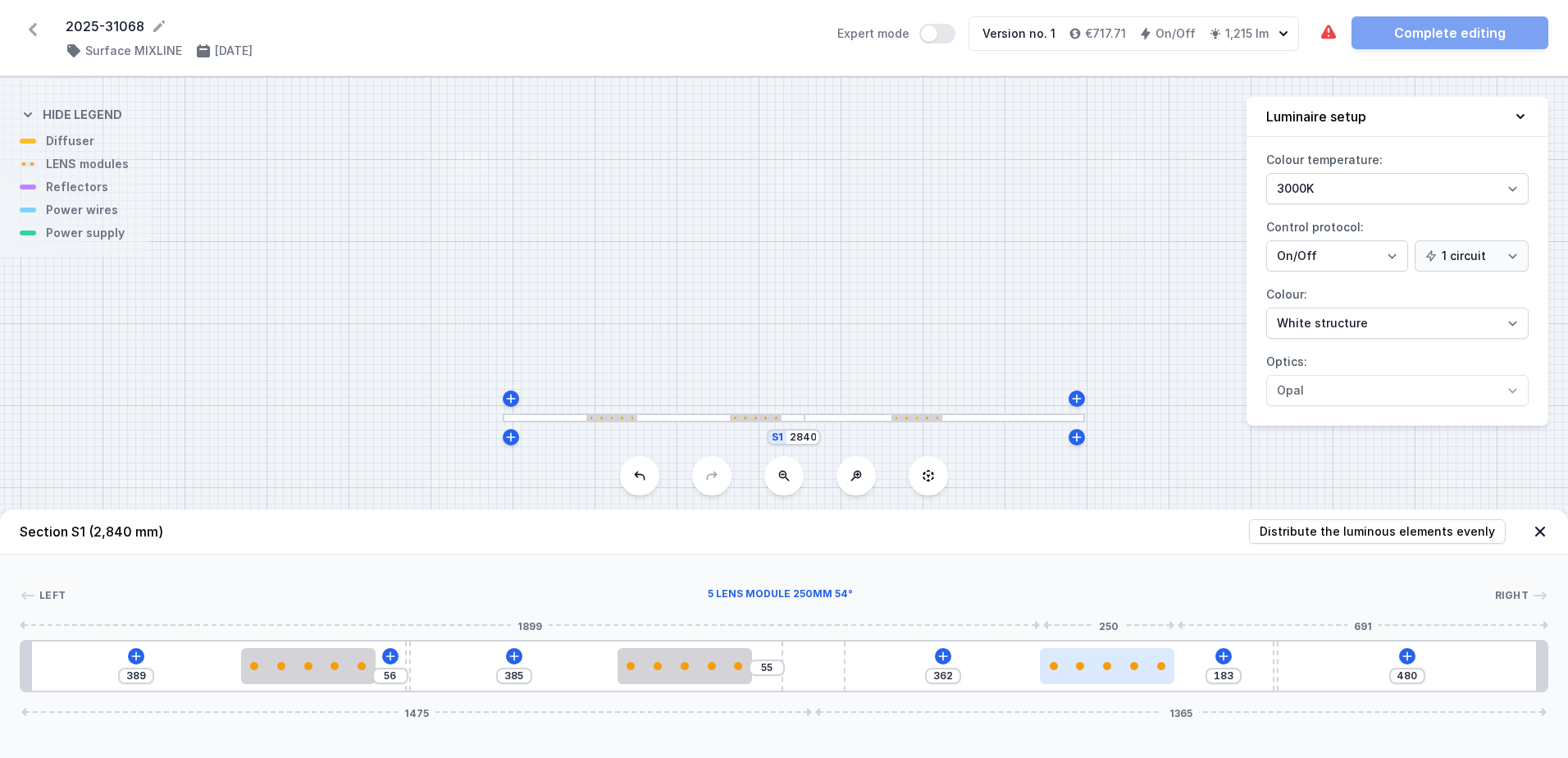
drag, startPoint x: 1429, startPoint y: 661, endPoint x: 1084, endPoint y: 675, distance: 345.3
click at [1084, 675] on div at bounding box center [1107, 666] width 135 height 36
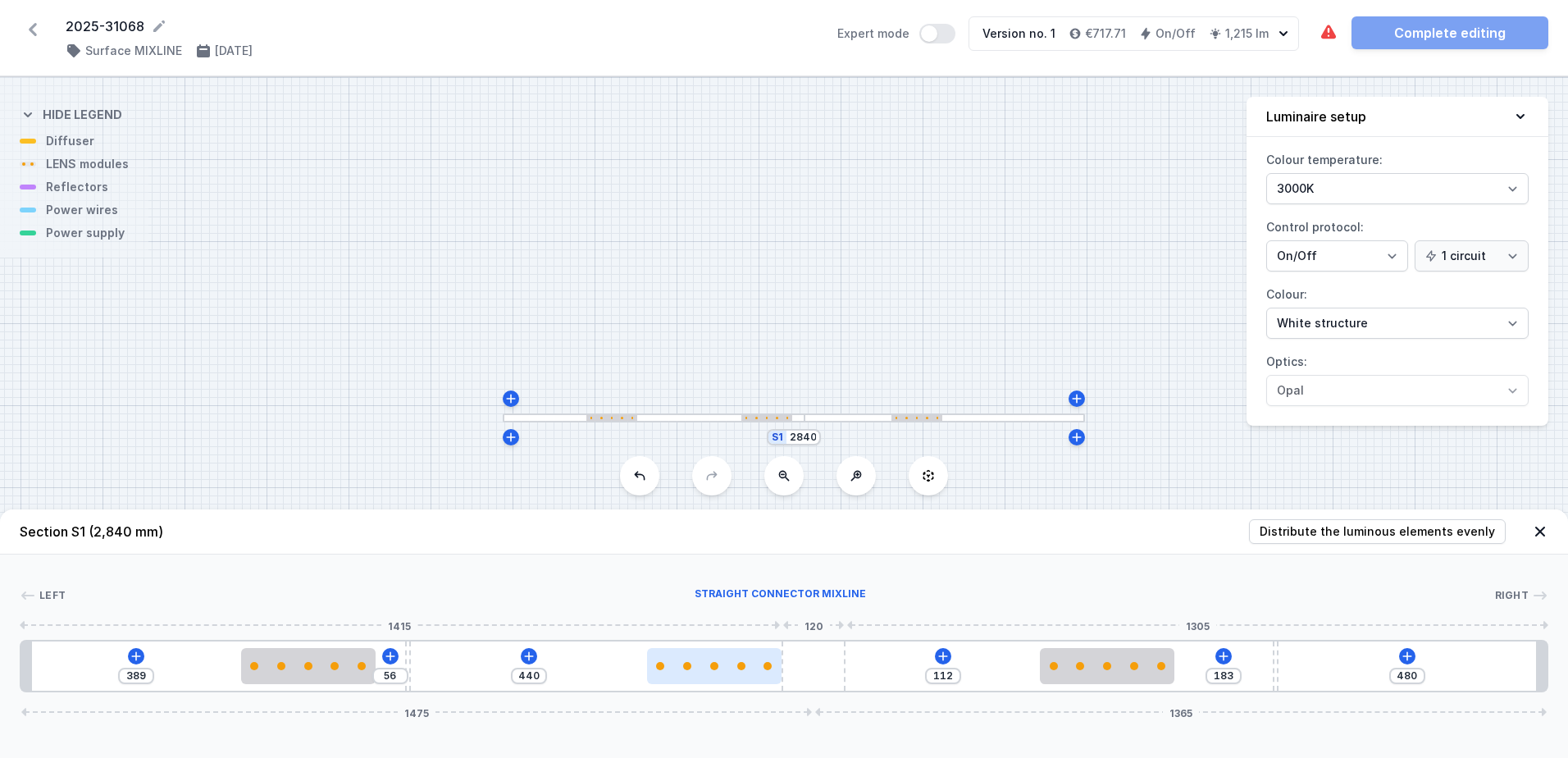
drag, startPoint x: 700, startPoint y: 678, endPoint x: 851, endPoint y: 679, distance: 151.0
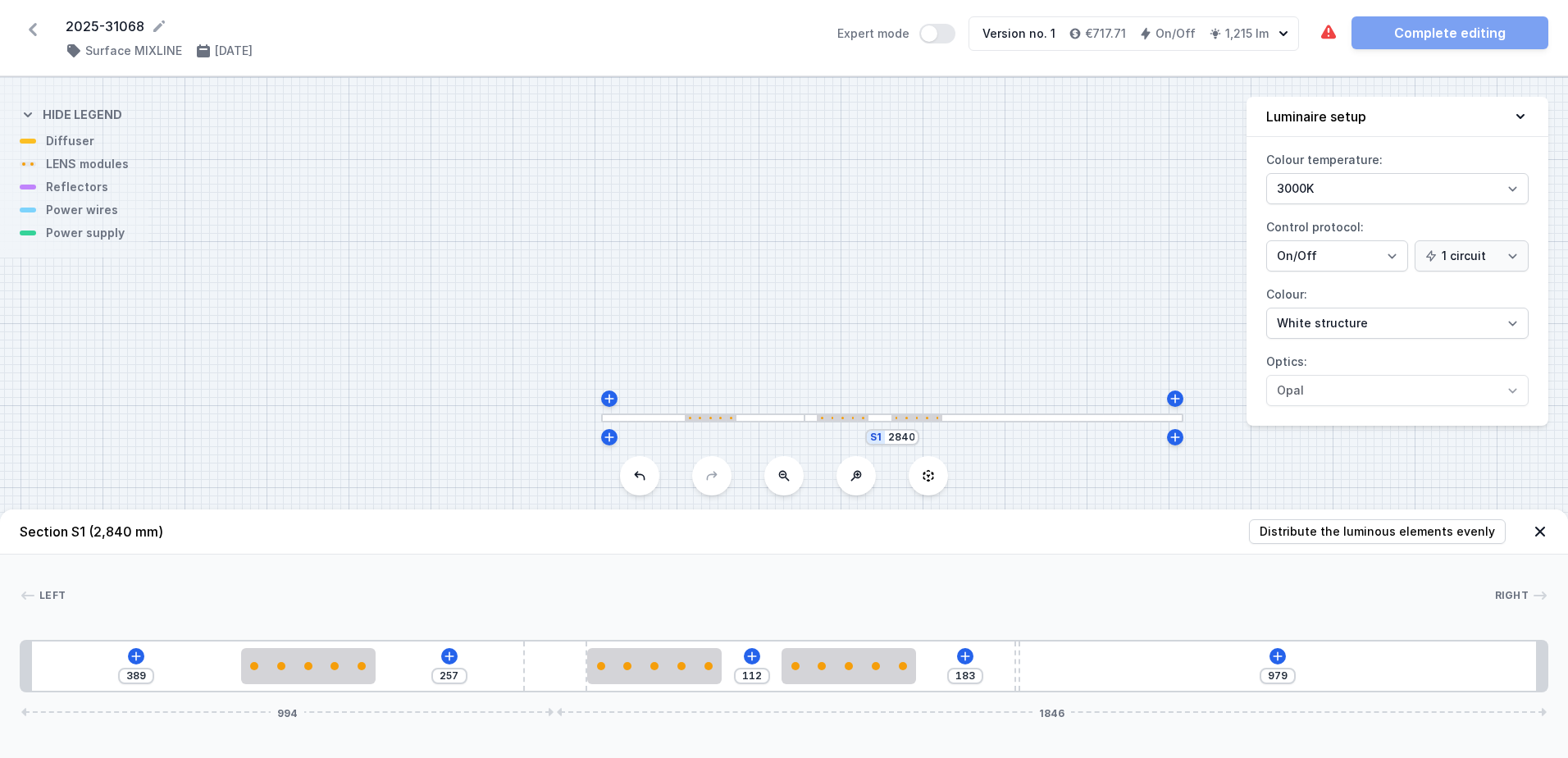
drag, startPoint x: 806, startPoint y: 682, endPoint x: 579, endPoint y: 686, distance: 227.0
click at [579, 686] on div "389 257 112 183 979 994 1846" at bounding box center [784, 667] width 1529 height 53
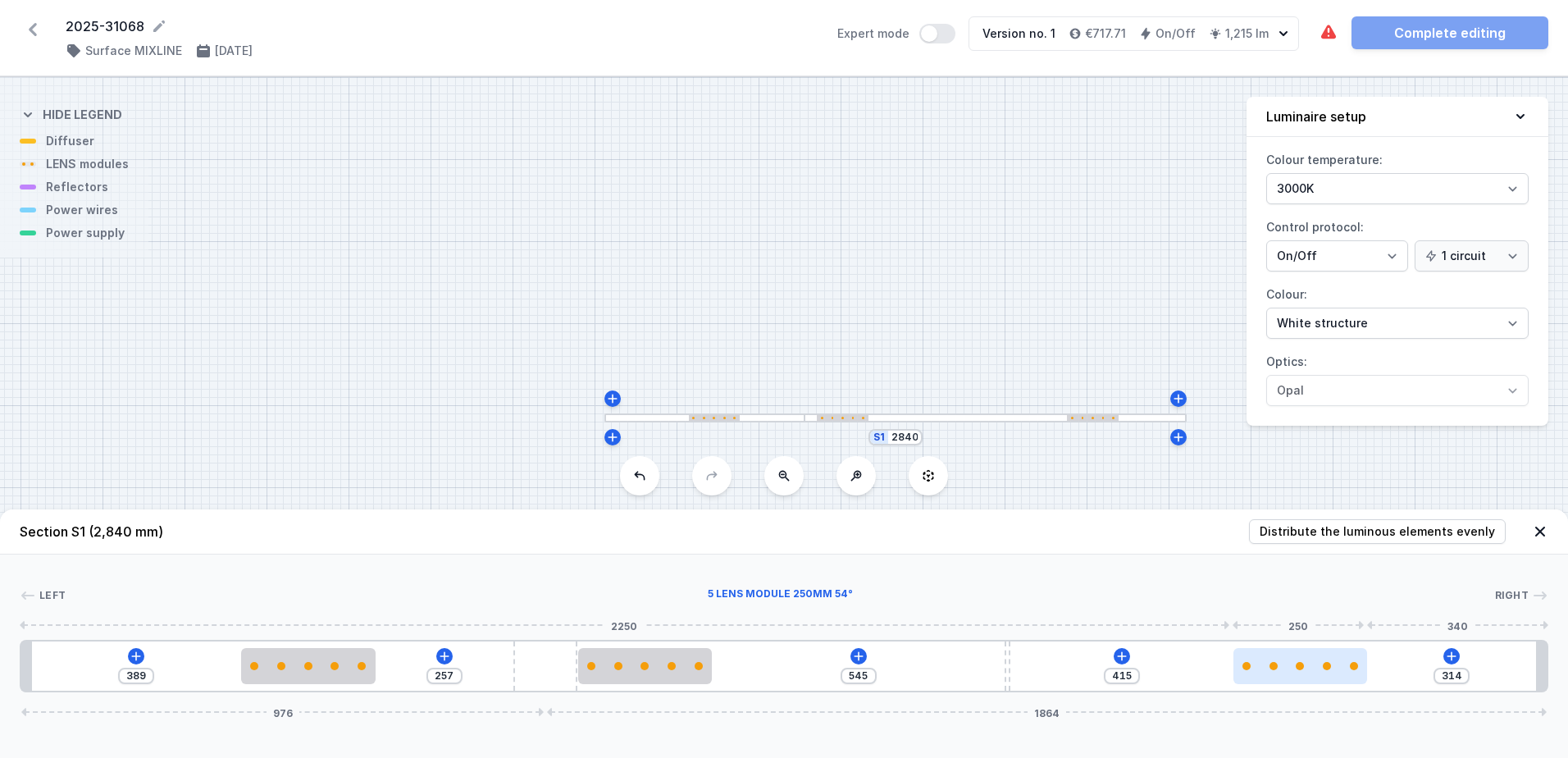
drag, startPoint x: 858, startPoint y: 678, endPoint x: 1339, endPoint y: 668, distance: 481.1
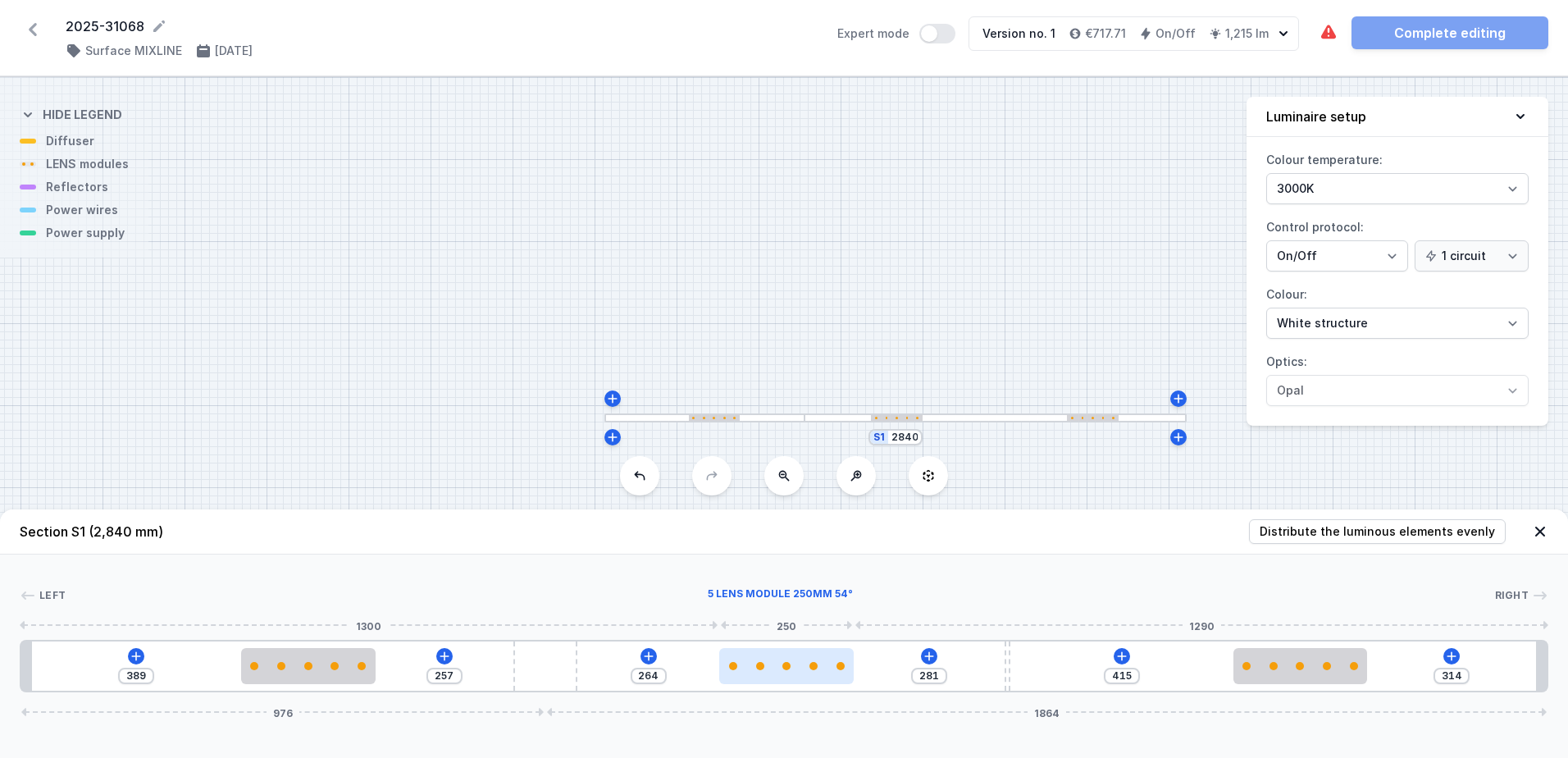
drag, startPoint x: 652, startPoint y: 675, endPoint x: 805, endPoint y: 675, distance: 153.0
click at [805, 675] on div at bounding box center [787, 666] width 135 height 36
click at [664, 677] on div "264" at bounding box center [649, 675] width 36 height 16
click at [659, 677] on input "264" at bounding box center [649, 675] width 26 height 13
drag, startPoint x: 1462, startPoint y: 674, endPoint x: 1415, endPoint y: 671, distance: 47.1
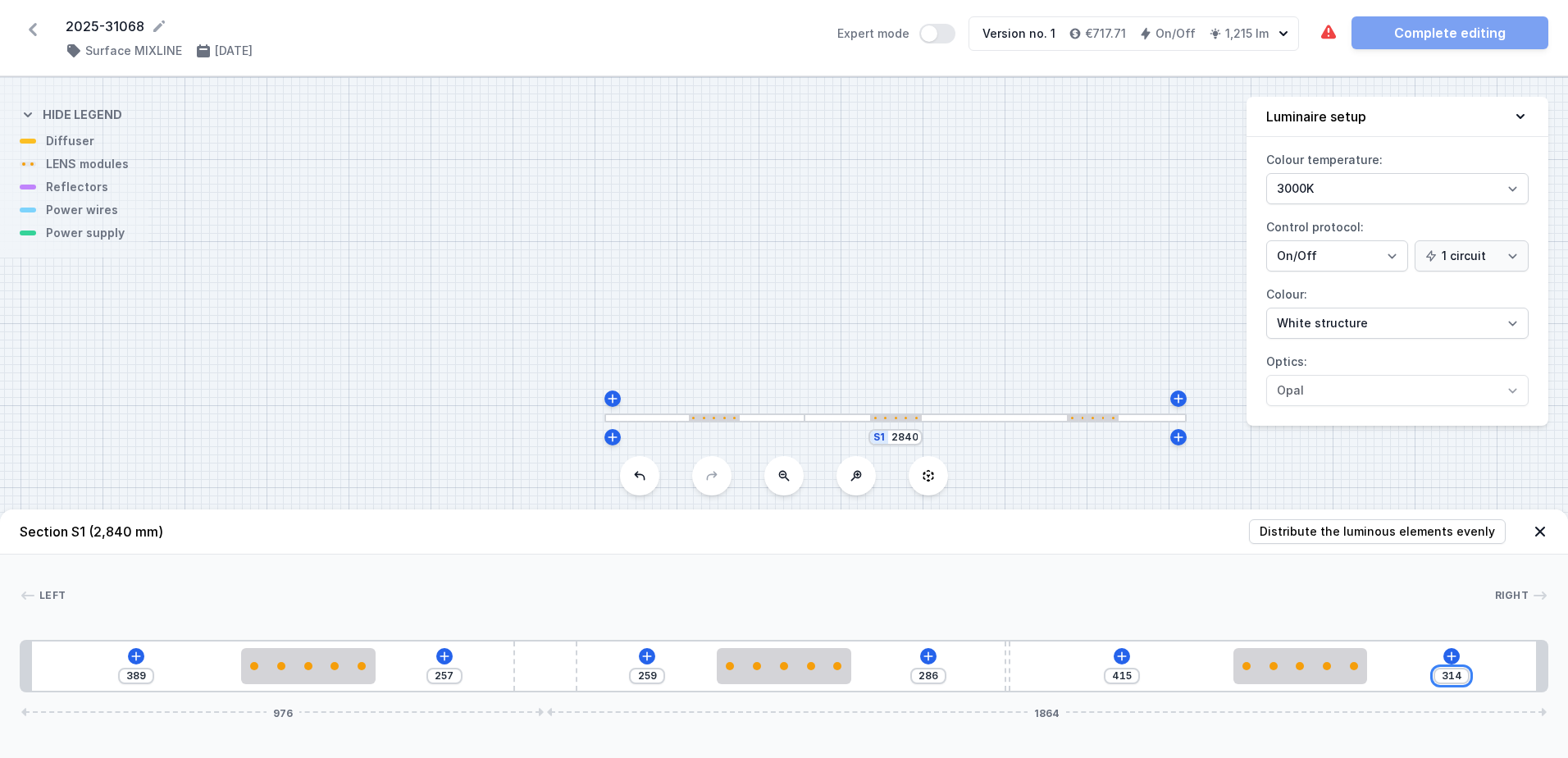
click at [1415, 671] on div "389 257 259 286 415 314 976 1864" at bounding box center [784, 667] width 1529 height 53
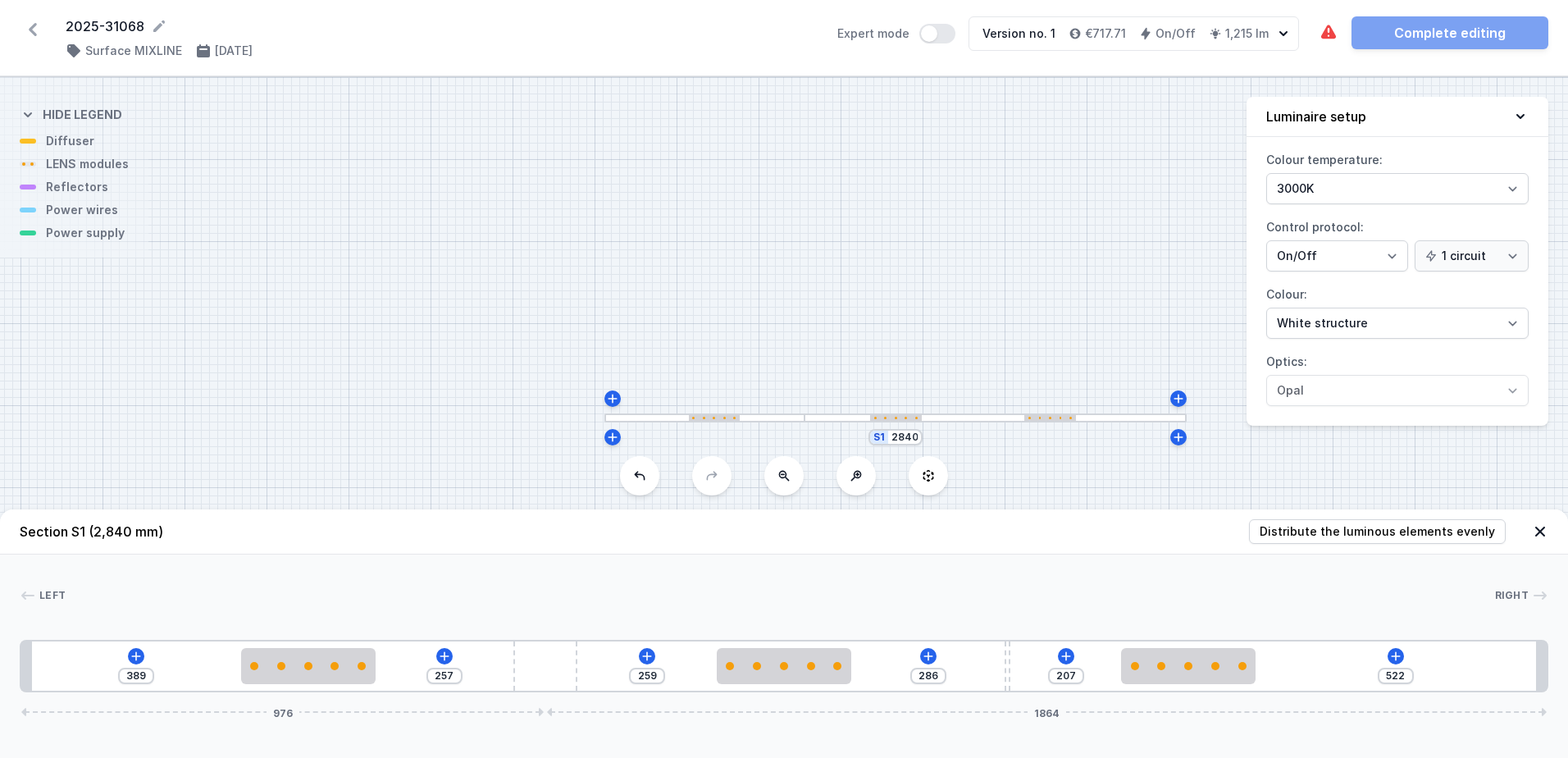
click at [1204, 591] on div at bounding box center [780, 595] width 1429 height 16
drag, startPoint x: 147, startPoint y: 680, endPoint x: 102, endPoint y: 677, distance: 45.1
click at [102, 677] on div "389 257 259 286 207 522 976 1864" at bounding box center [784, 667] width 1529 height 53
click at [239, 592] on div at bounding box center [780, 595] width 1429 height 16
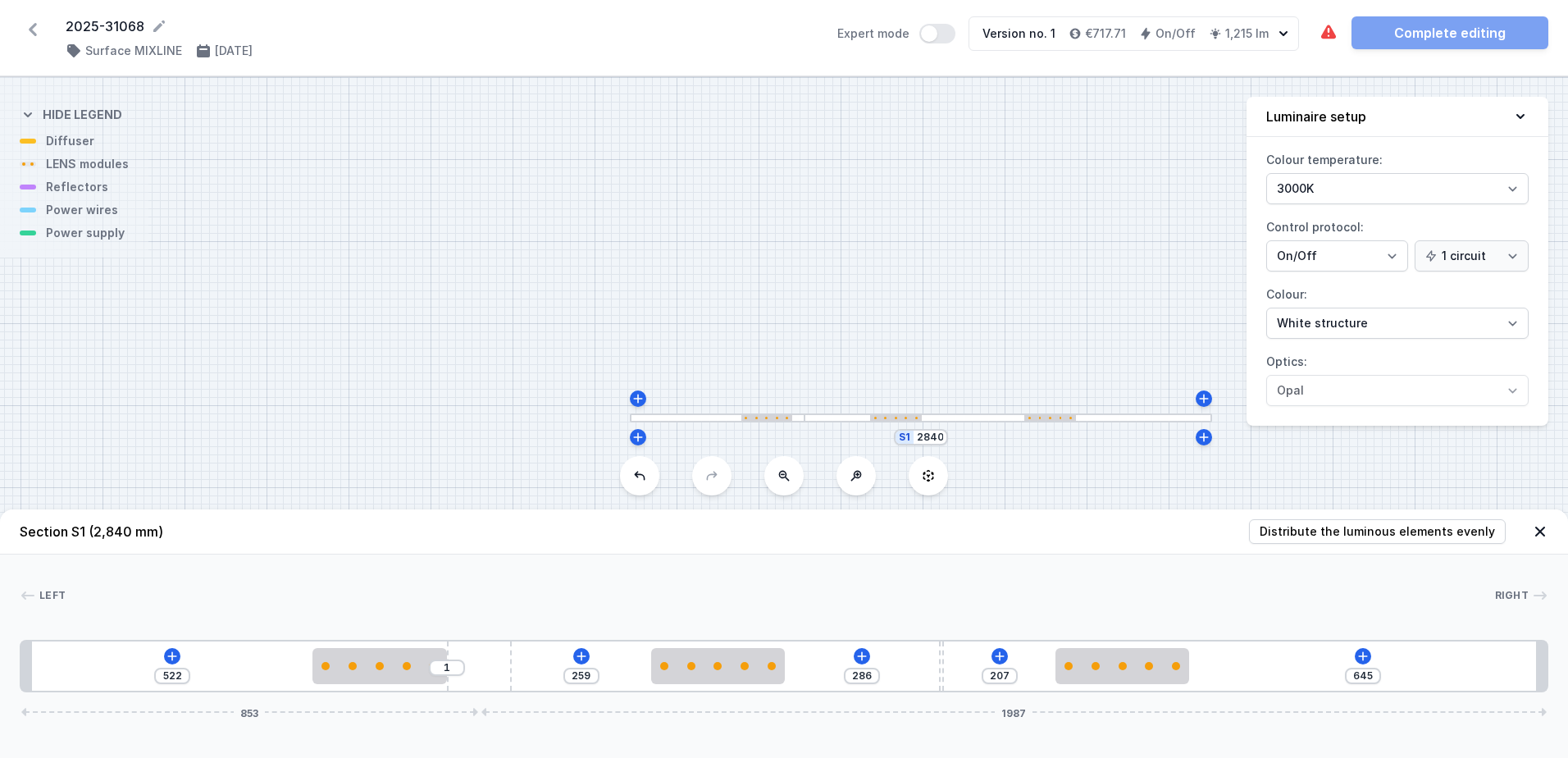
drag, startPoint x: 556, startPoint y: 676, endPoint x: 529, endPoint y: 681, distance: 27.5
click at [529, 681] on div "522 1 259 286 207 645 853 1987" at bounding box center [784, 667] width 1529 height 53
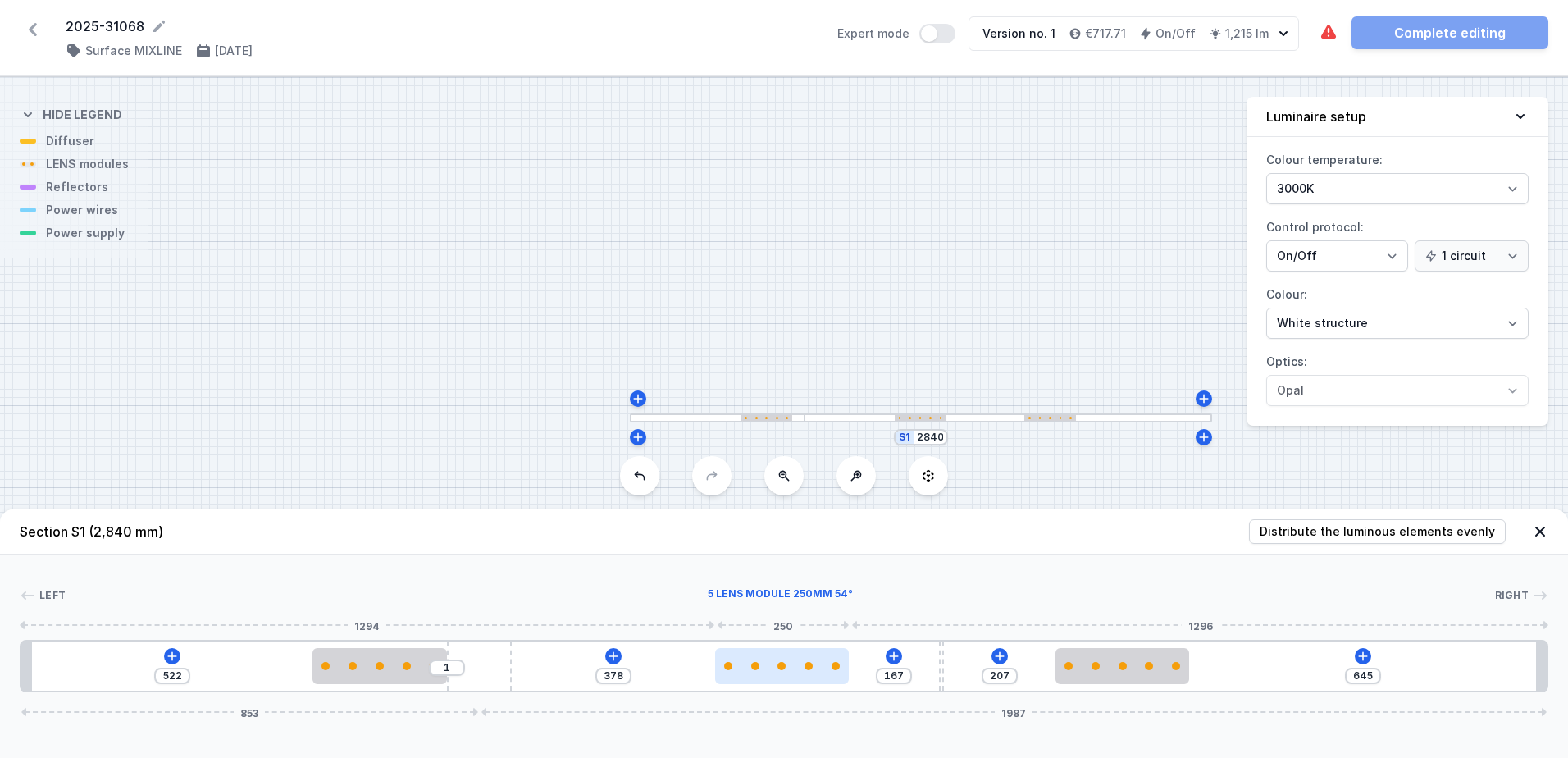
drag, startPoint x: 694, startPoint y: 671, endPoint x: 770, endPoint y: 680, distance: 76.5
click at [770, 680] on div at bounding box center [782, 666] width 135 height 36
click at [620, 676] on input "378" at bounding box center [613, 675] width 26 height 13
drag, startPoint x: 1375, startPoint y: 680, endPoint x: 1293, endPoint y: 674, distance: 82.2
click at [1293, 674] on div "522 1 382 163 207 645 853 1987" at bounding box center [784, 667] width 1529 height 53
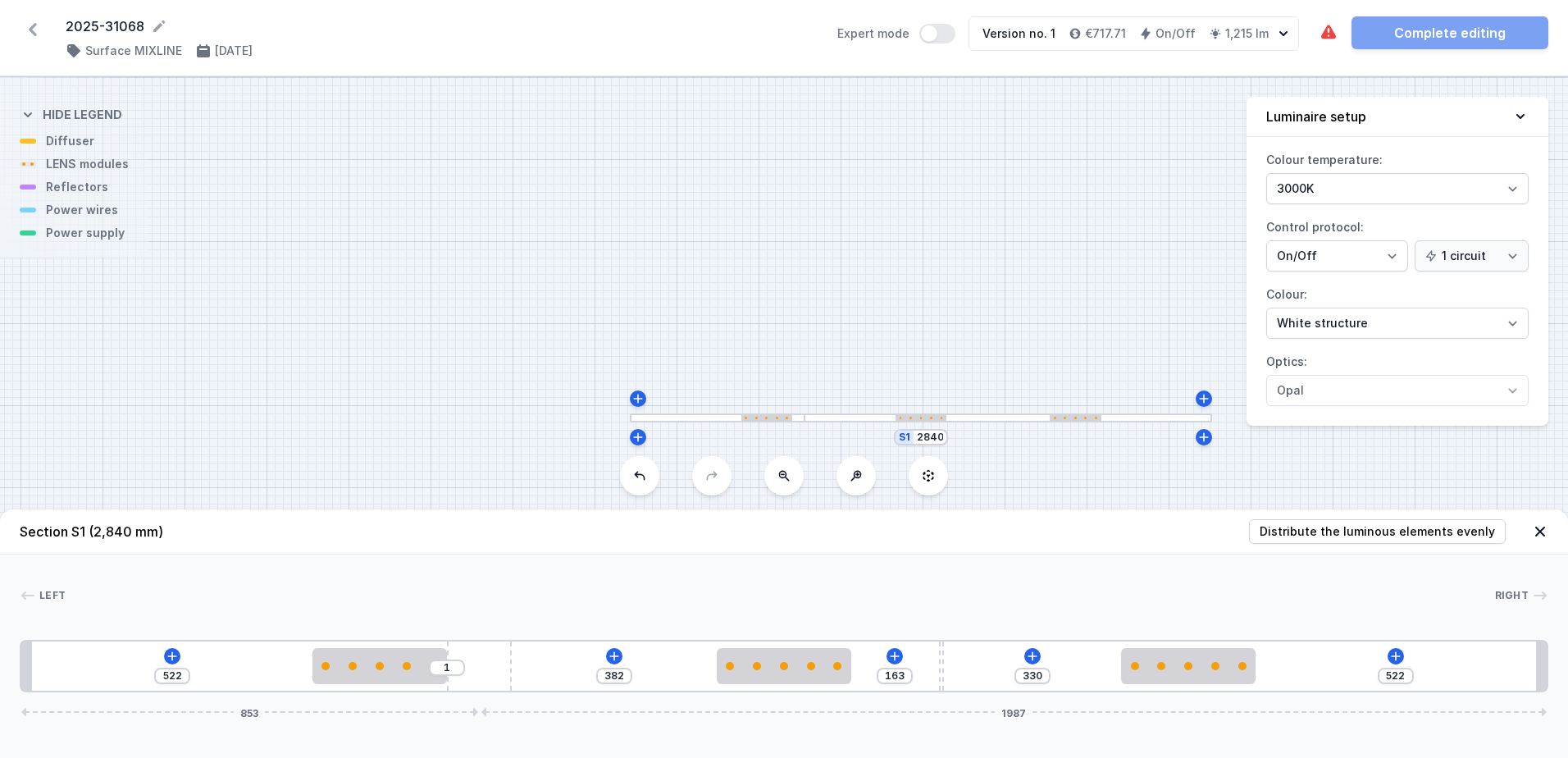
click at [1254, 593] on div at bounding box center [780, 595] width 1429 height 16
click at [1375, 322] on select "White structure Black structure Gold structure Copper Gray Another colour (from…" at bounding box center [1398, 323] width 262 height 32
click at [1266, 308] on select "White structure Black structure Gold structure Copper Gray Another colour (from…" at bounding box center [1398, 323] width 262 height 32
click at [616, 654] on icon at bounding box center [614, 656] width 13 height 13
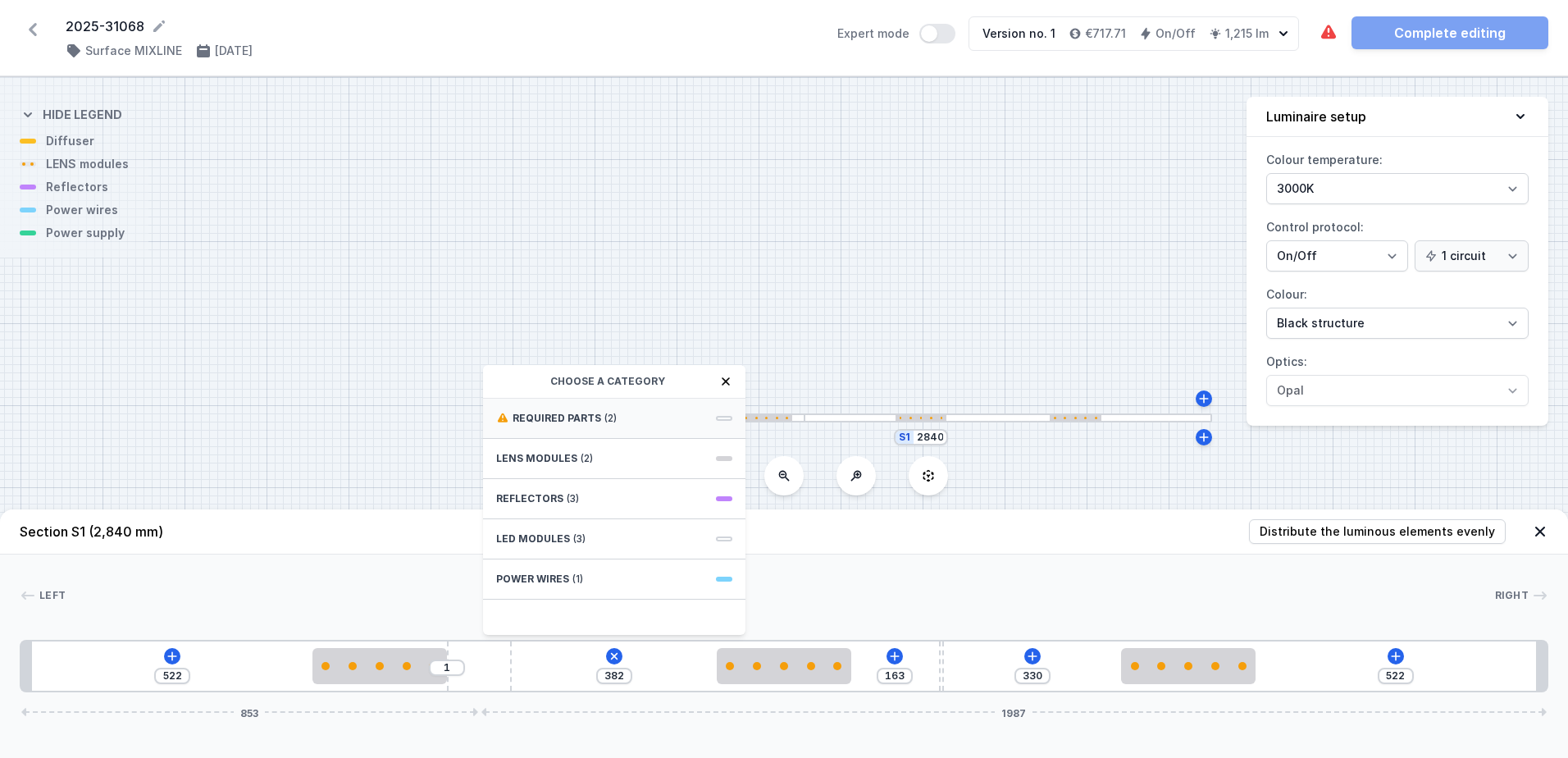
click at [643, 414] on div "Required parts (2)" at bounding box center [614, 419] width 262 height 40
click at [637, 420] on span "Hole for power supply cable" at bounding box center [614, 416] width 236 height 16
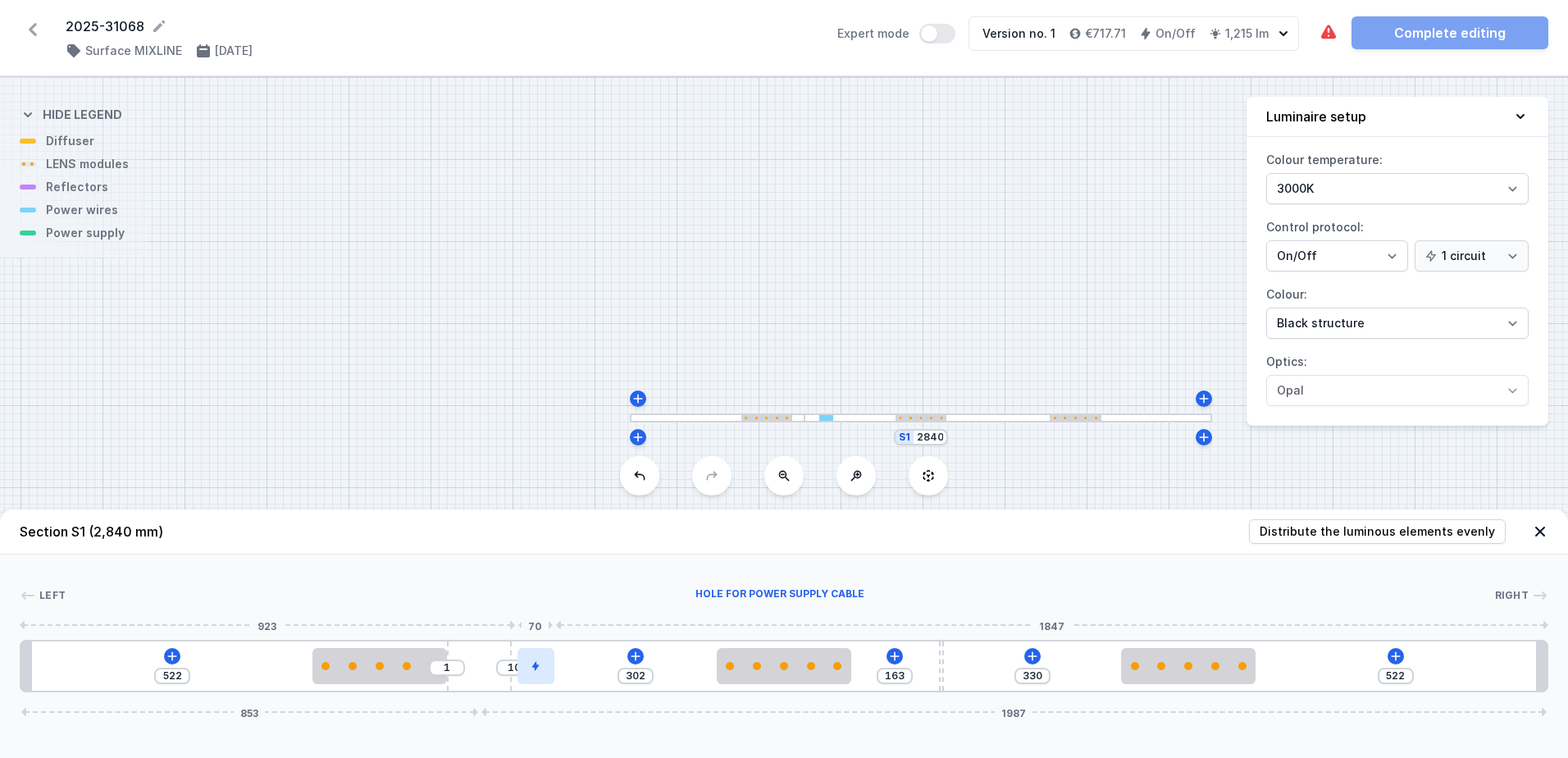
click at [534, 668] on icon at bounding box center [536, 667] width 10 height 10
click at [545, 621] on button at bounding box center [535, 619] width 34 height 21
click at [613, 652] on icon at bounding box center [614, 656] width 13 height 13
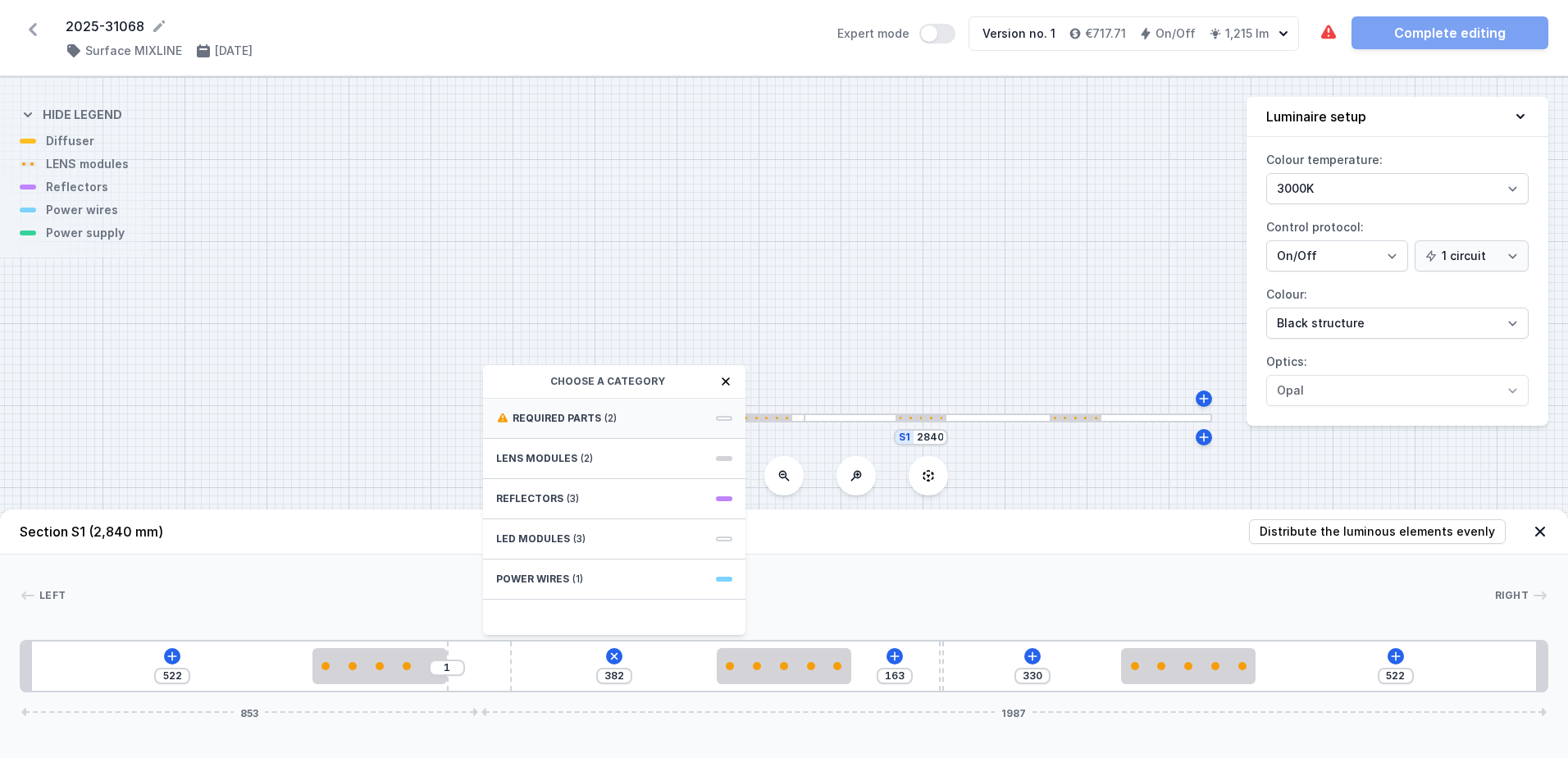
click at [574, 420] on span "Required parts" at bounding box center [557, 418] width 89 height 13
click at [580, 448] on span "ON/OFF Driver - up to 16W" at bounding box center [614, 454] width 236 height 16
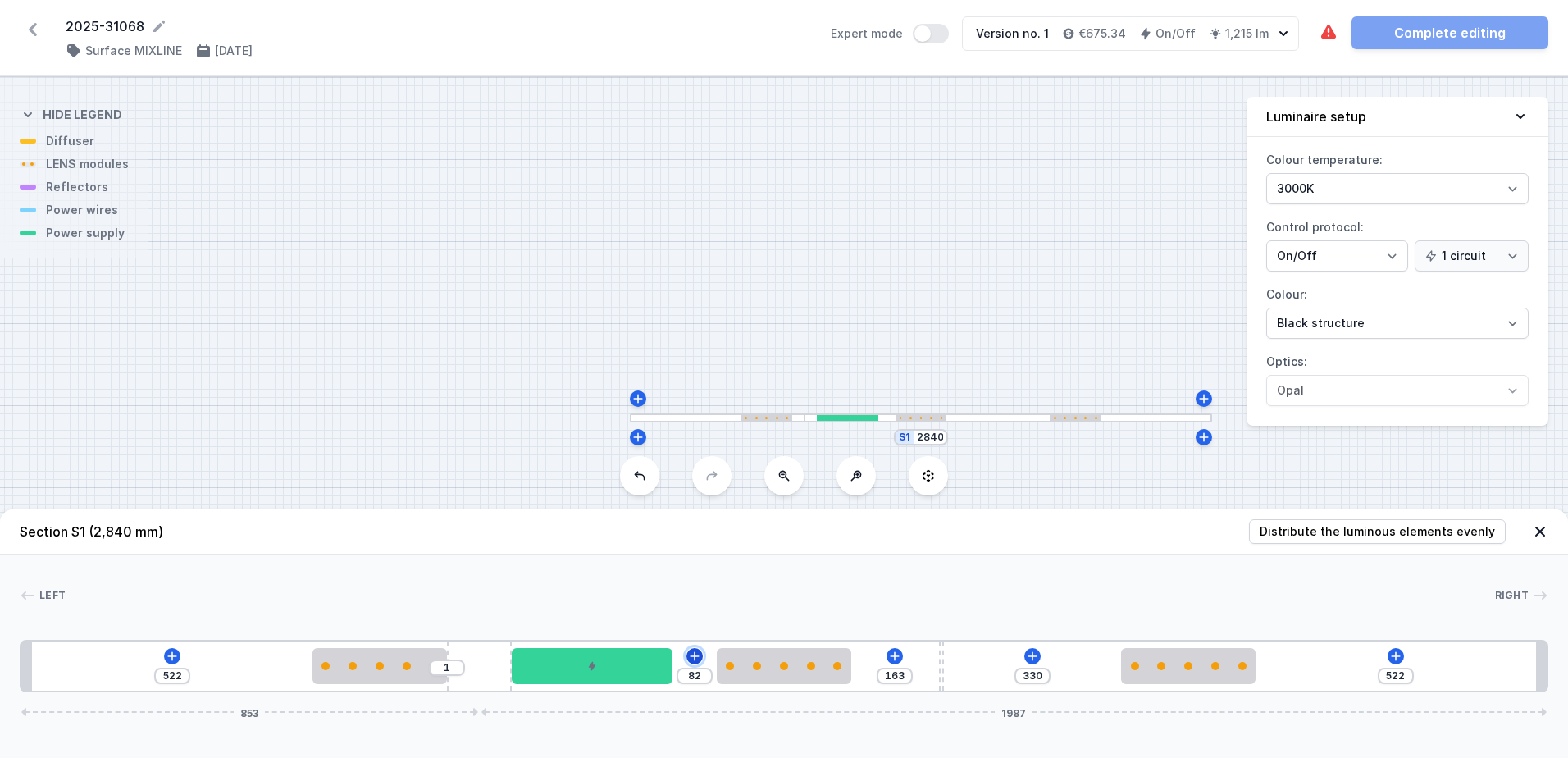
click at [696, 660] on icon at bounding box center [694, 656] width 13 height 13
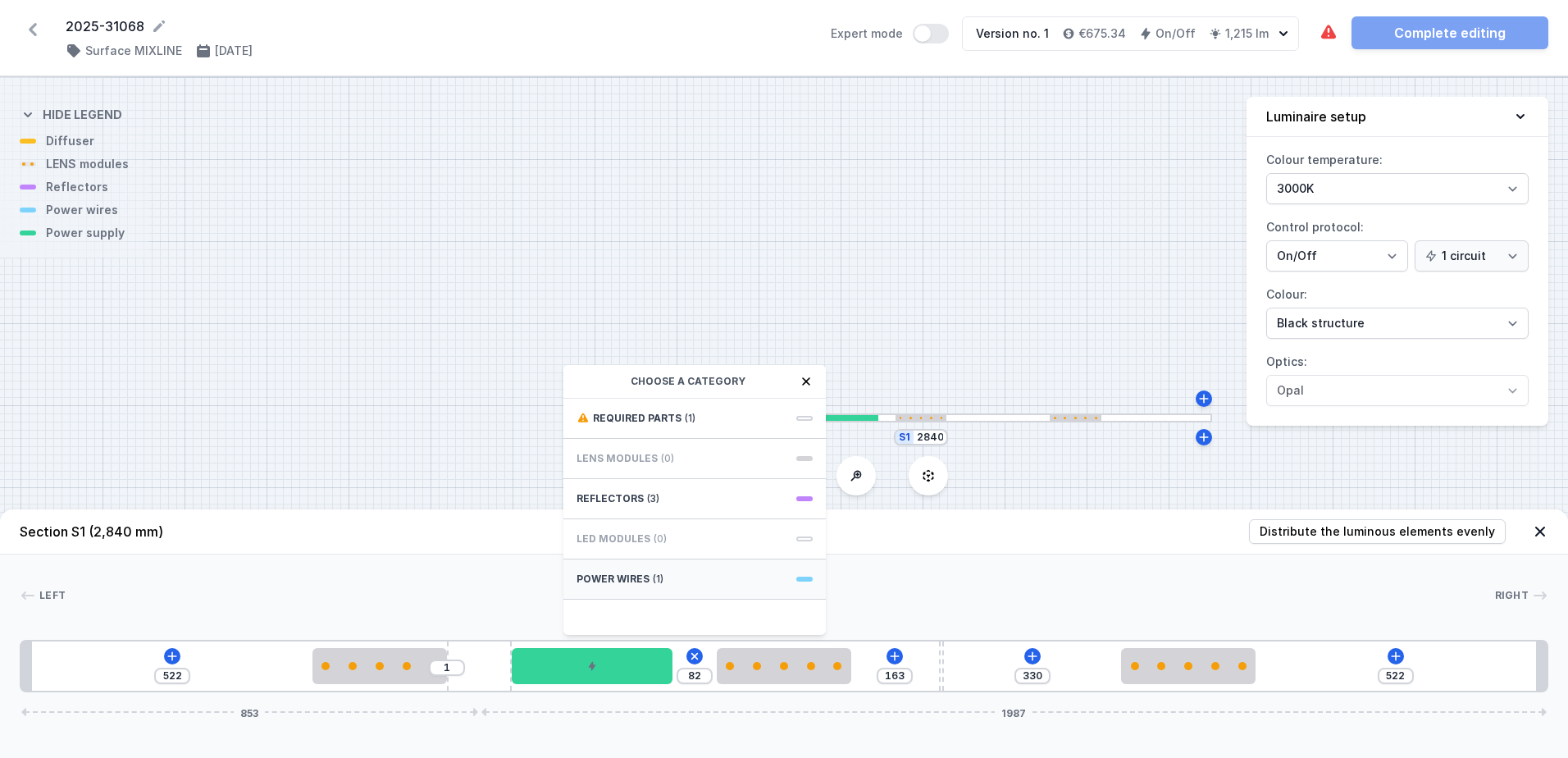
click at [670, 573] on div "Power wires (1)" at bounding box center [695, 579] width 262 height 40
click at [664, 428] on div "Hole for power supply cable" at bounding box center [695, 417] width 262 height 37
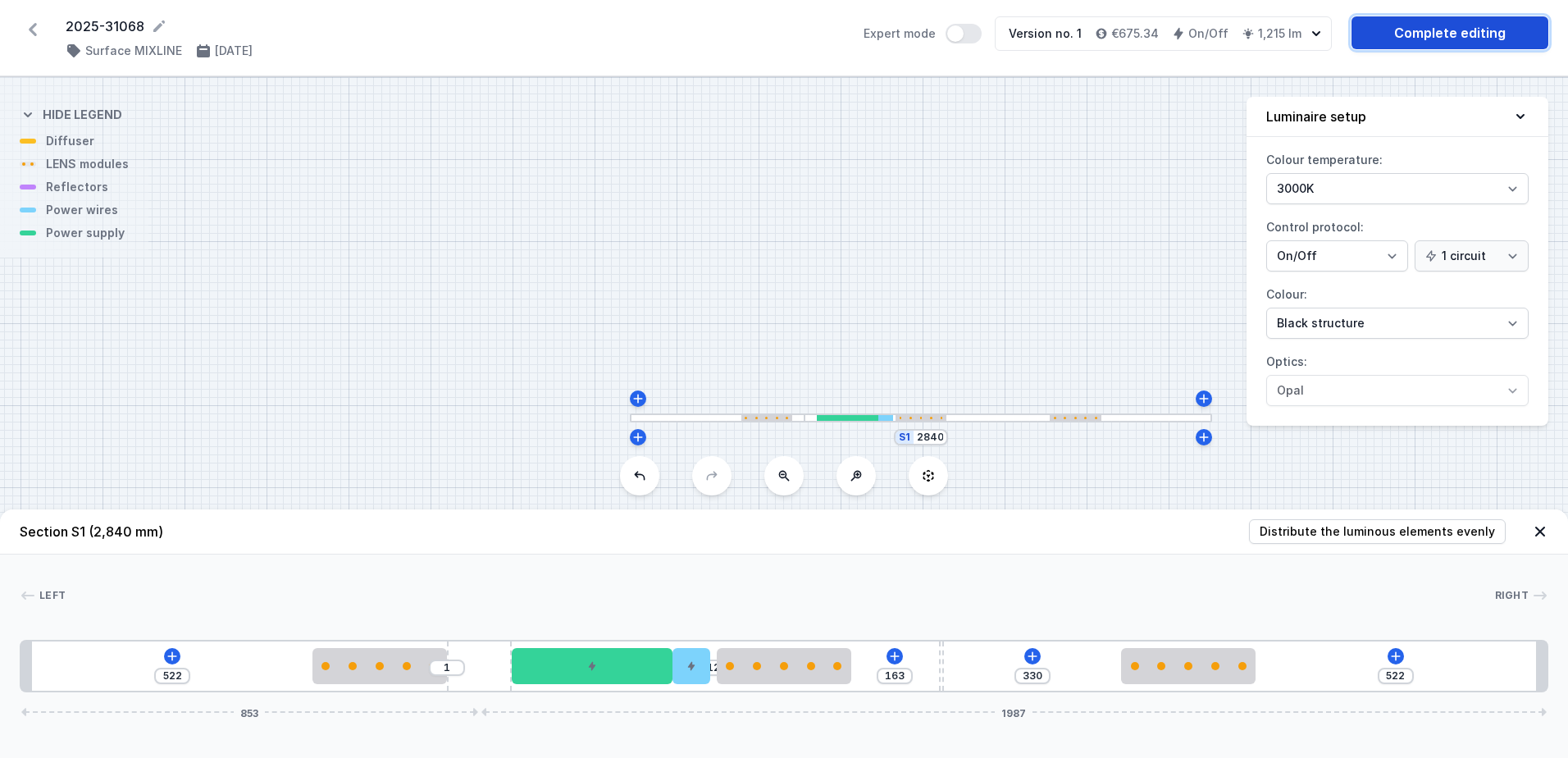
click at [1420, 32] on link "Complete editing" at bounding box center [1450, 32] width 197 height 32
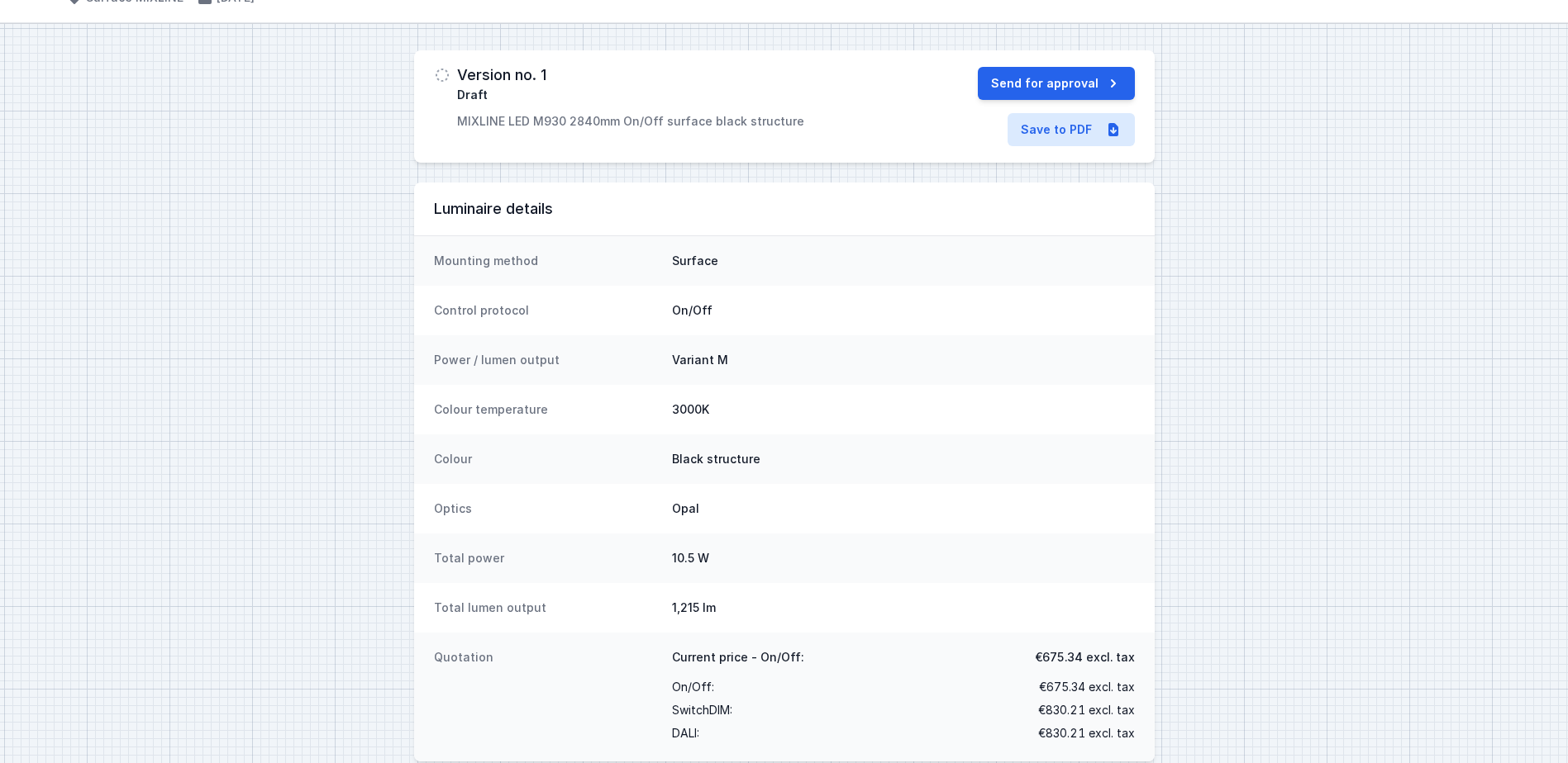
scroll to position [78, 0]
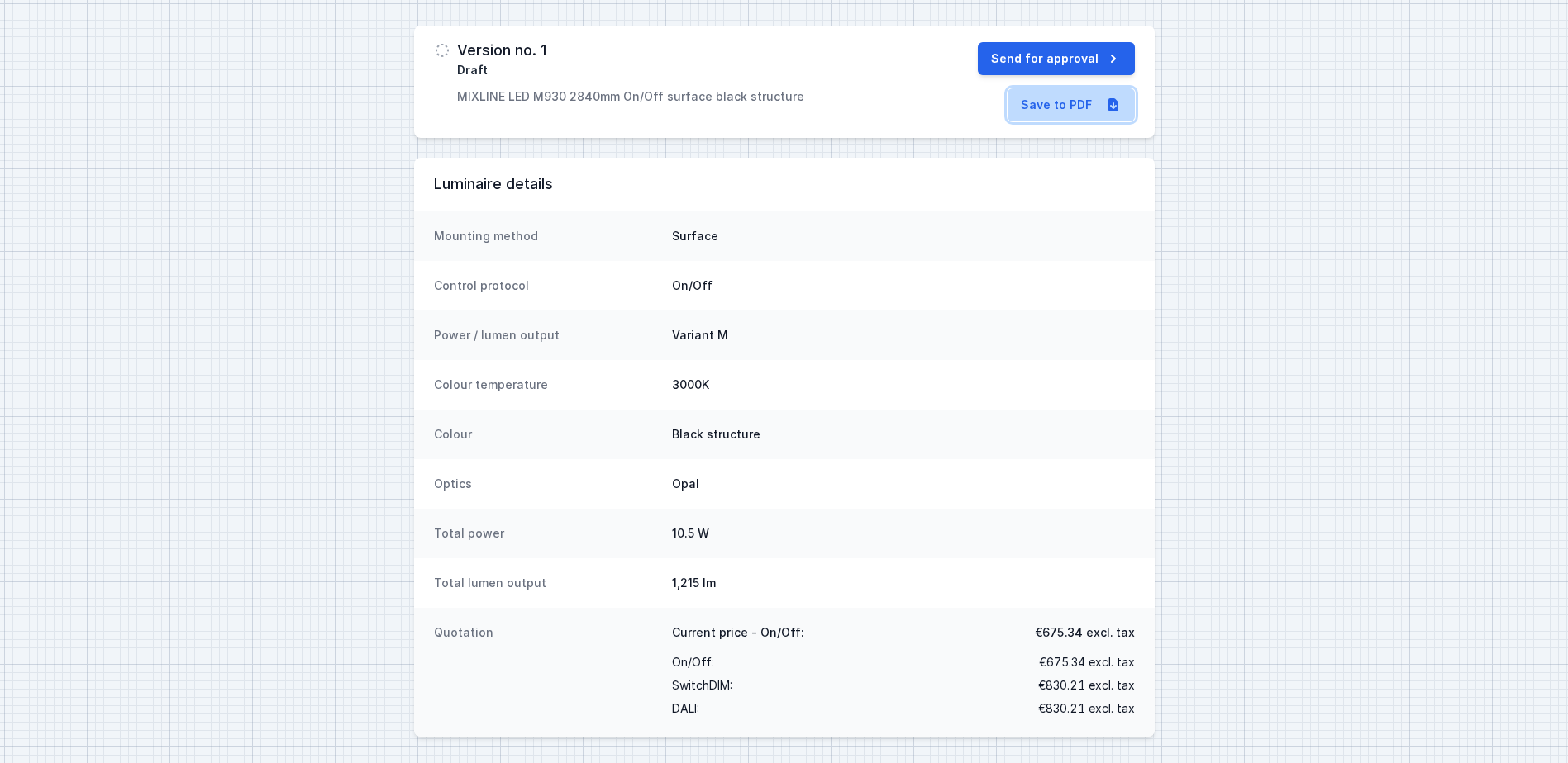
click at [1043, 97] on link "Save to PDF" at bounding box center [1071, 105] width 127 height 33
click at [849, 409] on div "Colour Black structure" at bounding box center [784, 434] width 740 height 50
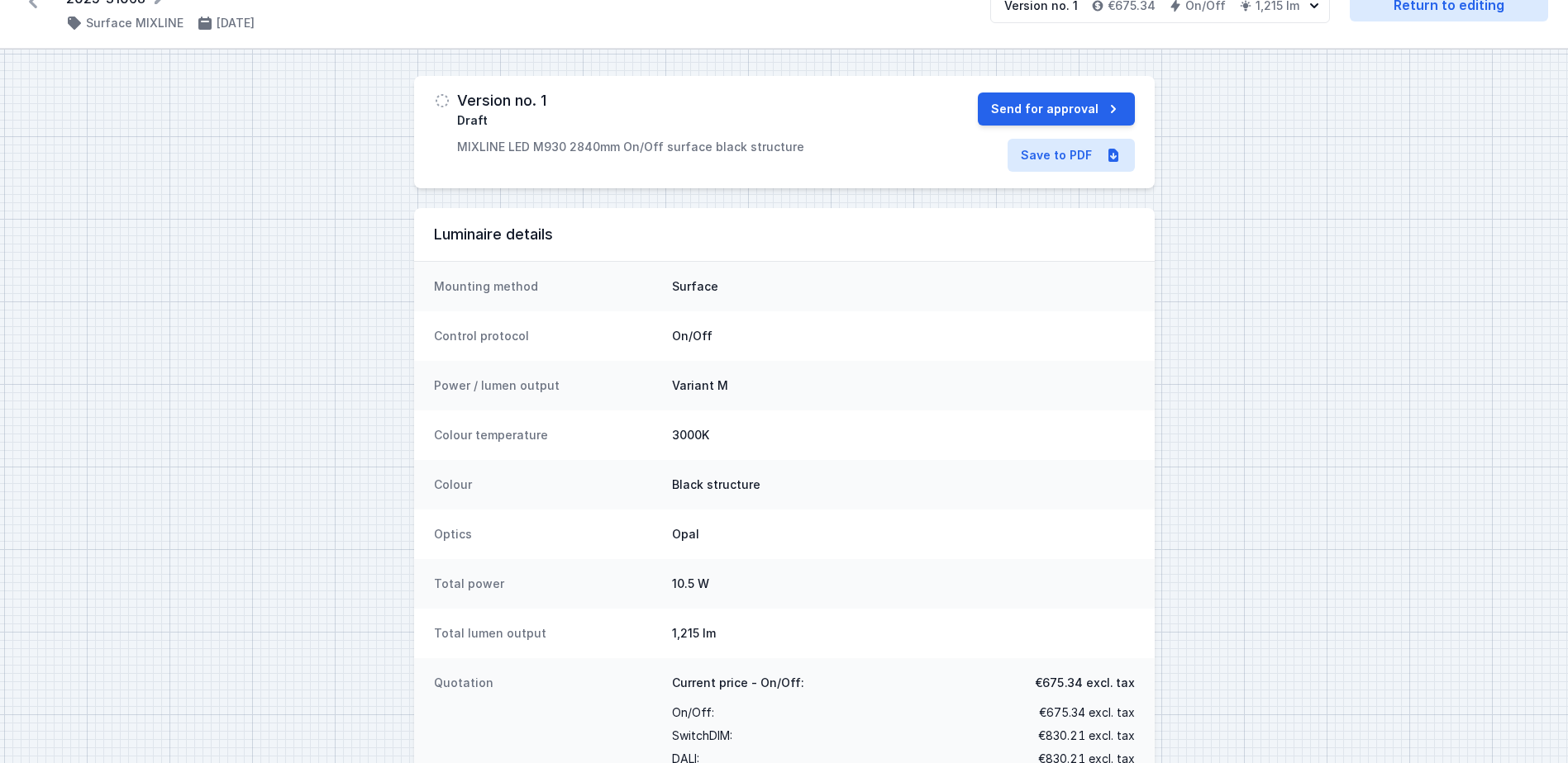
scroll to position [0, 0]
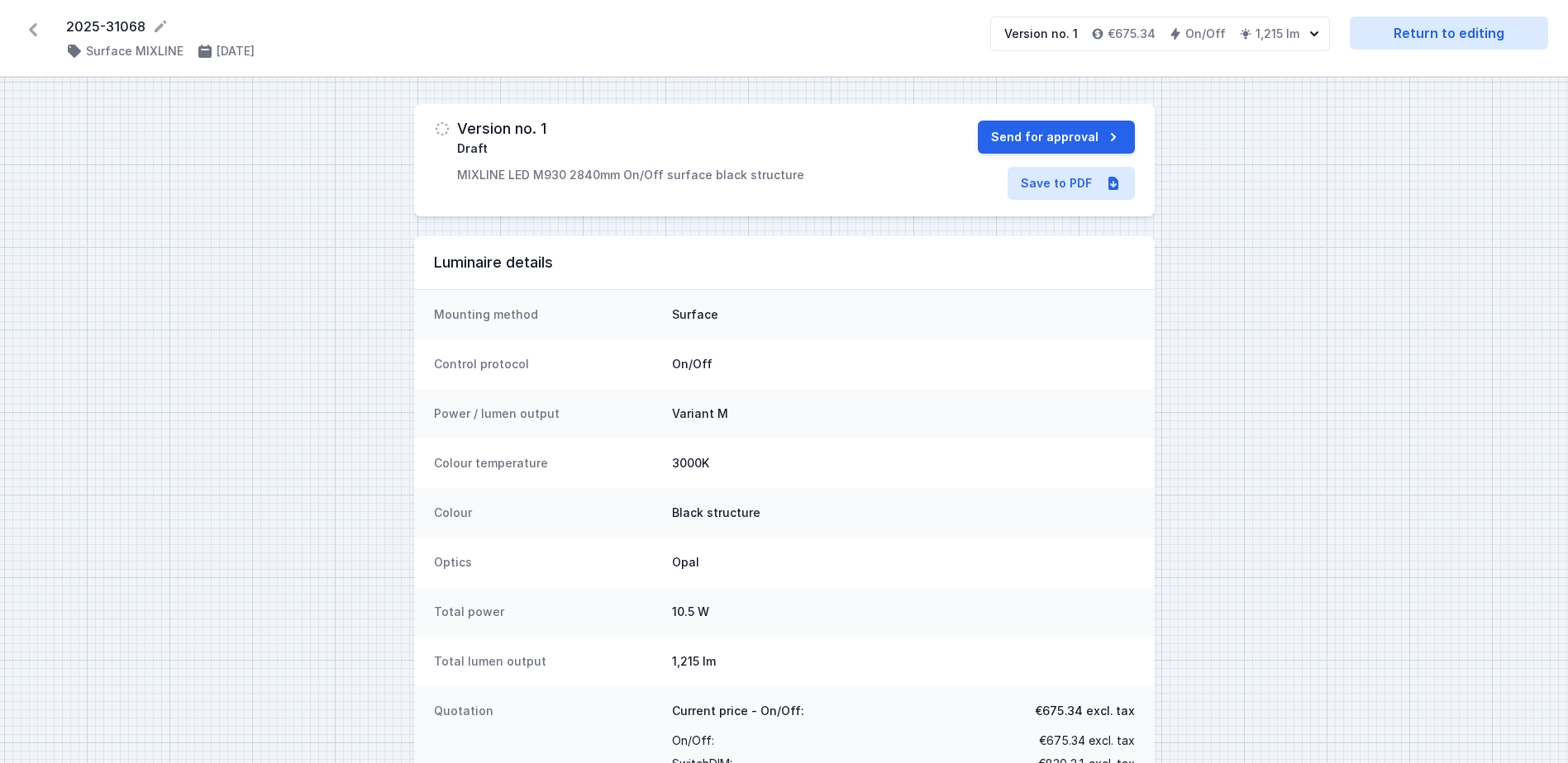
click at [40, 24] on icon at bounding box center [33, 29] width 27 height 27
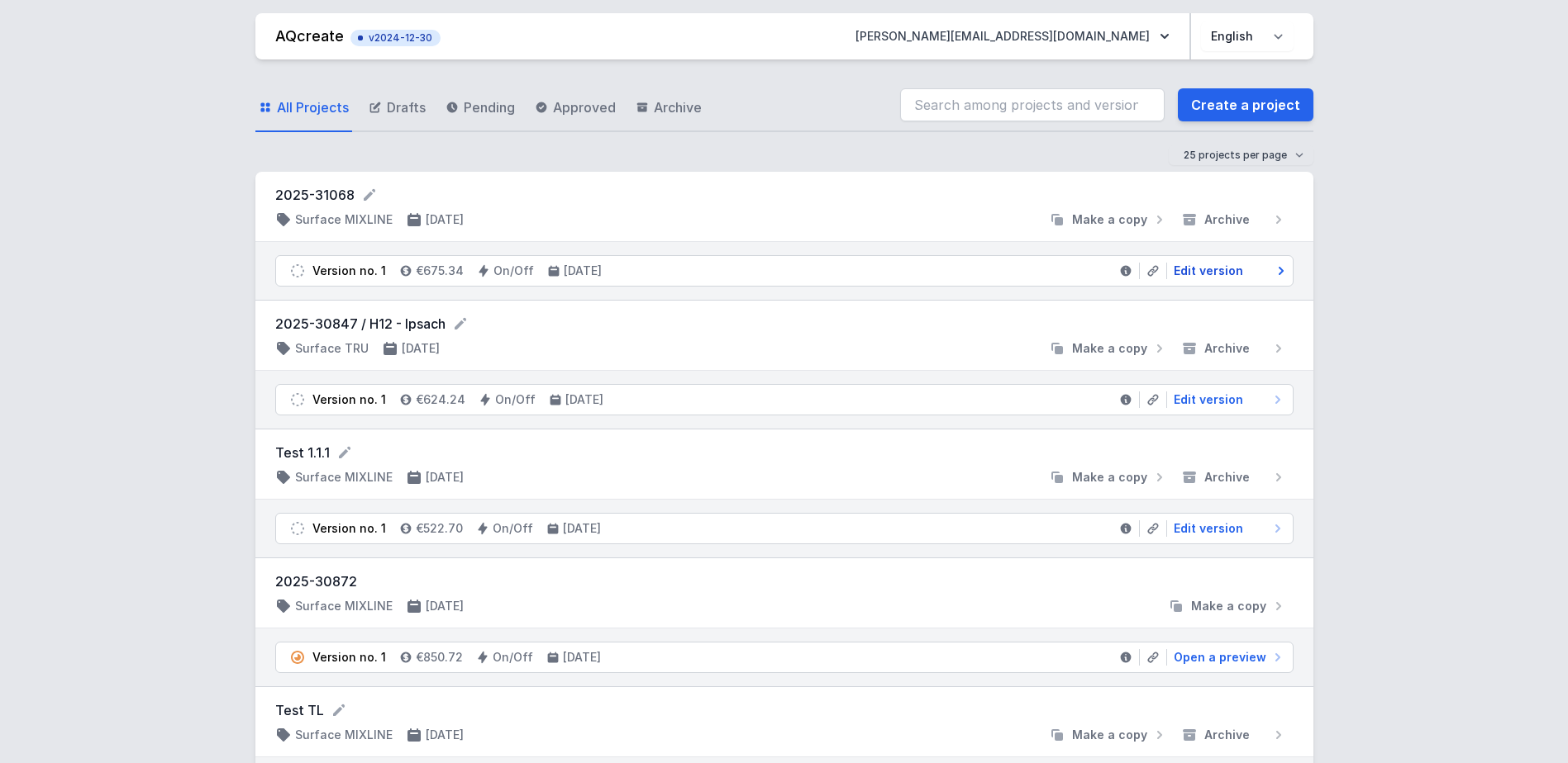
click at [1200, 263] on span "Edit version" at bounding box center [1208, 270] width 70 height 16
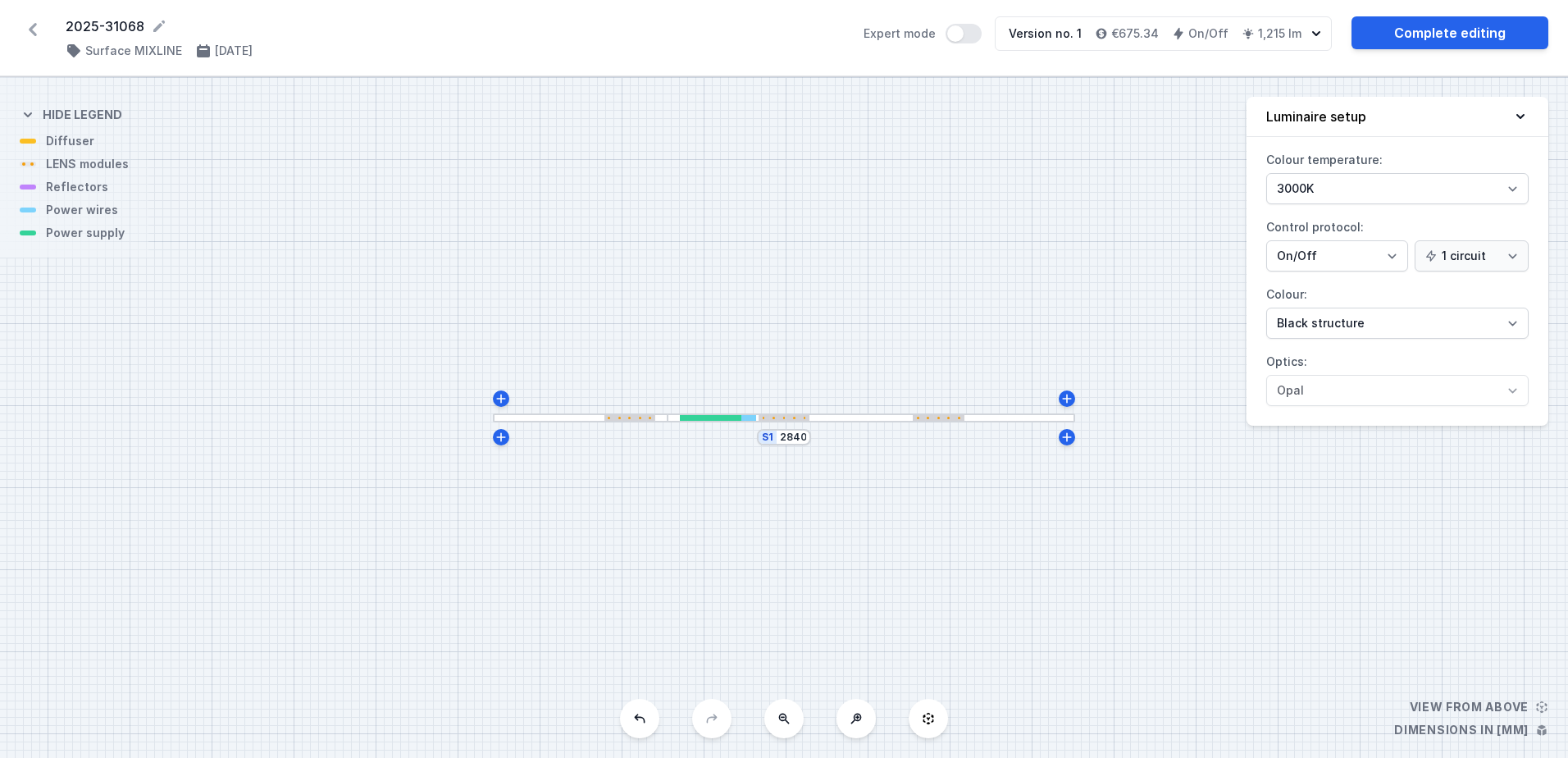
click at [824, 420] on div at bounding box center [871, 418] width 407 height 9
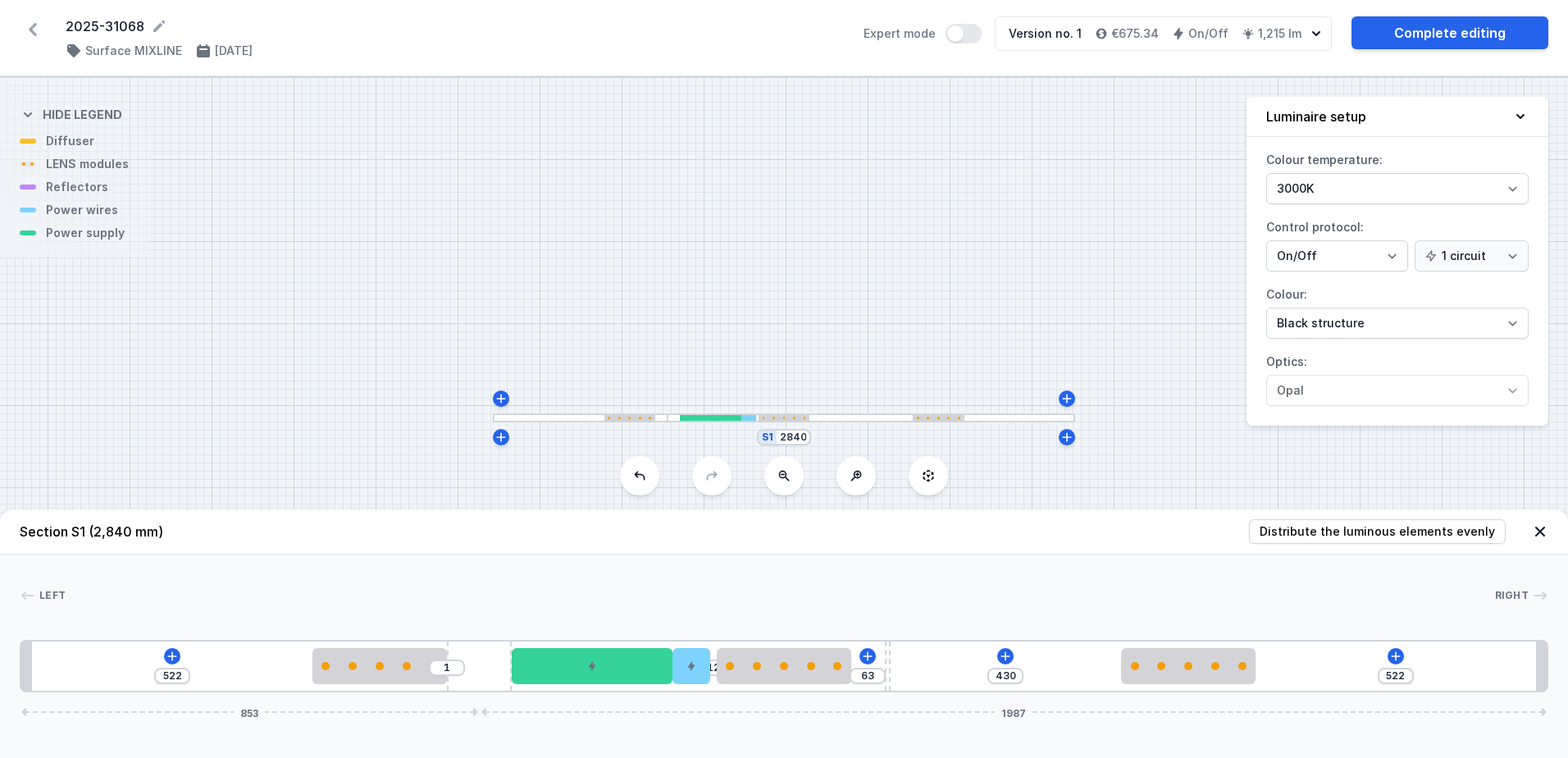
drag, startPoint x: 940, startPoint y: 658, endPoint x: 901, endPoint y: 682, distance: 45.8
click at [1398, 679] on input "522" at bounding box center [1396, 675] width 26 height 13
click at [173, 677] on input "522" at bounding box center [172, 675] width 26 height 13
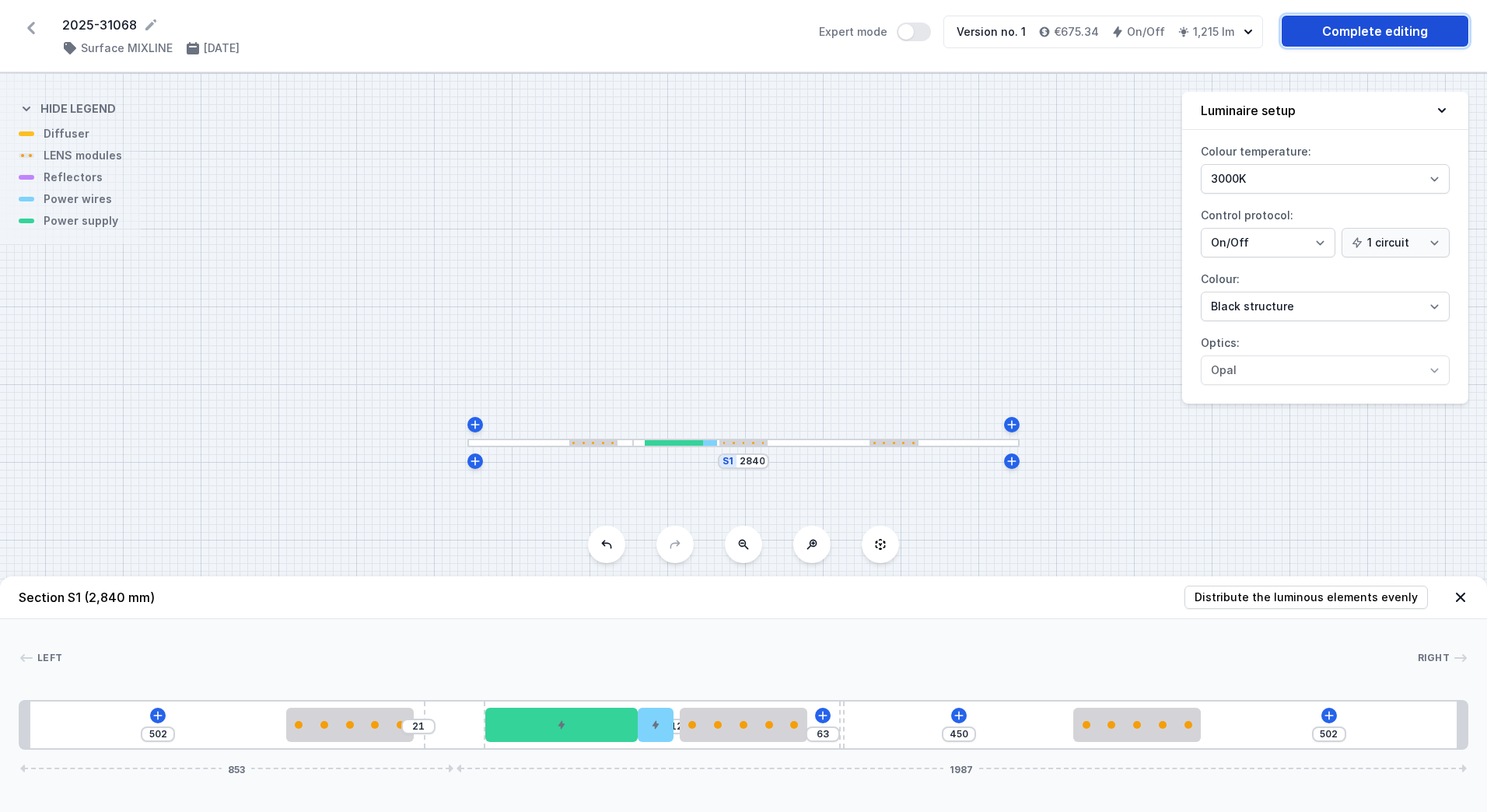
click at [1353, 31] on link "Complete editing" at bounding box center [1375, 31] width 187 height 31
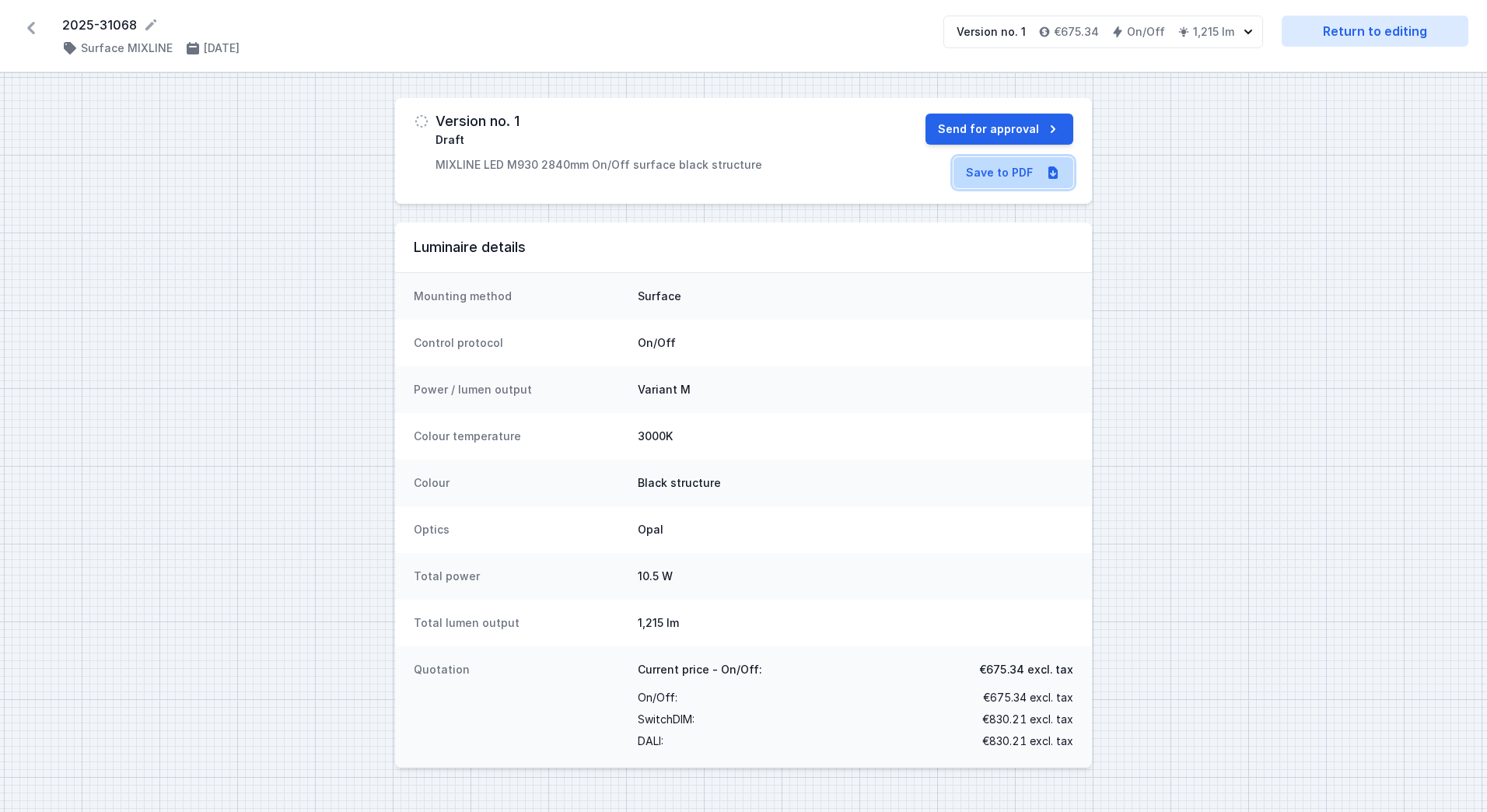
click at [1030, 178] on link "Save to PDF" at bounding box center [1013, 172] width 120 height 31
click at [1113, 323] on div "Version no. 1 Draft MIXLINE LED M930 2840mm On/Off surface black structure Send…" at bounding box center [744, 442] width 1487 height 738
